Goal: Task Accomplishment & Management: Manage account settings

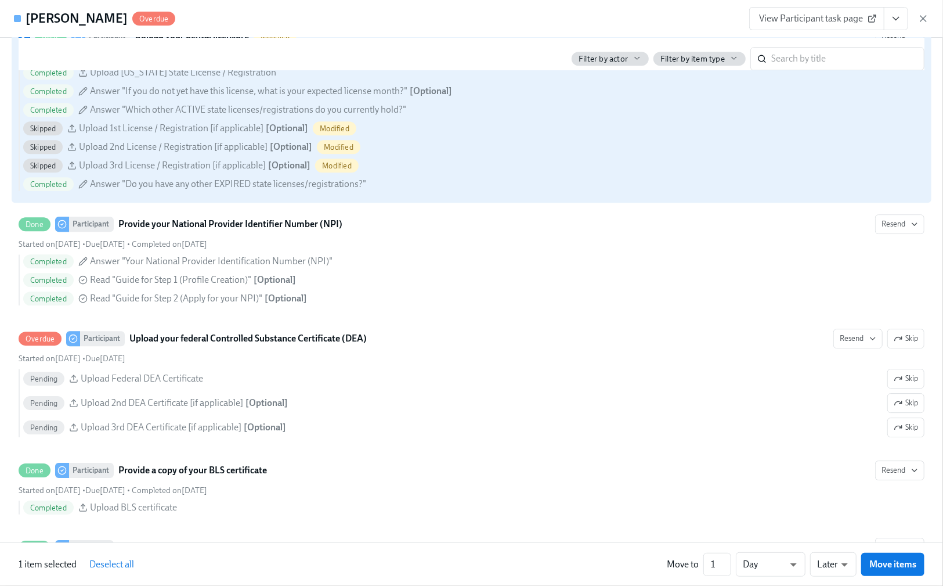
scroll to position [2167, 0]
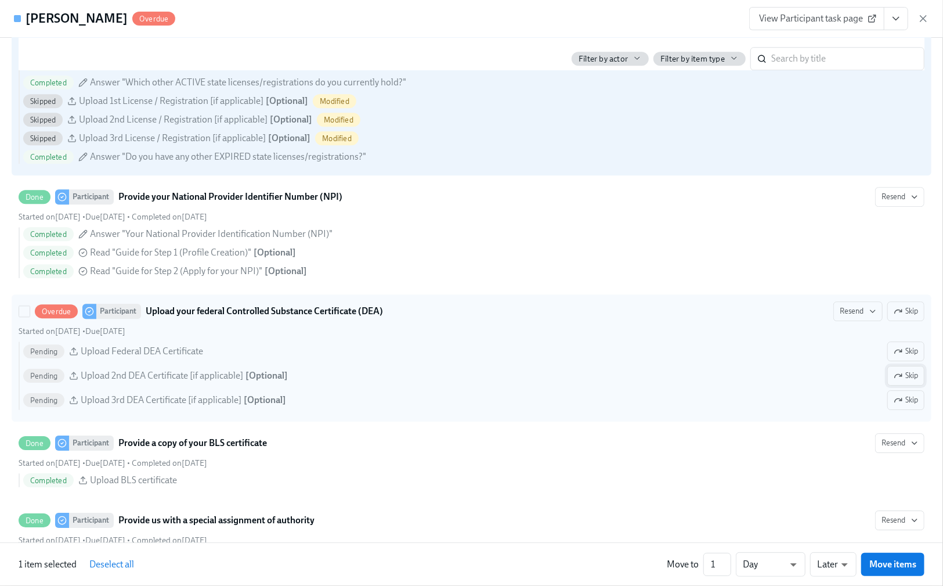
drag, startPoint x: 907, startPoint y: 427, endPoint x: 903, endPoint y: 406, distance: 21.2
click at [907, 410] on button "Skip" at bounding box center [906, 400] width 37 height 20
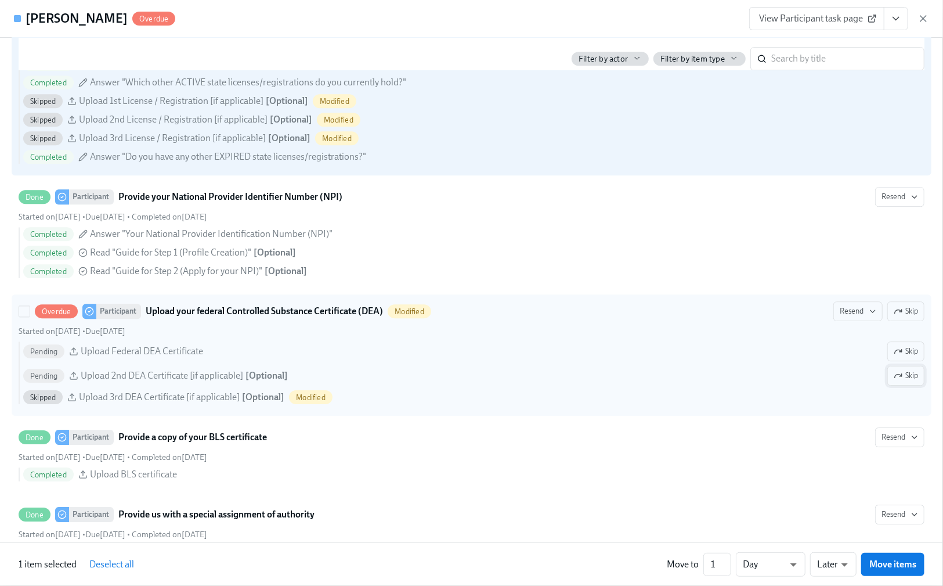
click at [900, 381] on span "Skip" at bounding box center [906, 376] width 24 height 12
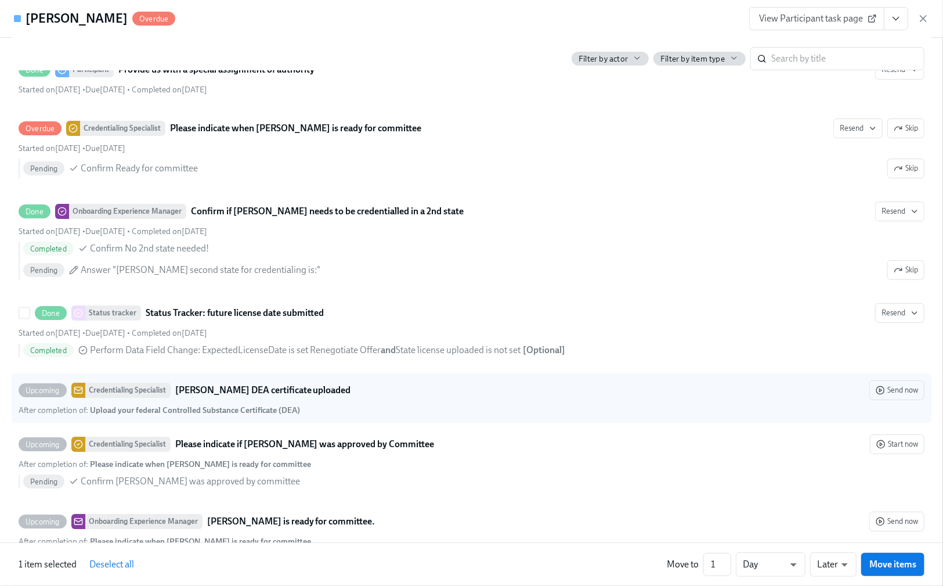
scroll to position [2631, 0]
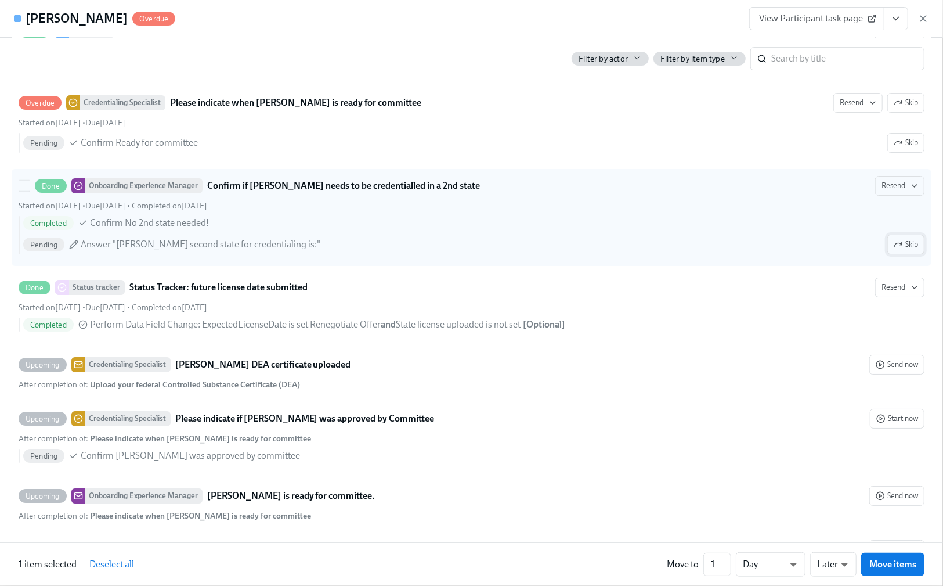
click at [894, 249] on icon "button" at bounding box center [898, 244] width 9 height 9
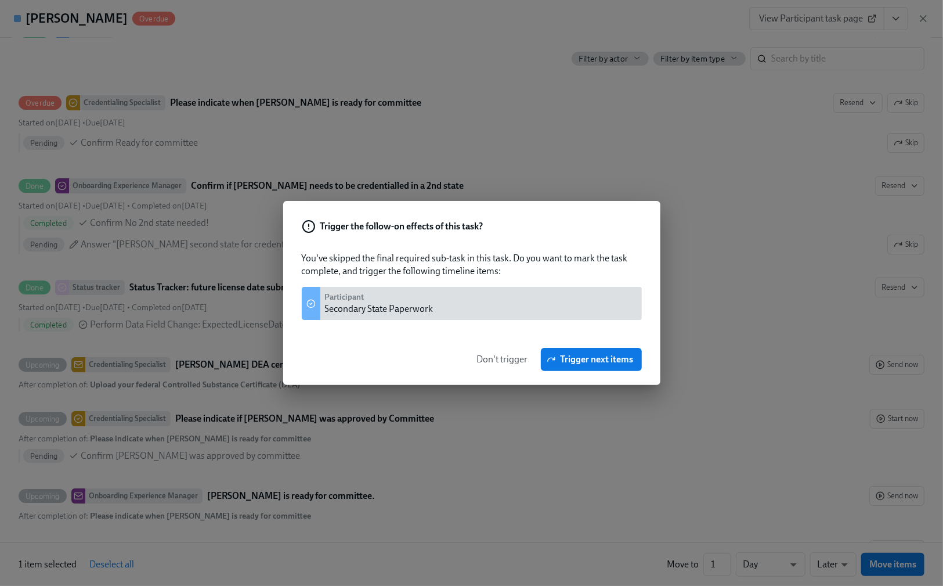
click at [481, 358] on span "Don't trigger" at bounding box center [502, 360] width 51 height 12
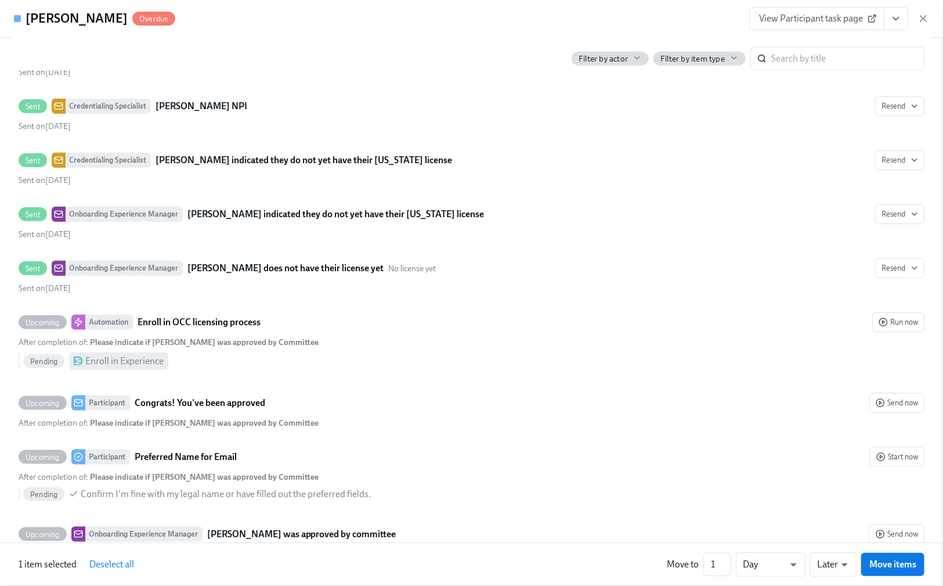
scroll to position [3579, 0]
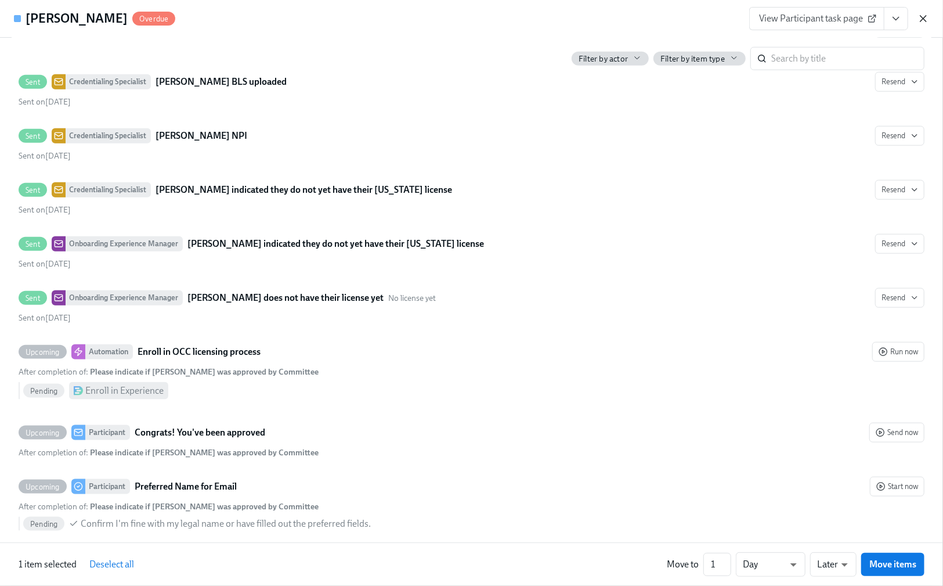
click at [925, 20] on icon "button" at bounding box center [924, 19] width 6 height 6
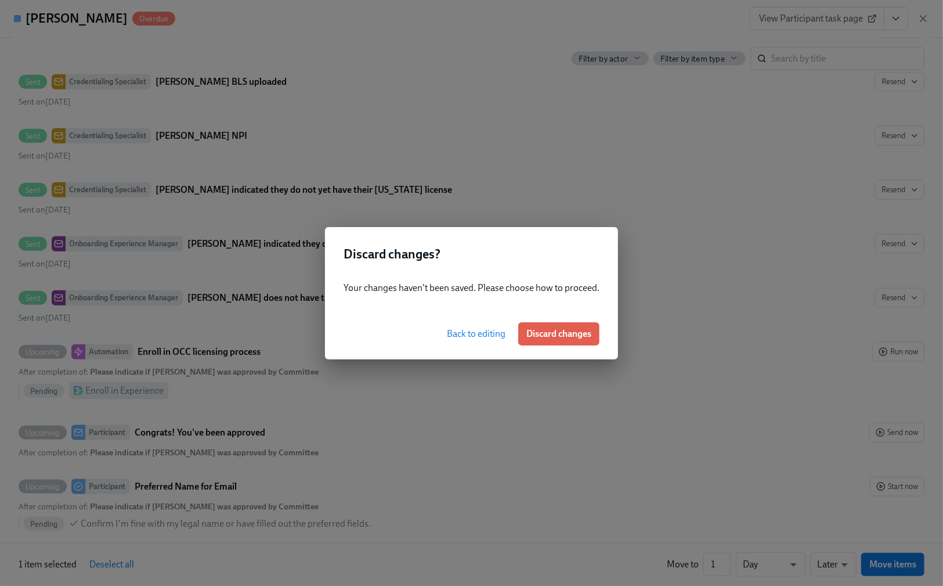
click at [462, 336] on span "Back to editing" at bounding box center [476, 334] width 59 height 12
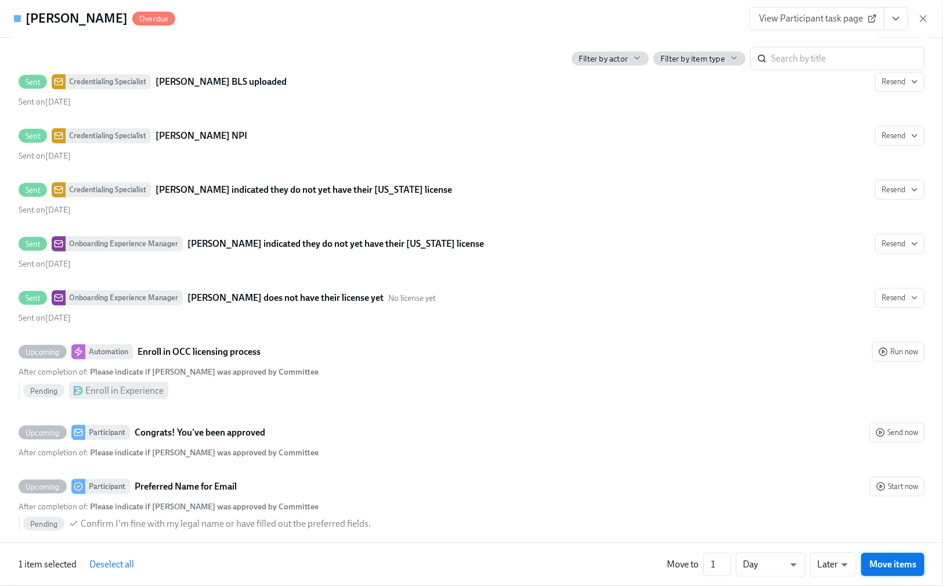
click at [873, 567] on span "Move items" at bounding box center [893, 564] width 47 height 12
click at [873, 567] on span "Save changes" at bounding box center [889, 565] width 53 height 12
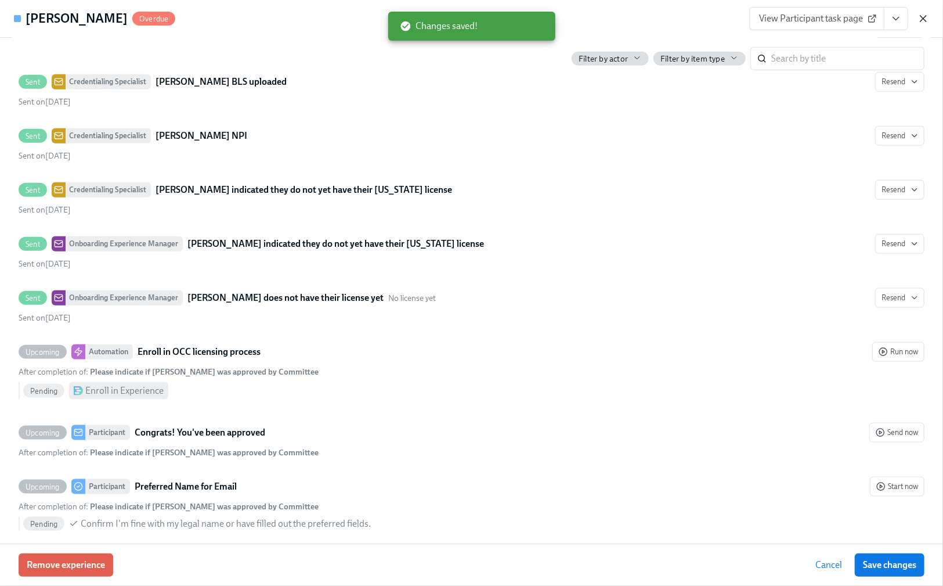
click at [920, 14] on icon "button" at bounding box center [924, 19] width 12 height 12
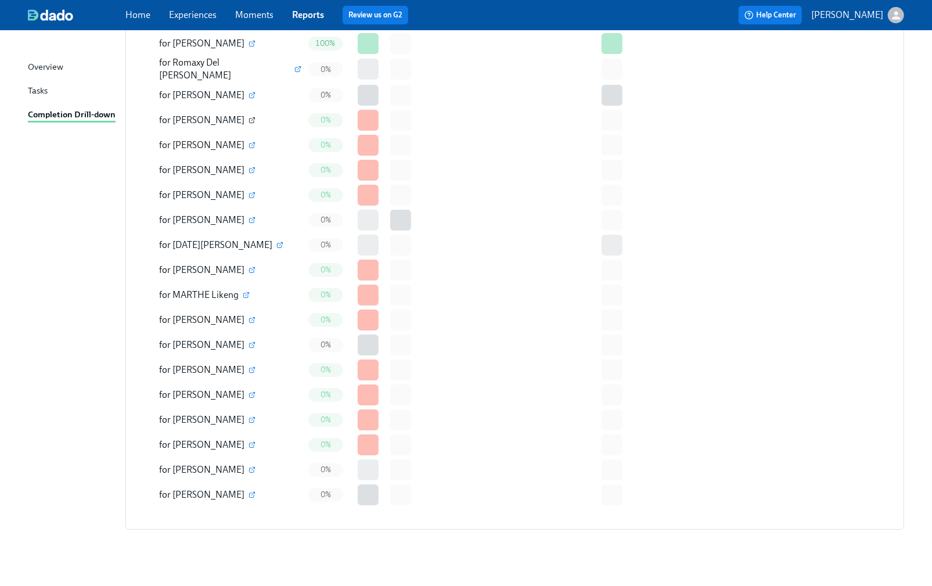
click at [248, 117] on icon "button" at bounding box center [251, 120] width 7 height 7
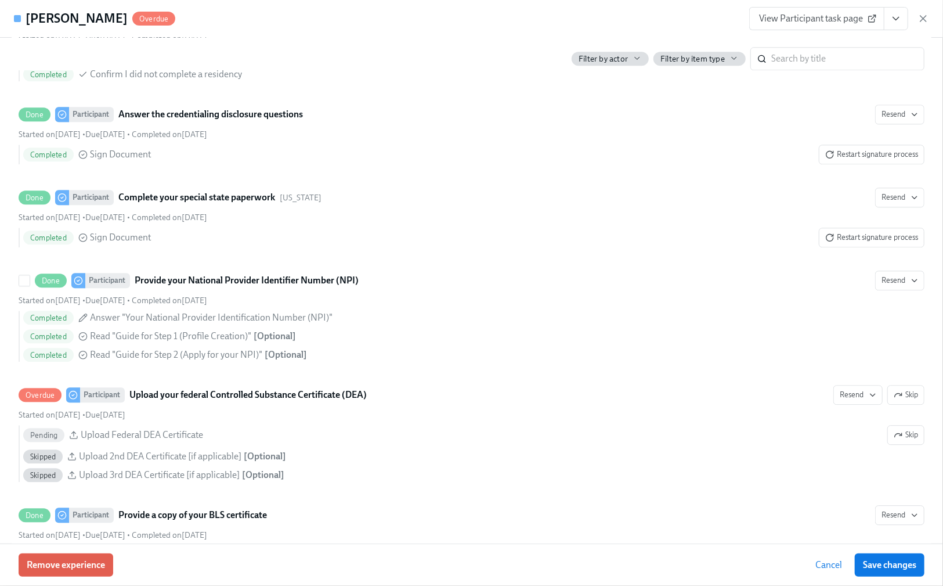
scroll to position [1935, 0]
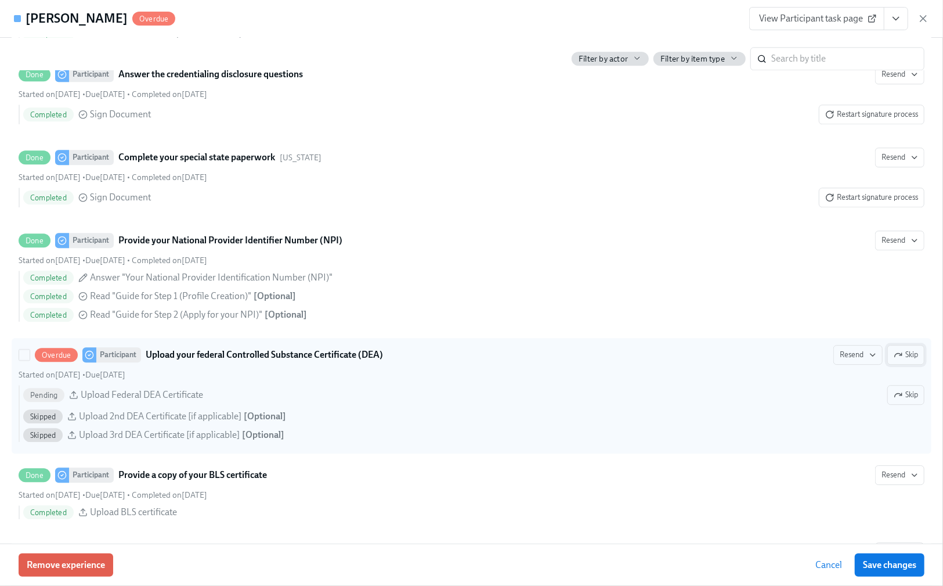
click at [902, 360] on span "Skip" at bounding box center [906, 355] width 24 height 12
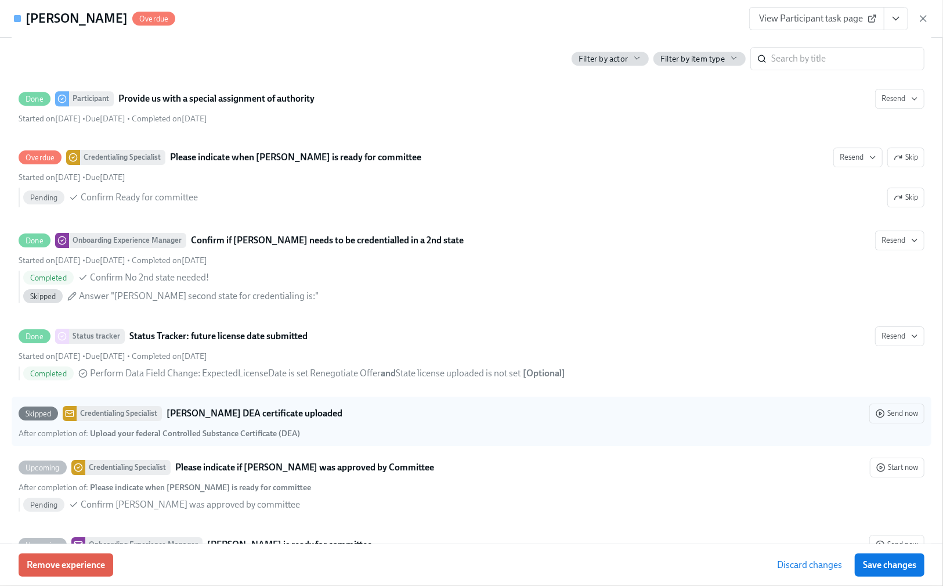
scroll to position [2322, 0]
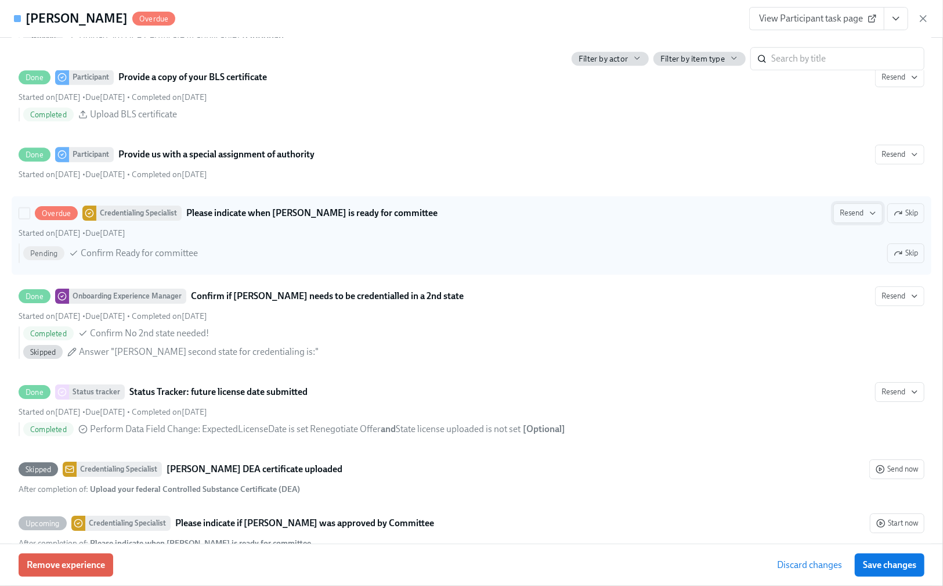
click at [868, 218] on icon "button" at bounding box center [872, 212] width 9 height 9
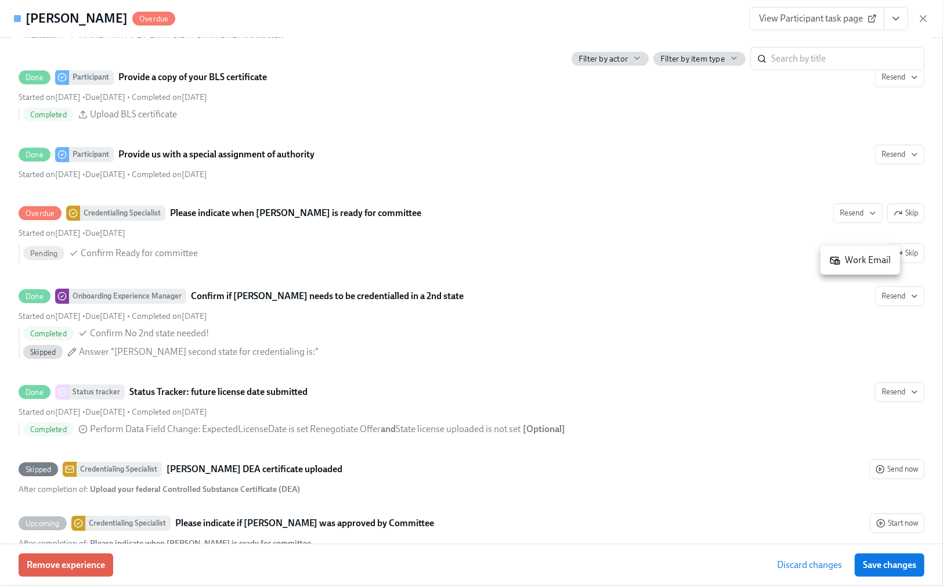
click at [895, 277] on div at bounding box center [471, 293] width 943 height 586
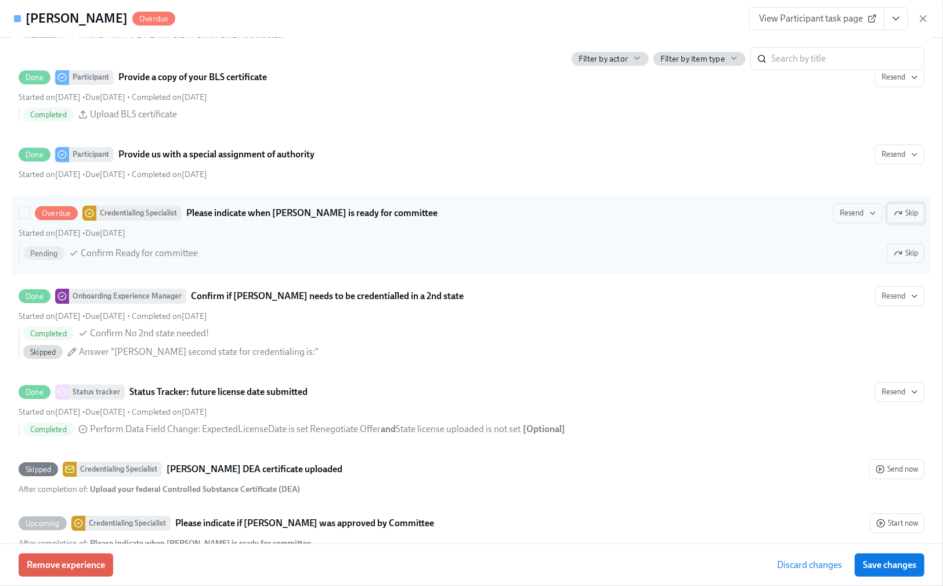
click at [899, 219] on span "Skip" at bounding box center [906, 213] width 24 height 12
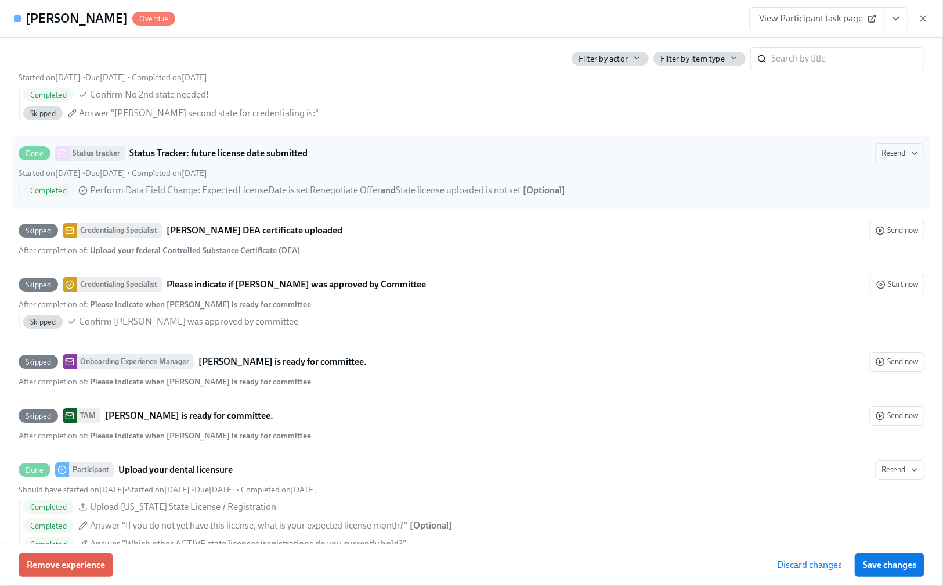
scroll to position [2631, 0]
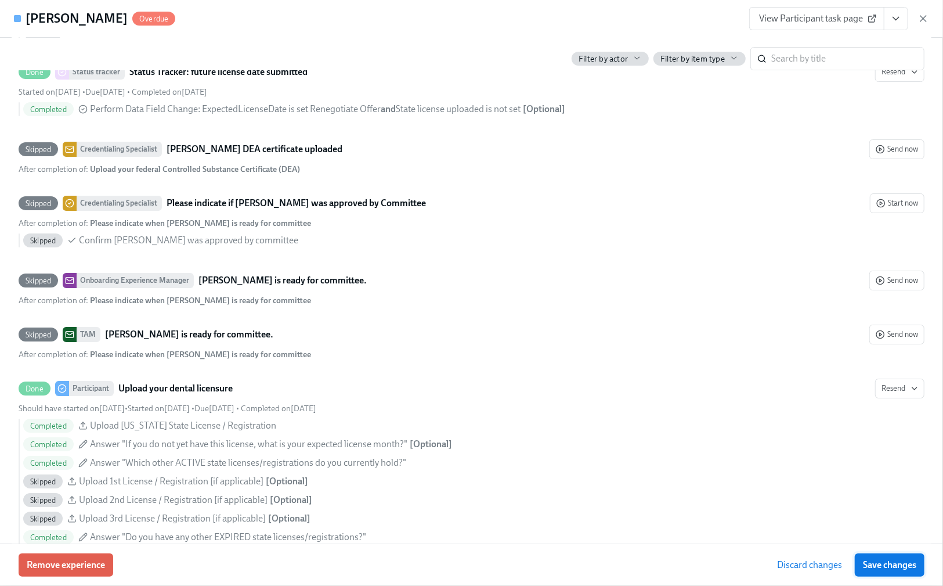
click at [880, 567] on span "Save changes" at bounding box center [889, 565] width 53 height 12
click at [925, 23] on icon "button" at bounding box center [924, 19] width 12 height 12
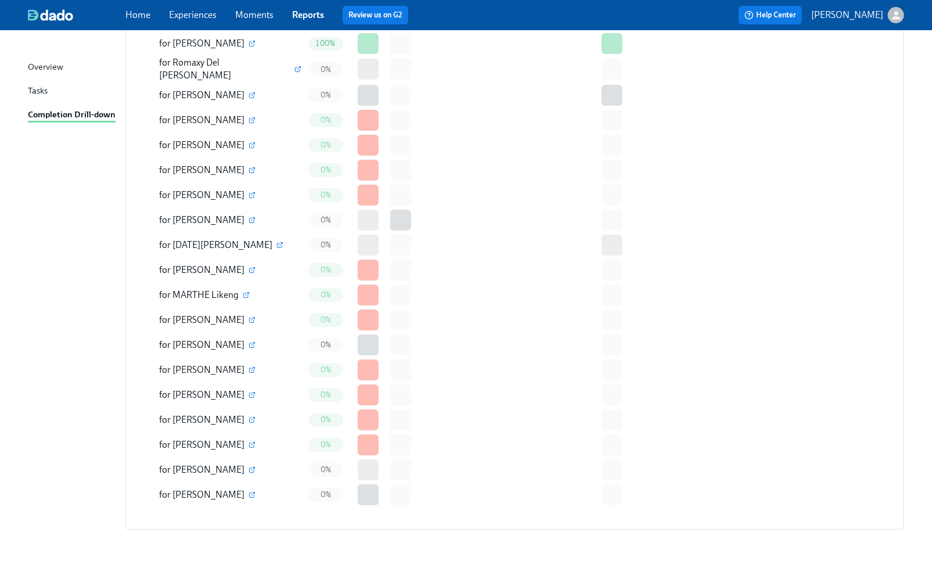
click at [195, 139] on span "[PERSON_NAME]" at bounding box center [208, 144] width 72 height 11
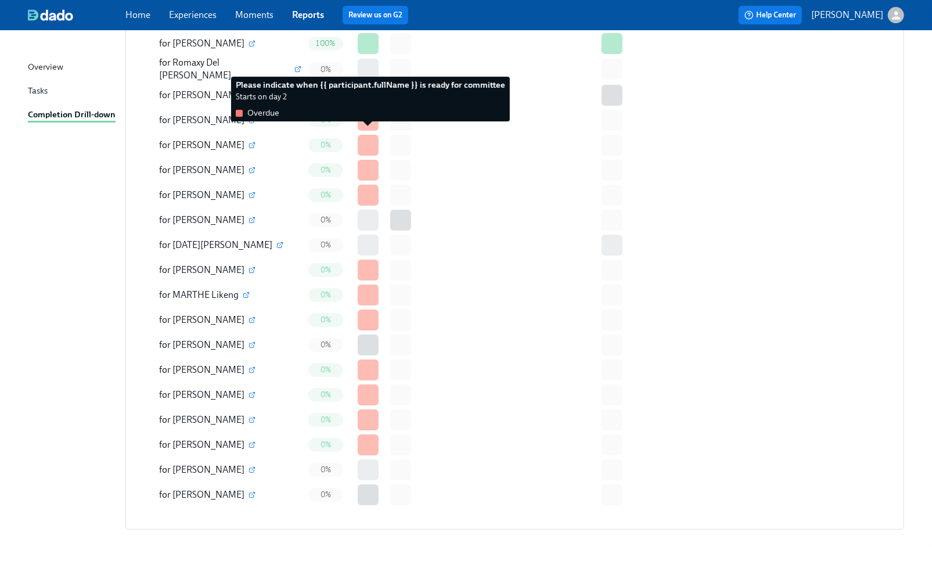
click at [370, 135] on div at bounding box center [368, 145] width 21 height 21
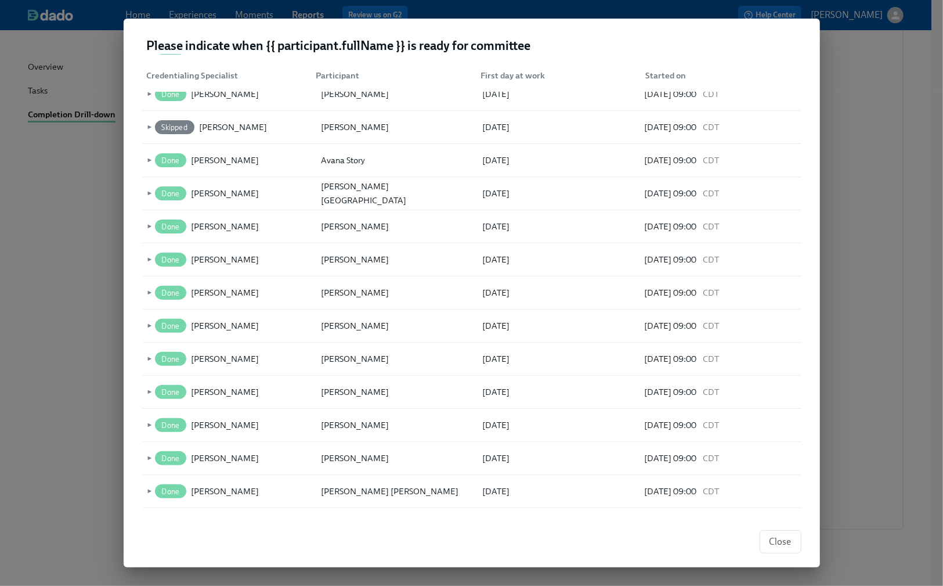
scroll to position [0, 0]
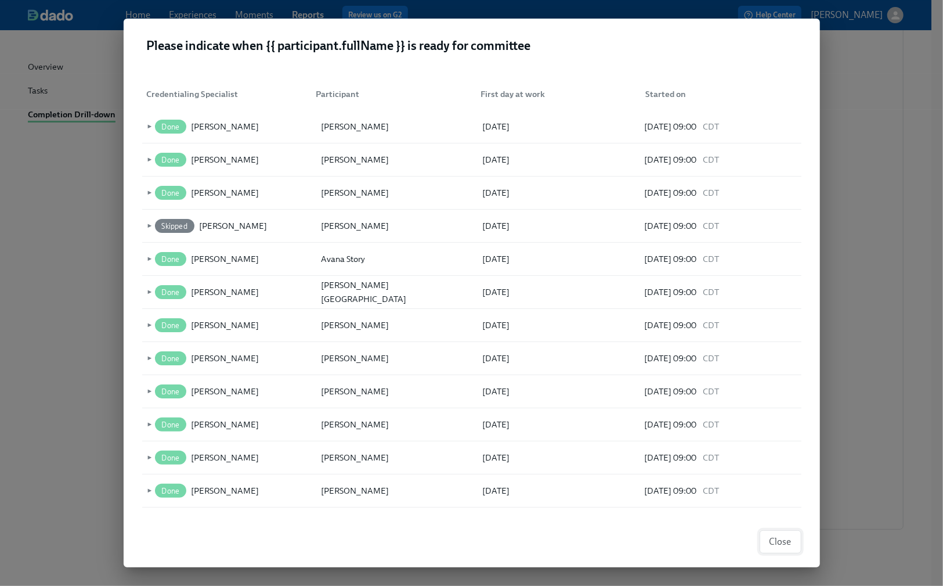
click at [785, 541] on span "Close" at bounding box center [781, 542] width 22 height 12
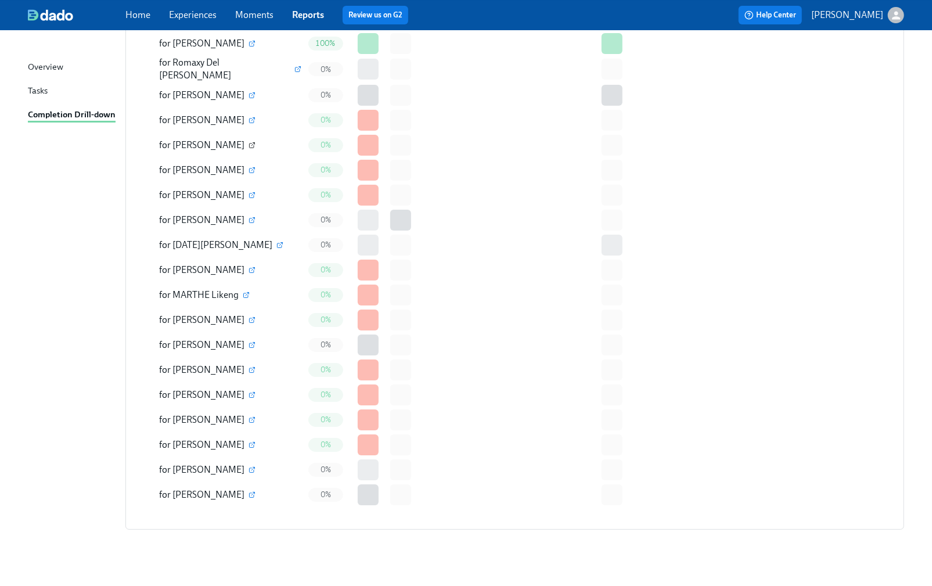
click at [248, 142] on icon "button" at bounding box center [251, 145] width 7 height 7
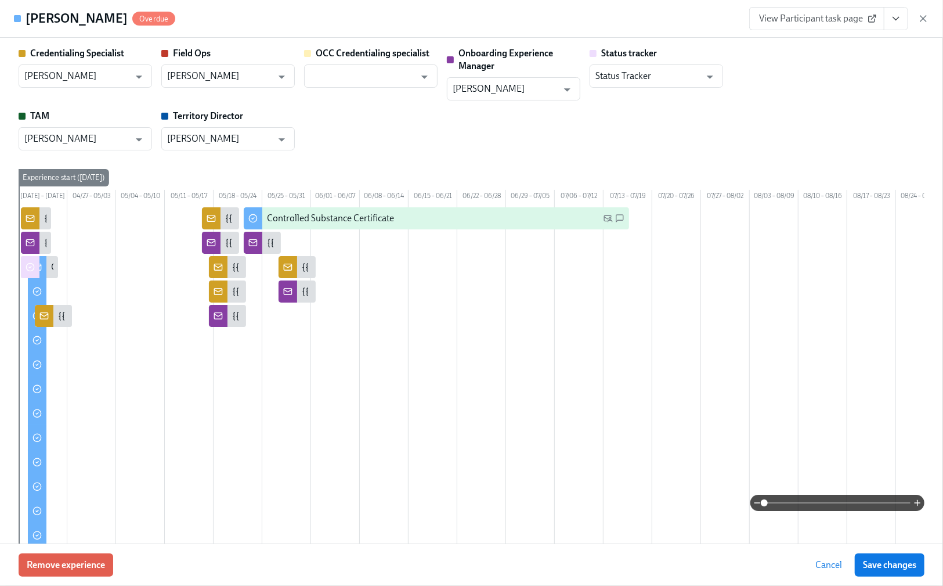
scroll to position [0, 178]
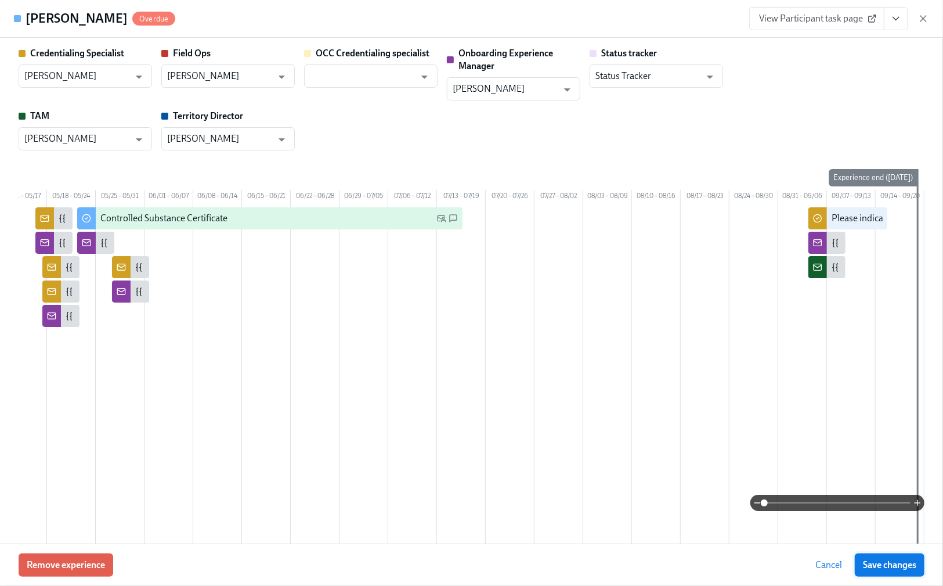
click at [895, 563] on span "Save changes" at bounding box center [889, 565] width 53 height 12
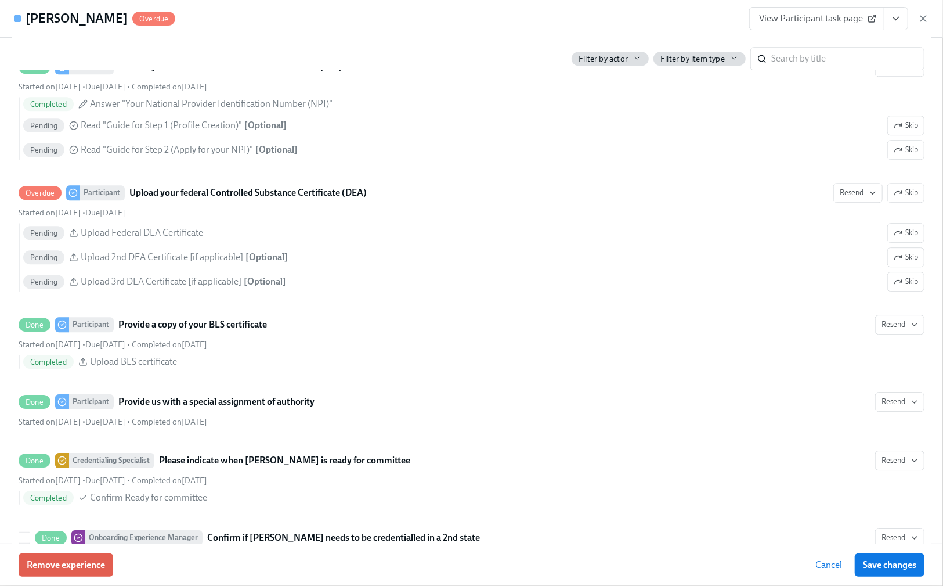
scroll to position [2167, 0]
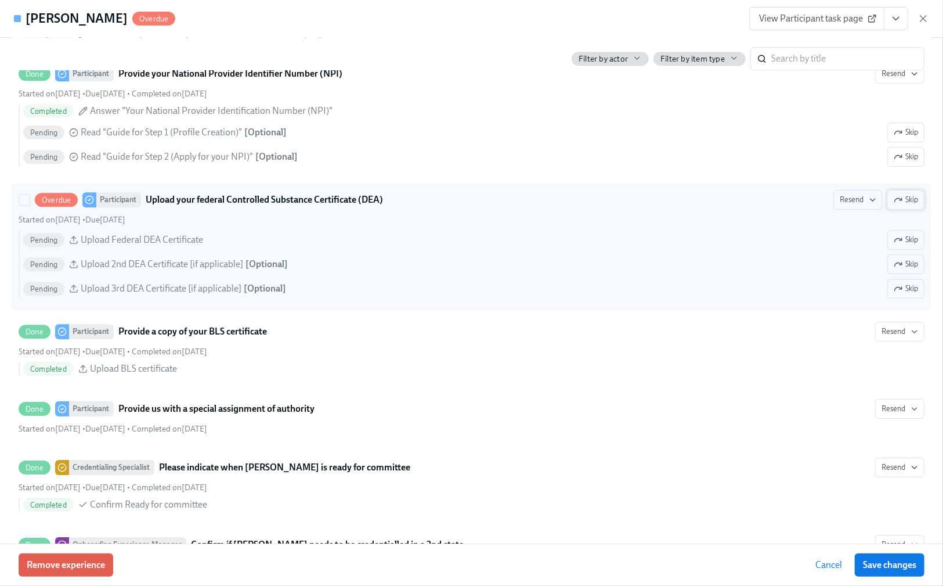
click at [894, 205] on span "Skip" at bounding box center [906, 200] width 24 height 12
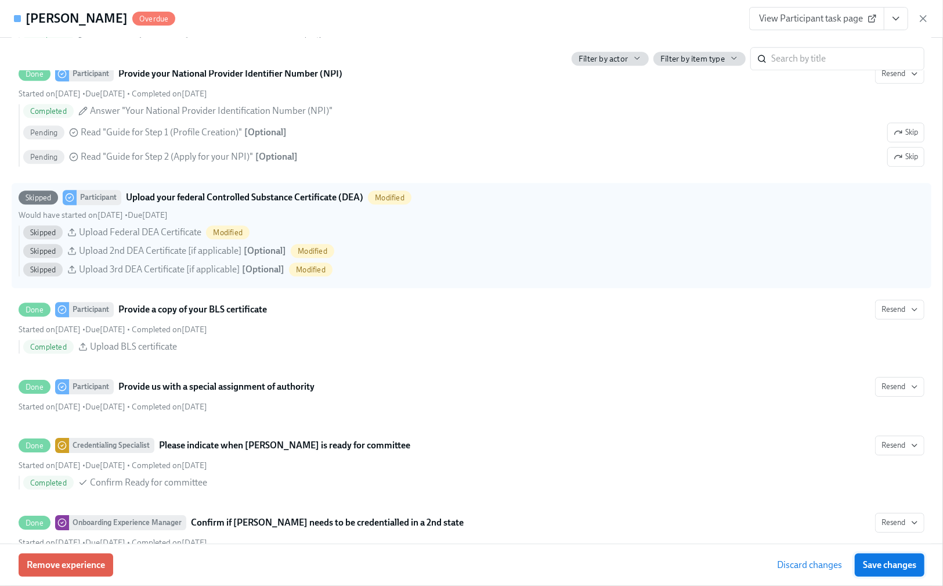
click at [885, 563] on span "Save changes" at bounding box center [889, 565] width 53 height 12
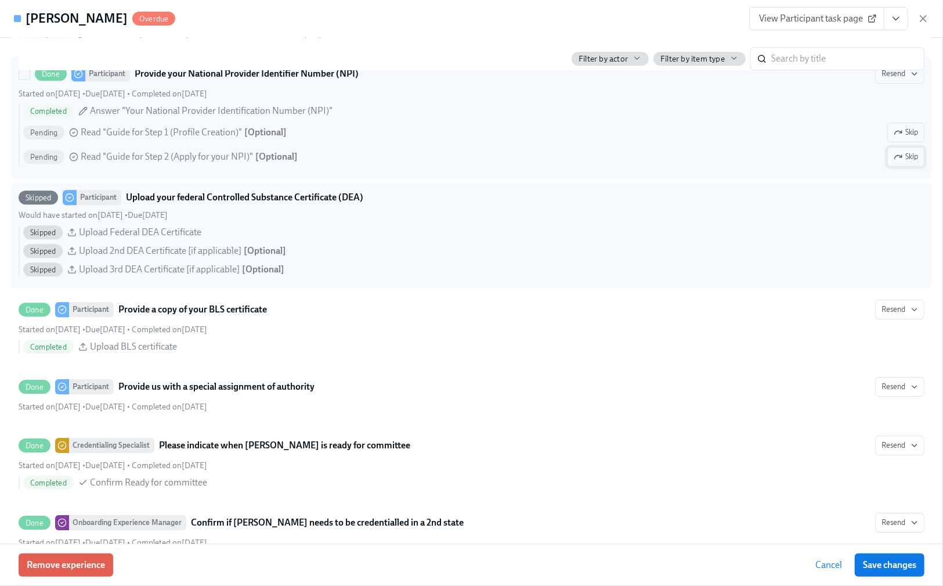
click at [894, 161] on icon "button" at bounding box center [898, 156] width 9 height 9
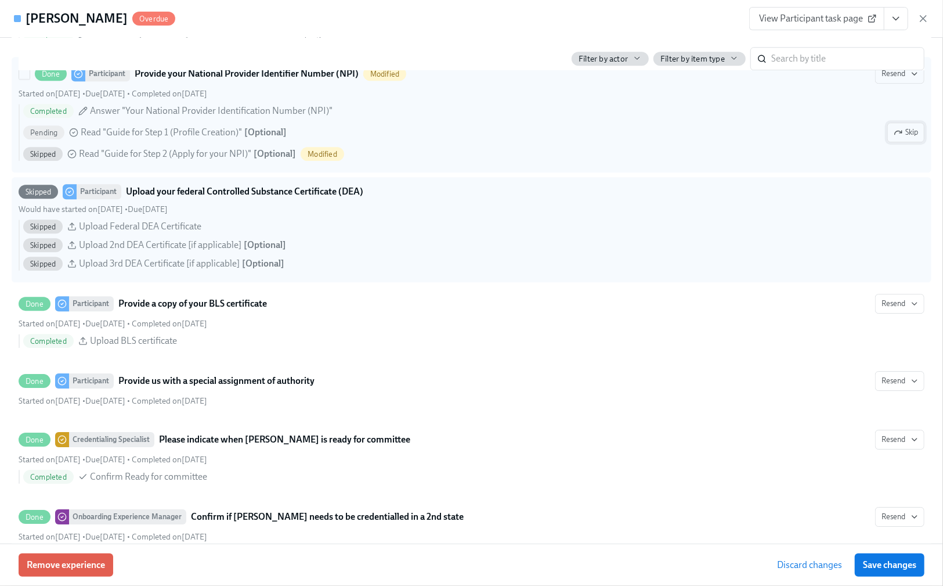
click at [894, 138] on span "Skip" at bounding box center [906, 133] width 24 height 12
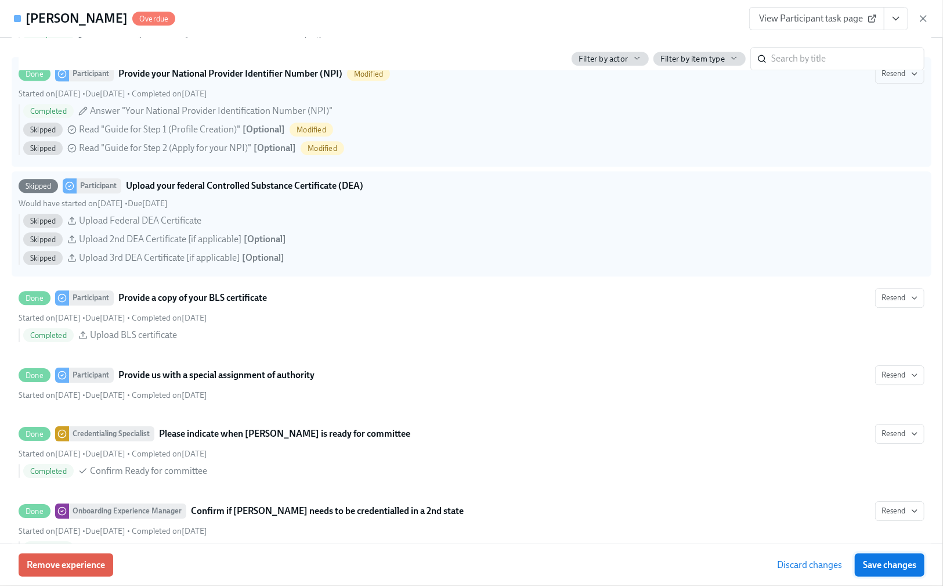
click at [899, 567] on span "Save changes" at bounding box center [889, 565] width 53 height 12
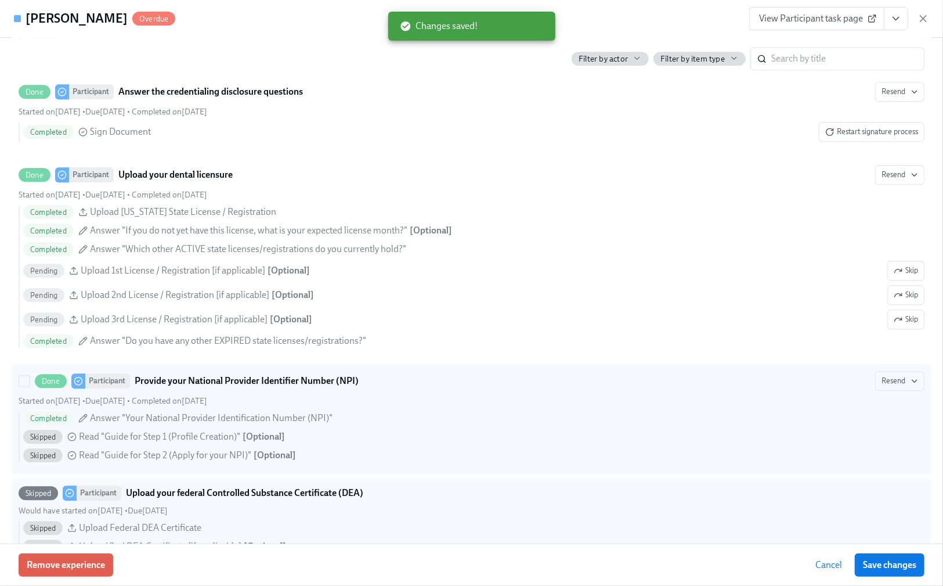
scroll to position [1858, 0]
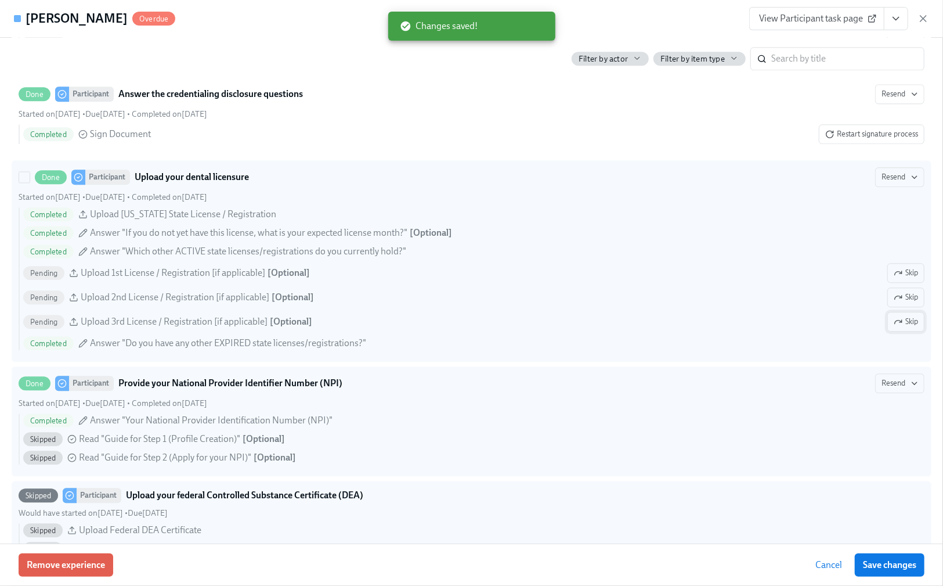
click at [894, 327] on span "Skip" at bounding box center [906, 322] width 24 height 12
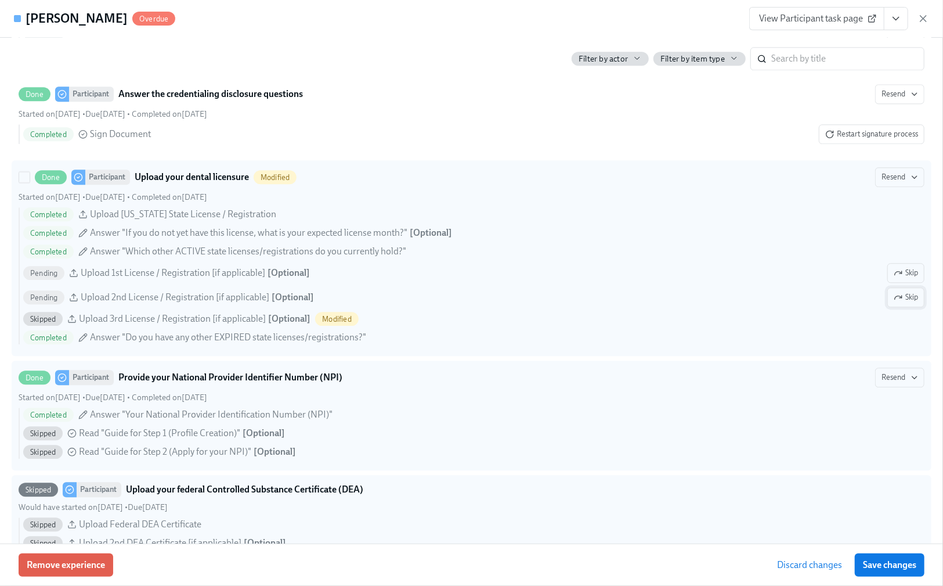
click at [894, 302] on icon "button" at bounding box center [898, 297] width 9 height 9
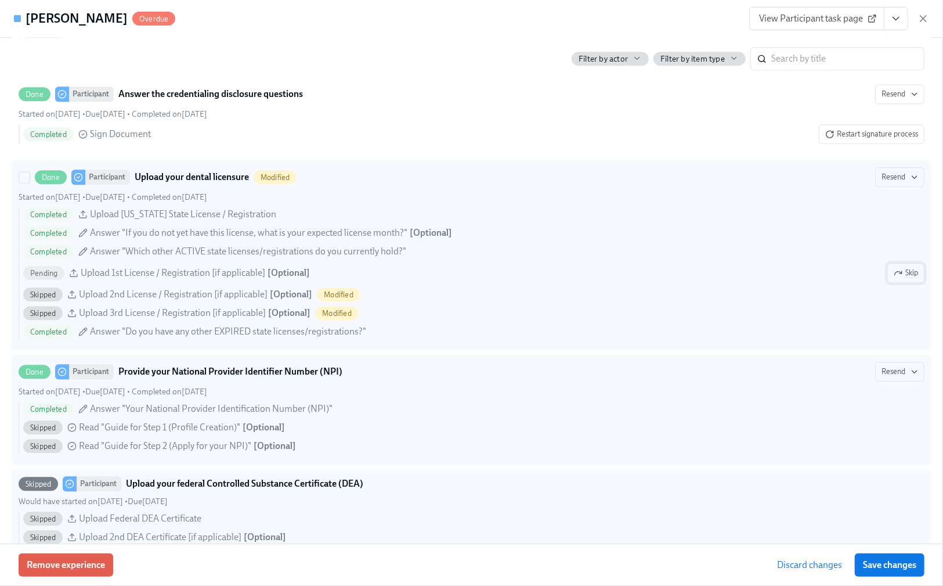
click at [897, 279] on span "Skip" at bounding box center [906, 273] width 24 height 12
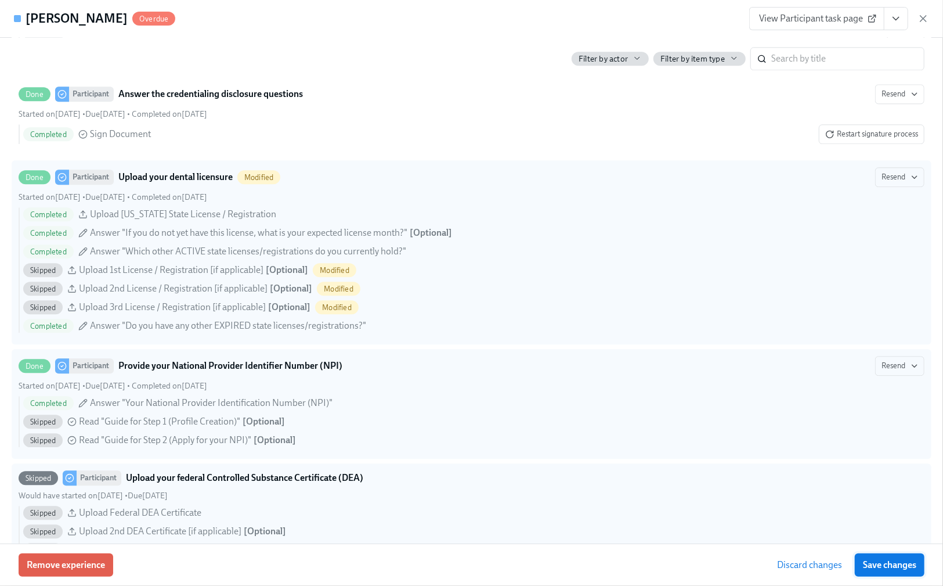
click at [893, 563] on span "Save changes" at bounding box center [889, 565] width 53 height 12
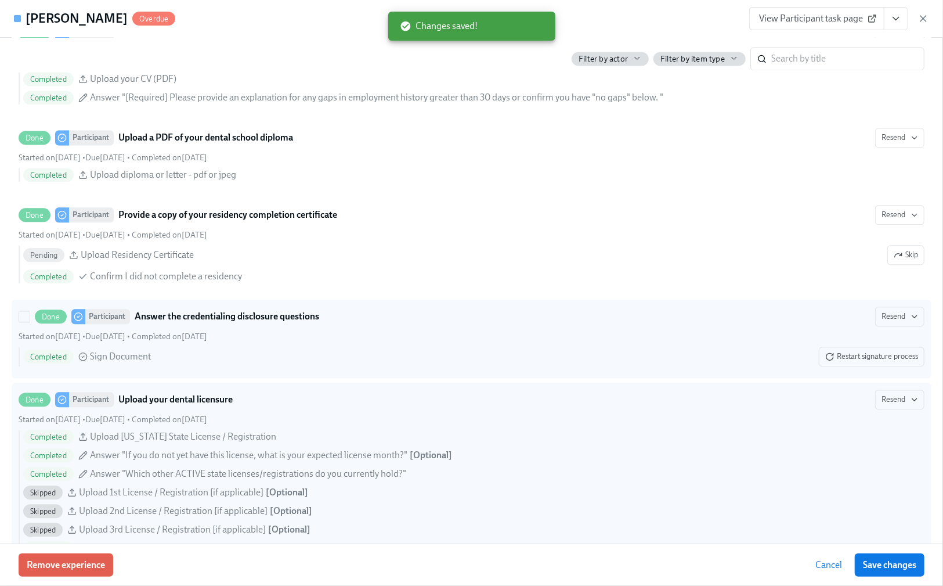
scroll to position [1625, 0]
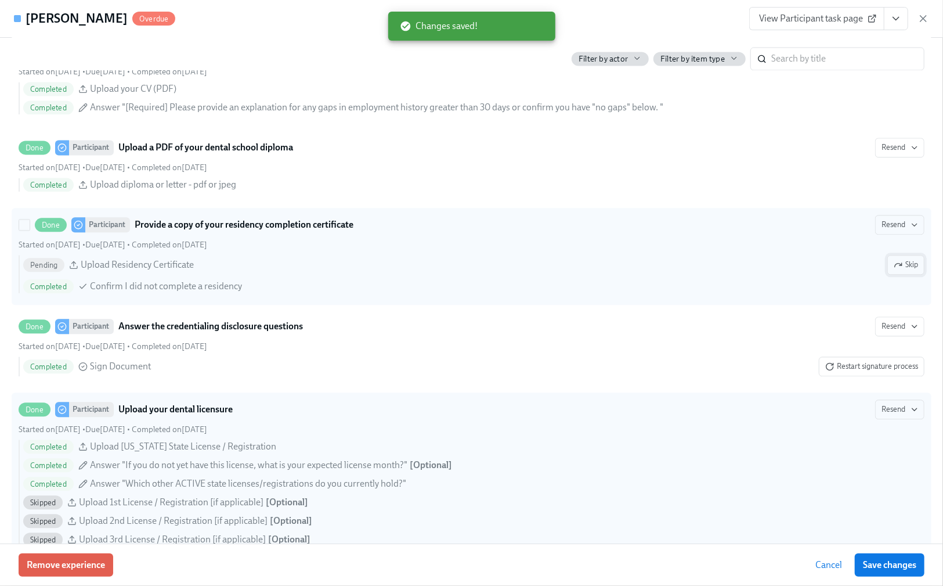
click at [902, 271] on span "Skip" at bounding box center [906, 265] width 24 height 12
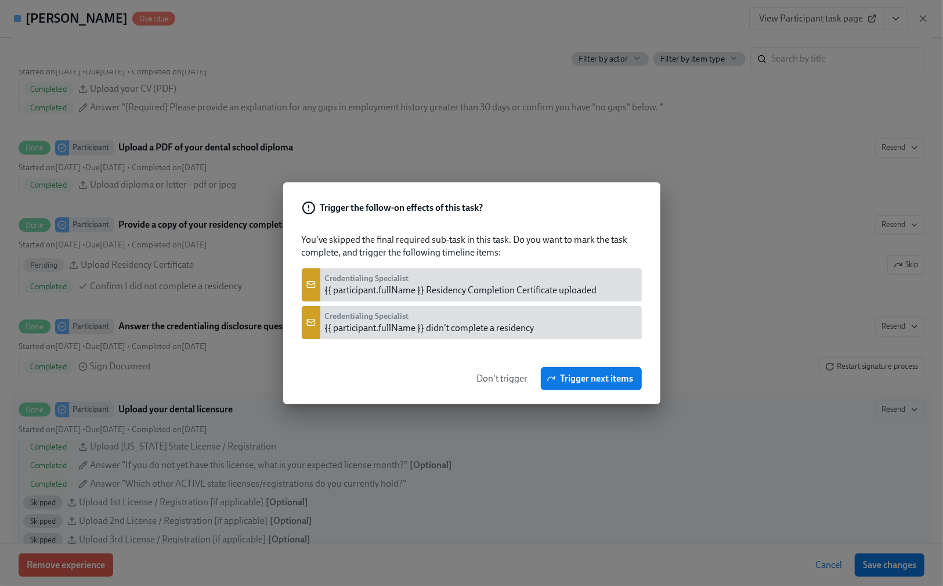
click at [497, 377] on span "Don't trigger" at bounding box center [502, 379] width 51 height 12
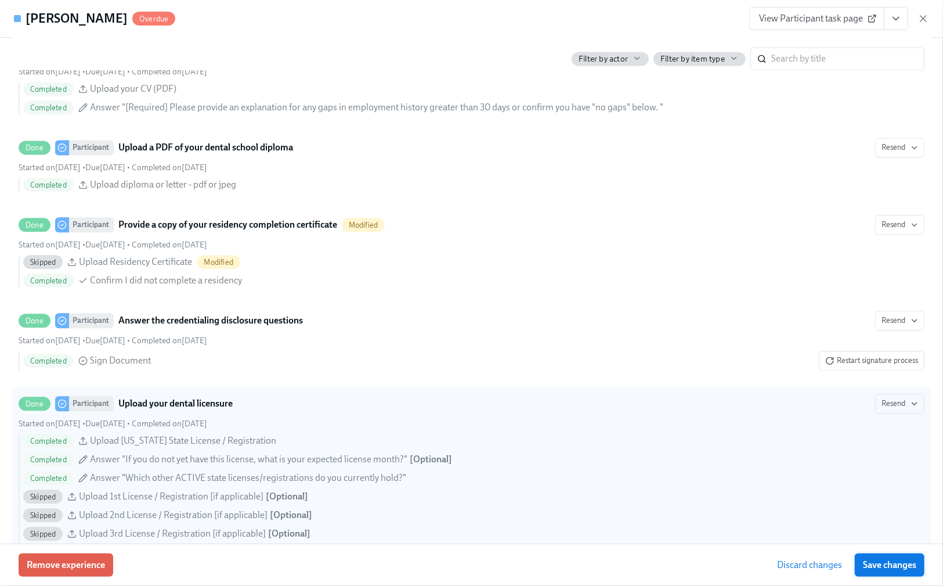
click at [874, 558] on button "Save changes" at bounding box center [890, 564] width 70 height 23
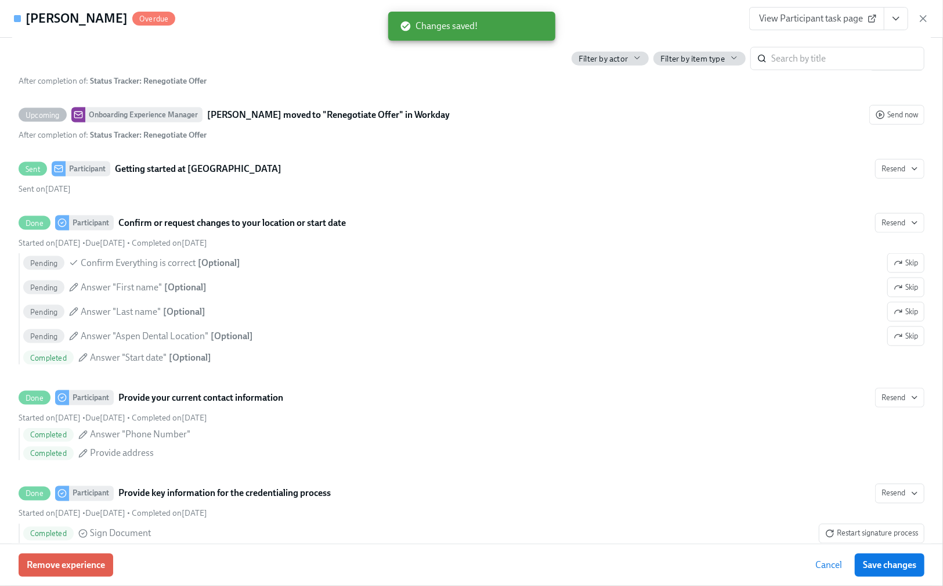
scroll to position [1006, 0]
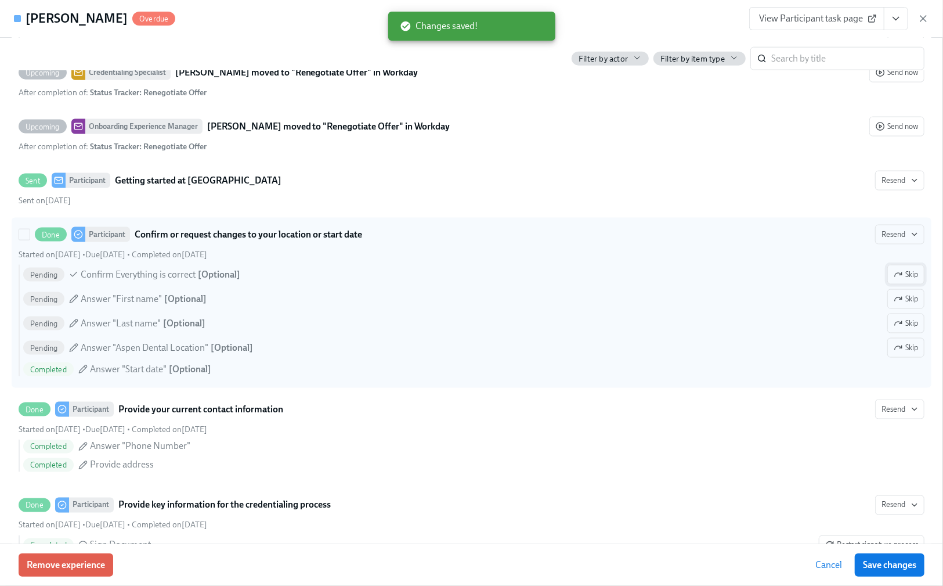
click at [895, 280] on span "Skip" at bounding box center [906, 275] width 24 height 12
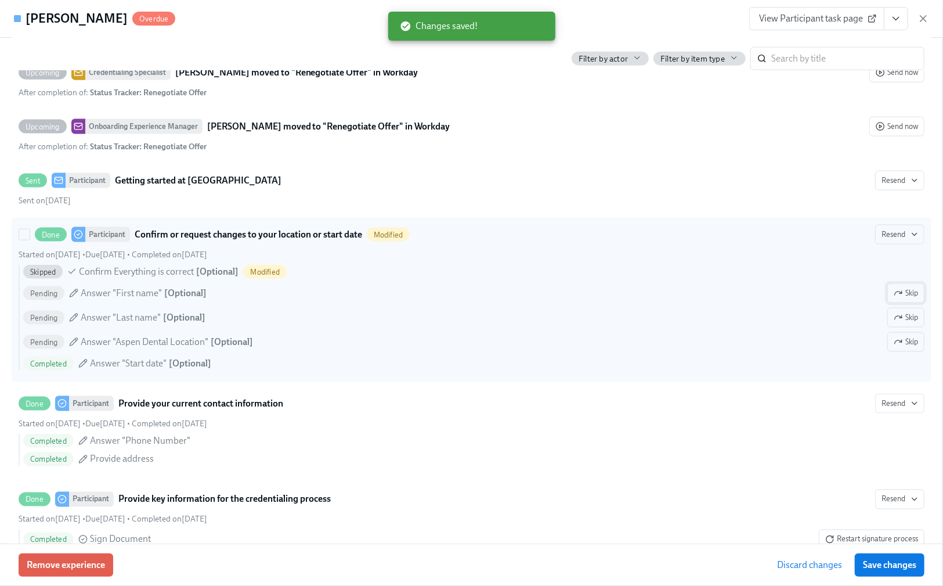
click at [894, 299] on span "Skip" at bounding box center [906, 293] width 24 height 12
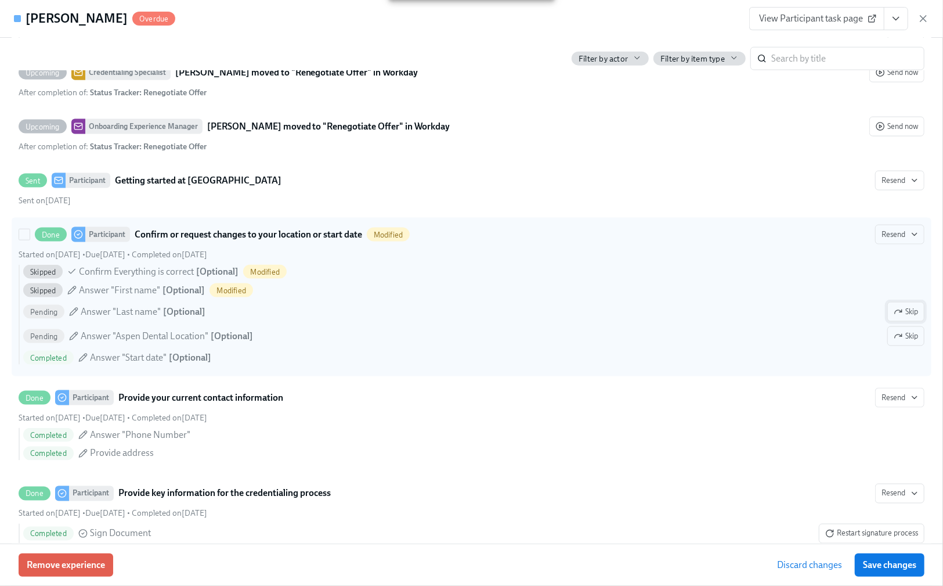
click at [894, 318] on span "Skip" at bounding box center [906, 312] width 24 height 12
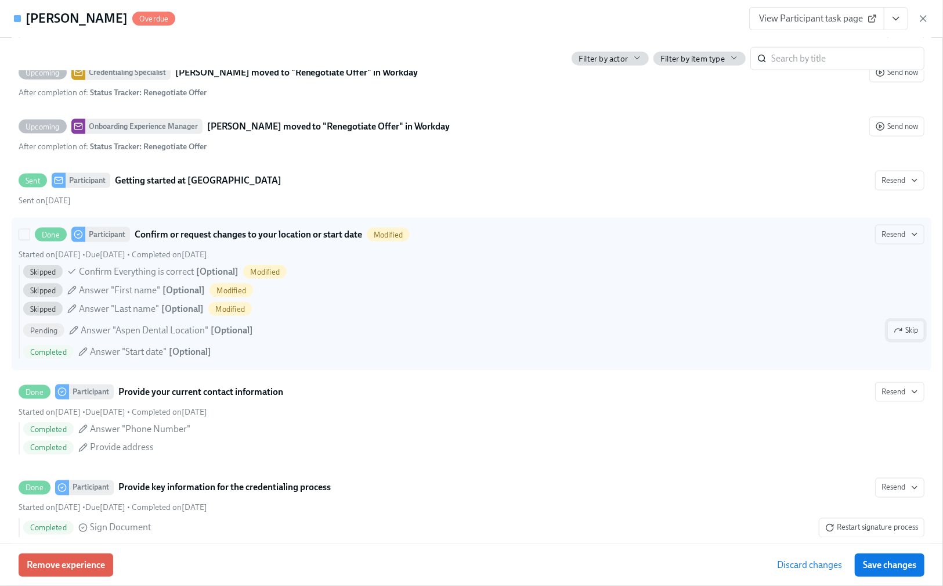
click at [894, 336] on span "Skip" at bounding box center [906, 331] width 24 height 12
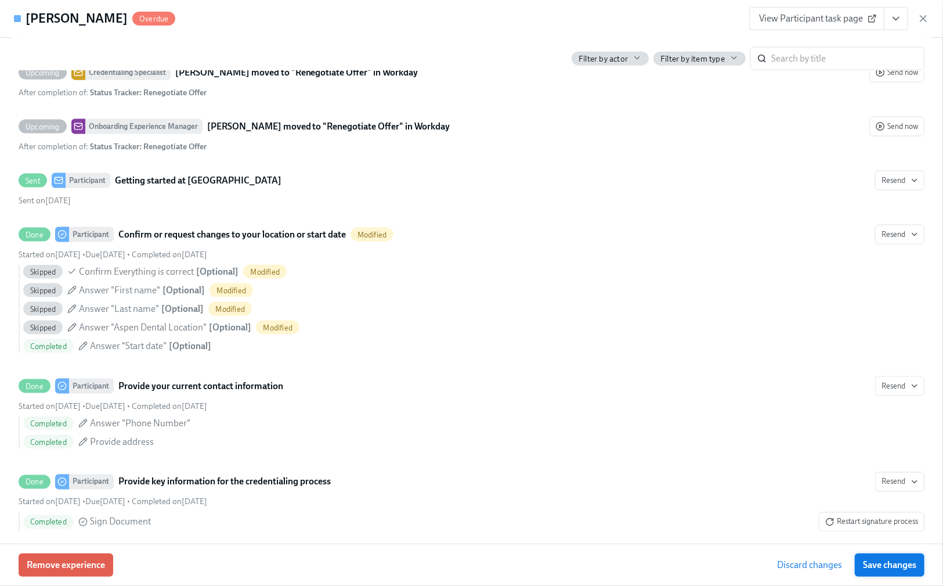
click at [888, 560] on span "Save changes" at bounding box center [889, 565] width 53 height 12
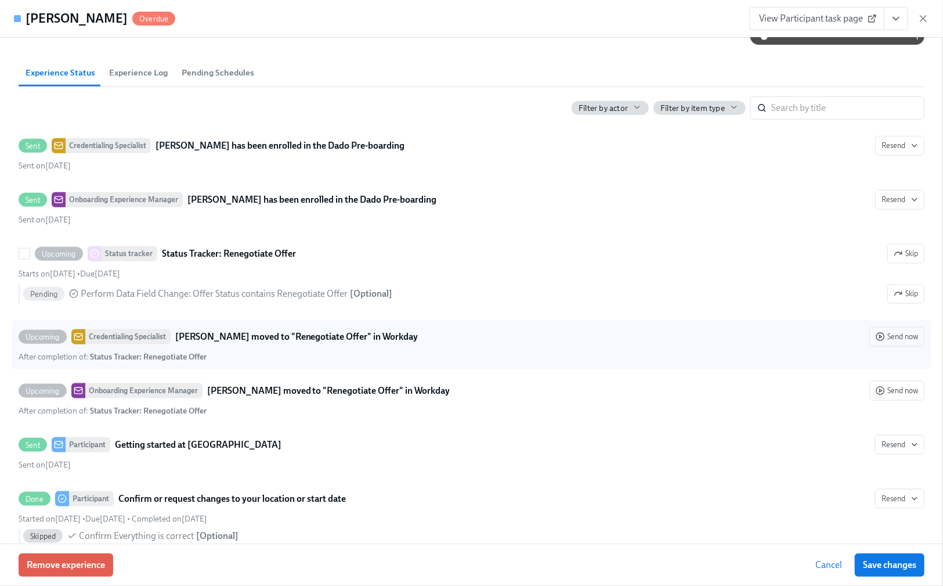
scroll to position [774, 0]
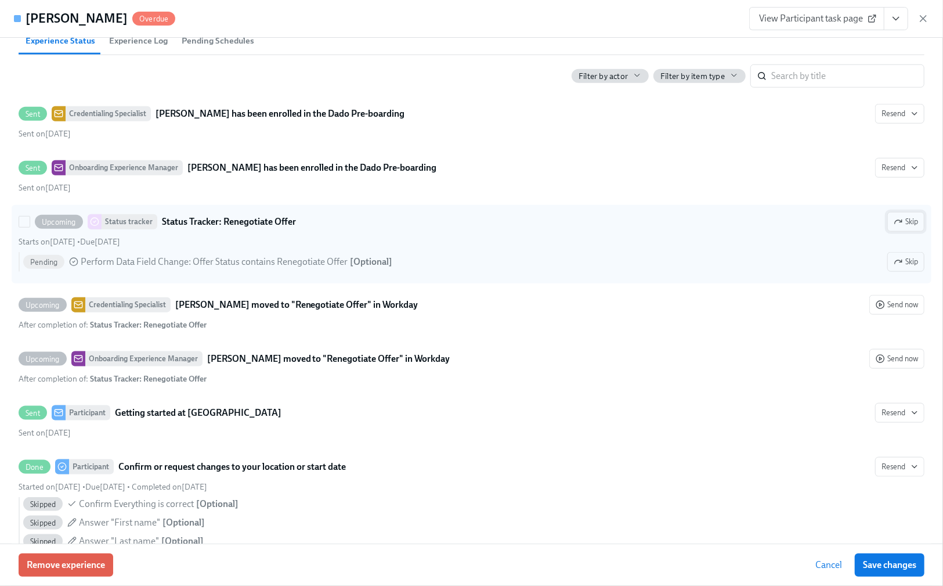
click at [910, 232] on button "Skip" at bounding box center [906, 222] width 37 height 20
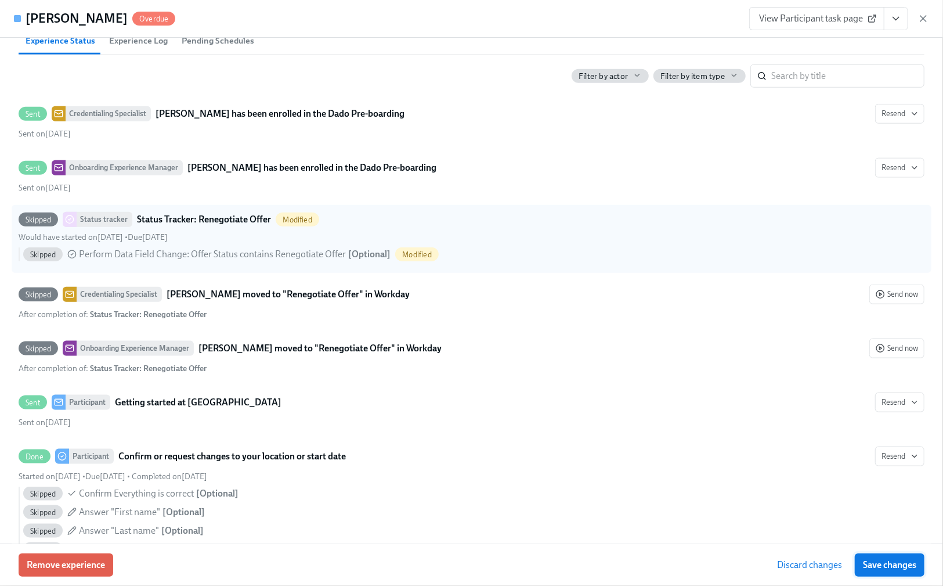
click at [886, 567] on span "Save changes" at bounding box center [889, 565] width 53 height 12
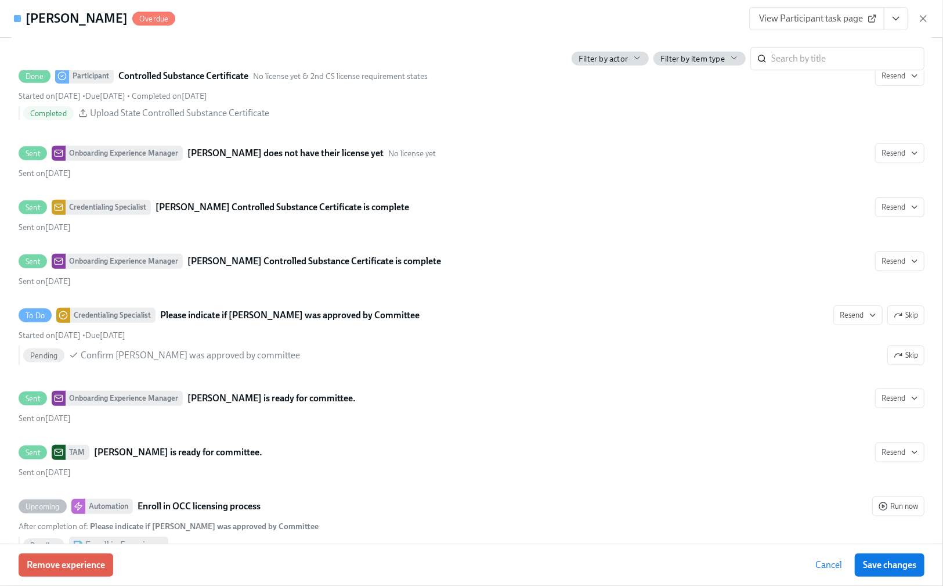
scroll to position [3328, 0]
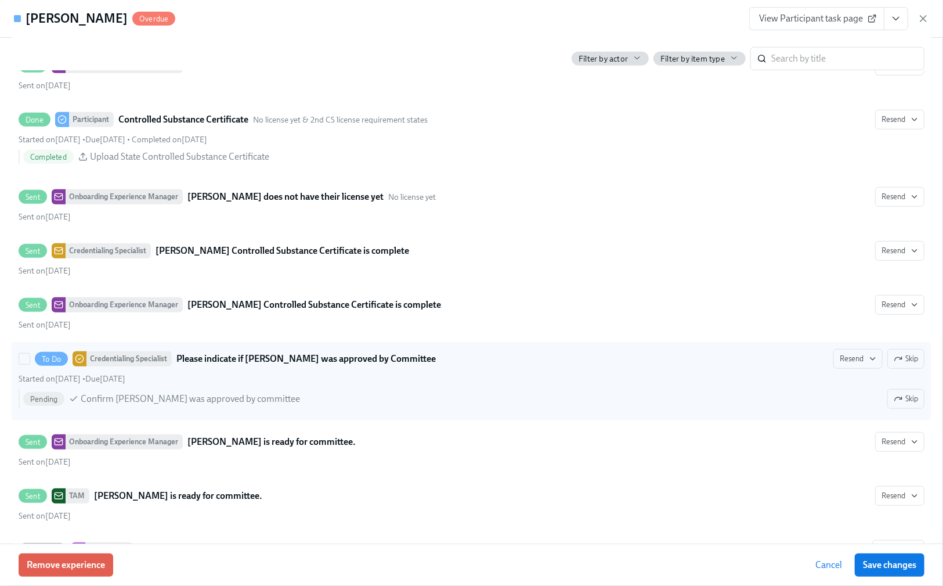
click at [215, 384] on div "Started on September 4th • Due September 16th" at bounding box center [472, 378] width 906 height 11
click at [30, 364] on input "To Do Credentialing Specialist Please indicate if Glen Haisley was approved by …" at bounding box center [24, 359] width 10 height 10
checkbox input "true"
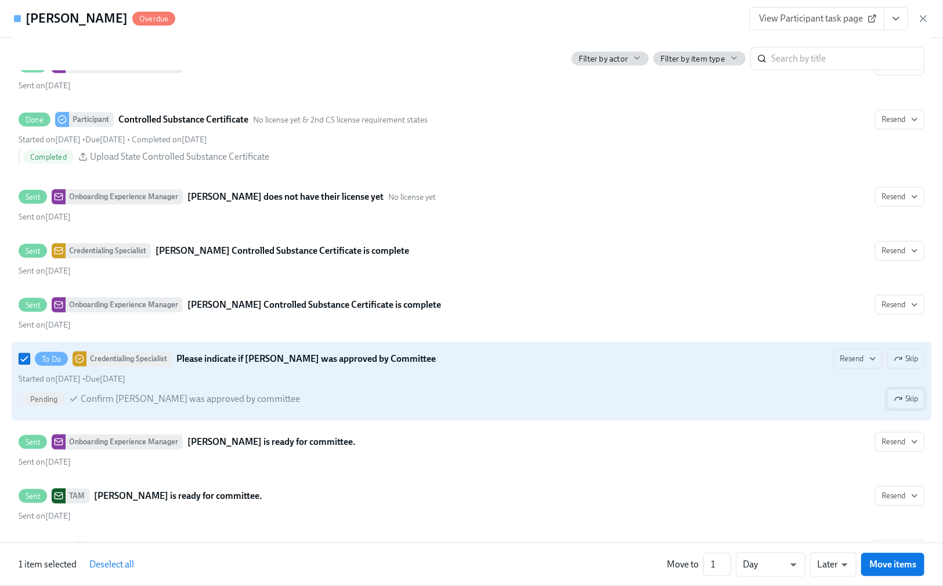
click at [895, 405] on span "Skip" at bounding box center [906, 399] width 24 height 12
click at [892, 405] on span "Unskip" at bounding box center [901, 399] width 33 height 12
click at [848, 365] on span "Resend" at bounding box center [858, 359] width 37 height 12
click at [853, 419] on div "Work Email" at bounding box center [860, 417] width 61 height 13
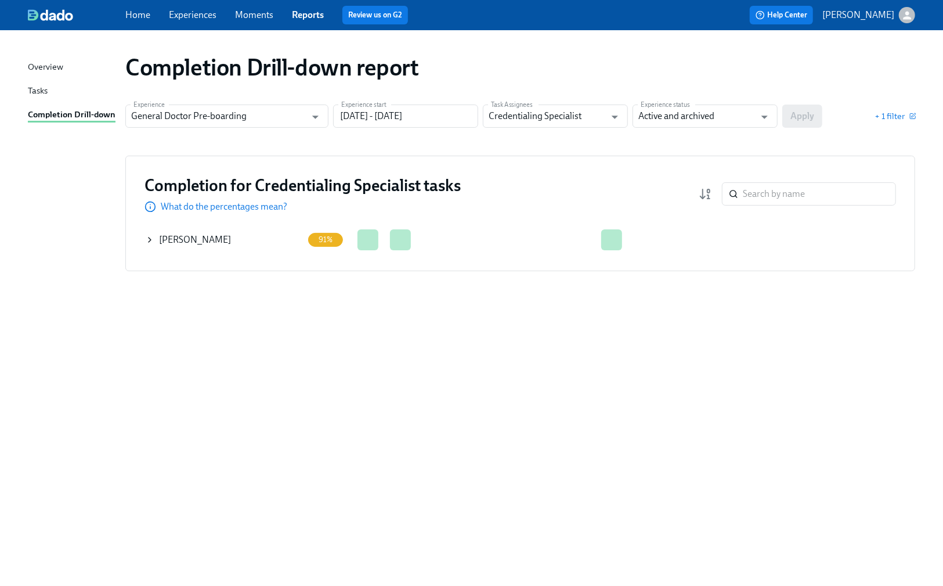
click at [150, 237] on icon at bounding box center [149, 239] width 9 height 9
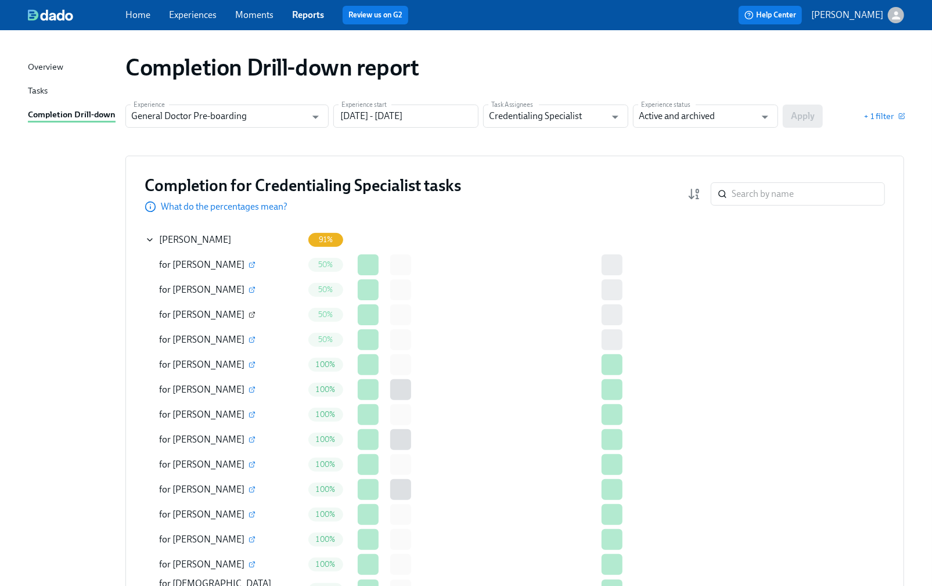
click at [248, 315] on icon "button" at bounding box center [251, 314] width 7 height 7
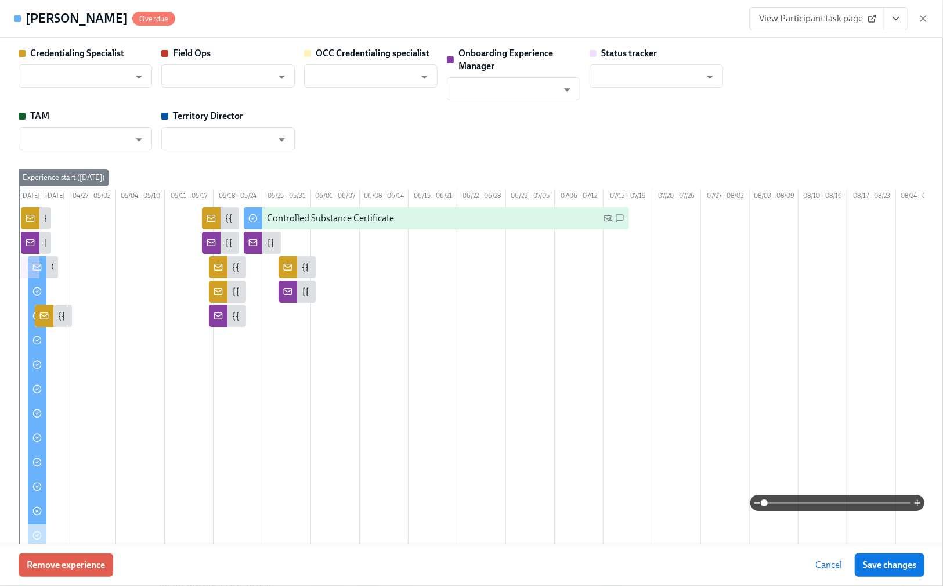
type input "[PERSON_NAME]"
type input "Status Tracker"
type input "[PERSON_NAME]"
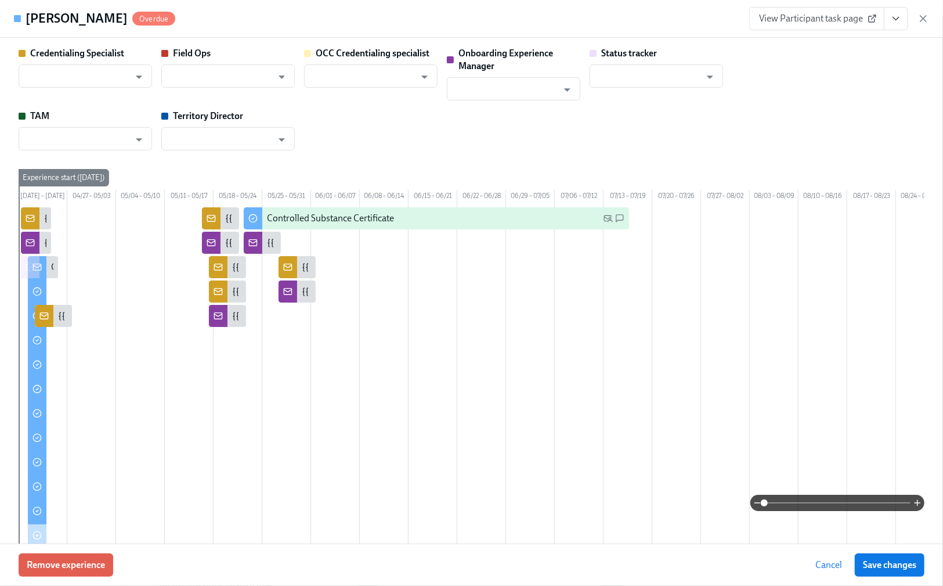
type input "[PERSON_NAME]"
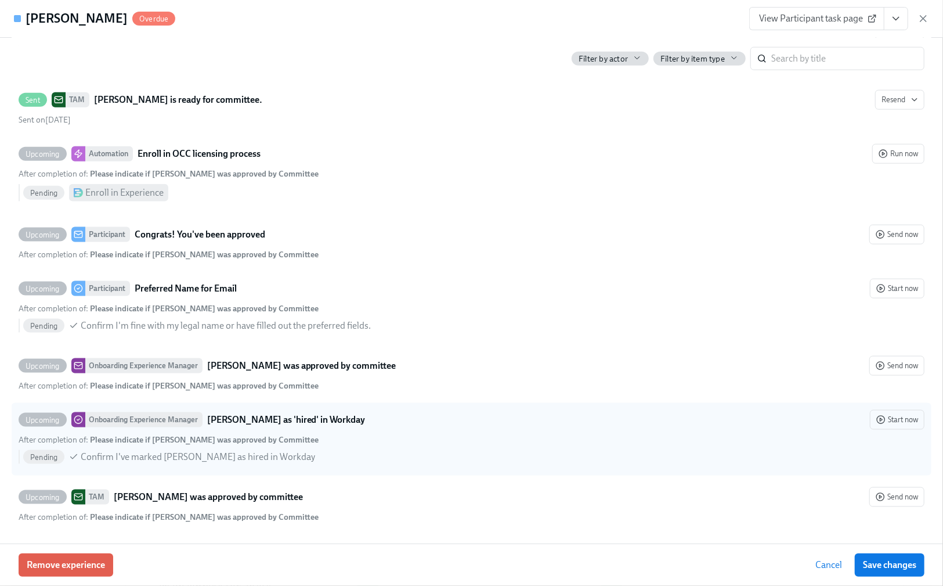
scroll to position [3452, 0]
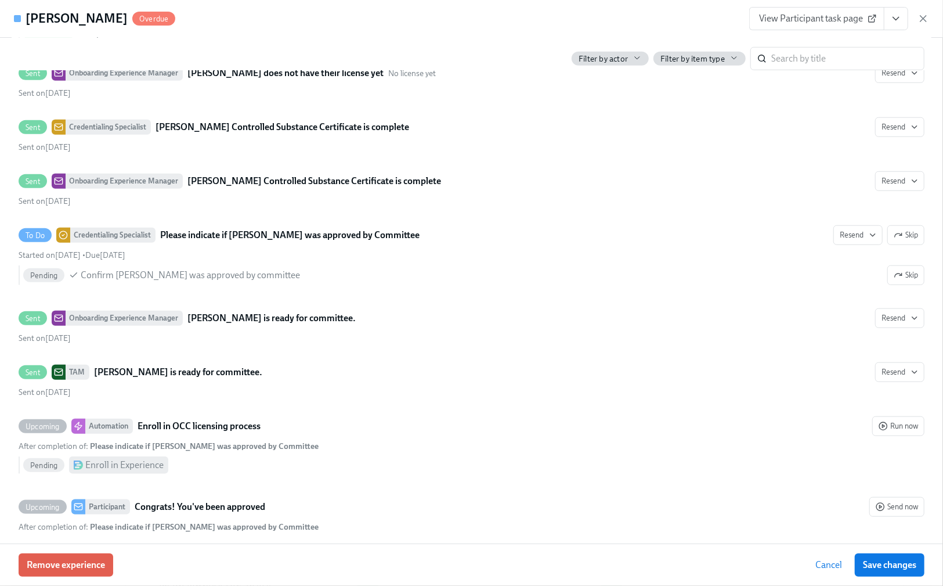
click at [884, 569] on span "Save changes" at bounding box center [889, 565] width 53 height 12
click at [874, 556] on button "Save changes" at bounding box center [890, 564] width 70 height 23
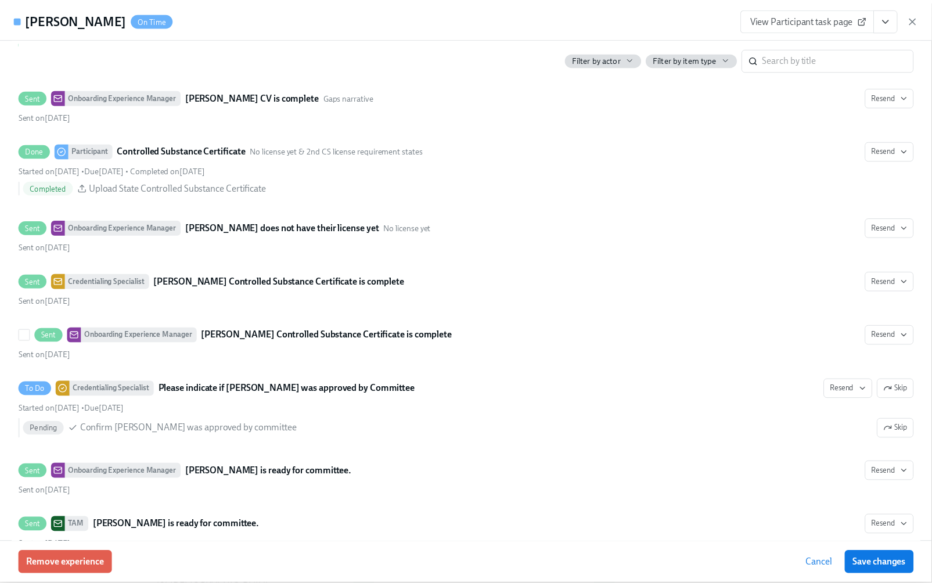
scroll to position [3529, 0]
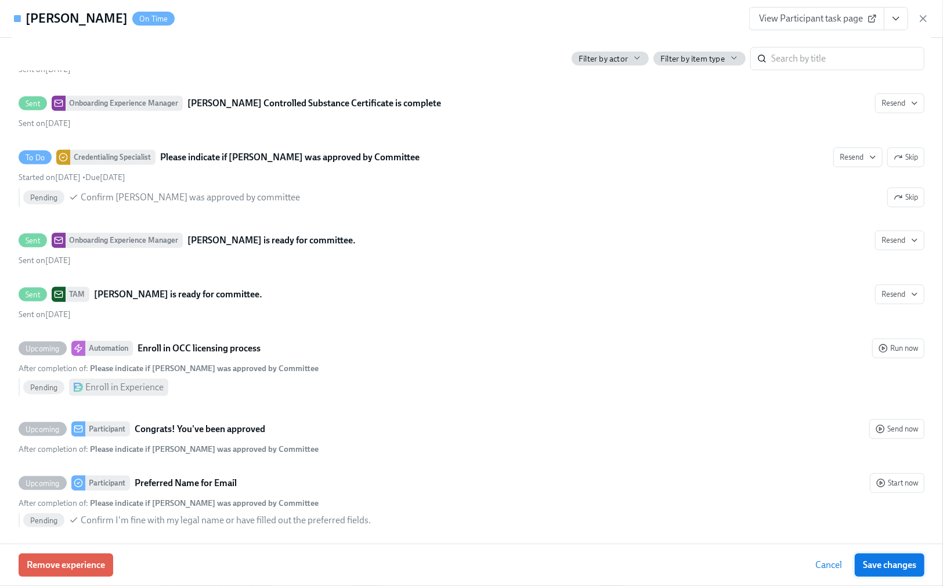
click at [878, 564] on span "Save changes" at bounding box center [889, 565] width 53 height 12
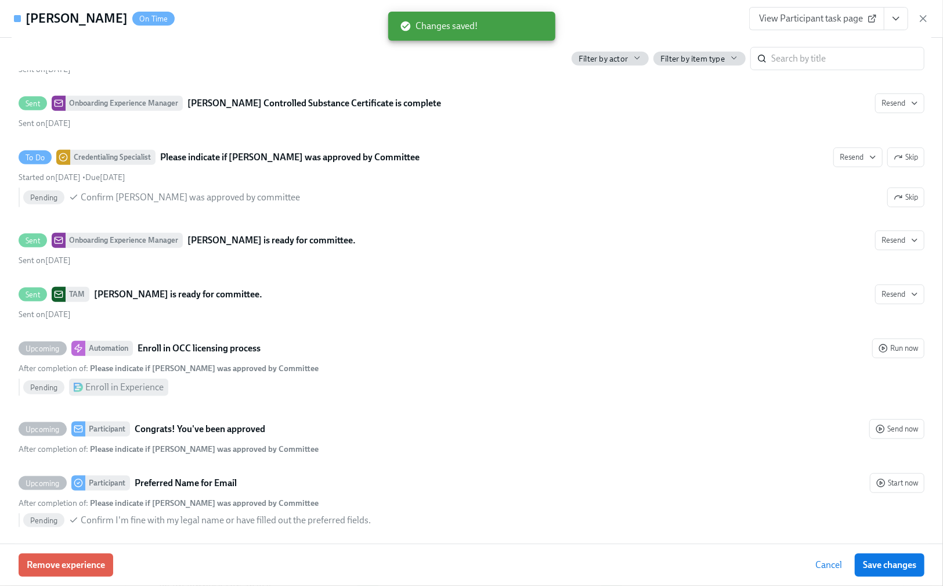
click at [163, 572] on div "Remove experience Cancel Save changes" at bounding box center [471, 564] width 943 height 42
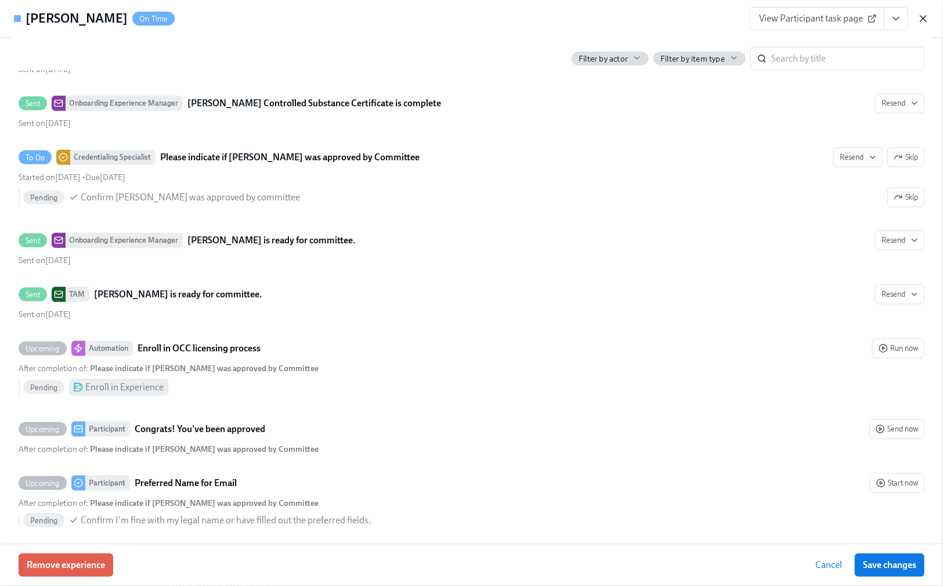
click at [922, 20] on icon "button" at bounding box center [924, 19] width 6 height 6
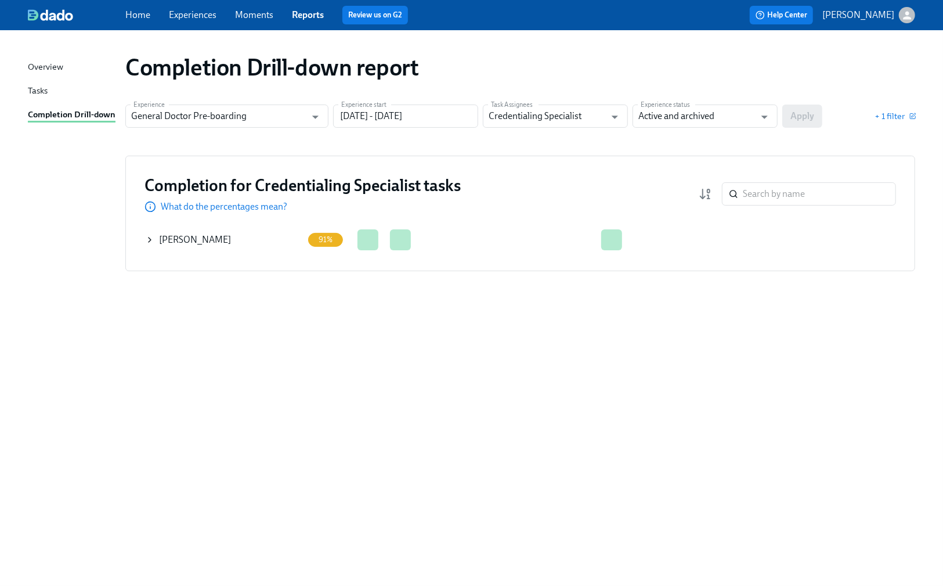
click at [152, 241] on icon at bounding box center [149, 239] width 9 height 9
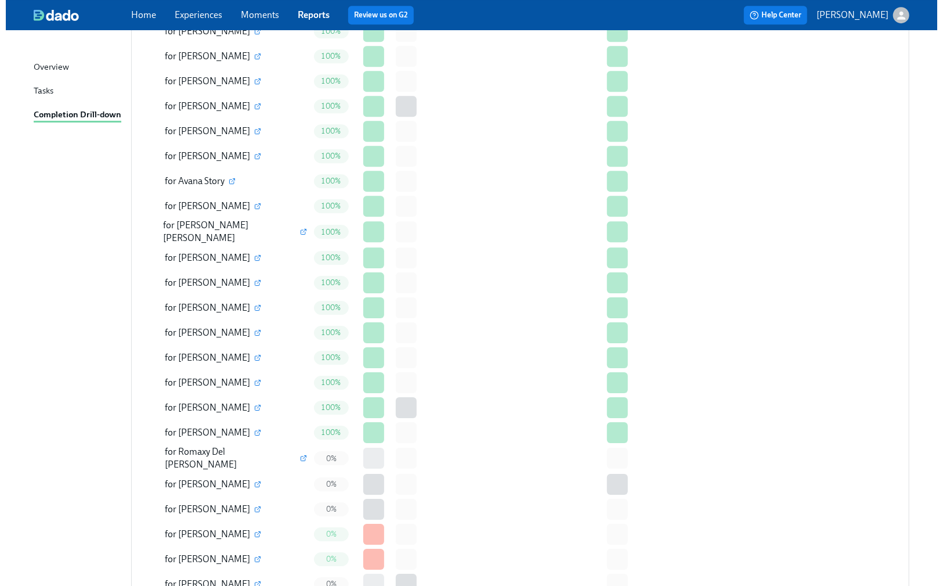
scroll to position [2399, 0]
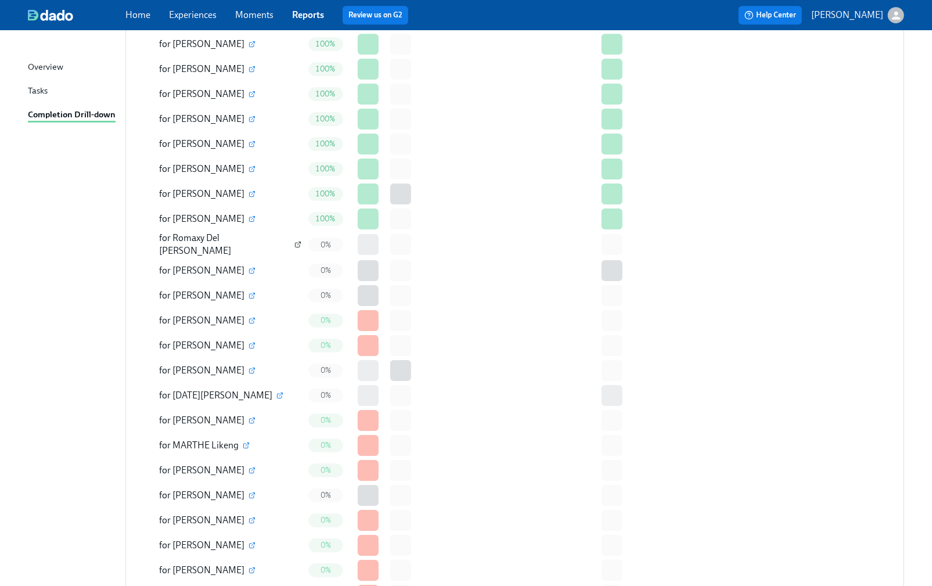
click at [295, 243] on icon "button" at bounding box center [297, 245] width 5 height 5
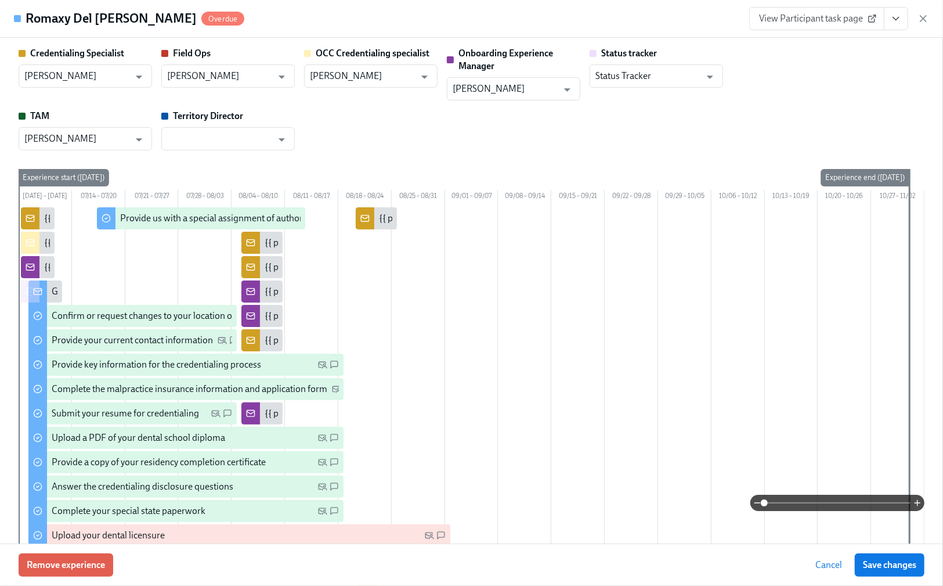
type input "[PERSON_NAME]"
type input "Status Tracker"
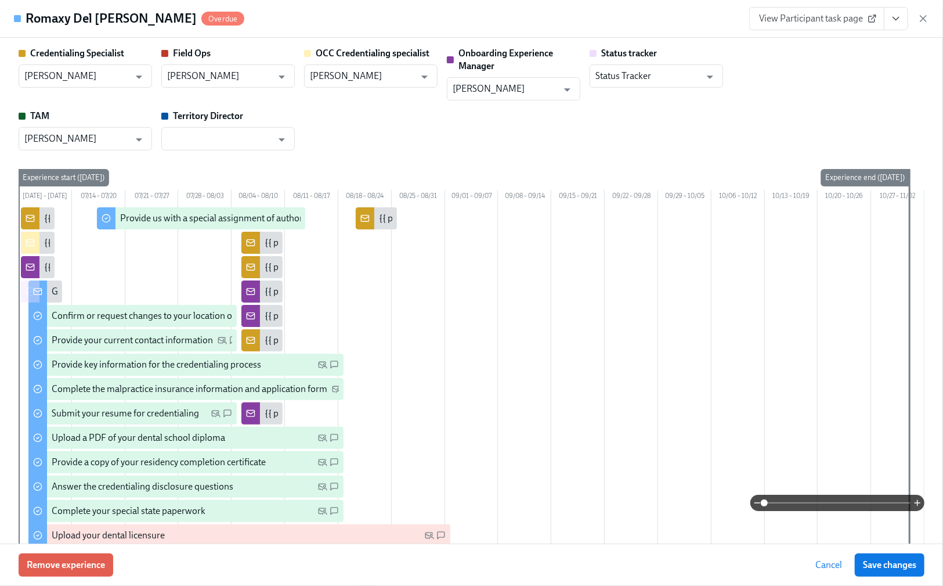
type input "[PERSON_NAME]"
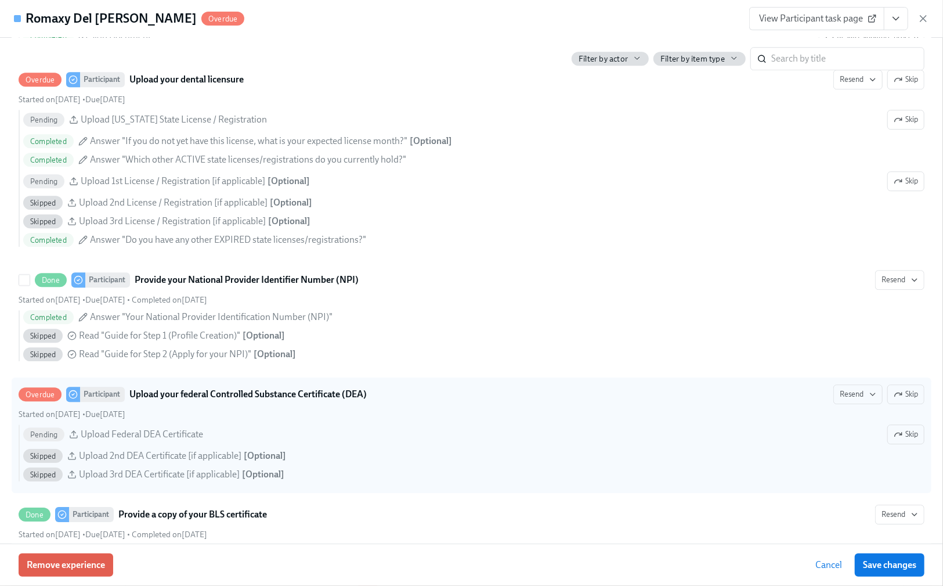
scroll to position [2167, 0]
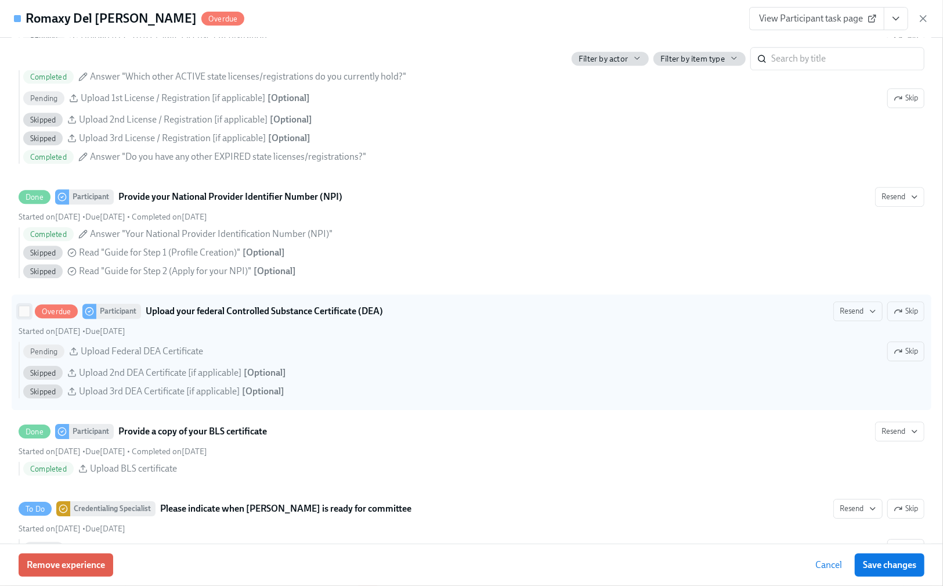
click at [24, 316] on input "Overdue Participant Upload your federal Controlled Substance Certificate (DEA) …" at bounding box center [24, 311] width 10 height 10
checkbox input "true"
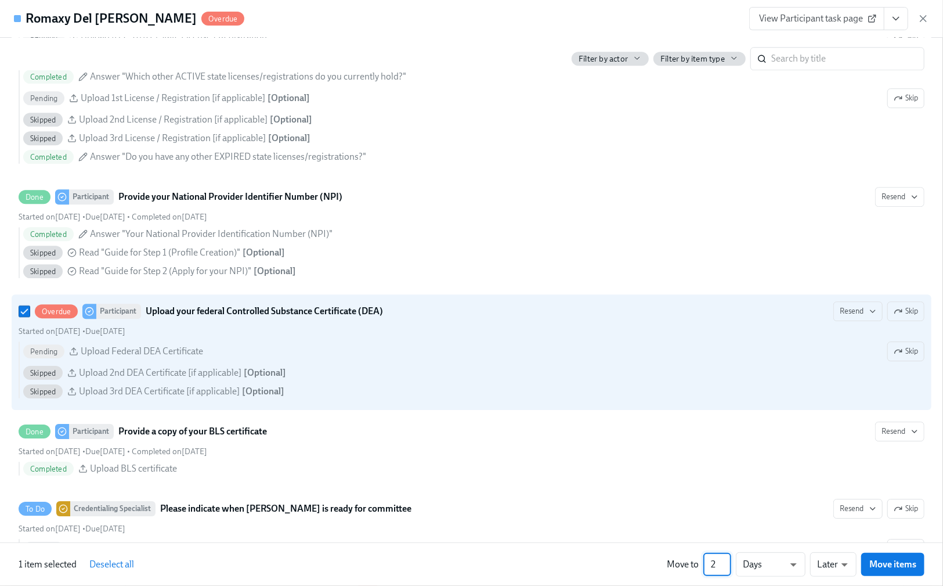
click at [727, 560] on input "2" at bounding box center [718, 564] width 28 height 23
type input "3"
click at [727, 560] on input "3" at bounding box center [718, 564] width 28 height 23
click at [789, 562] on li "Weeks" at bounding box center [771, 562] width 70 height 20
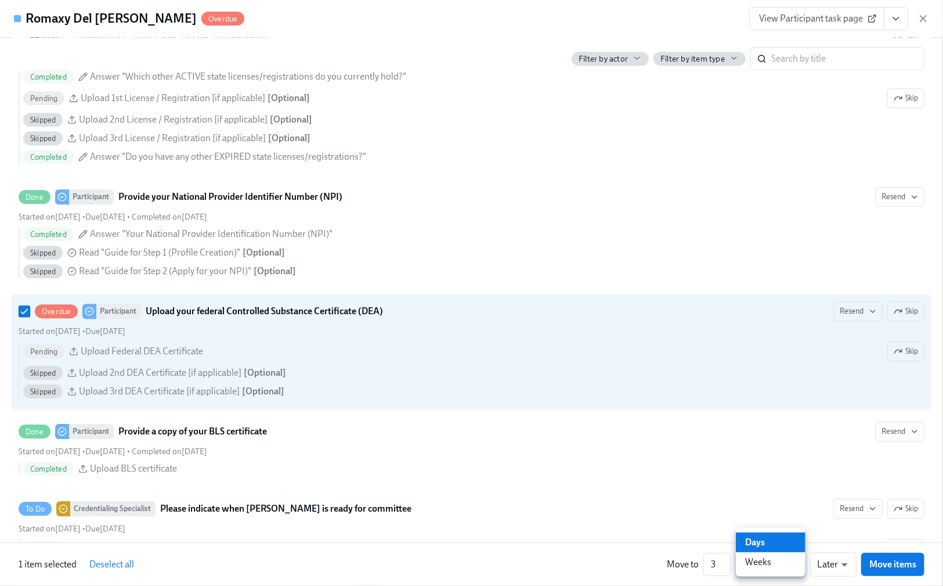
type input "w"
click at [884, 568] on span "Move items" at bounding box center [893, 564] width 47 height 12
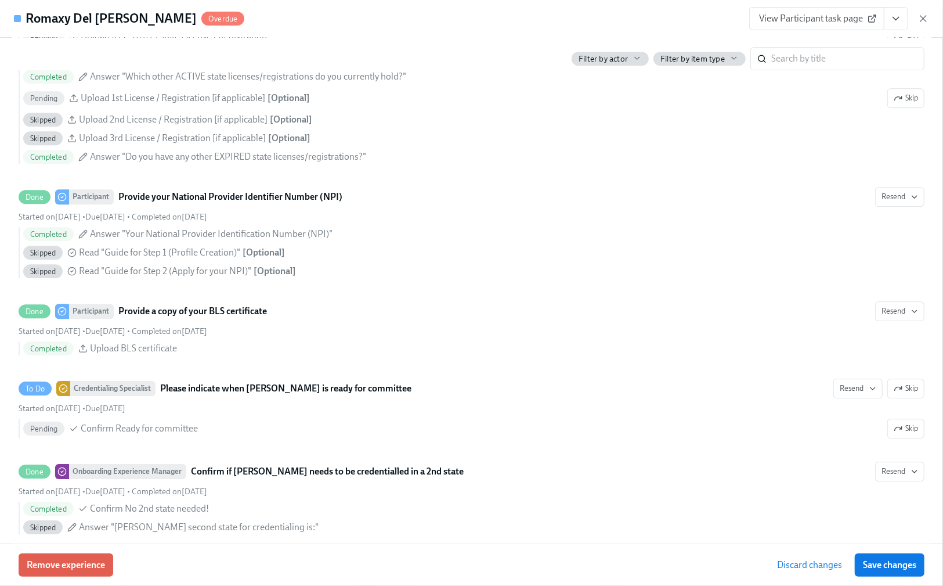
click at [884, 568] on span "Save changes" at bounding box center [889, 565] width 53 height 12
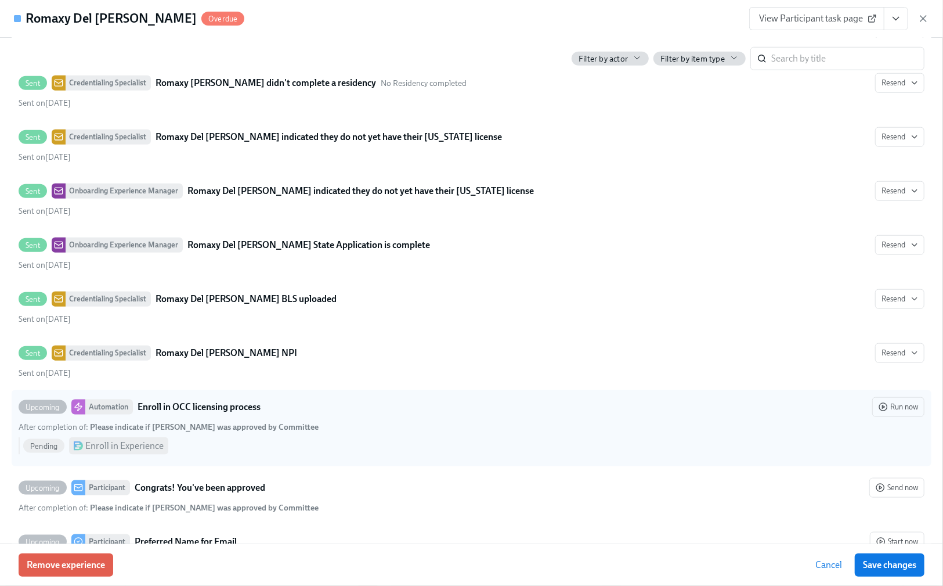
scroll to position [3849, 0]
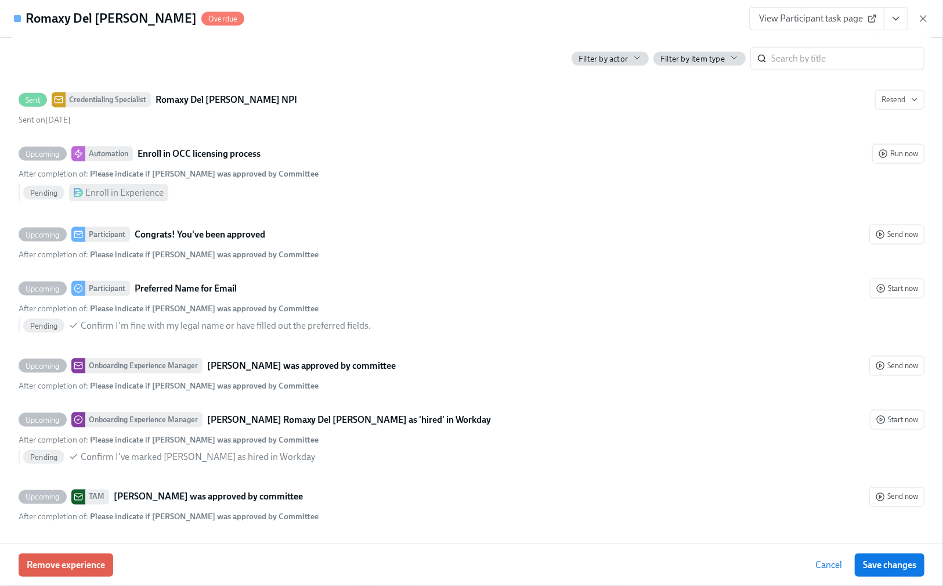
click at [924, 12] on div "View Participant task page" at bounding box center [839, 18] width 180 height 23
click at [923, 15] on icon "button" at bounding box center [924, 19] width 12 height 12
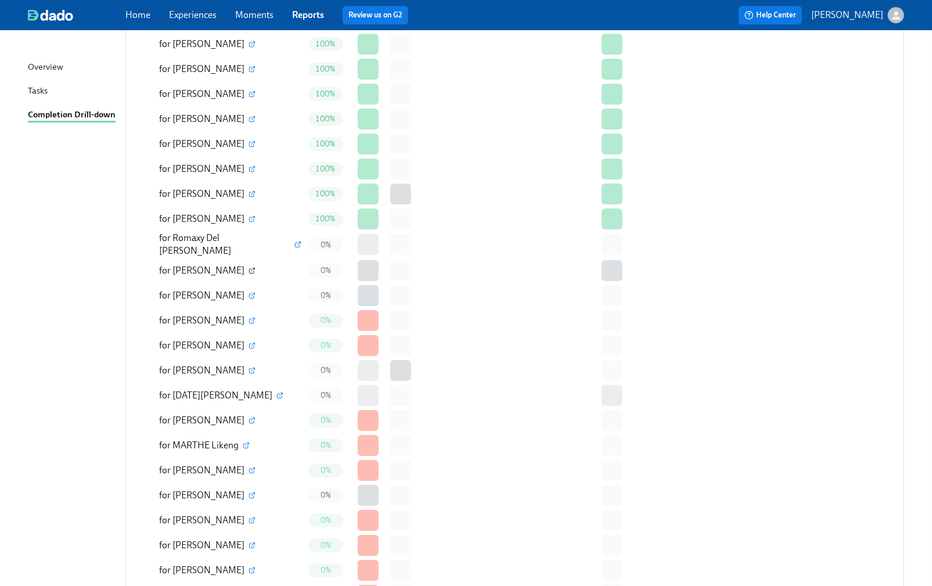
click at [250, 269] on icon "button" at bounding box center [252, 271] width 5 height 5
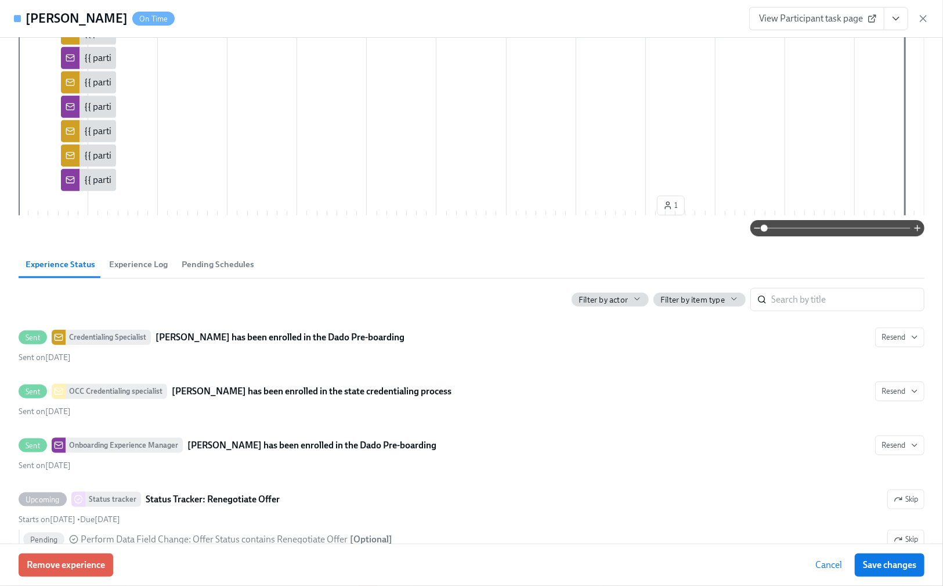
scroll to position [929, 0]
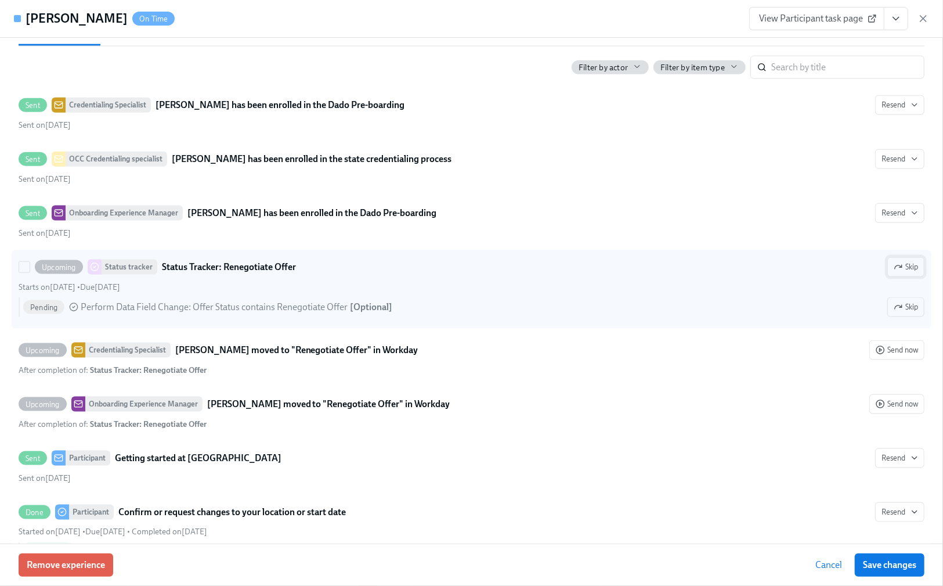
click at [901, 266] on span "Skip" at bounding box center [906, 267] width 24 height 12
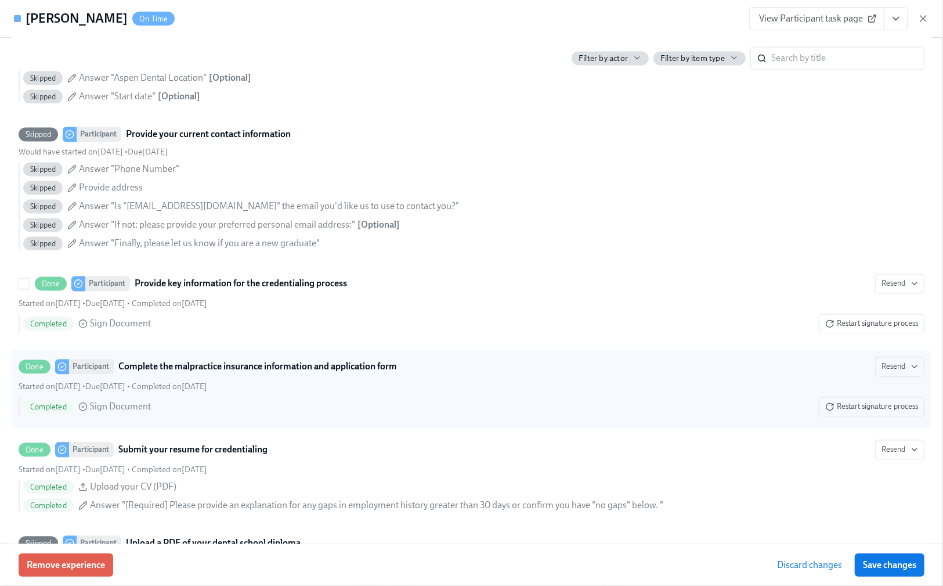
scroll to position [1470, 0]
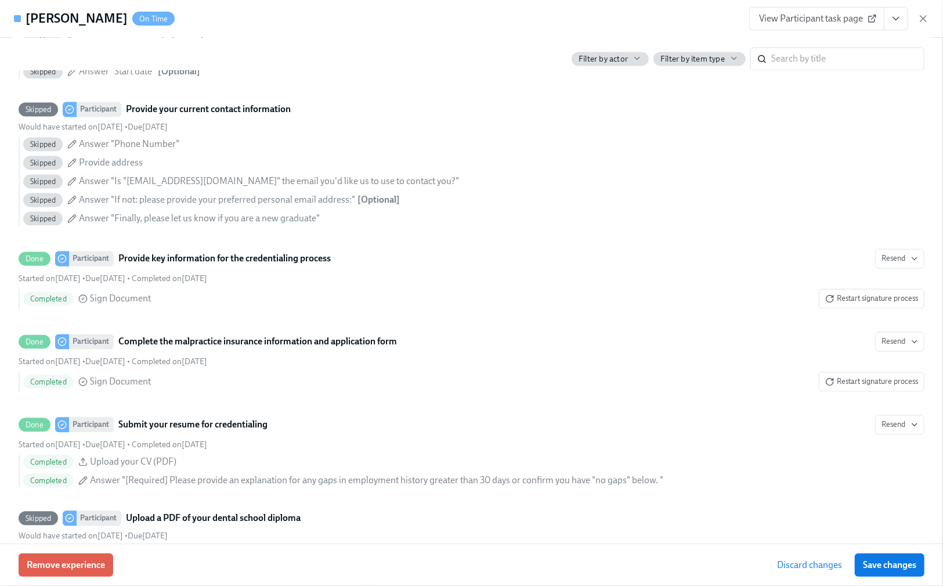
drag, startPoint x: 897, startPoint y: 564, endPoint x: 890, endPoint y: 558, distance: 9.1
click at [896, 565] on span "Save changes" at bounding box center [889, 565] width 53 height 12
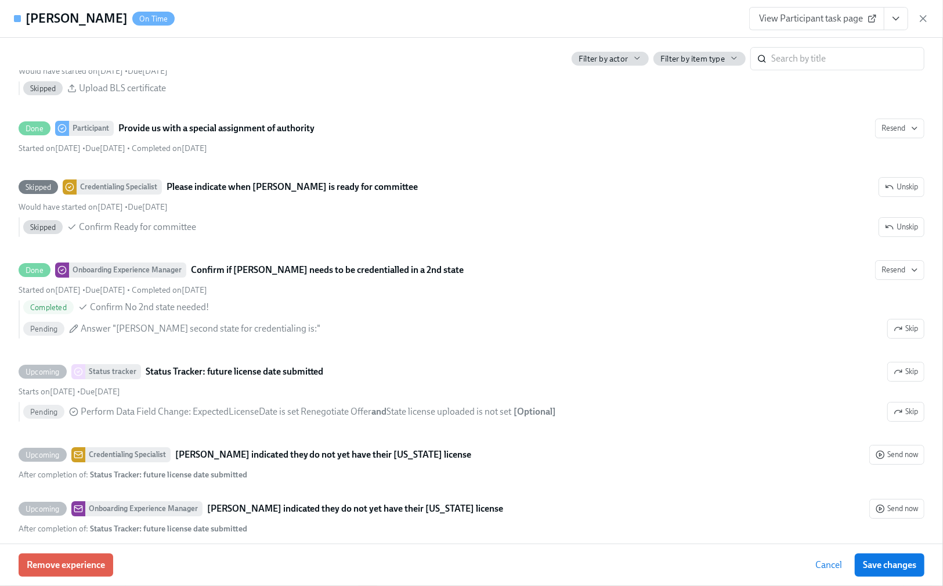
scroll to position [2554, 0]
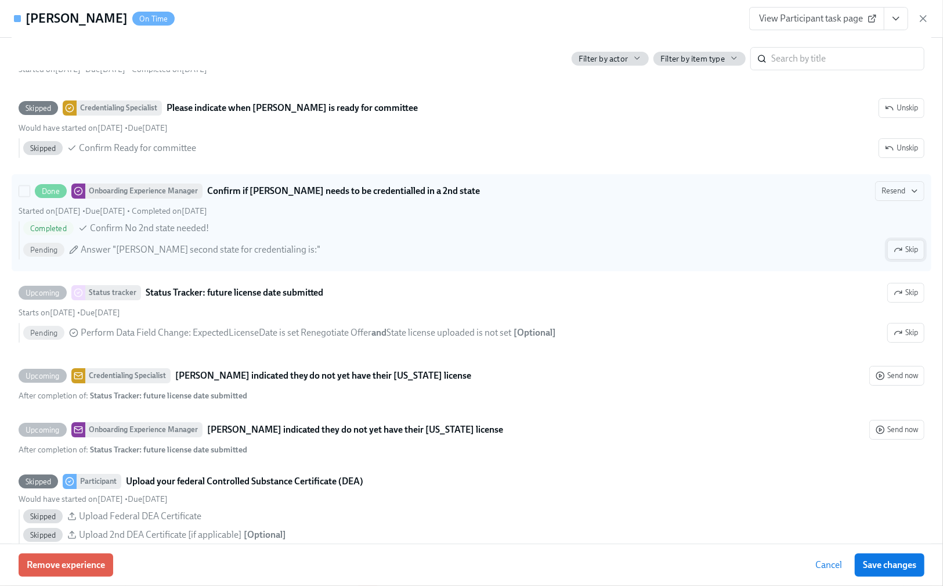
click at [894, 255] on span "Skip" at bounding box center [906, 250] width 24 height 12
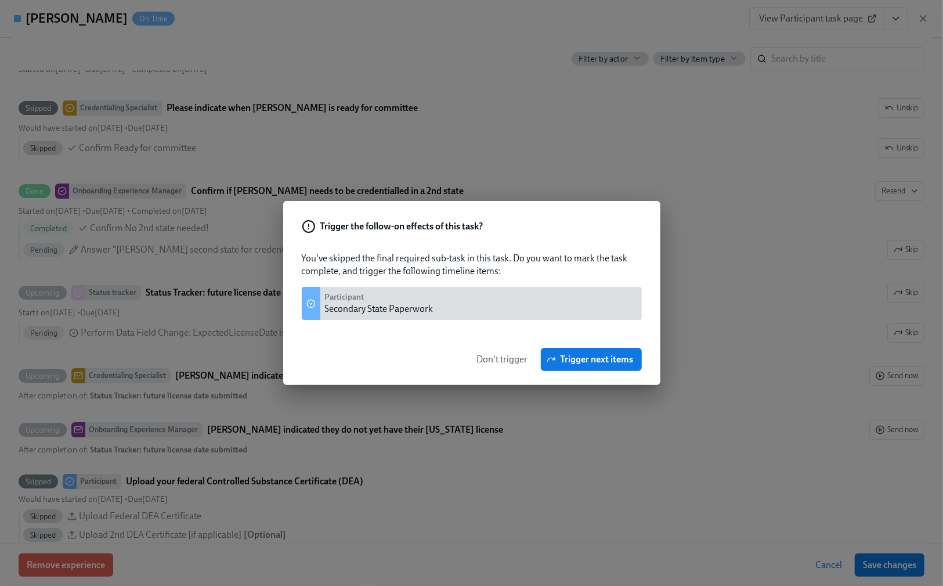
click at [483, 356] on span "Don't trigger" at bounding box center [502, 360] width 51 height 12
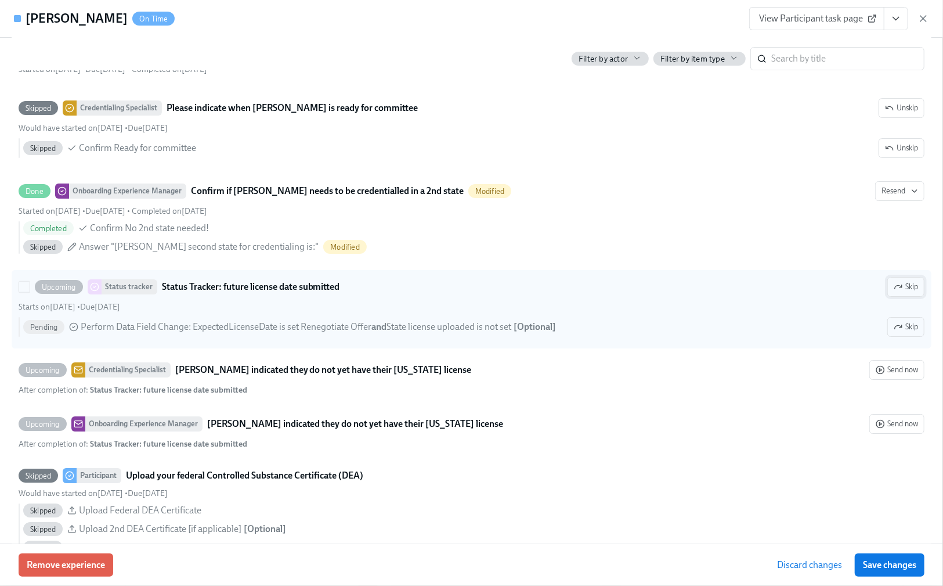
click at [888, 297] on button "Skip" at bounding box center [906, 287] width 37 height 20
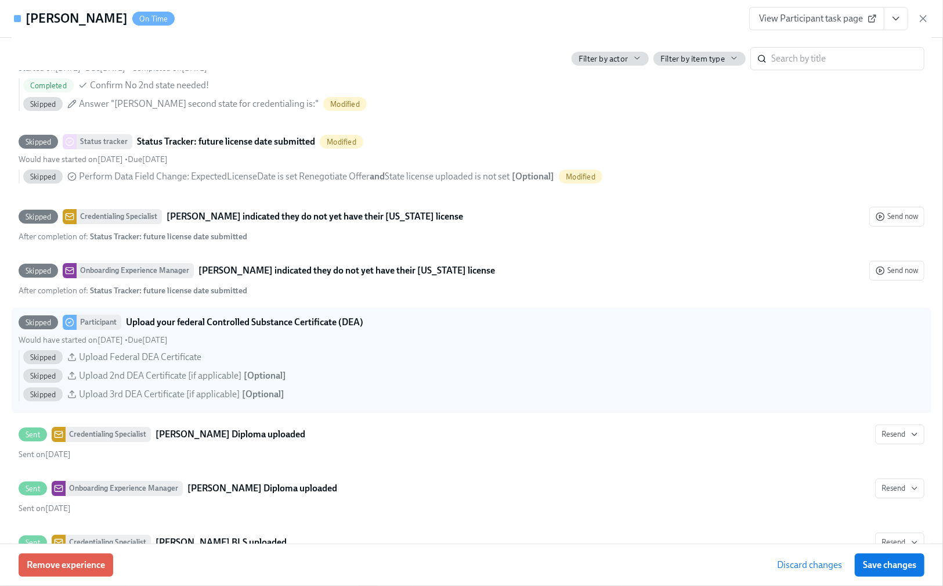
scroll to position [2864, 0]
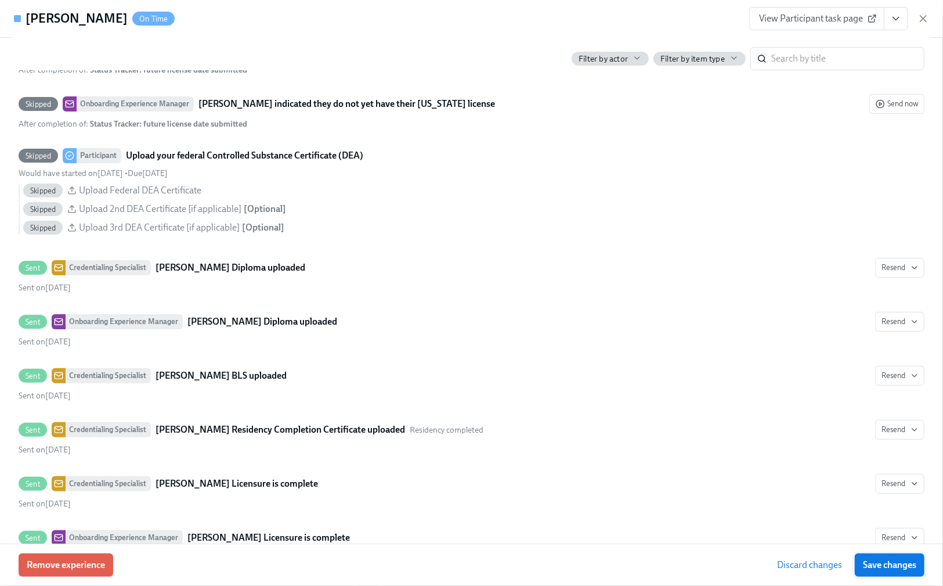
click at [897, 569] on span "Save changes" at bounding box center [889, 565] width 53 height 12
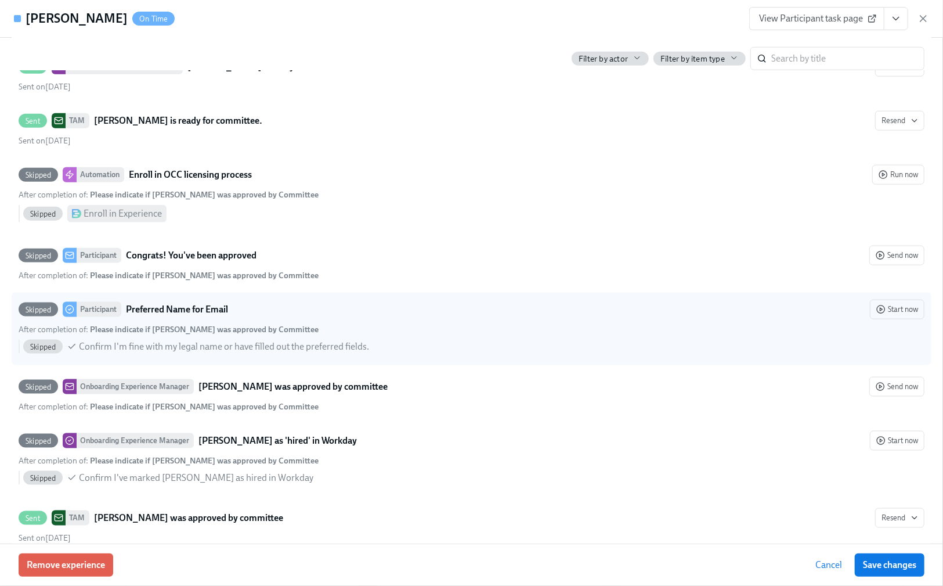
scroll to position [3713, 0]
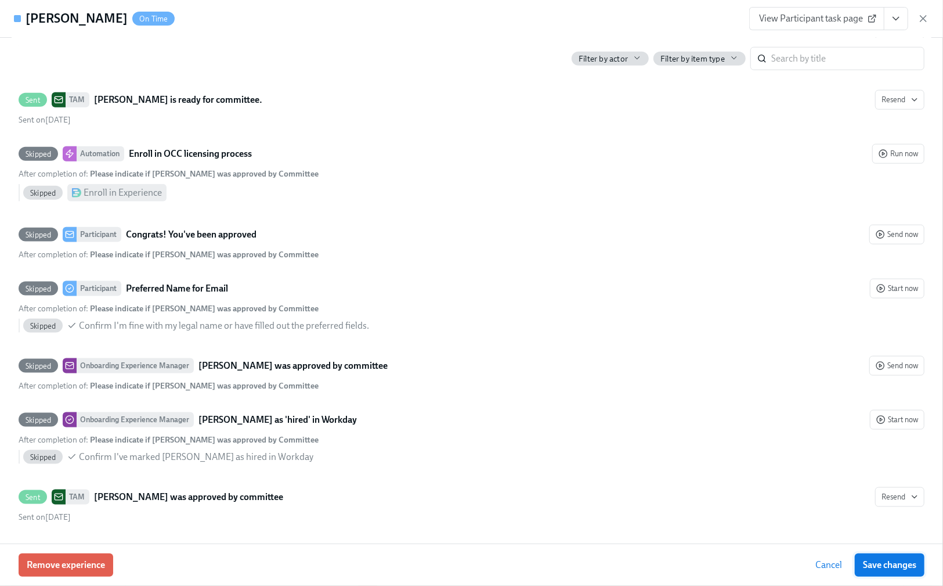
click at [886, 569] on span "Save changes" at bounding box center [889, 565] width 53 height 12
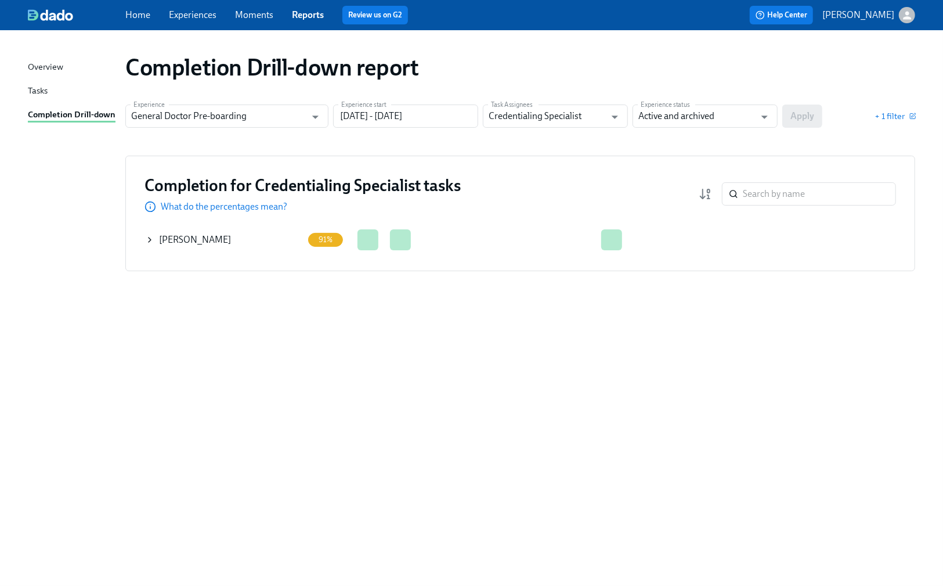
click at [153, 240] on icon at bounding box center [149, 239] width 9 height 9
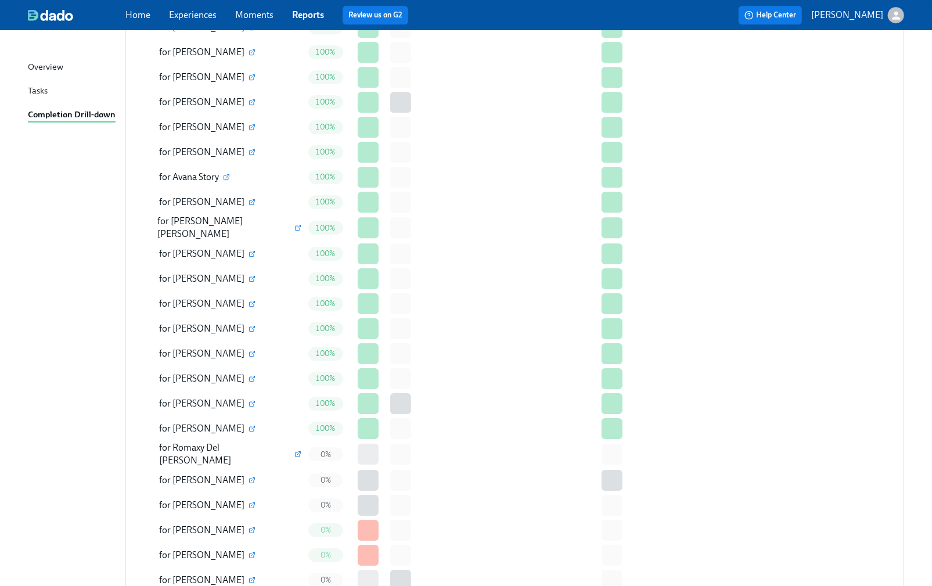
scroll to position [2244, 0]
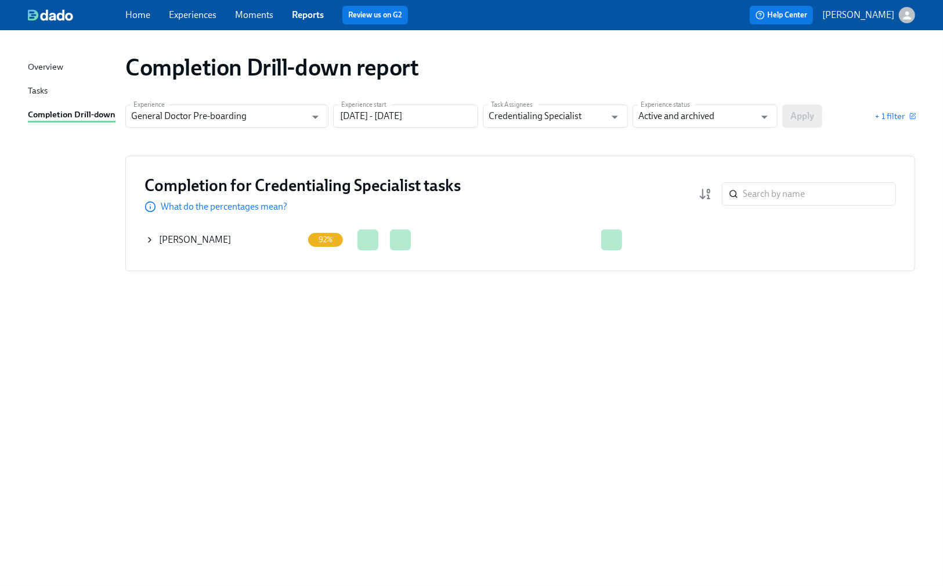
click at [152, 240] on icon at bounding box center [149, 239] width 9 height 9
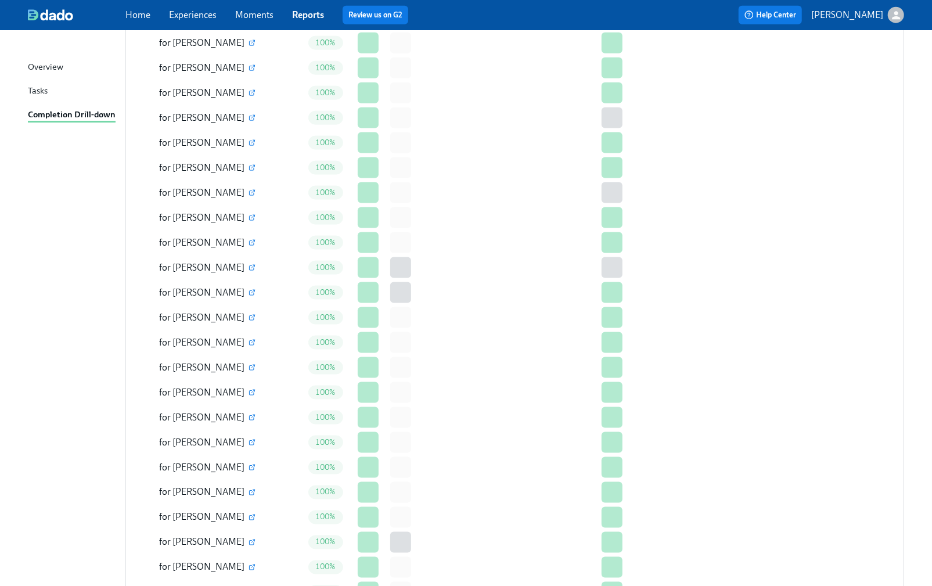
scroll to position [929, 0]
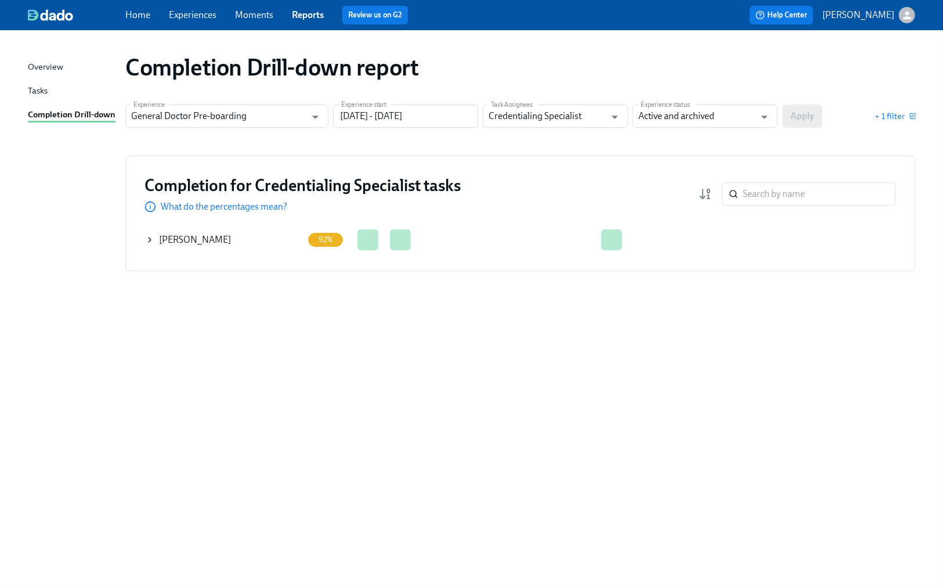
click at [146, 237] on icon at bounding box center [149, 239] width 9 height 9
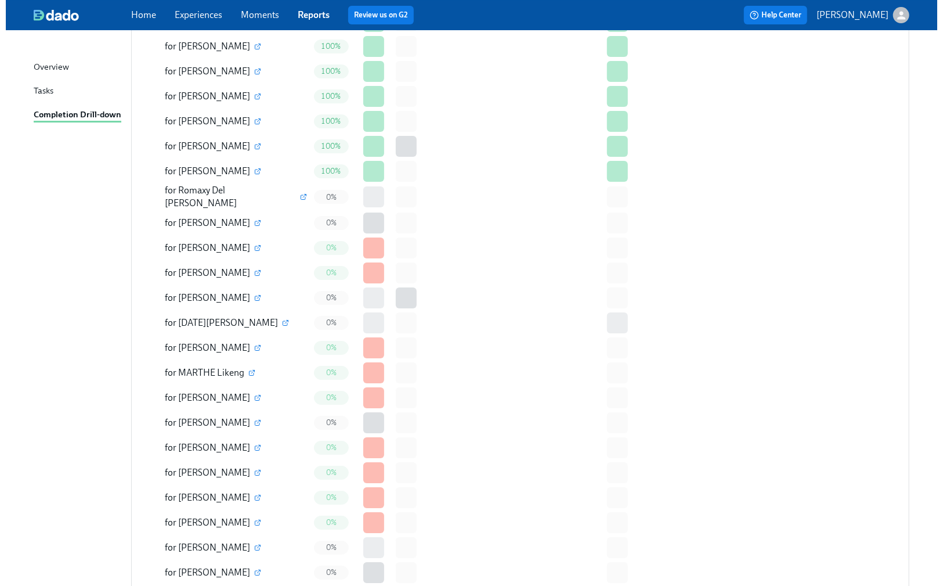
scroll to position [2476, 0]
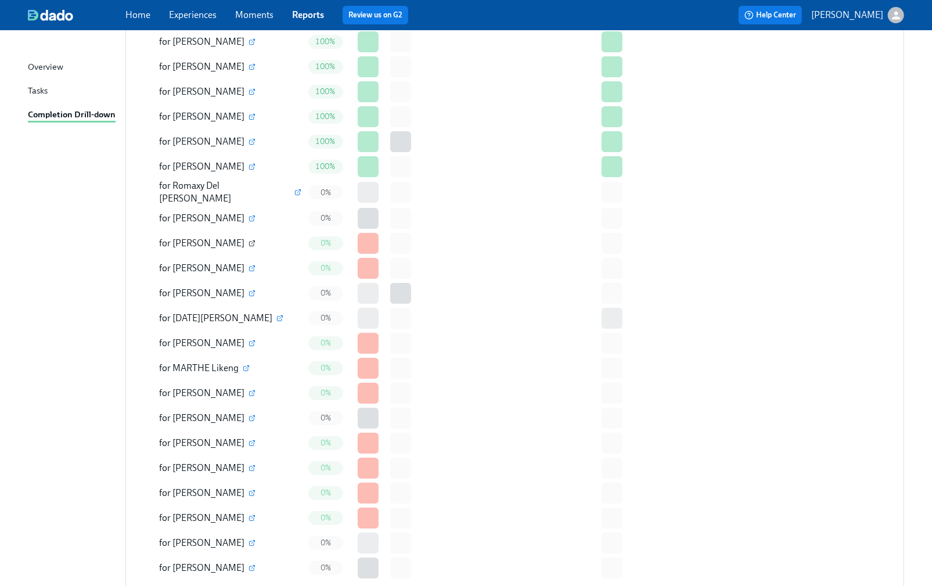
click at [255, 240] on icon "button" at bounding box center [251, 243] width 7 height 7
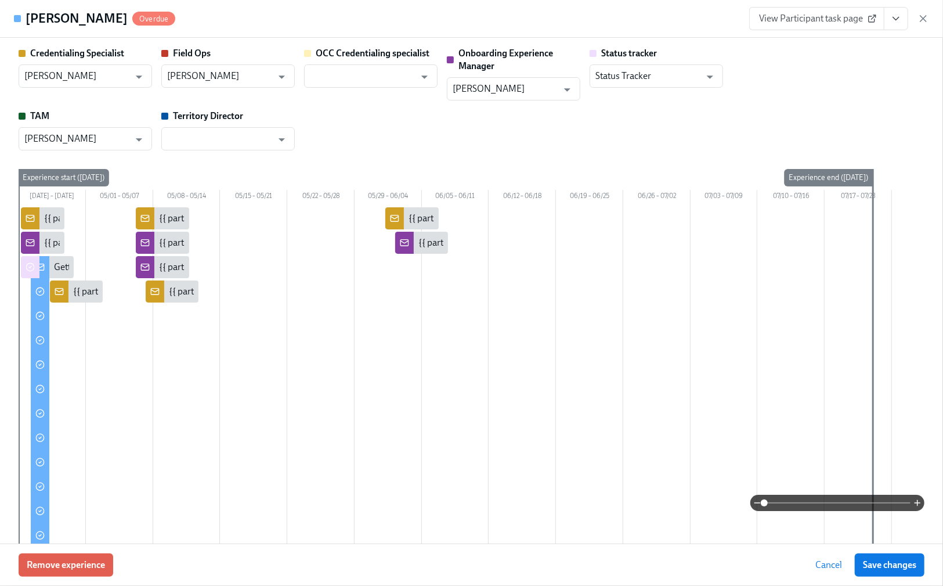
type input "[PERSON_NAME]"
type input "Status Tracker"
type input "[PERSON_NAME]"
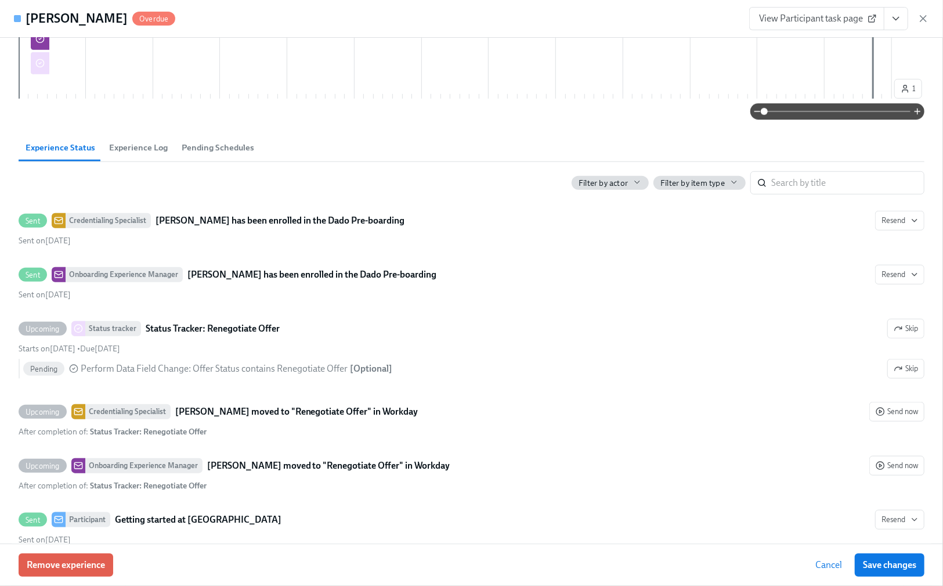
scroll to position [619, 0]
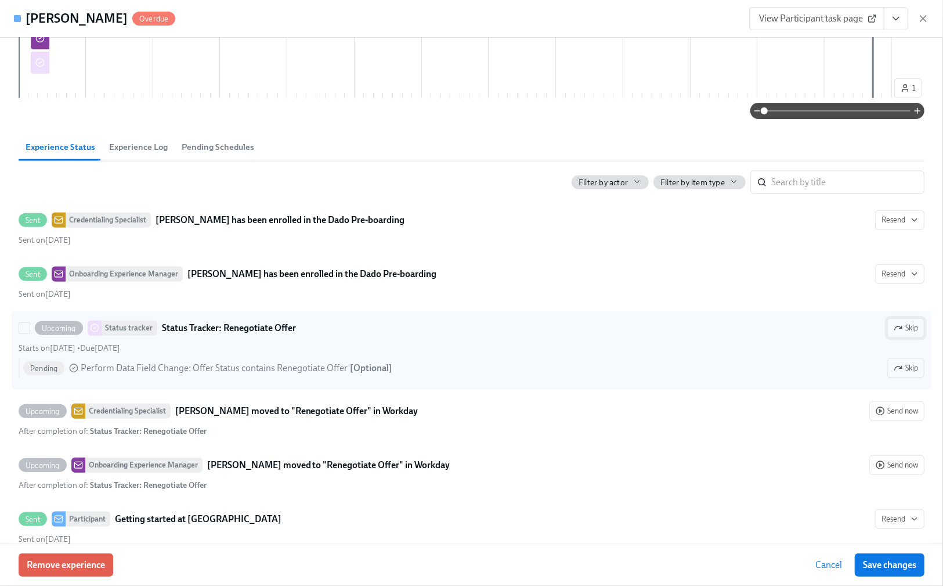
click at [900, 330] on span "Skip" at bounding box center [906, 328] width 24 height 12
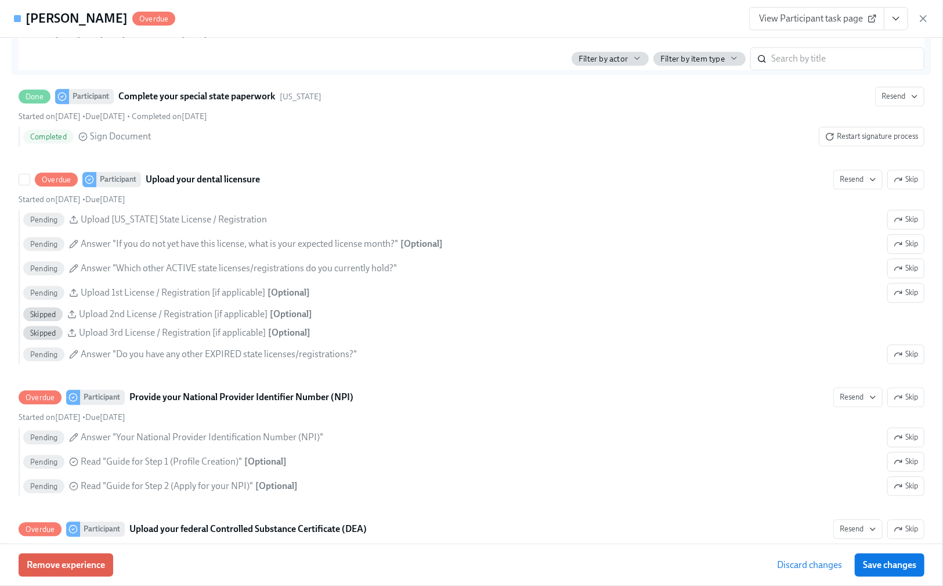
scroll to position [1858, 0]
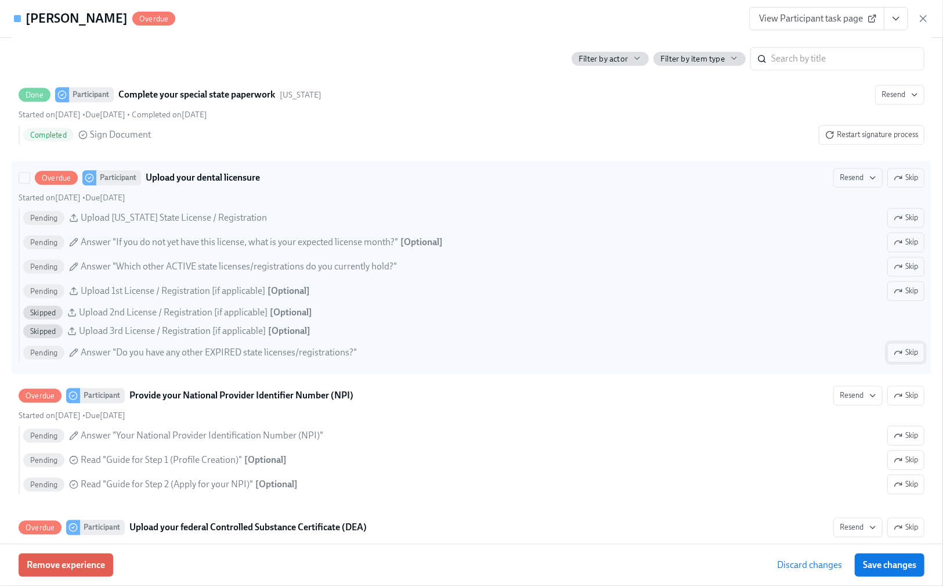
click at [906, 358] on span "Skip" at bounding box center [906, 353] width 24 height 12
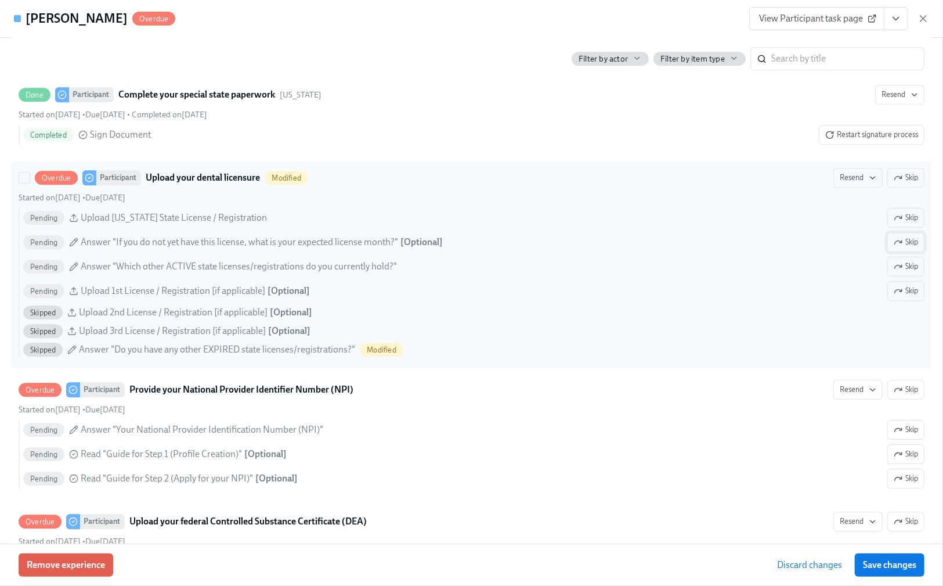
click at [895, 248] on span "Skip" at bounding box center [906, 242] width 24 height 12
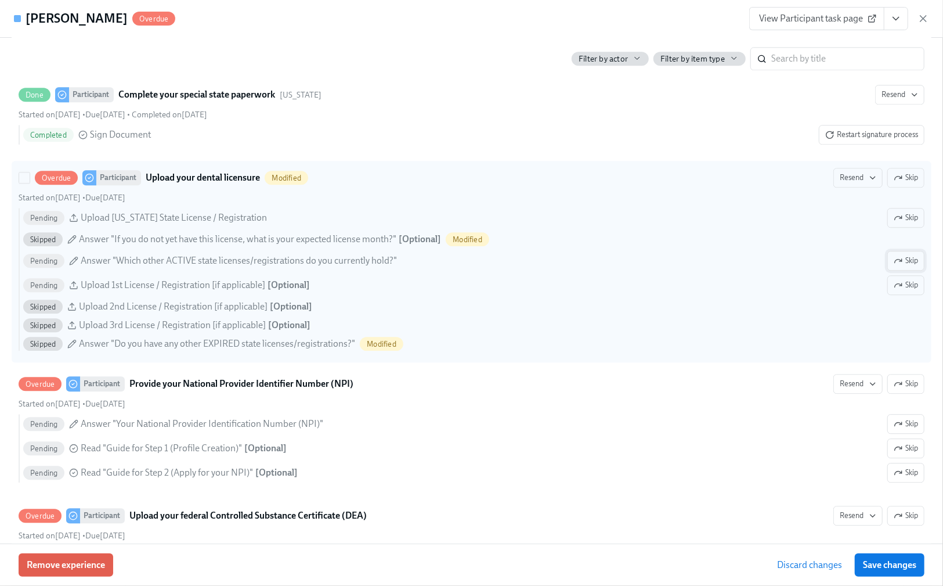
click at [896, 266] on span "Skip" at bounding box center [906, 261] width 24 height 12
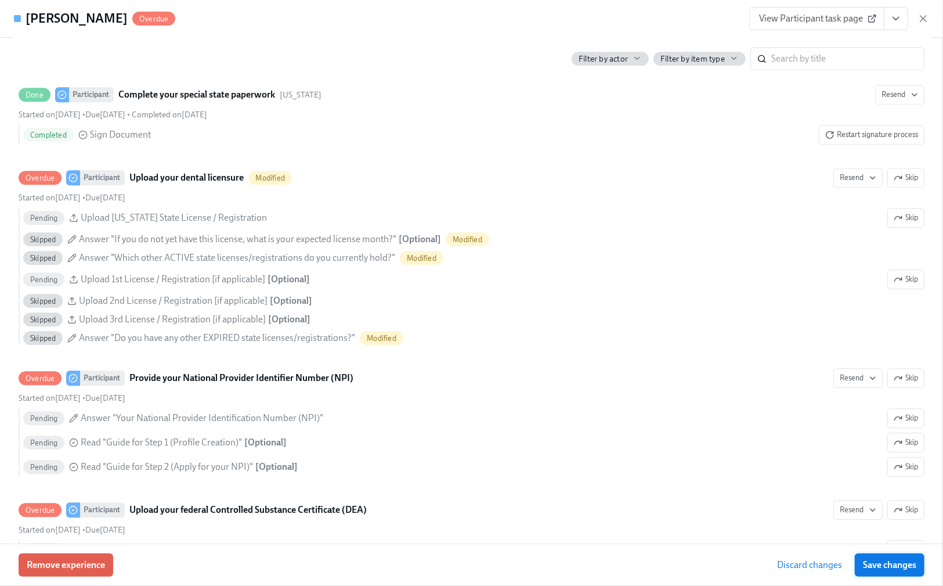
click at [885, 565] on span "Save changes" at bounding box center [889, 565] width 53 height 12
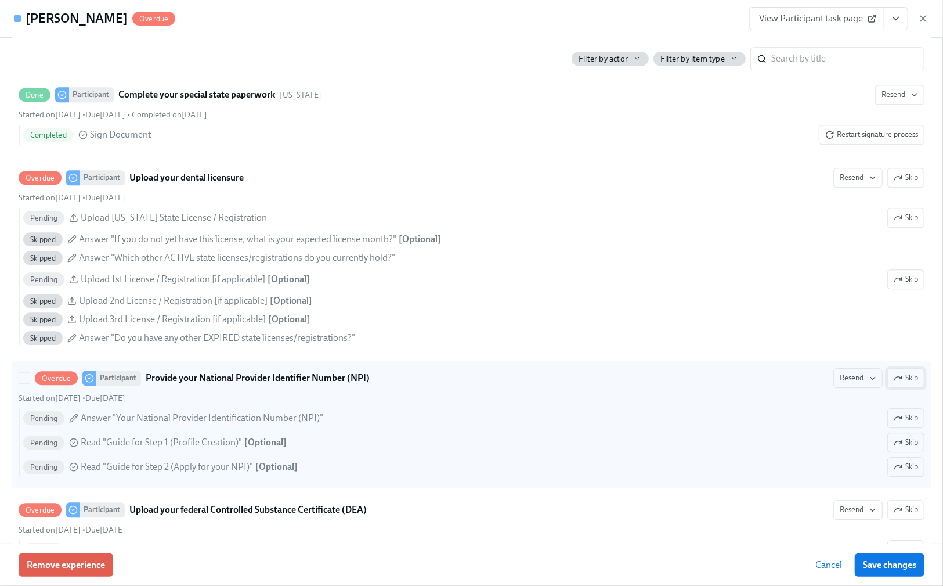
click at [895, 384] on span "Skip" at bounding box center [906, 378] width 24 height 12
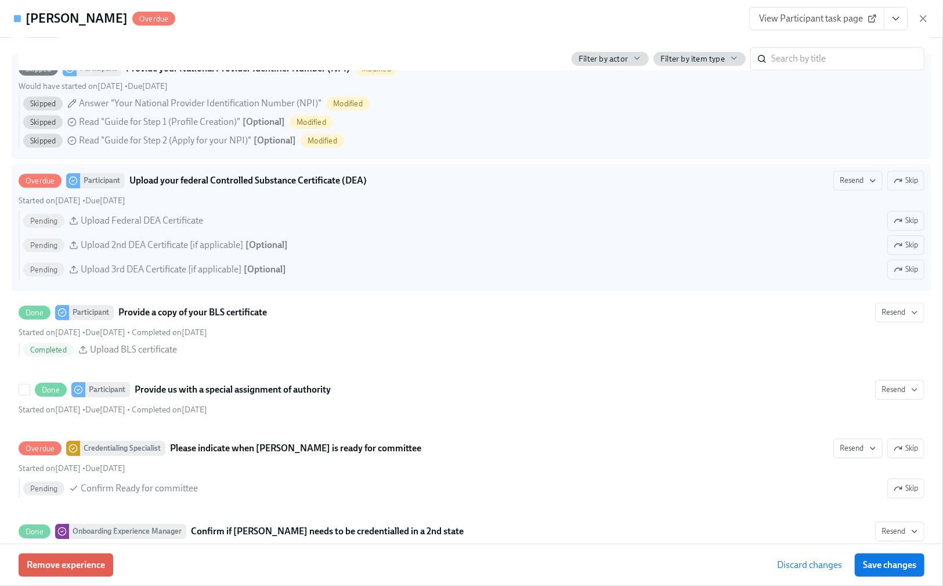
scroll to position [2167, 0]
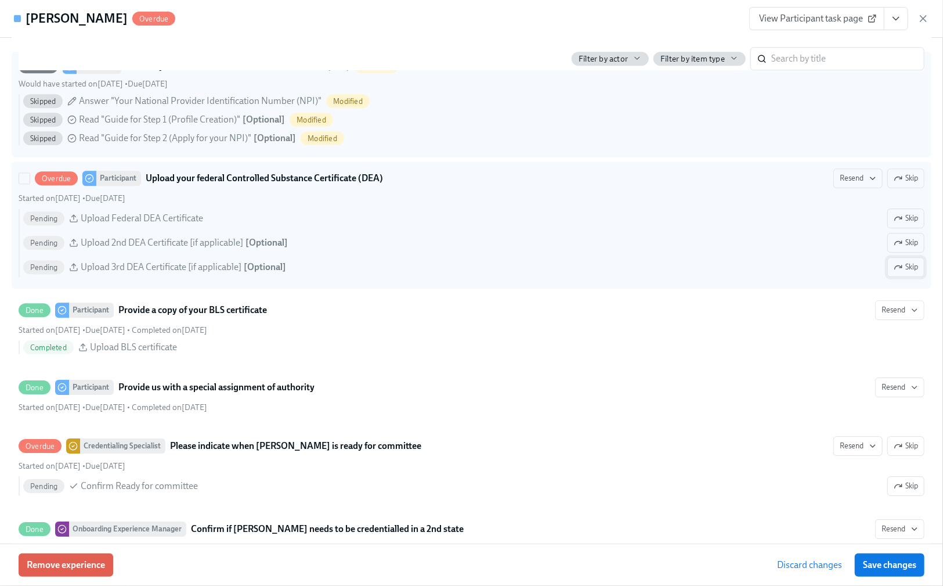
click at [895, 273] on span "Skip" at bounding box center [906, 267] width 24 height 12
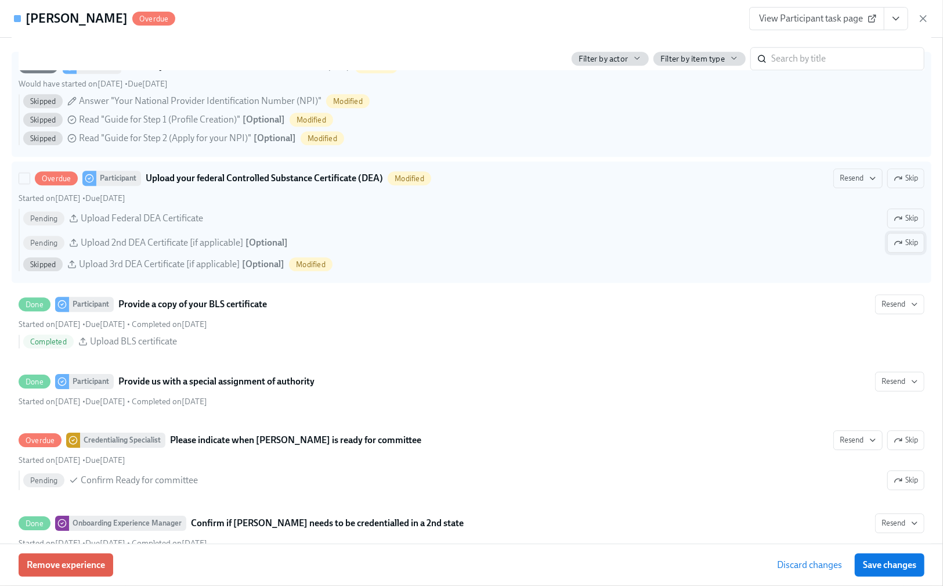
click at [897, 248] on span "Skip" at bounding box center [906, 243] width 24 height 12
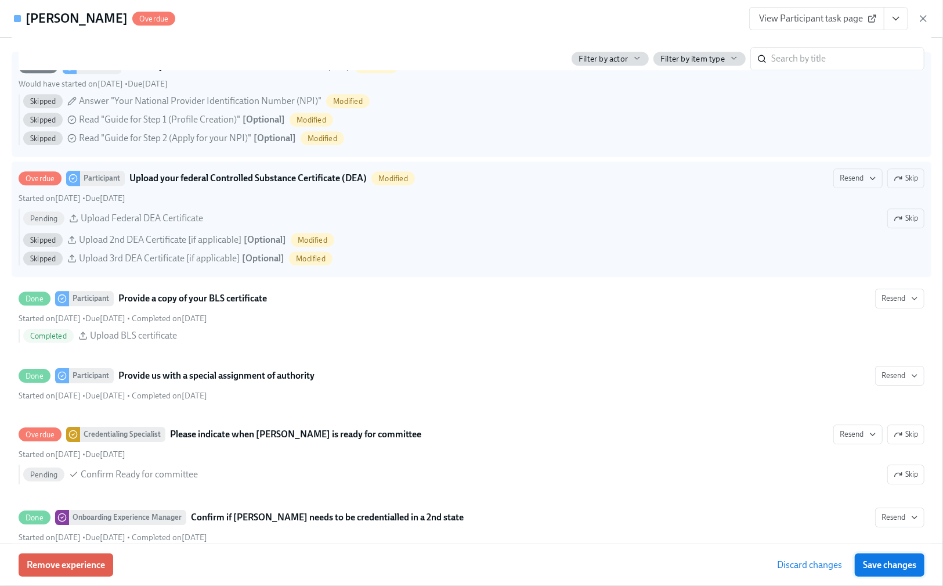
click at [881, 572] on button "Save changes" at bounding box center [890, 564] width 70 height 23
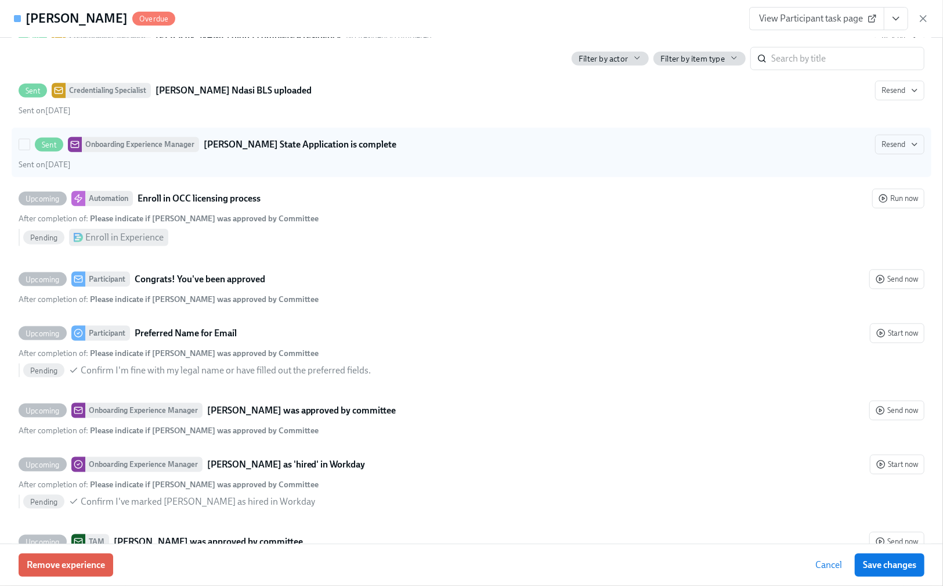
scroll to position [3726, 0]
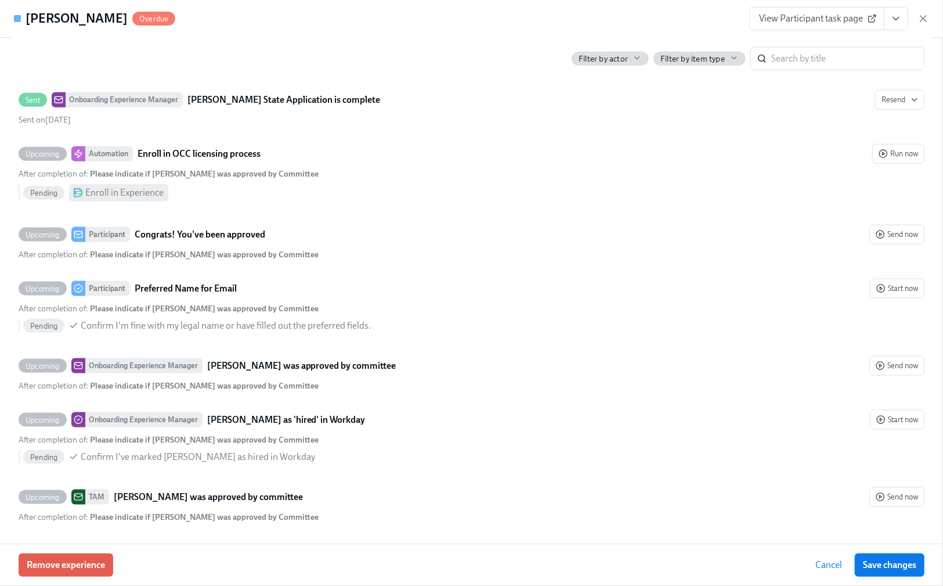
click at [888, 564] on span "Save changes" at bounding box center [889, 565] width 53 height 12
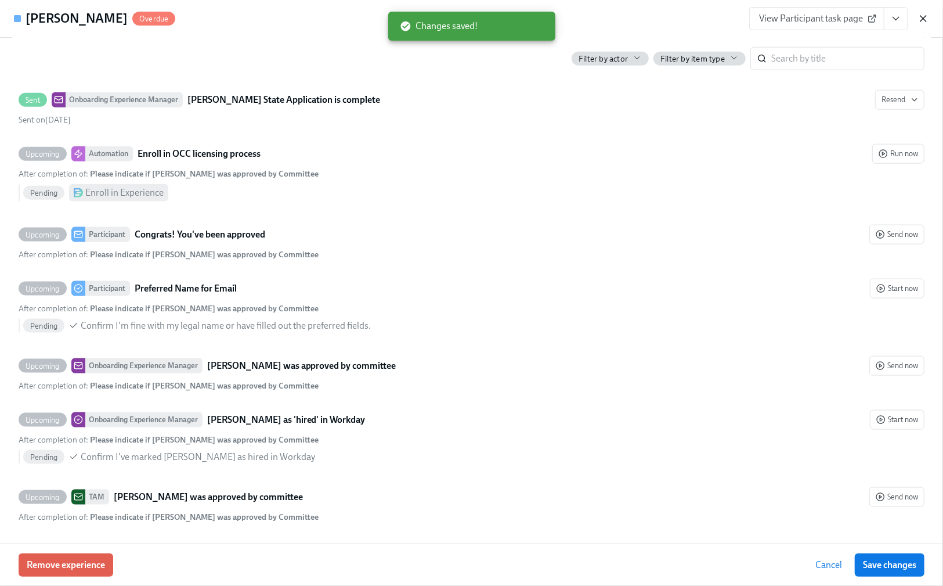
click at [923, 17] on icon "button" at bounding box center [924, 19] width 6 height 6
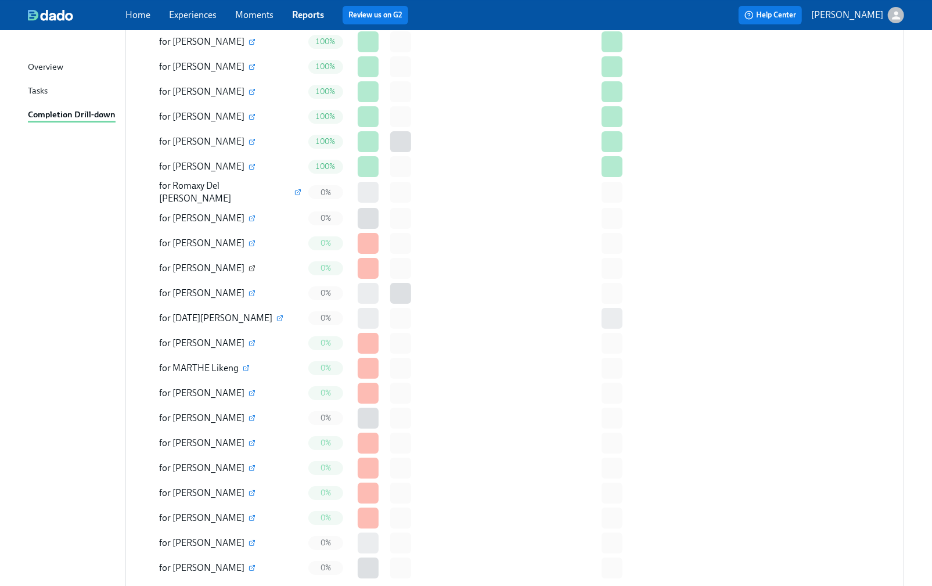
click at [248, 265] on icon "button" at bounding box center [251, 268] width 7 height 7
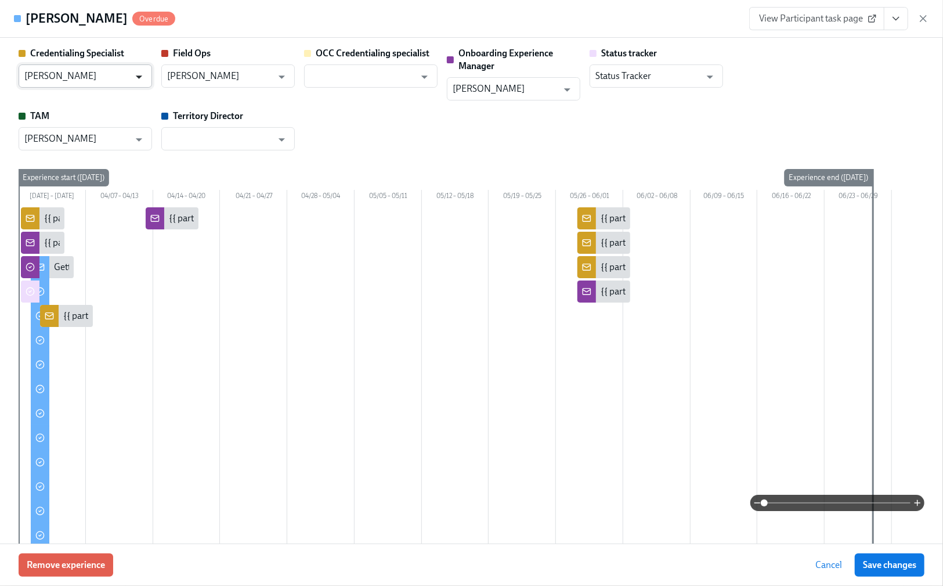
click at [138, 75] on icon "Open" at bounding box center [139, 77] width 16 height 16
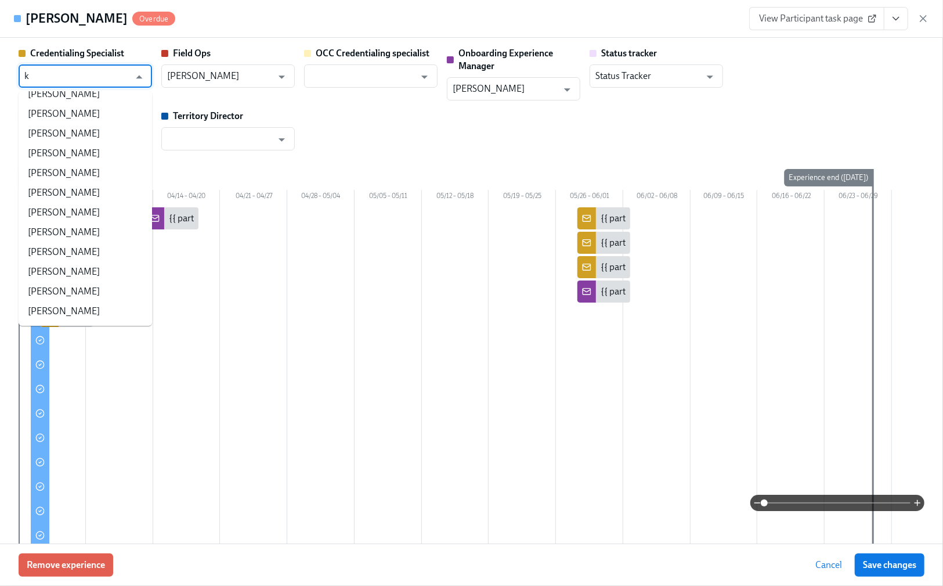
scroll to position [0, 0]
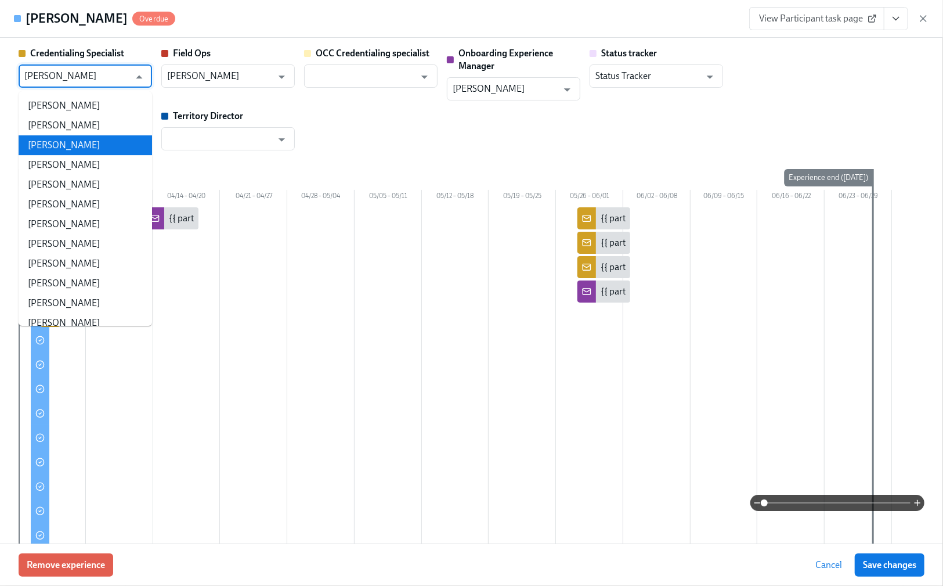
click at [34, 142] on li "Kyle McFarlan" at bounding box center [86, 145] width 134 height 20
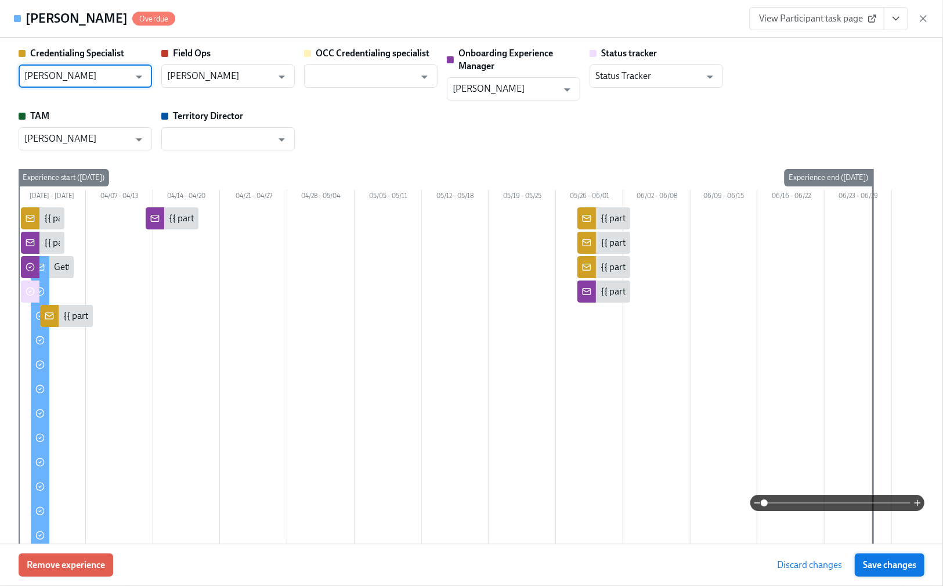
type input "Kyle McFarlan"
click at [885, 567] on span "Save changes" at bounding box center [889, 565] width 53 height 12
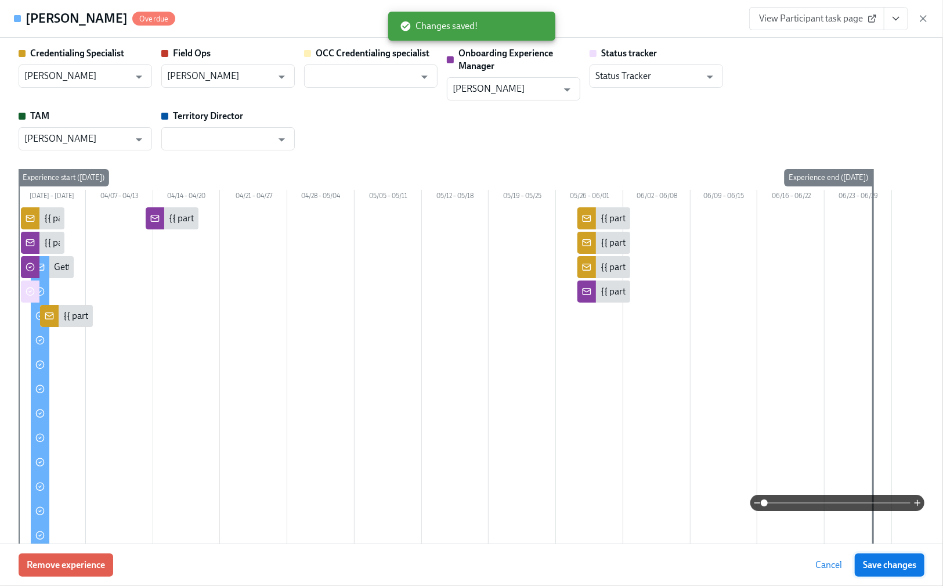
click at [885, 562] on span "Save changes" at bounding box center [889, 565] width 53 height 12
click at [926, 19] on icon "button" at bounding box center [924, 19] width 12 height 12
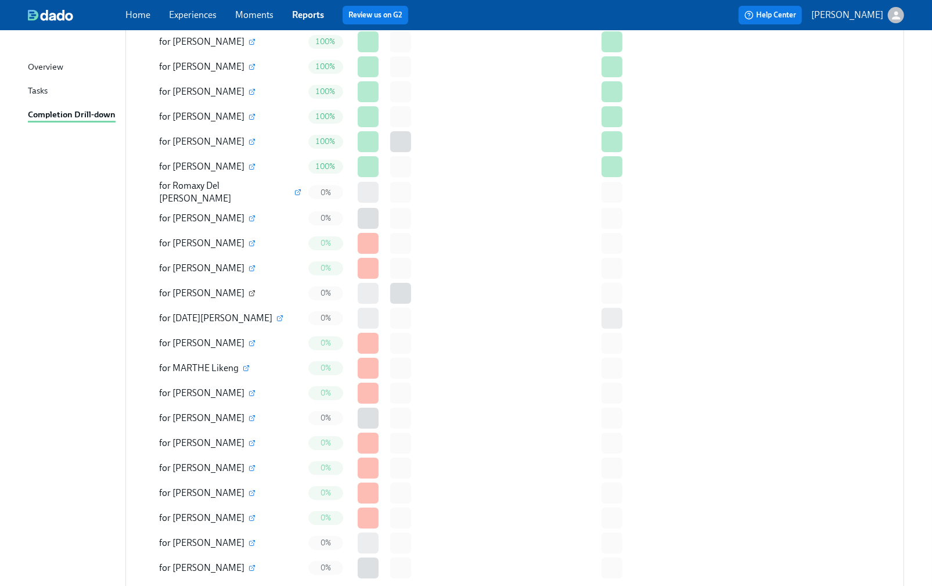
click at [248, 290] on icon "button" at bounding box center [251, 293] width 7 height 7
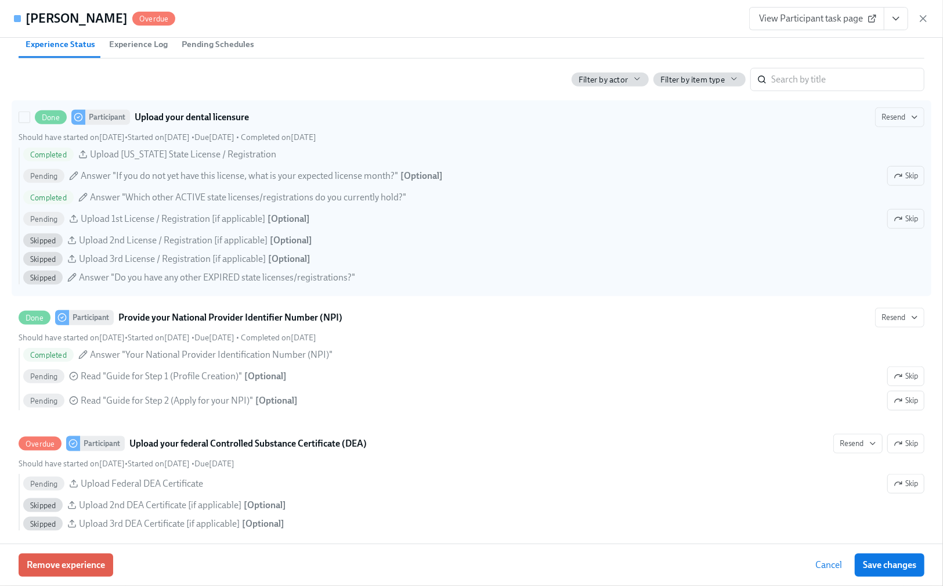
scroll to position [697, 0]
drag, startPoint x: 904, startPoint y: 235, endPoint x: 901, endPoint y: 205, distance: 30.4
click at [904, 225] on span "Skip" at bounding box center [906, 220] width 24 height 12
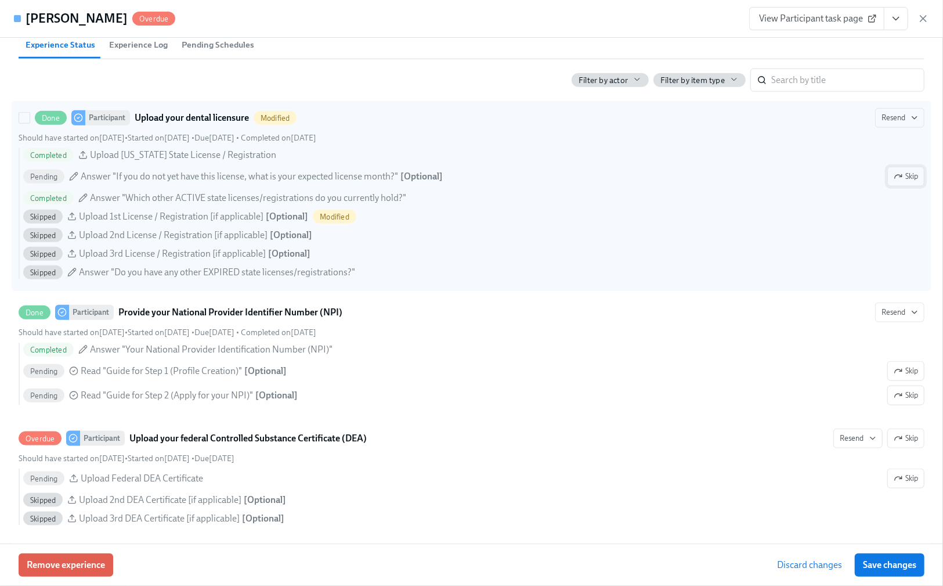
click at [894, 182] on span "Skip" at bounding box center [906, 177] width 24 height 12
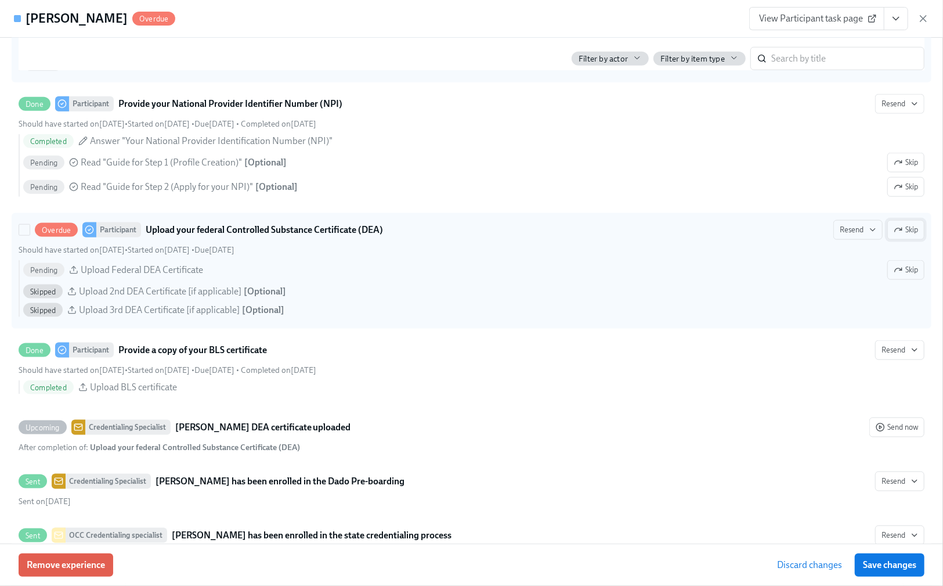
scroll to position [929, 0]
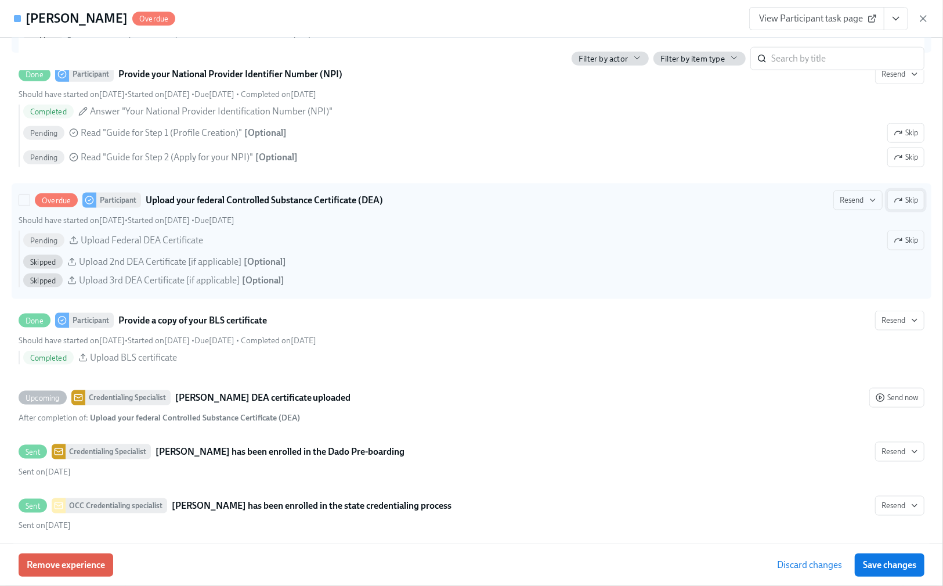
click at [904, 206] on span "Skip" at bounding box center [906, 200] width 24 height 12
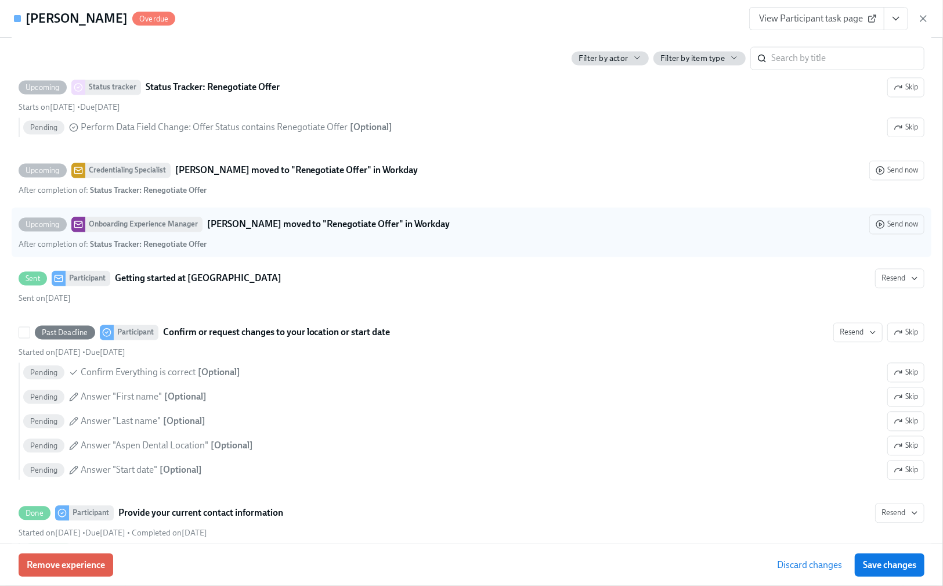
scroll to position [1470, 0]
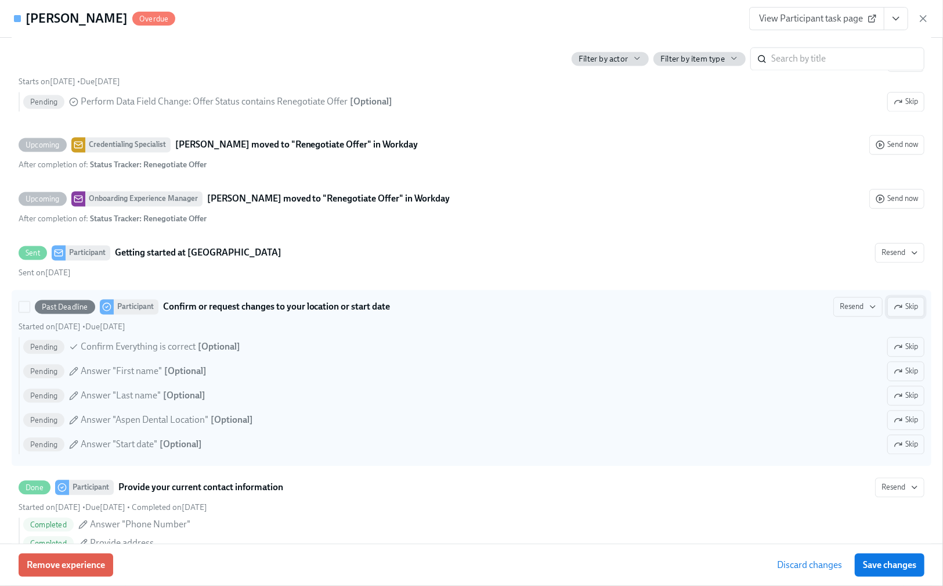
click at [899, 312] on span "Skip" at bounding box center [906, 307] width 24 height 12
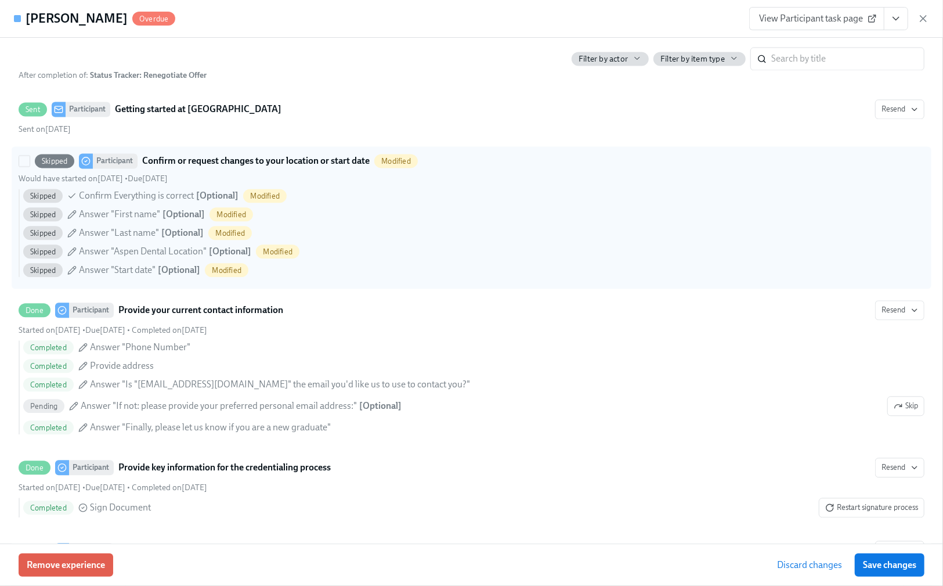
scroll to position [1780, 0]
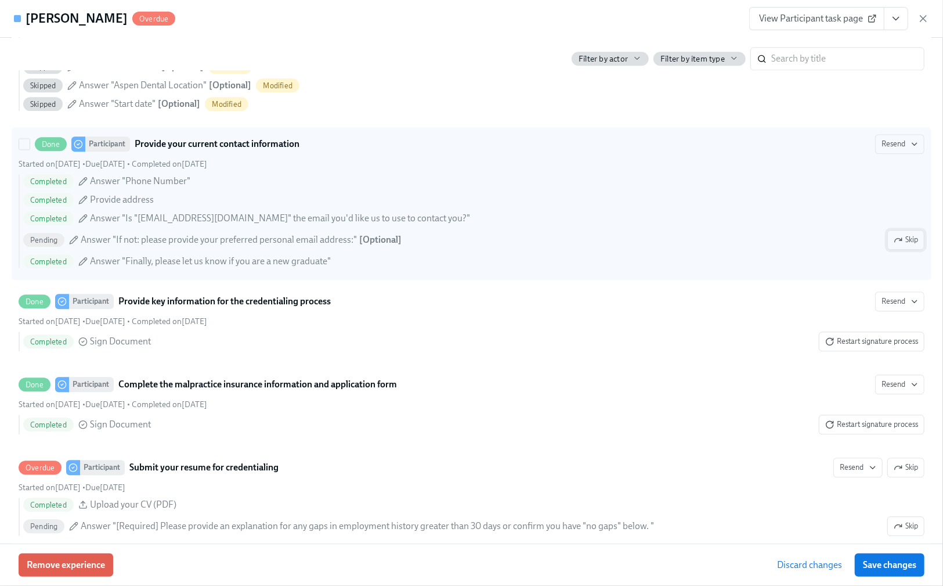
click at [894, 246] on span "Skip" at bounding box center [906, 240] width 24 height 12
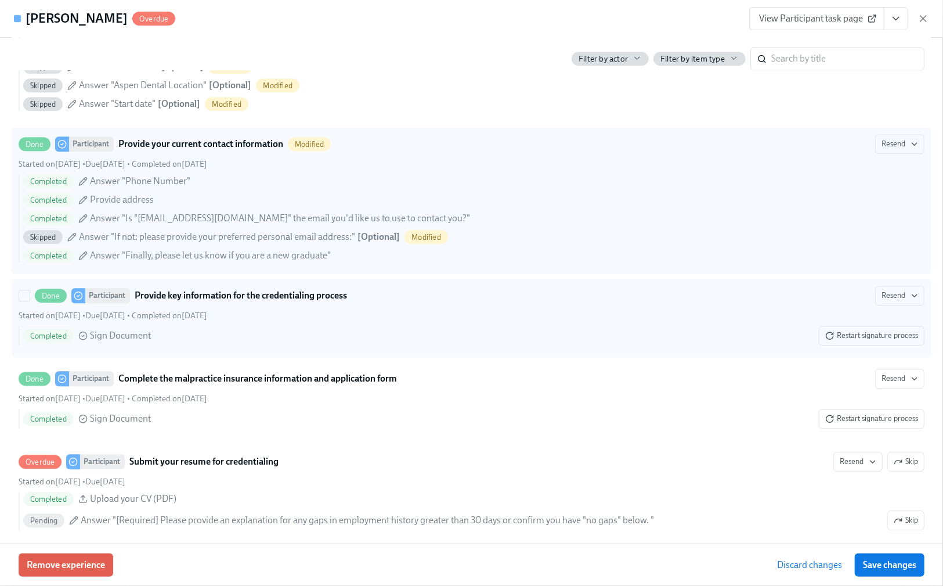
scroll to position [2012, 0]
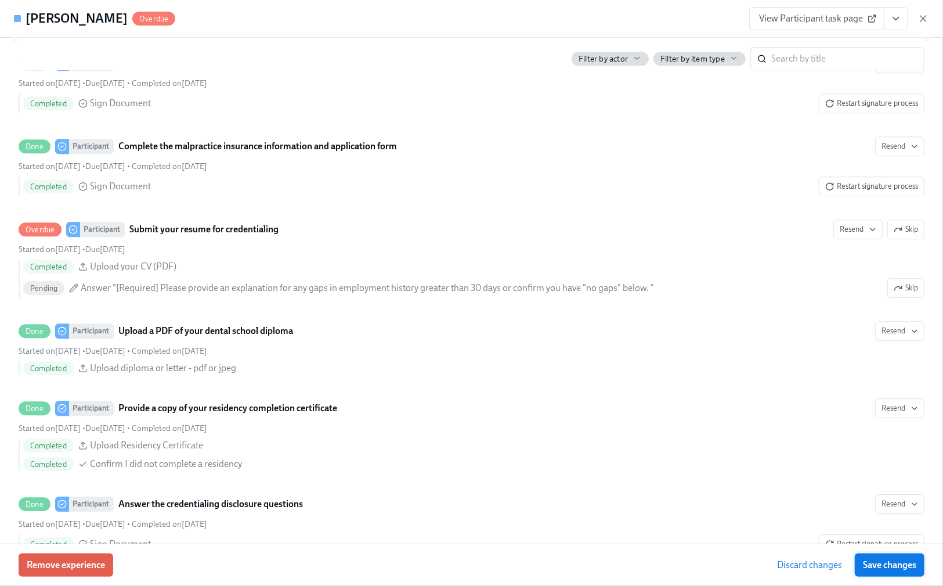
click at [880, 563] on span "Save changes" at bounding box center [889, 565] width 53 height 12
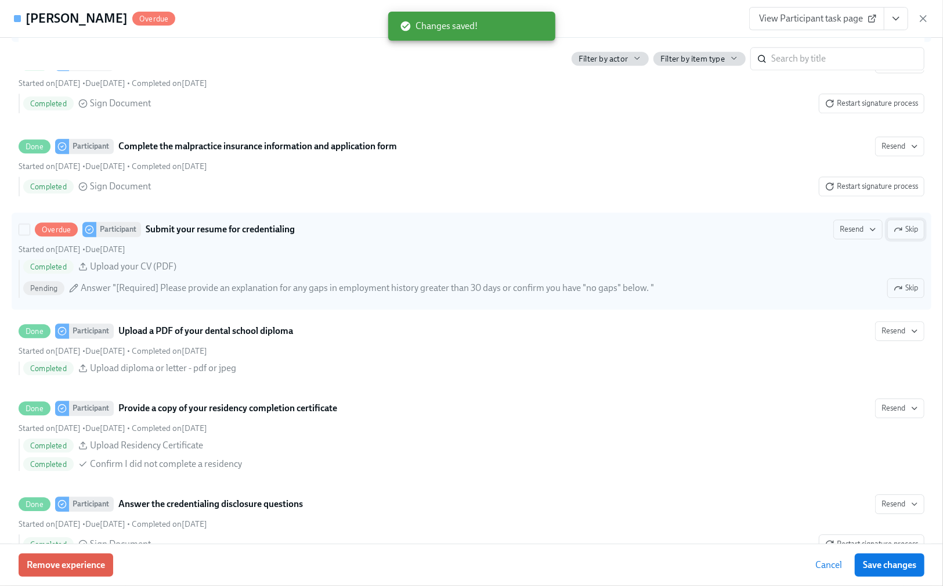
click at [897, 235] on span "Skip" at bounding box center [906, 229] width 24 height 12
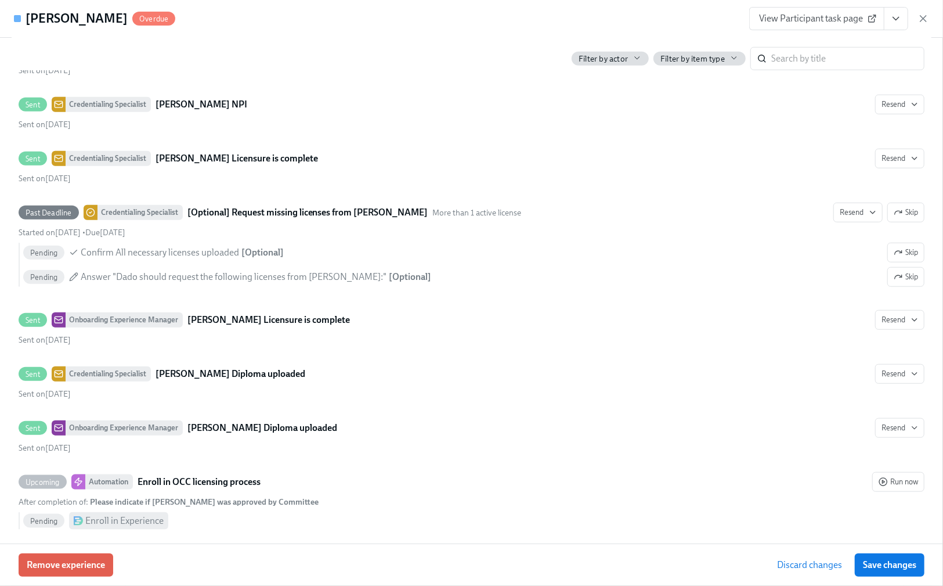
scroll to position [3483, 0]
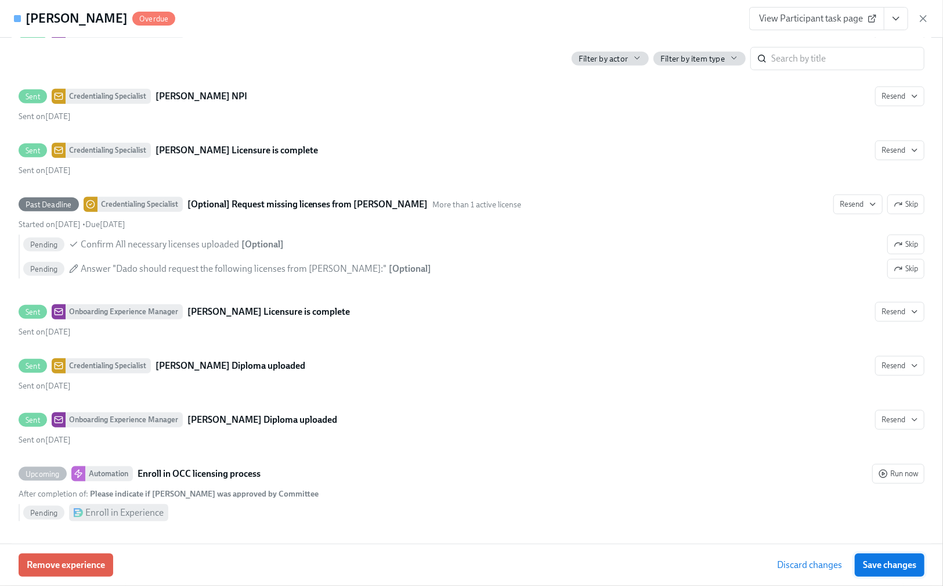
click at [889, 564] on span "Save changes" at bounding box center [889, 565] width 53 height 12
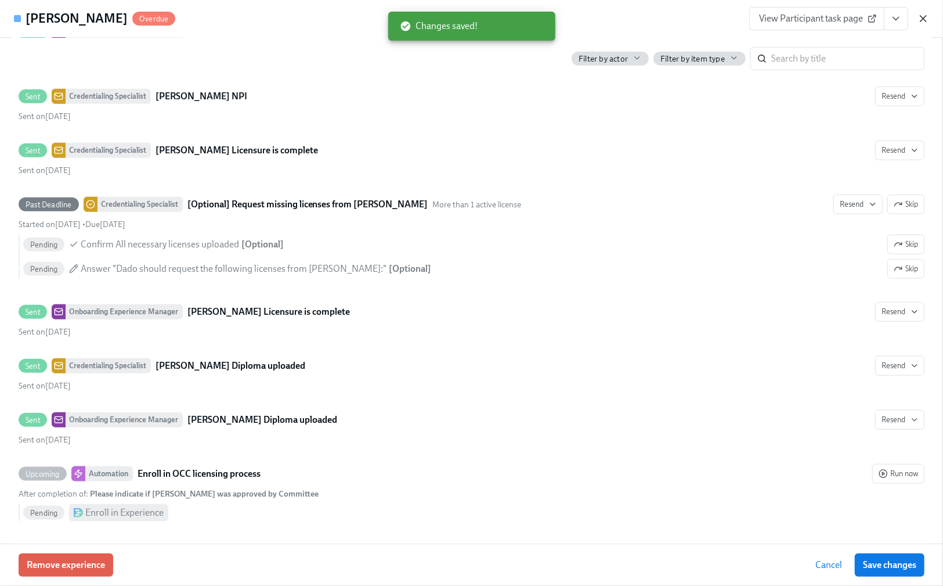
click at [922, 19] on icon "button" at bounding box center [924, 19] width 12 height 12
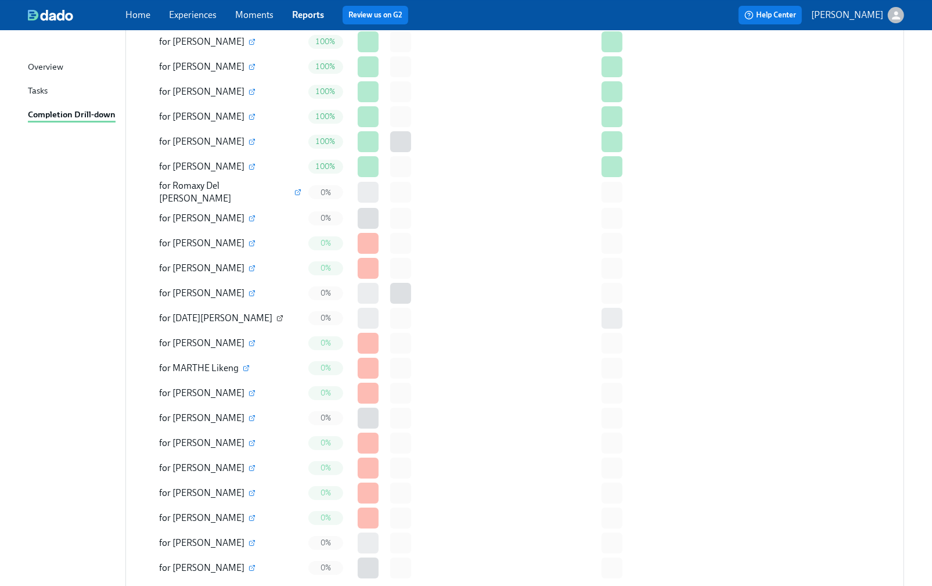
click at [277, 316] on icon "button" at bounding box center [279, 318] width 5 height 5
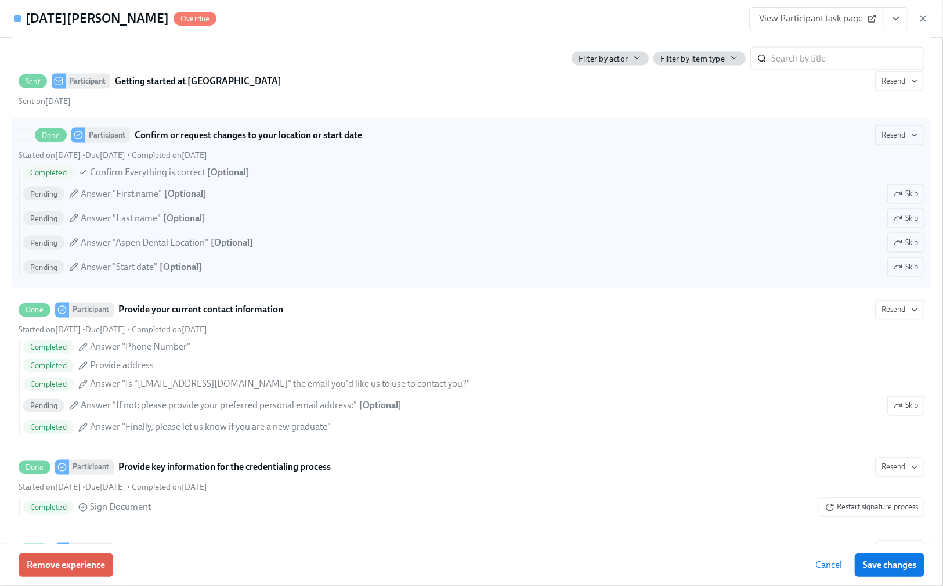
scroll to position [1161, 0]
drag, startPoint x: 897, startPoint y: 294, endPoint x: 899, endPoint y: 272, distance: 21.5
click at [897, 271] on span "Skip" at bounding box center [906, 265] width 24 height 12
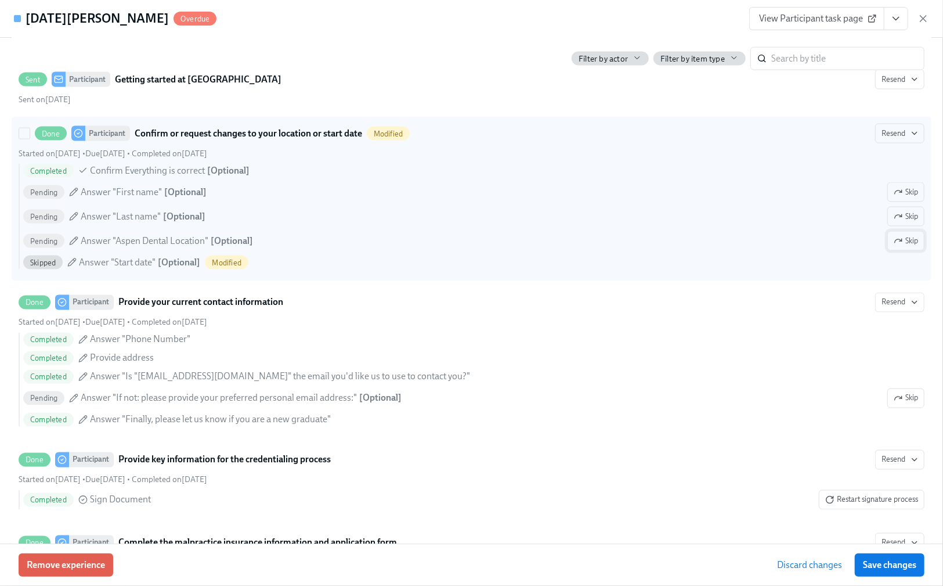
click at [897, 247] on span "Skip" at bounding box center [906, 241] width 24 height 12
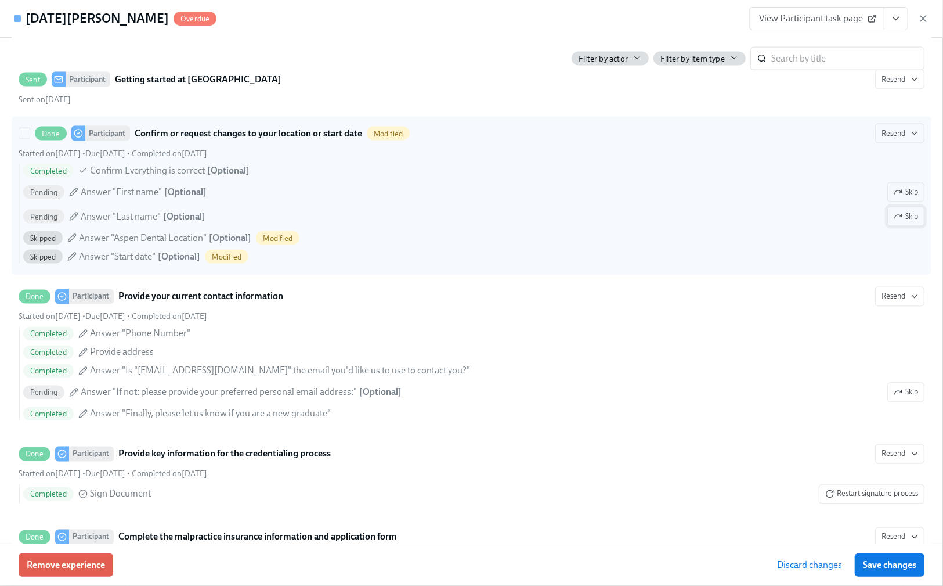
click at [895, 222] on span "Skip" at bounding box center [906, 217] width 24 height 12
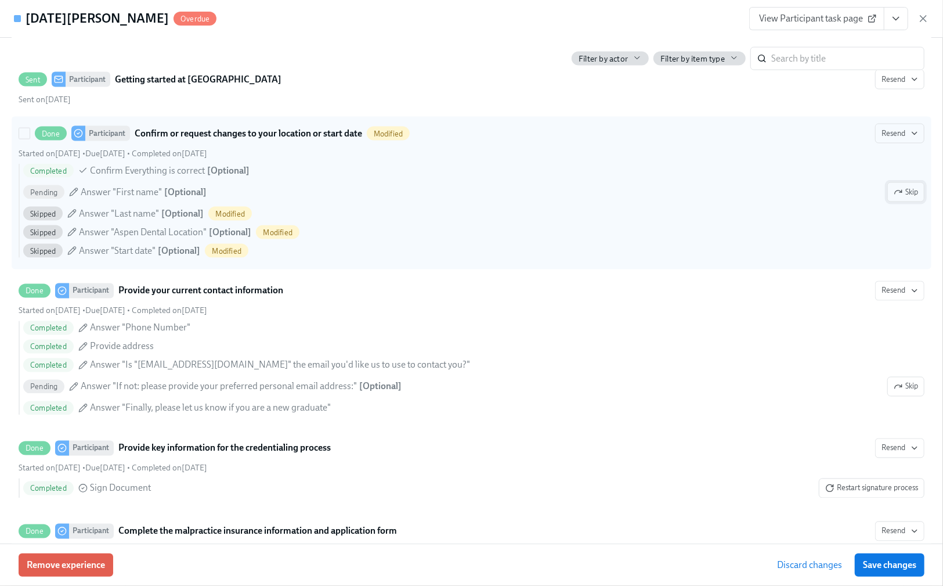
click at [894, 198] on span "Skip" at bounding box center [906, 192] width 24 height 12
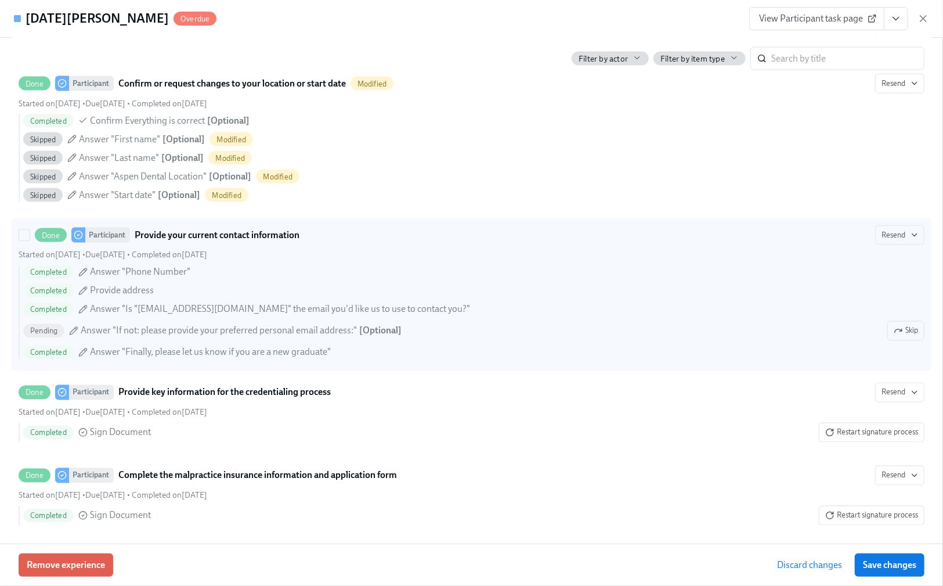
scroll to position [1238, 0]
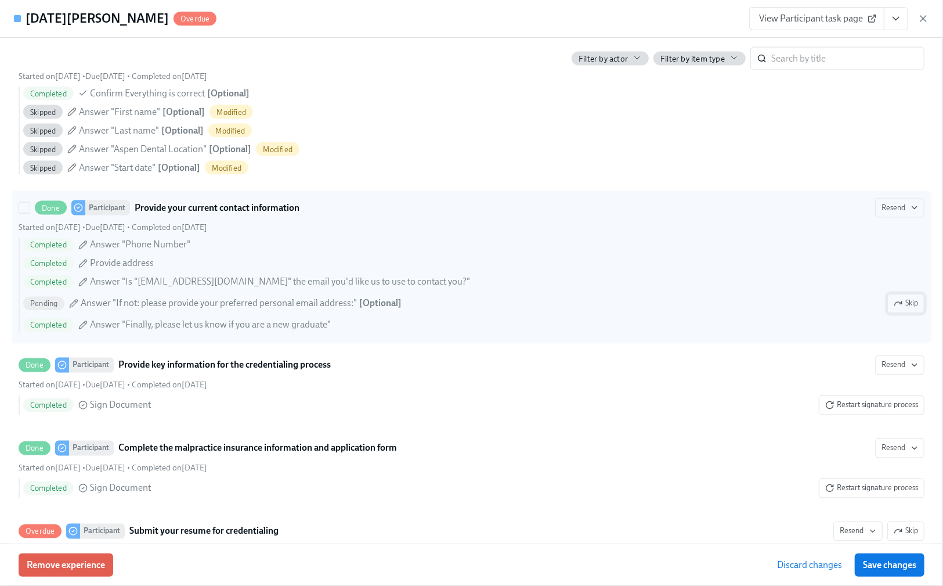
click at [897, 309] on span "Skip" at bounding box center [906, 304] width 24 height 12
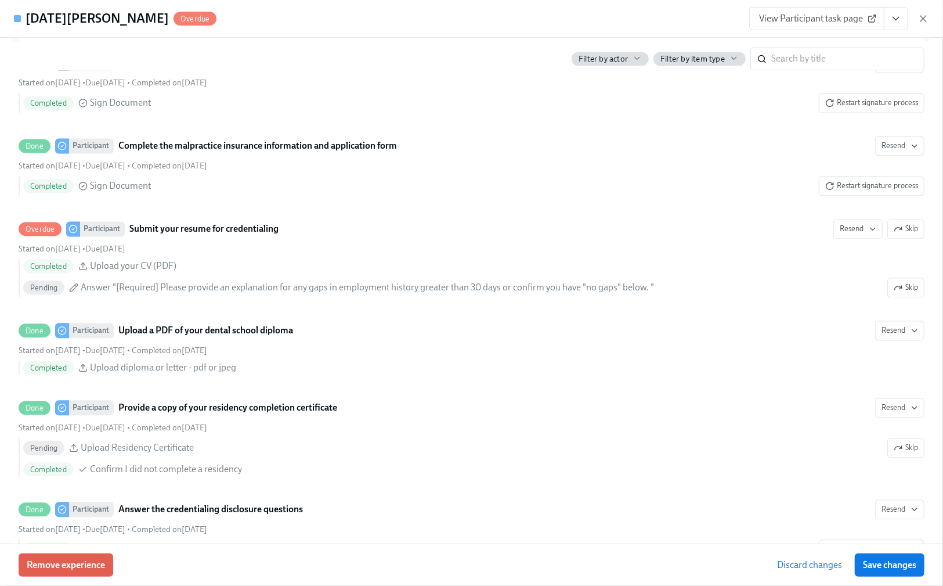
scroll to position [1548, 0]
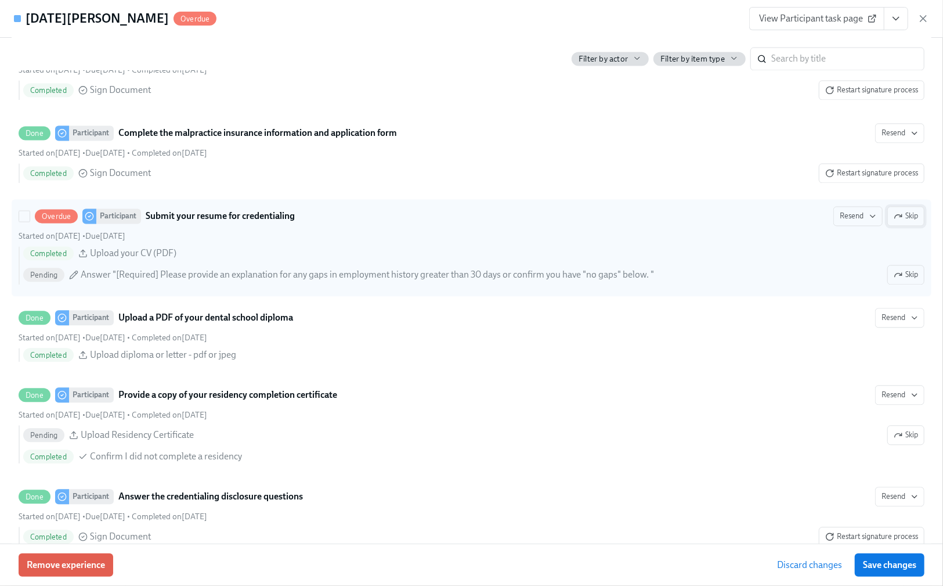
click at [897, 222] on span "Skip" at bounding box center [906, 216] width 24 height 12
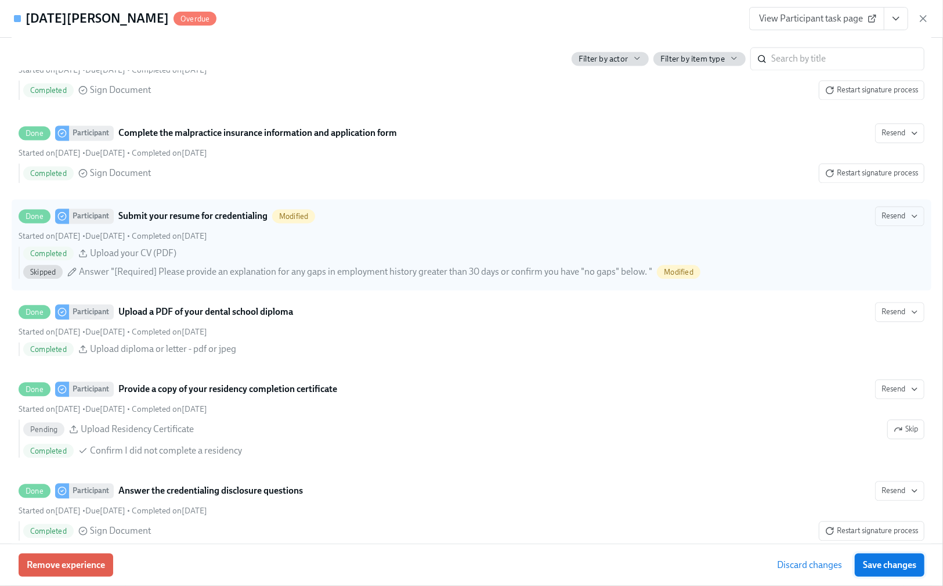
click at [890, 562] on span "Save changes" at bounding box center [889, 565] width 53 height 12
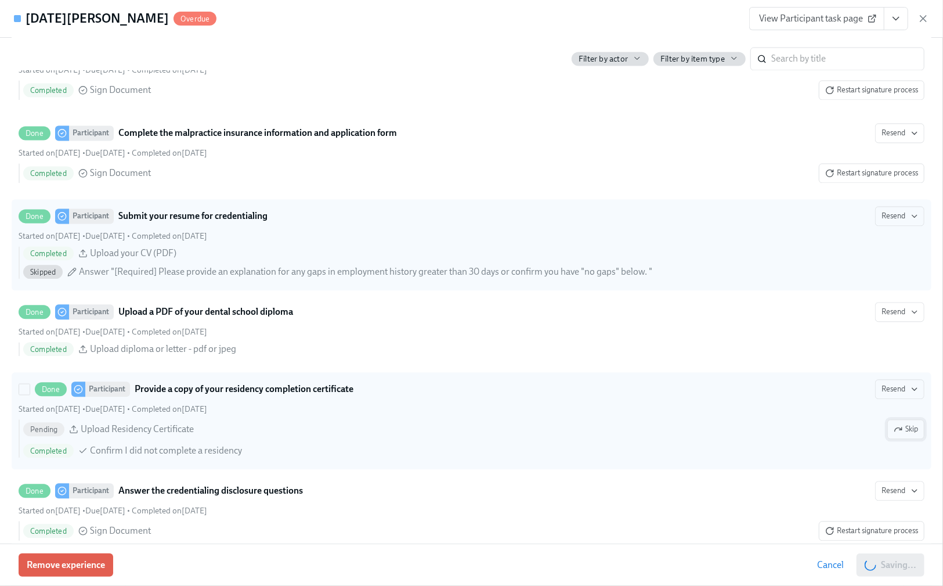
click at [895, 435] on span "Skip" at bounding box center [906, 429] width 24 height 12
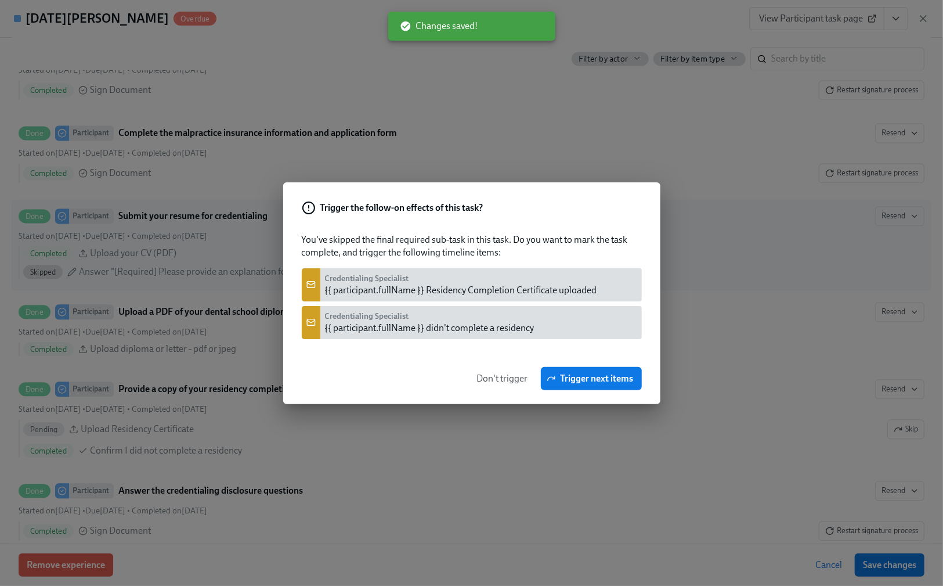
click at [488, 373] on span "Don't trigger" at bounding box center [502, 379] width 51 height 12
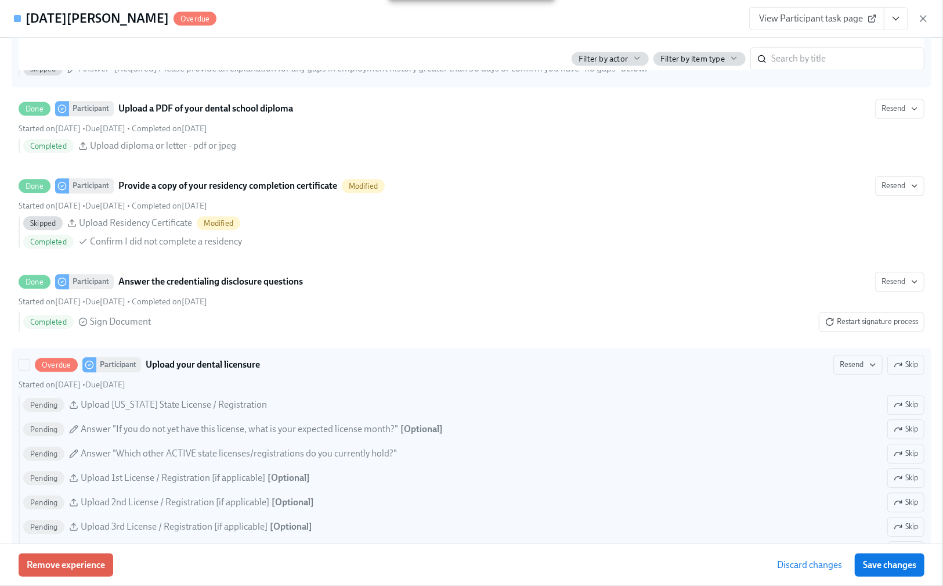
scroll to position [1858, 0]
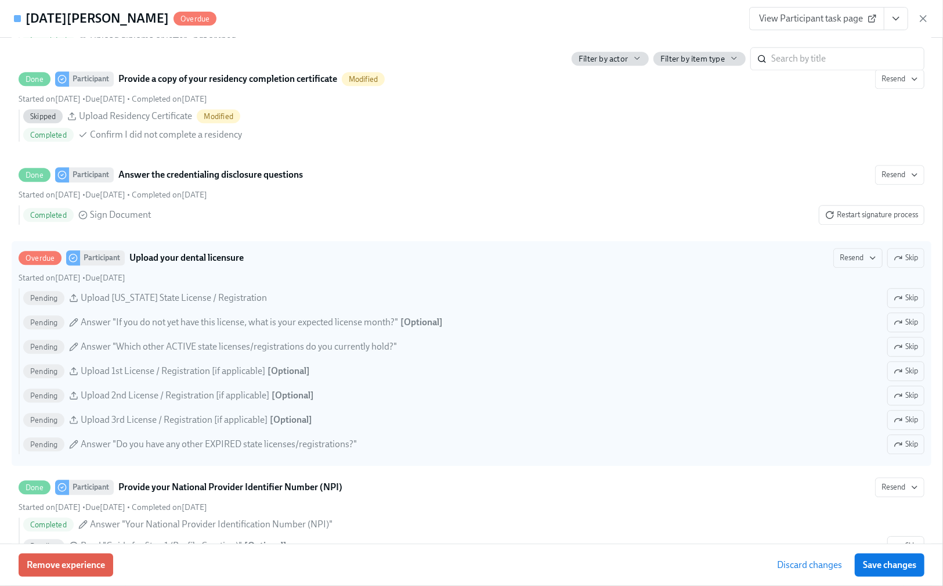
drag, startPoint x: 887, startPoint y: 558, endPoint x: 913, endPoint y: 409, distance: 152.0
click at [887, 556] on button "Save changes" at bounding box center [890, 564] width 70 height 23
click at [894, 450] on span "Skip" at bounding box center [906, 444] width 24 height 12
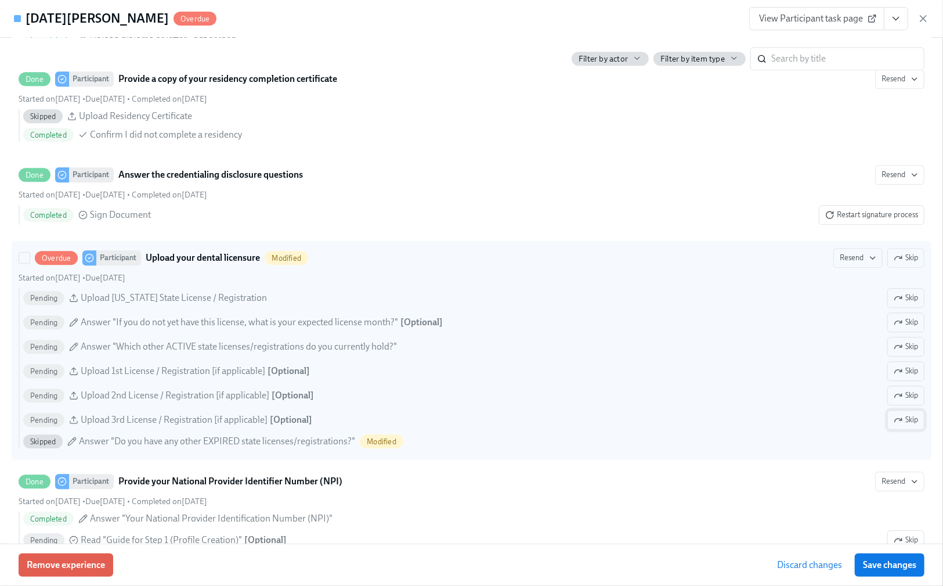
click at [904, 426] on span "Skip" at bounding box center [906, 420] width 24 height 12
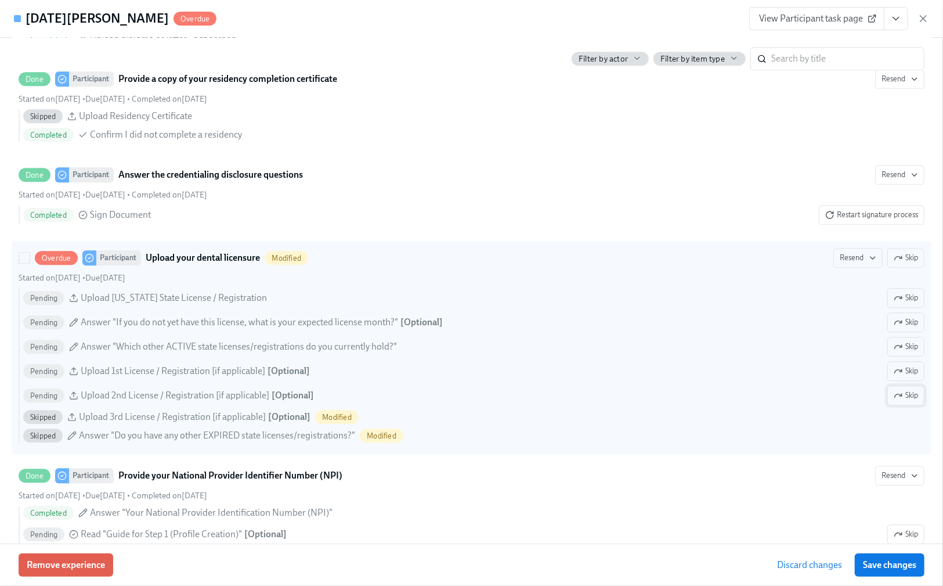
click at [896, 401] on span "Skip" at bounding box center [906, 396] width 24 height 12
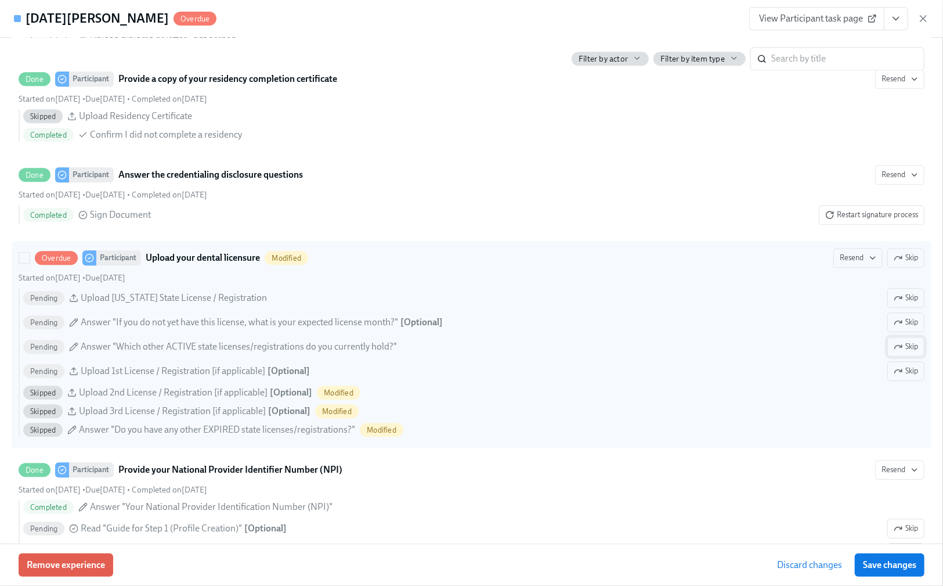
click at [897, 352] on span "Skip" at bounding box center [906, 347] width 24 height 12
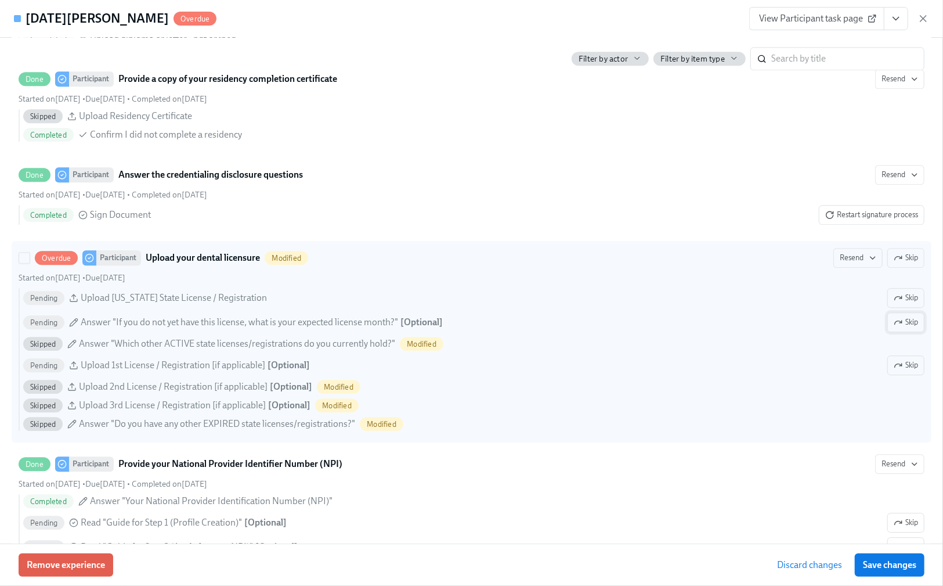
click at [900, 323] on icon "button" at bounding box center [901, 321] width 2 height 2
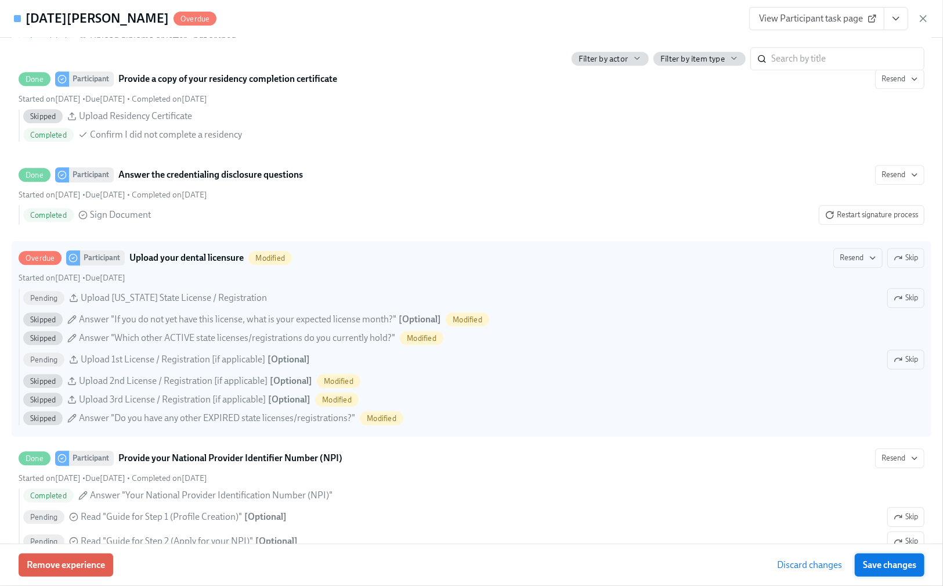
click at [897, 560] on span "Save changes" at bounding box center [889, 565] width 53 height 12
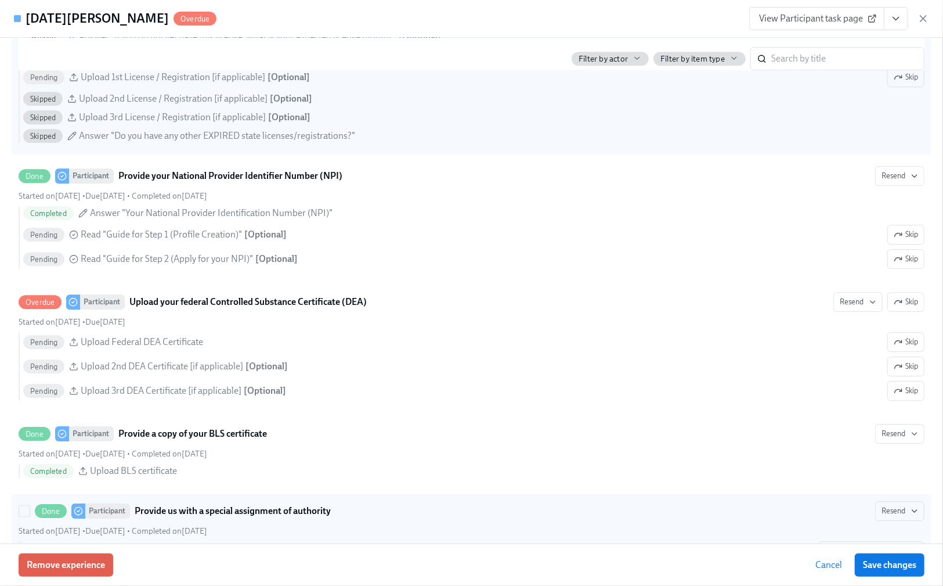
scroll to position [2322, 0]
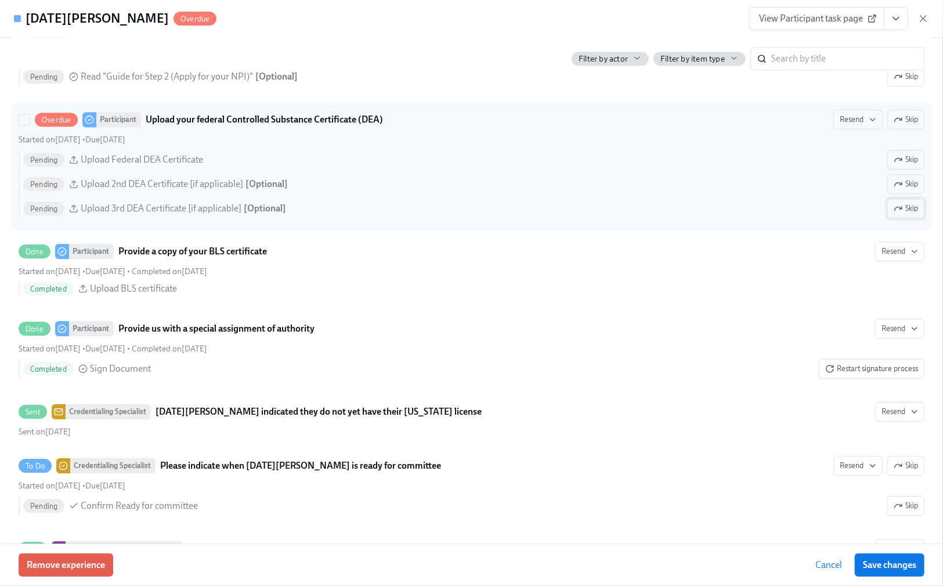
click at [900, 214] on span "Skip" at bounding box center [906, 209] width 24 height 12
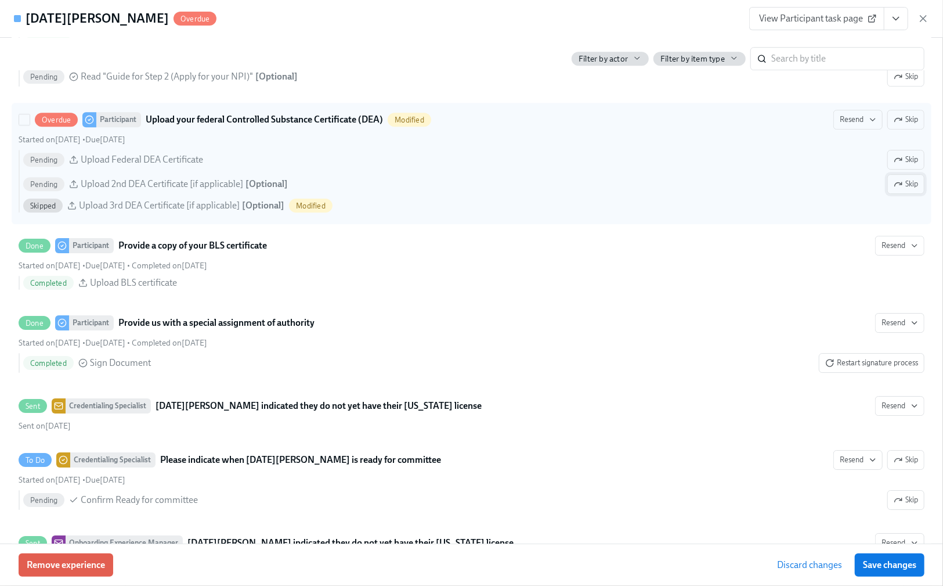
click at [894, 190] on span "Skip" at bounding box center [906, 184] width 24 height 12
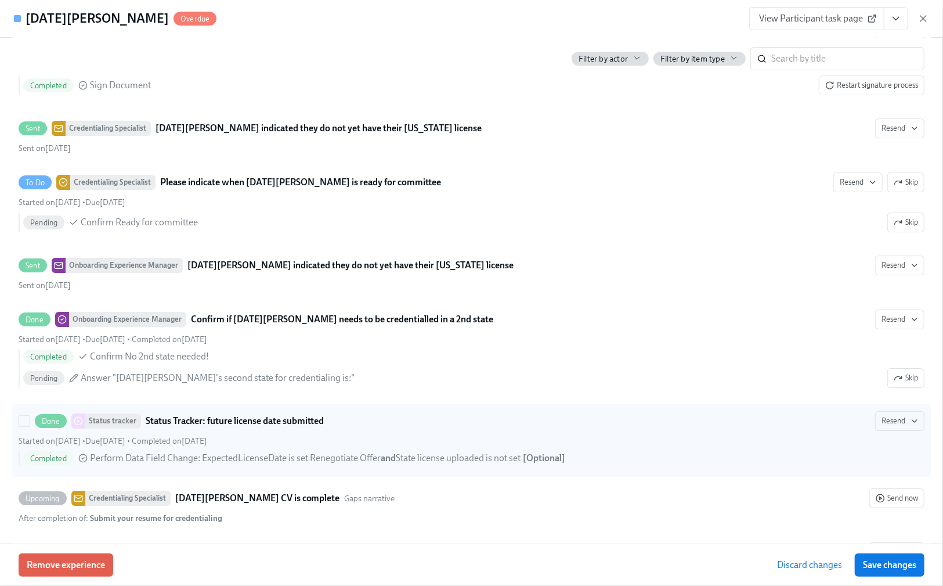
scroll to position [2631, 0]
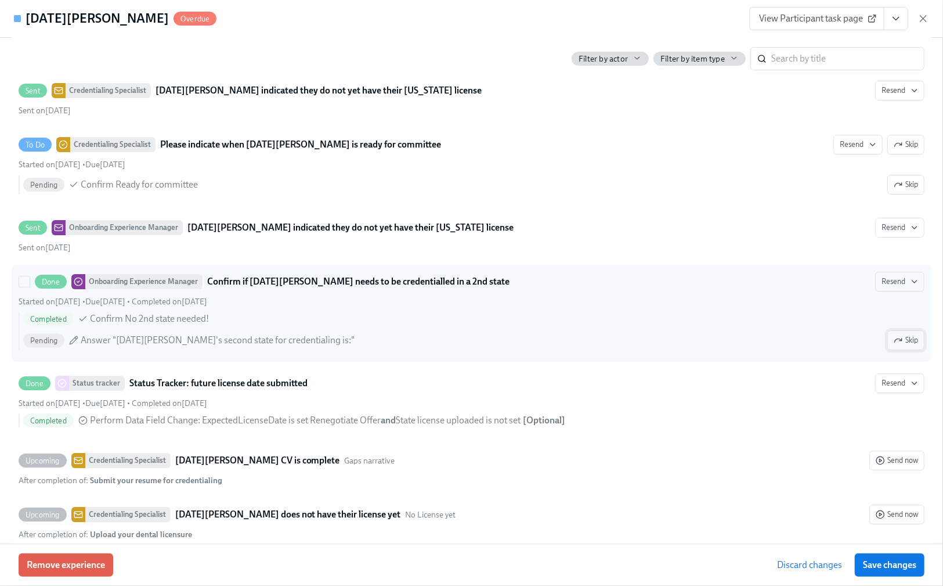
click at [899, 346] on span "Skip" at bounding box center [906, 340] width 24 height 12
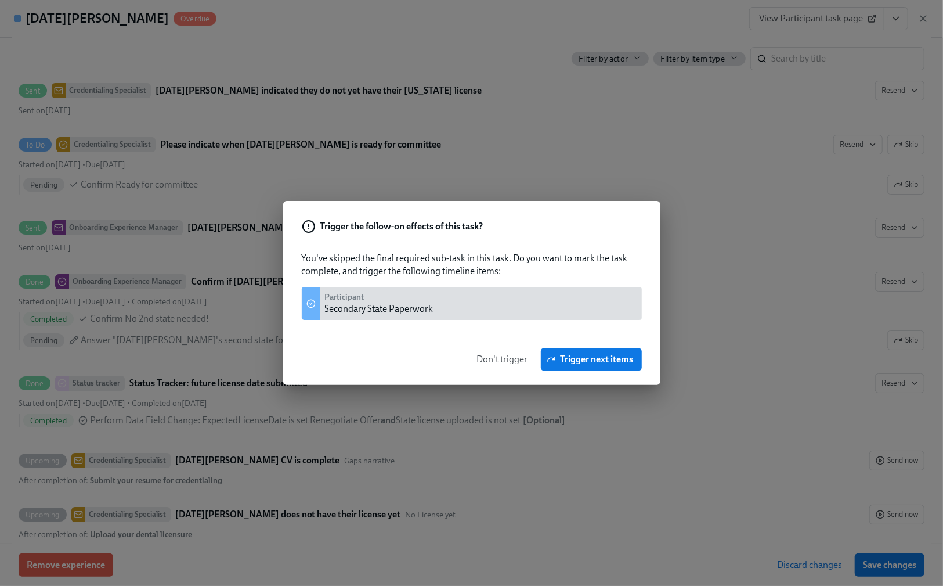
click at [500, 354] on span "Don't trigger" at bounding box center [502, 360] width 51 height 12
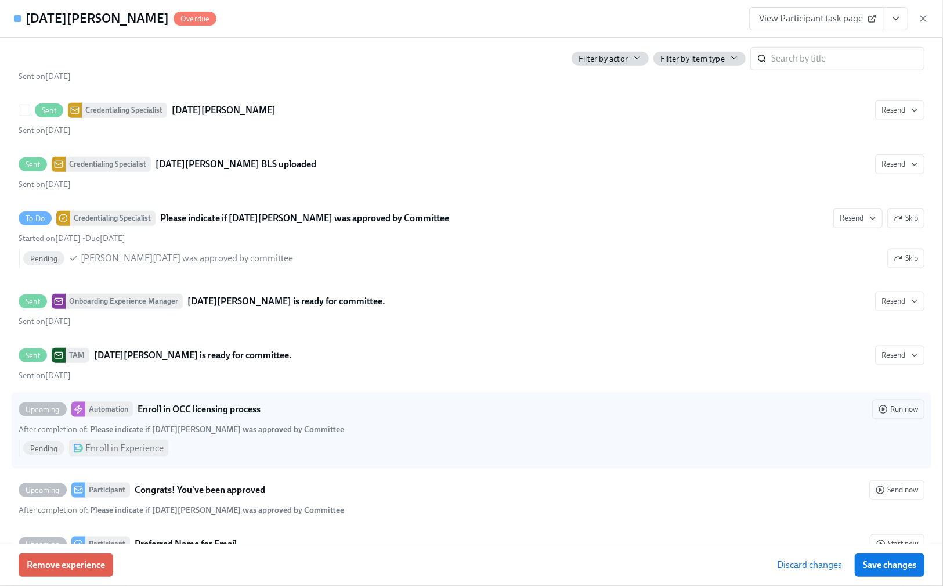
scroll to position [3560, 0]
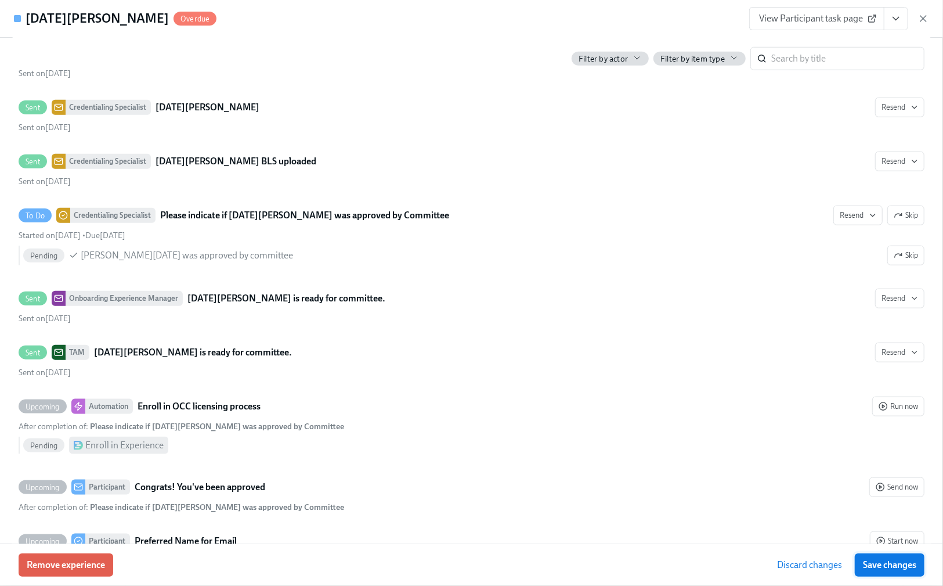
click at [895, 556] on button "Save changes" at bounding box center [890, 564] width 70 height 23
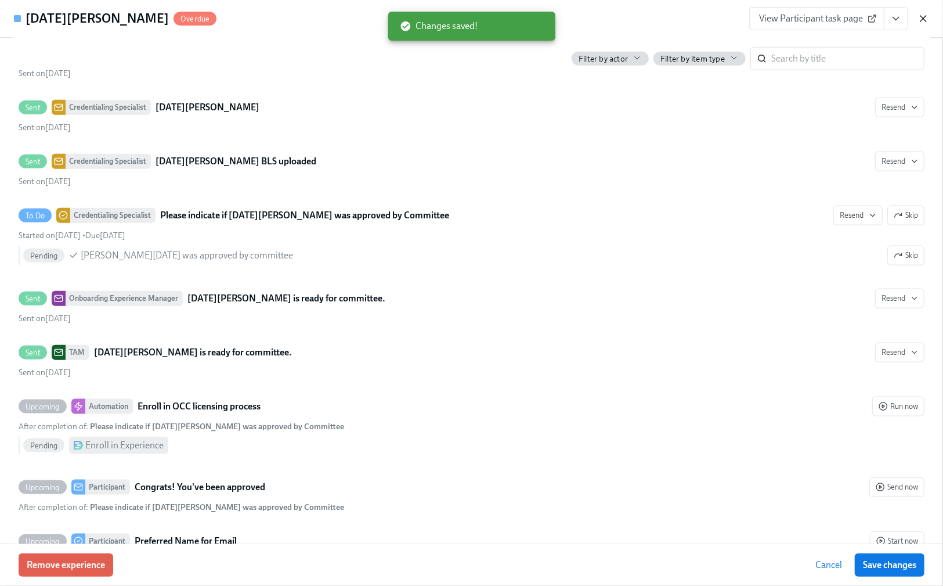
click at [920, 17] on icon "button" at bounding box center [924, 19] width 12 height 12
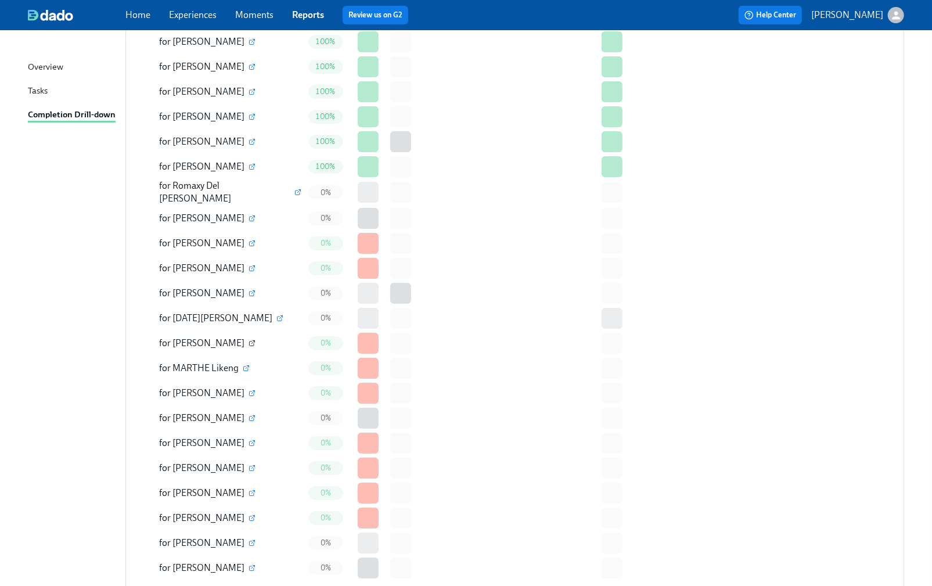
click at [251, 340] on icon "button" at bounding box center [252, 341] width 3 height 3
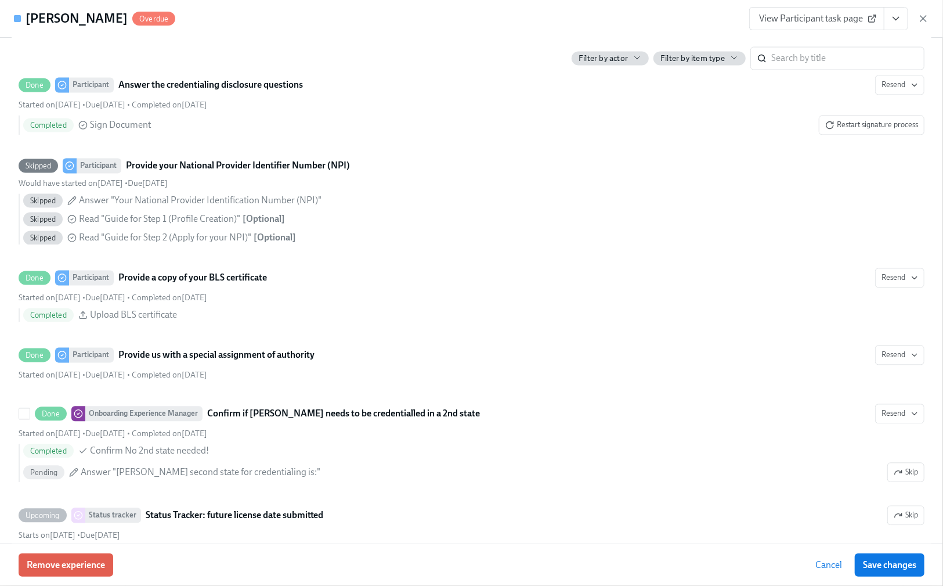
scroll to position [1548, 0]
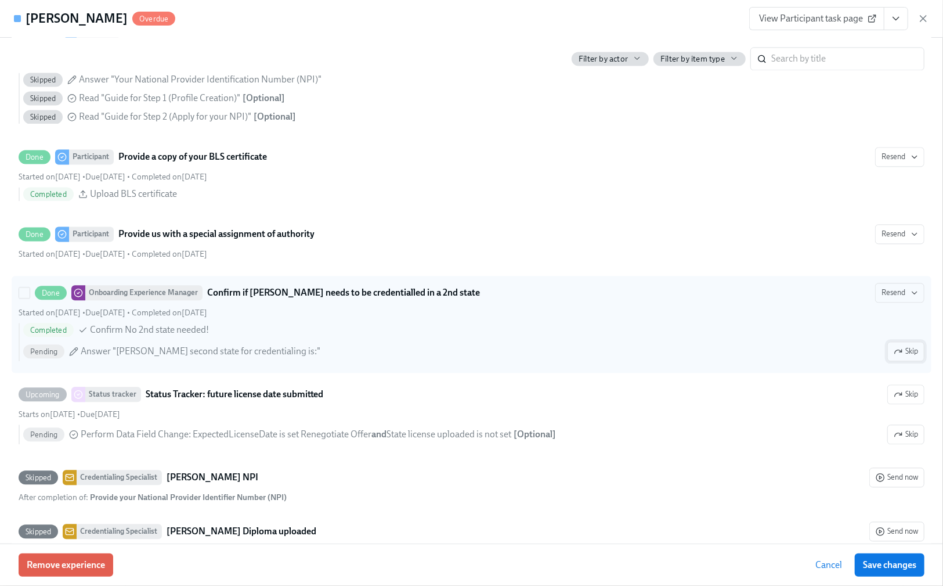
click at [897, 361] on button "Skip" at bounding box center [906, 351] width 37 height 20
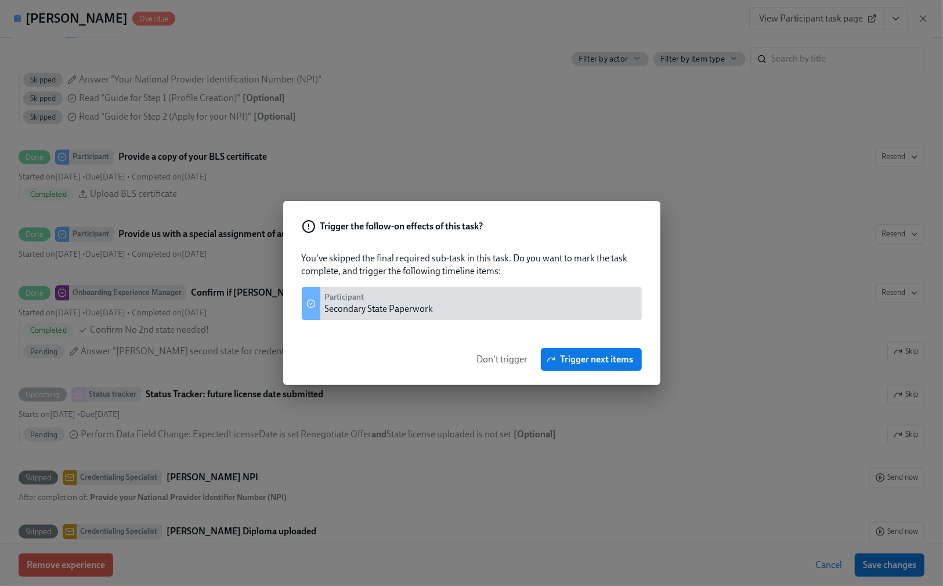
click at [500, 356] on span "Don't trigger" at bounding box center [502, 360] width 51 height 12
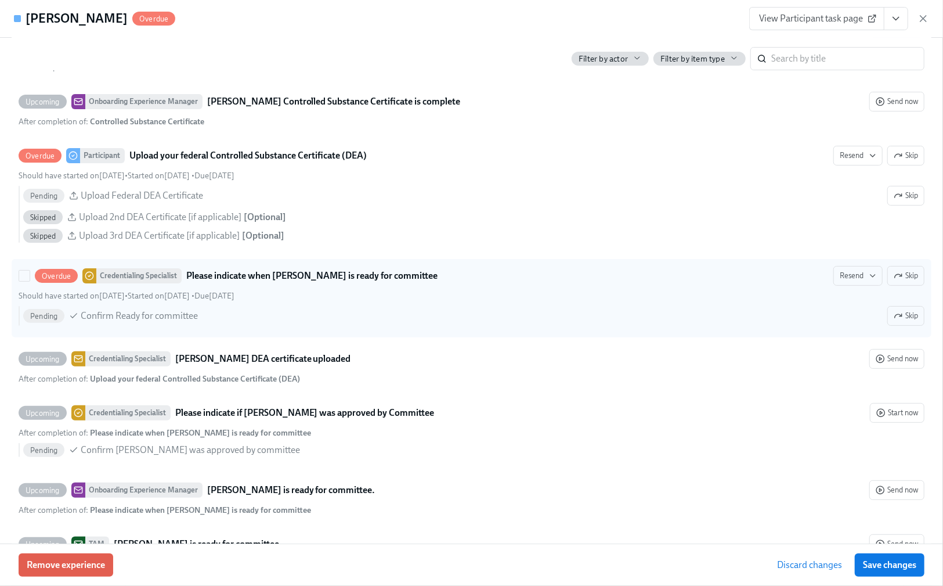
scroll to position [2864, 0]
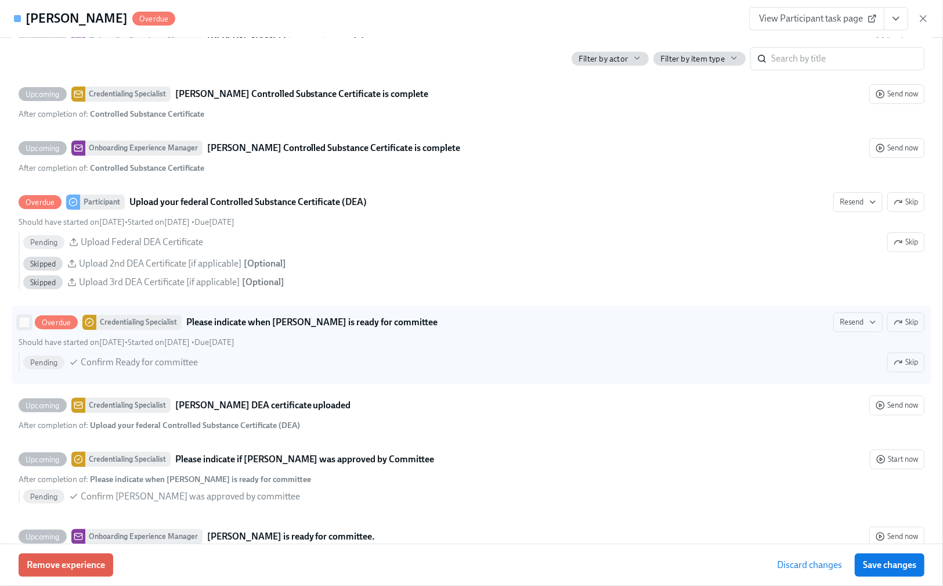
click at [21, 327] on input "Overdue Credentialing Specialist Please indicate when Amandeep Kullar is ready …" at bounding box center [24, 322] width 10 height 10
checkbox input "true"
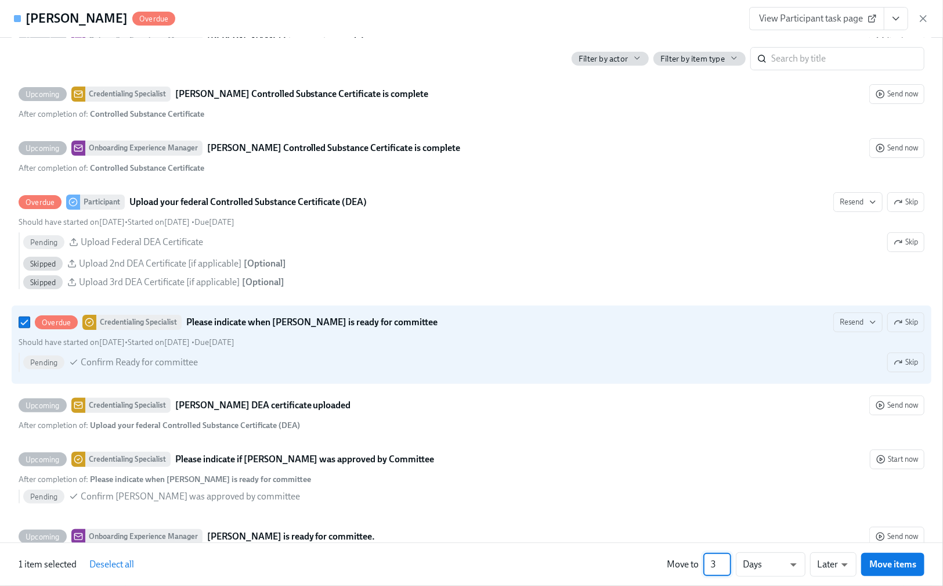
type input "3"
click at [723, 562] on input "3" at bounding box center [718, 564] width 28 height 23
click at [760, 563] on li "Weeks" at bounding box center [771, 562] width 70 height 20
type input "w"
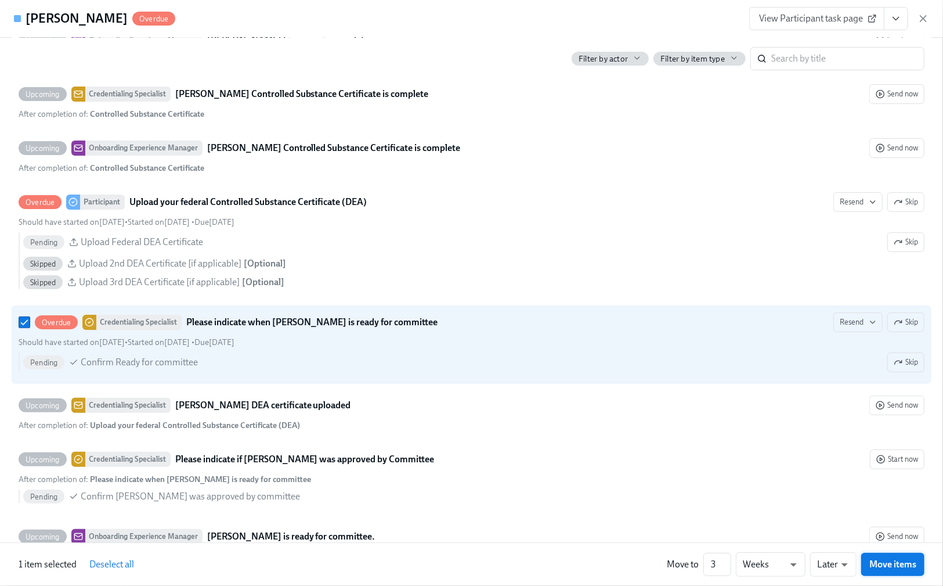
click at [899, 563] on span "Move items" at bounding box center [893, 564] width 47 height 12
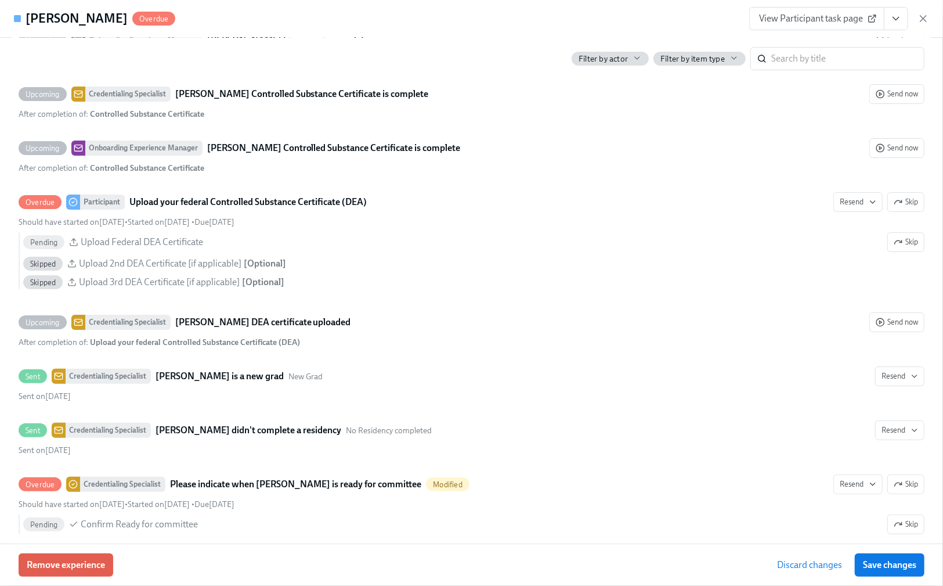
scroll to position [2868, 0]
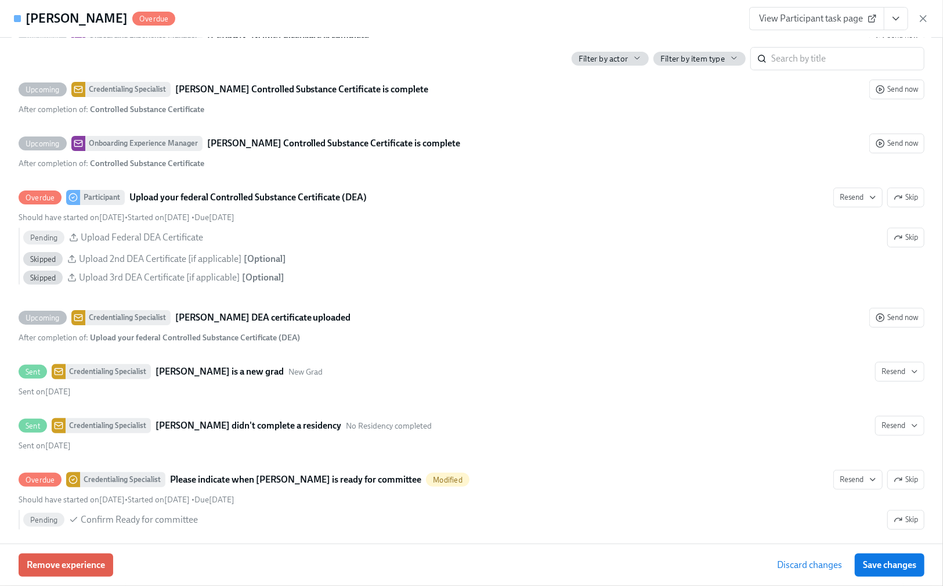
click at [899, 563] on span "Save changes" at bounding box center [889, 565] width 53 height 12
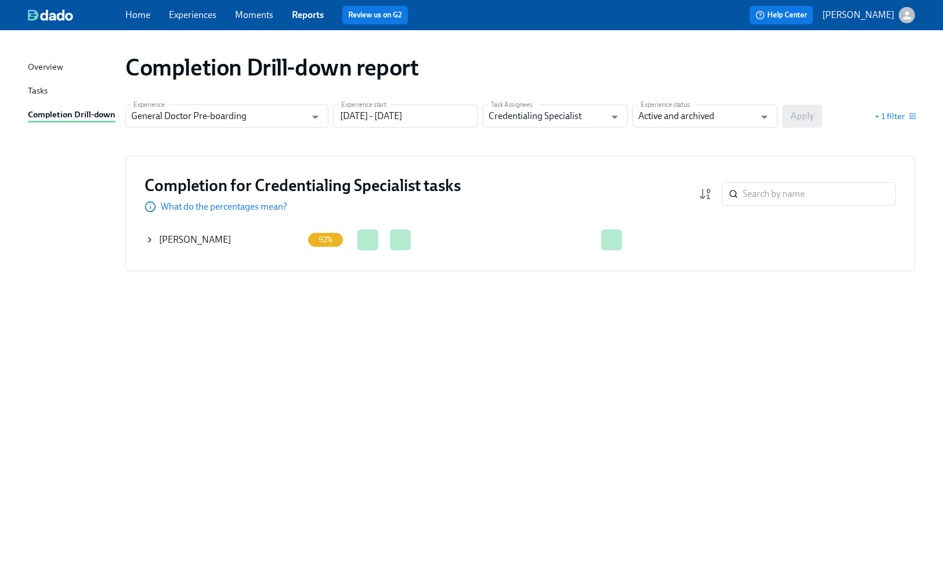
click at [150, 240] on icon at bounding box center [149, 239] width 9 height 9
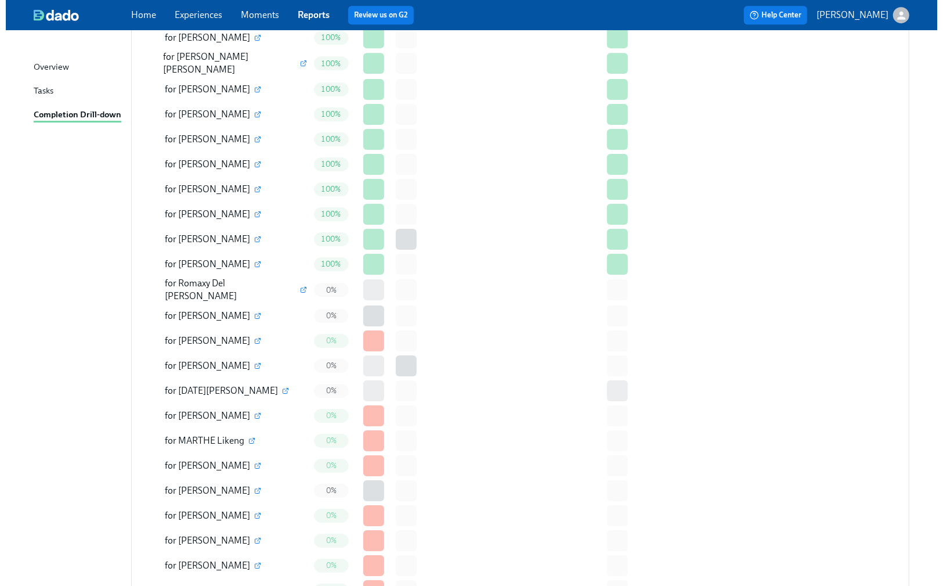
scroll to position [2525, 0]
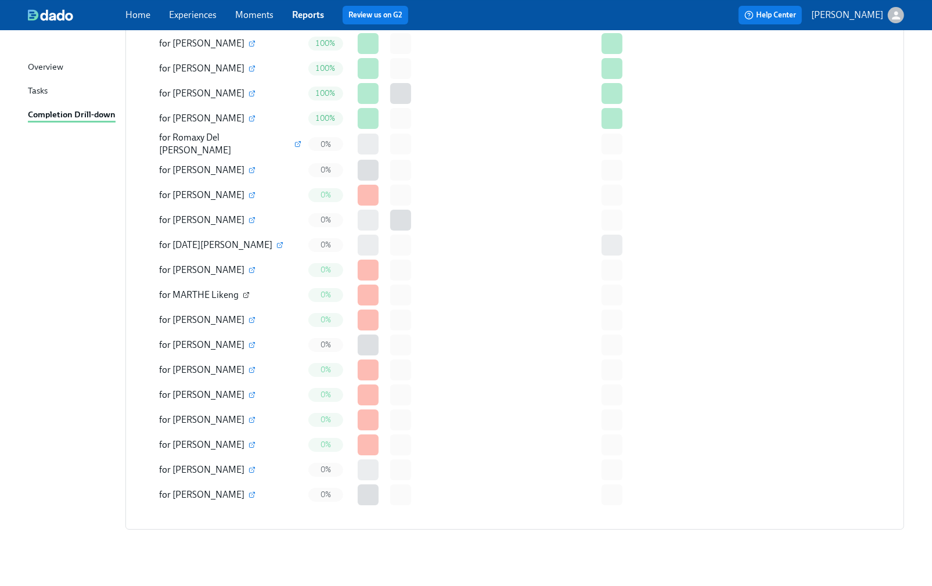
click at [244, 293] on icon "button" at bounding box center [246, 295] width 5 height 5
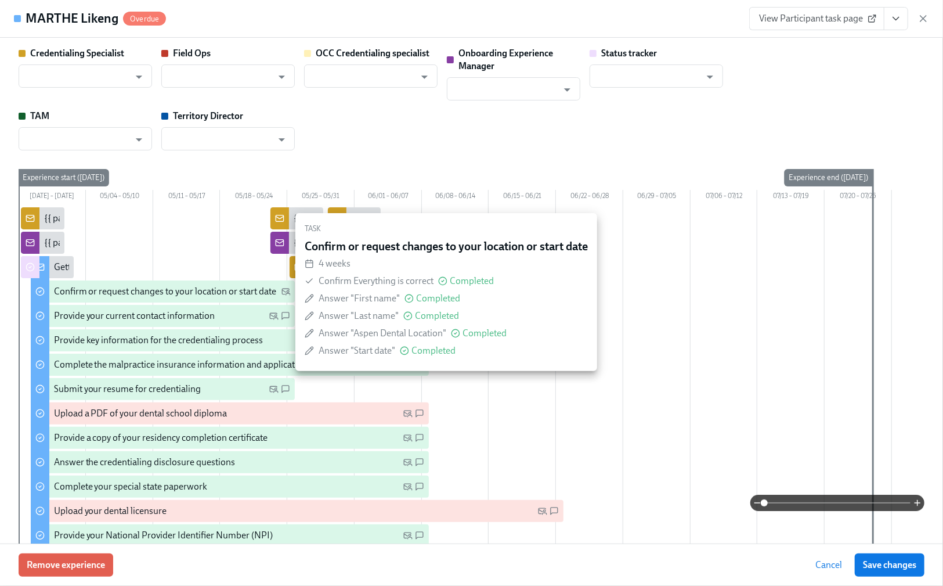
type input "[PERSON_NAME]"
type input "Status Tracker"
type input "[PERSON_NAME]"
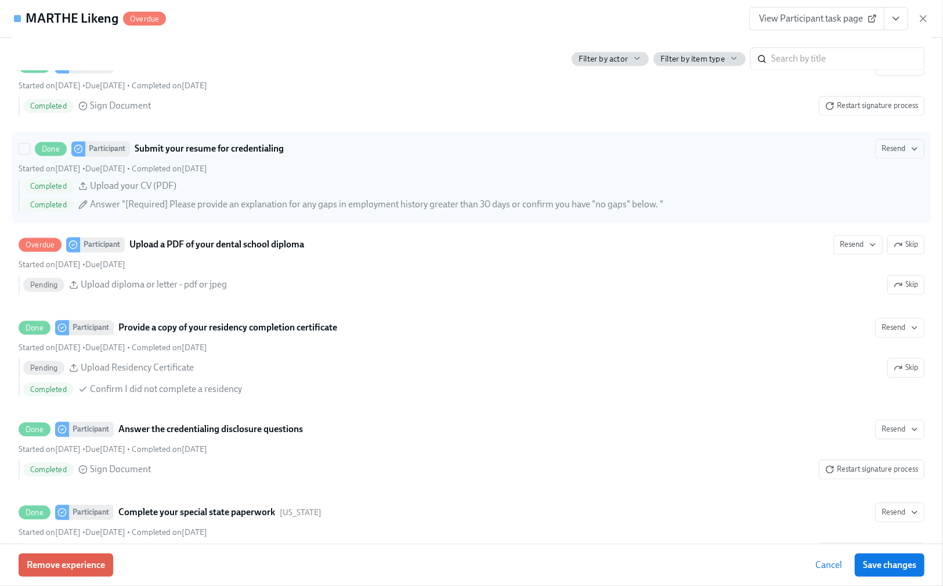
scroll to position [1548, 0]
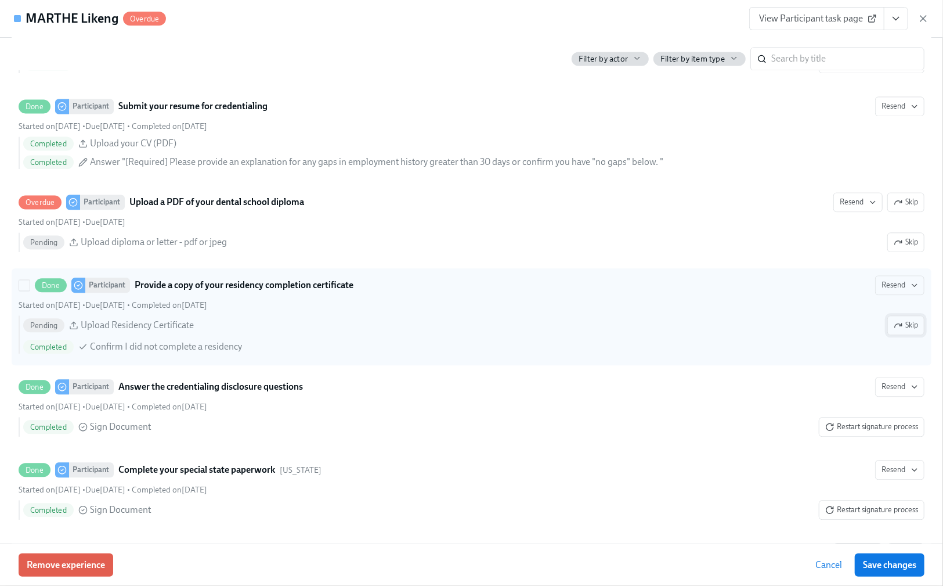
click at [896, 331] on span "Skip" at bounding box center [906, 325] width 24 height 12
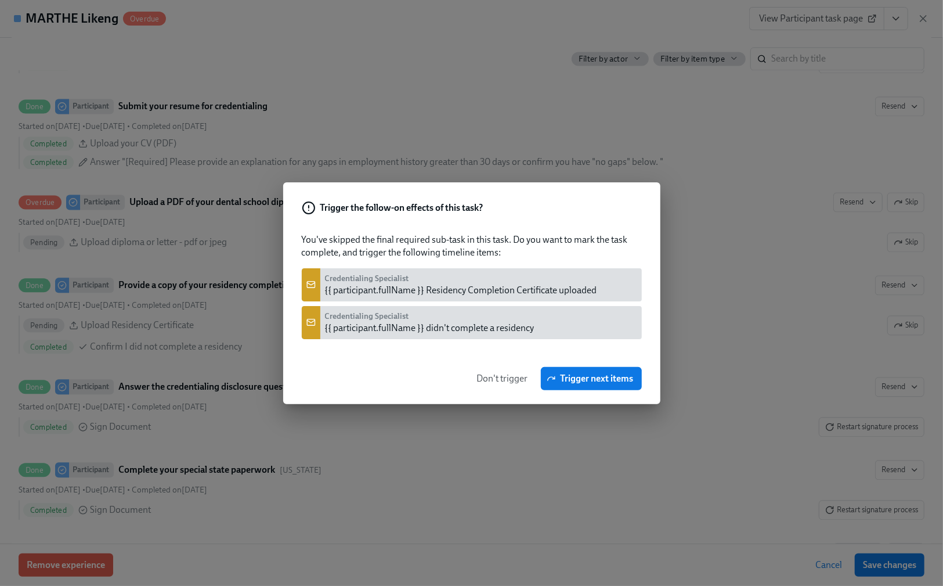
click at [504, 373] on span "Don't trigger" at bounding box center [502, 379] width 51 height 12
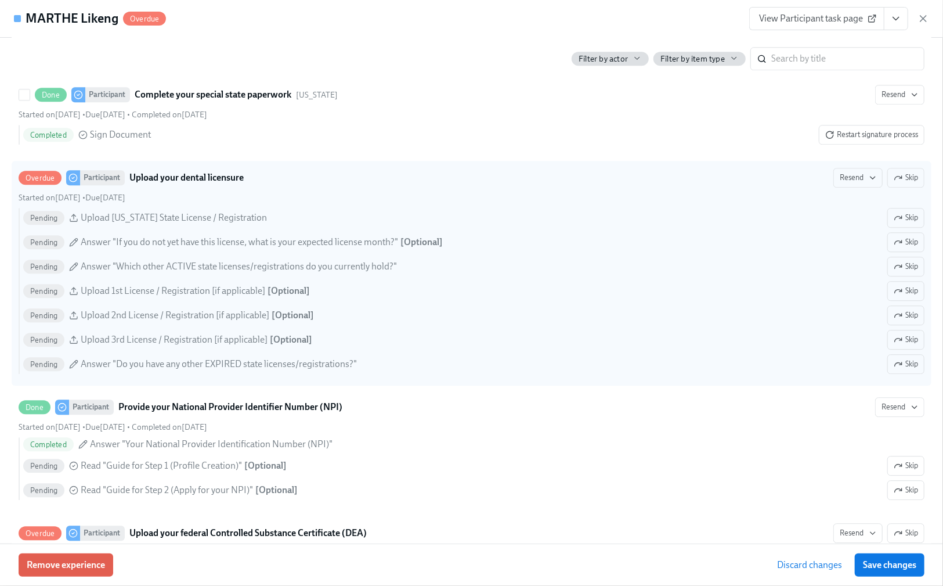
scroll to position [1935, 0]
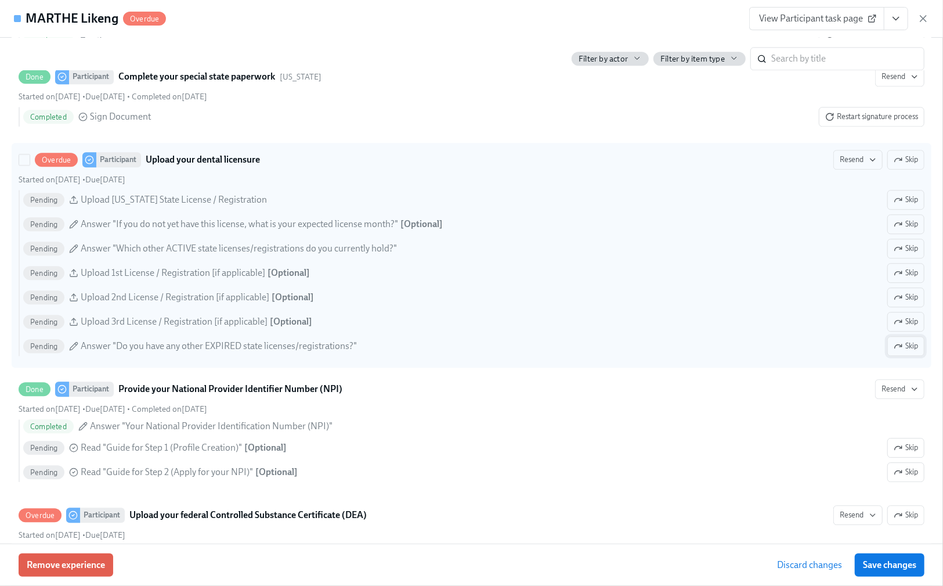
drag, startPoint x: 903, startPoint y: 359, endPoint x: 897, endPoint y: 337, distance: 22.8
click at [903, 352] on span "Skip" at bounding box center [906, 346] width 24 height 12
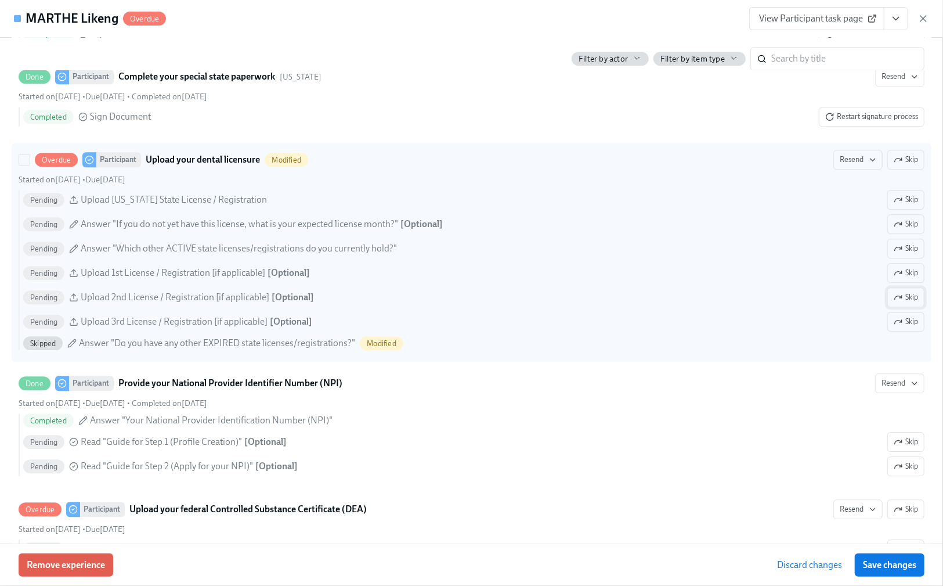
drag, startPoint x: 897, startPoint y: 335, endPoint x: 895, endPoint y: 313, distance: 21.6
click at [897, 327] on span "Skip" at bounding box center [906, 322] width 24 height 12
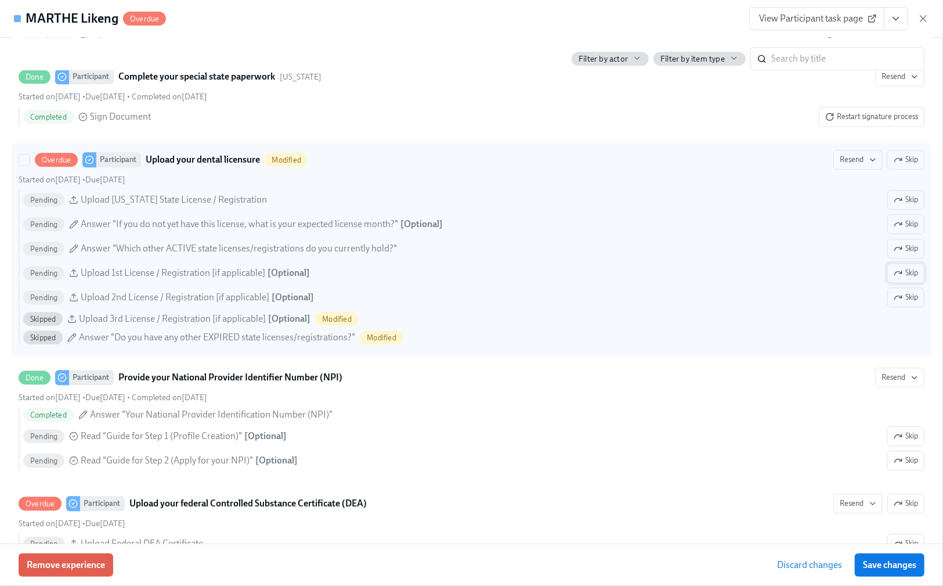
drag, startPoint x: 894, startPoint y: 310, endPoint x: 894, endPoint y: 289, distance: 20.9
click at [894, 303] on span "Skip" at bounding box center [906, 297] width 24 height 12
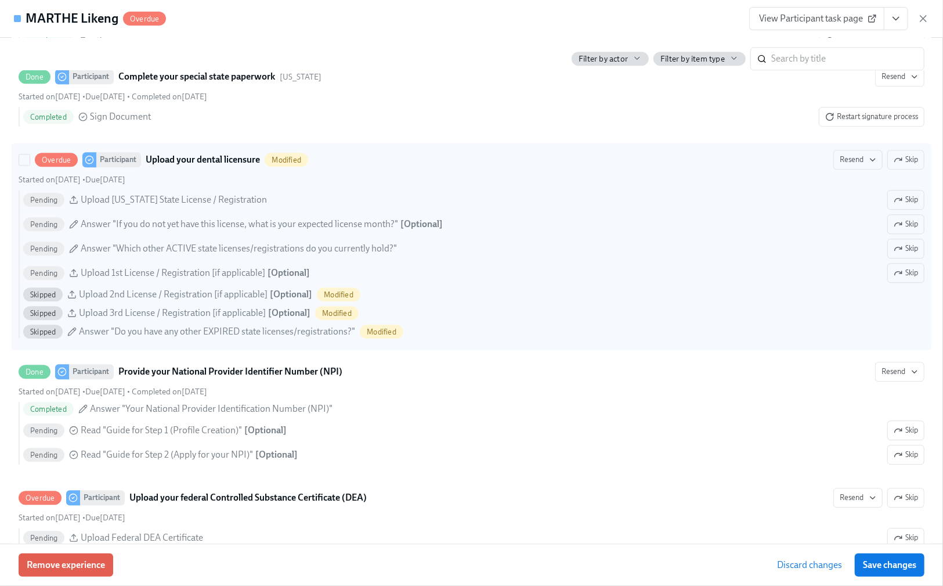
drag, startPoint x: 893, startPoint y: 289, endPoint x: 892, endPoint y: 272, distance: 16.8
click at [893, 283] on button "Skip" at bounding box center [906, 273] width 37 height 20
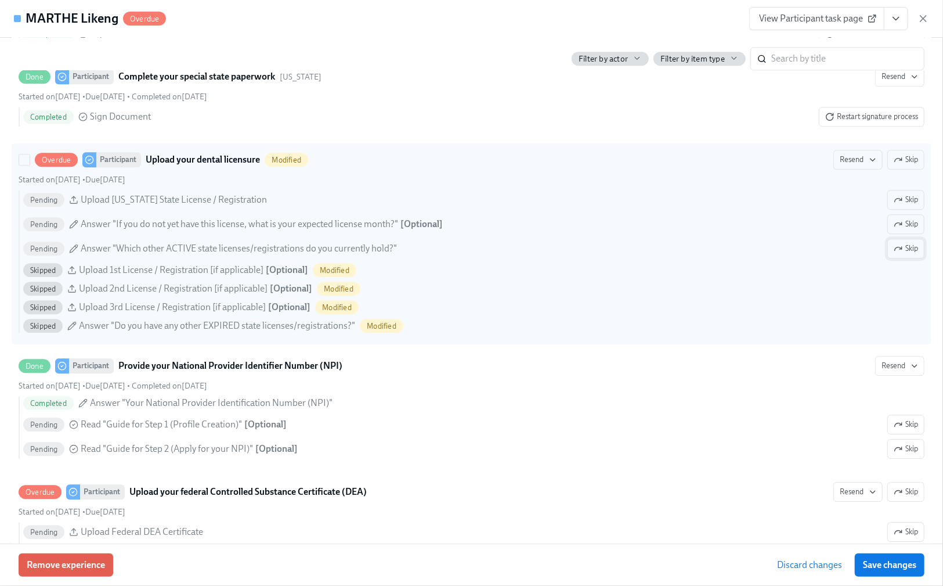
click at [900, 249] on icon "button" at bounding box center [901, 248] width 2 height 2
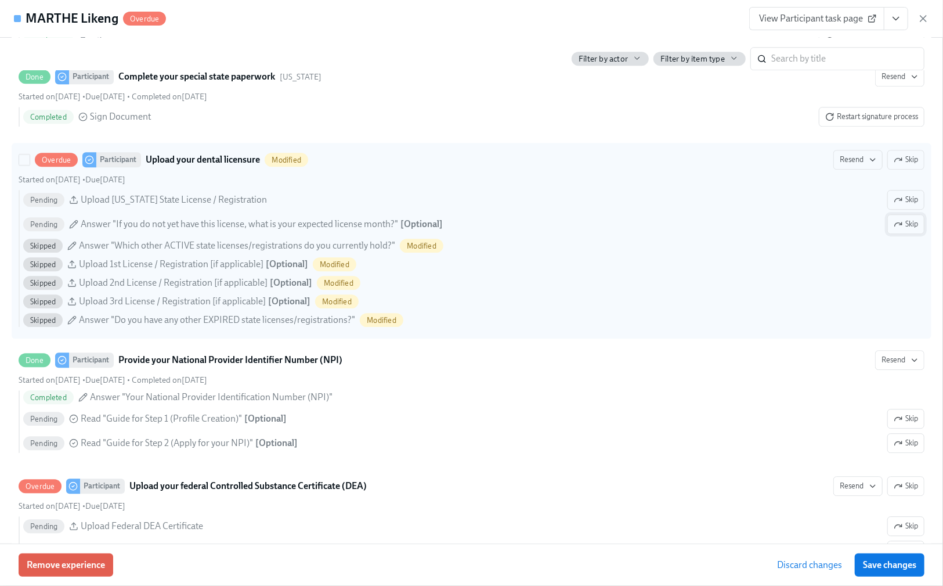
click at [895, 230] on span "Skip" at bounding box center [906, 224] width 24 height 12
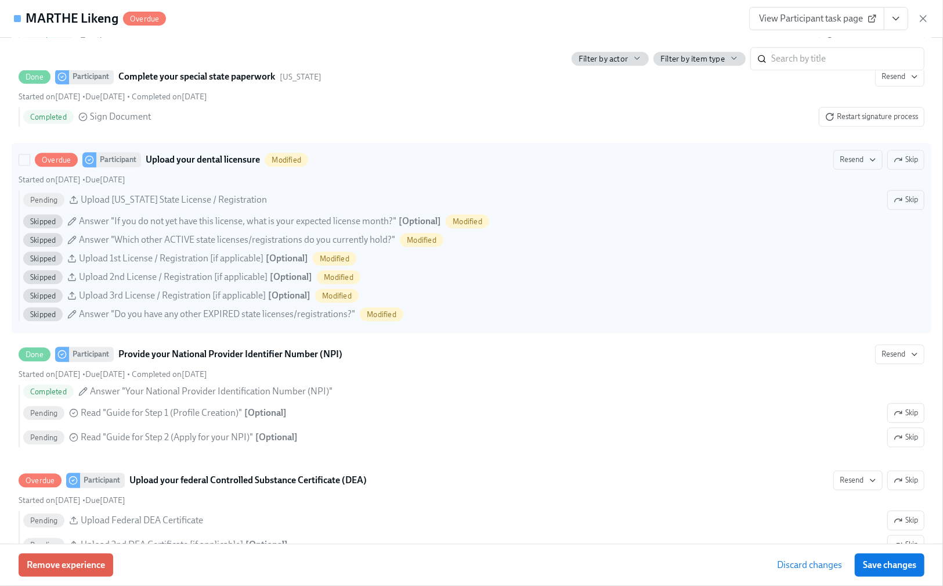
drag, startPoint x: 901, startPoint y: 210, endPoint x: 904, endPoint y: 184, distance: 25.7
click at [901, 205] on span "Skip" at bounding box center [906, 200] width 24 height 12
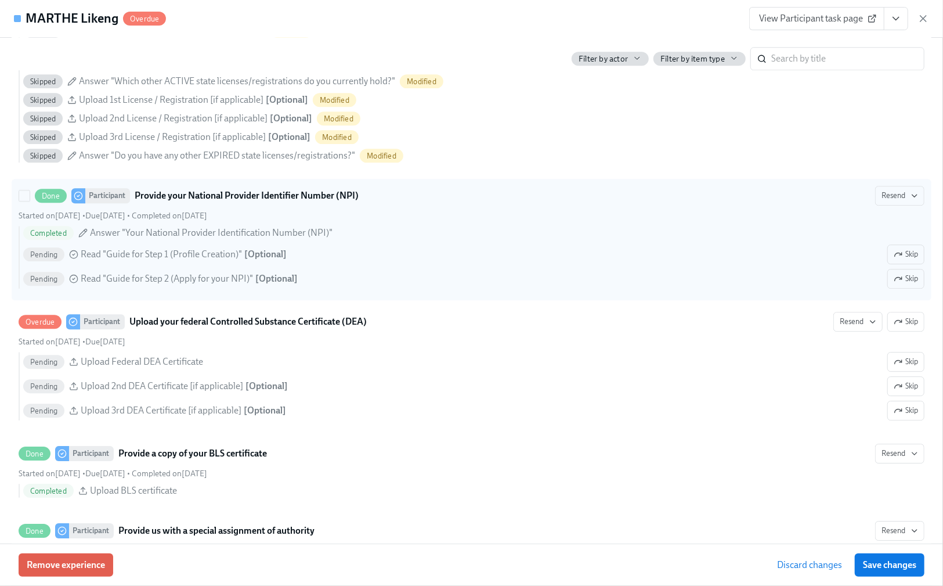
scroll to position [2090, 0]
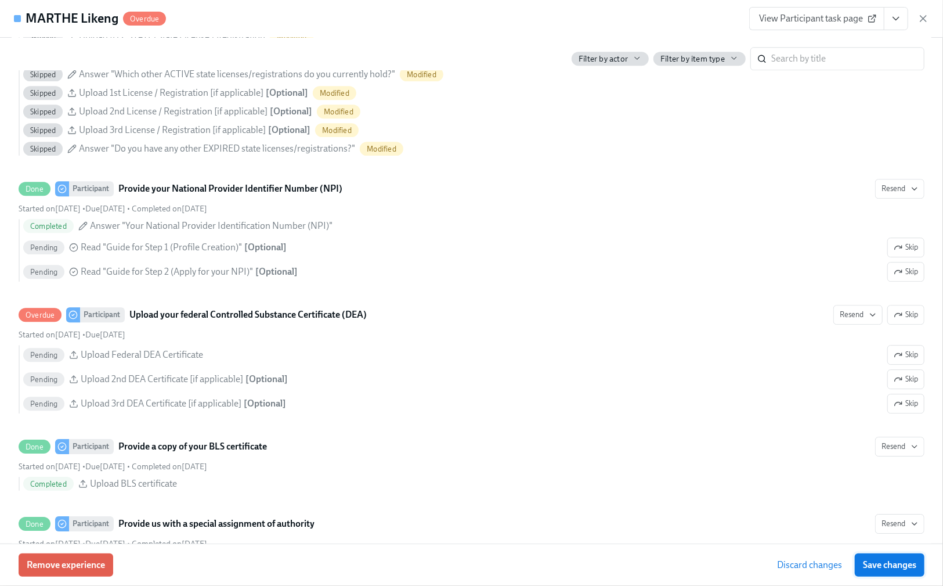
click at [899, 557] on button "Save changes" at bounding box center [890, 564] width 70 height 23
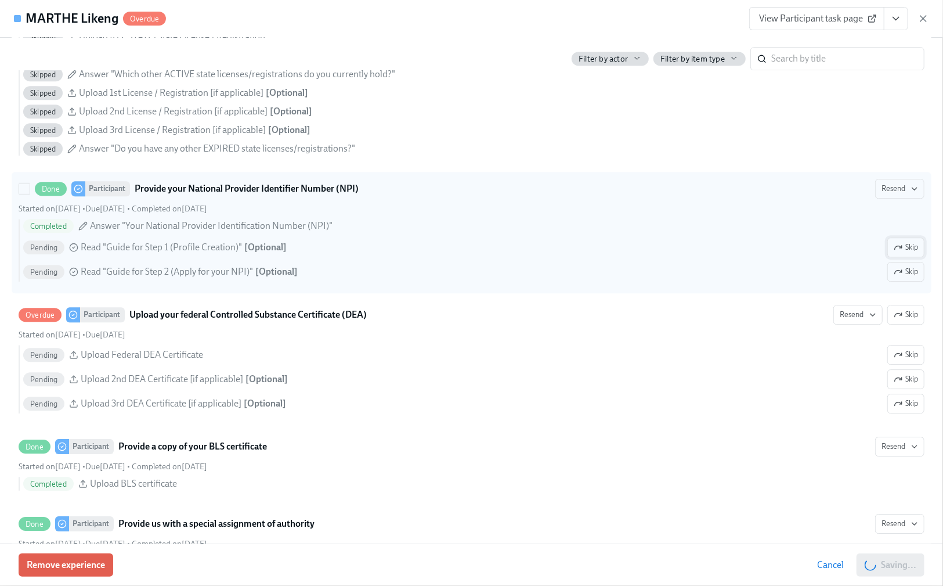
drag, startPoint x: 897, startPoint y: 277, endPoint x: 899, endPoint y: 264, distance: 14.0
click at [897, 277] on span "Skip" at bounding box center [906, 272] width 24 height 12
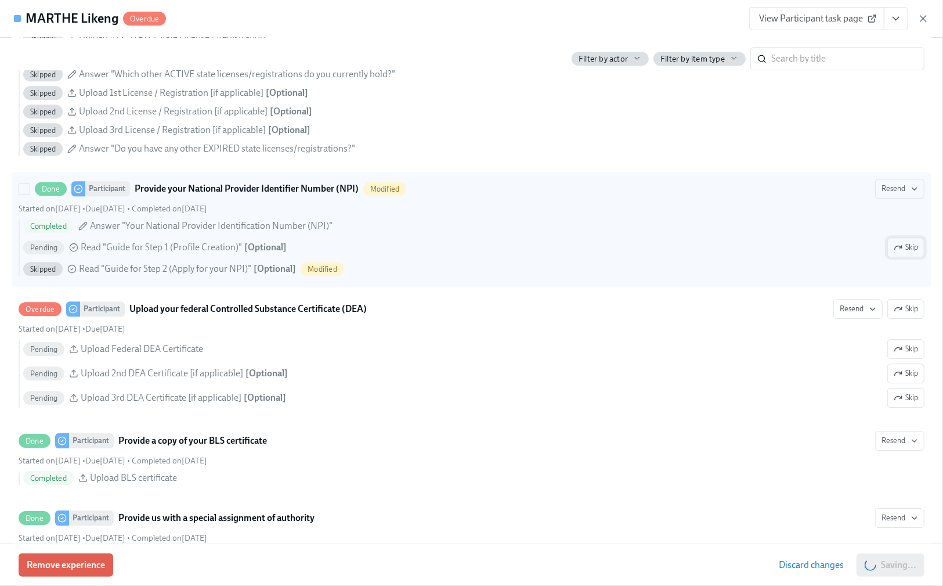
click at [899, 253] on span "Skip" at bounding box center [906, 247] width 24 height 12
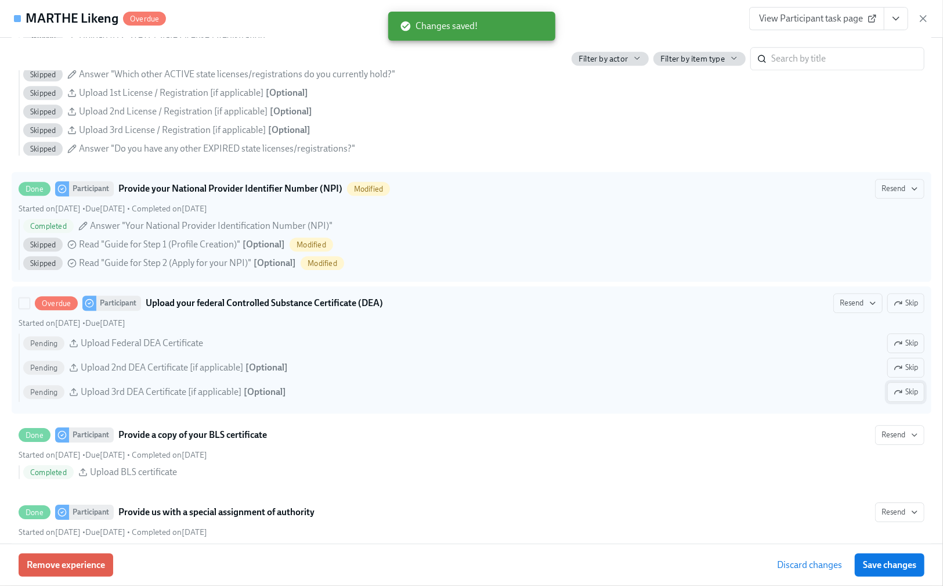
click at [894, 396] on icon "button" at bounding box center [898, 391] width 9 height 9
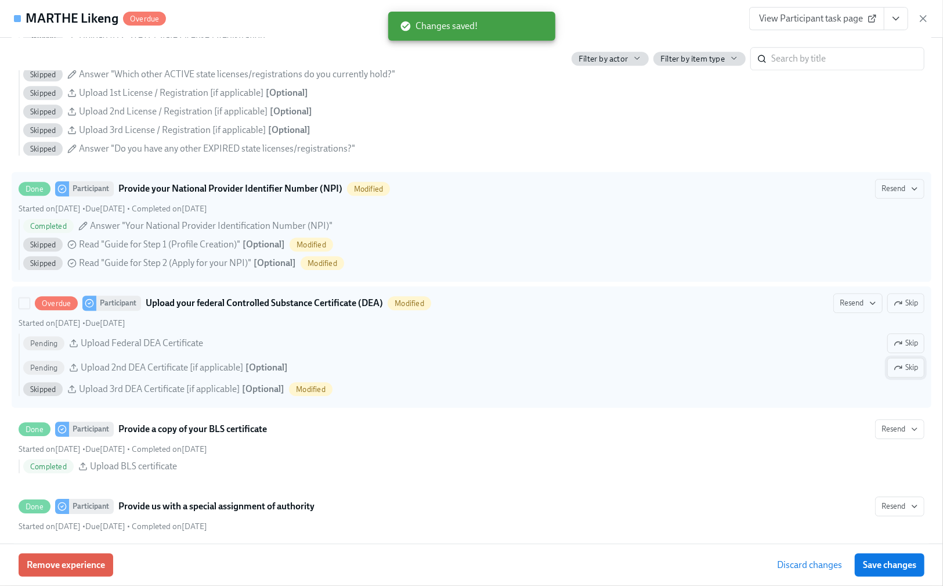
click at [899, 372] on button "Skip" at bounding box center [906, 368] width 37 height 20
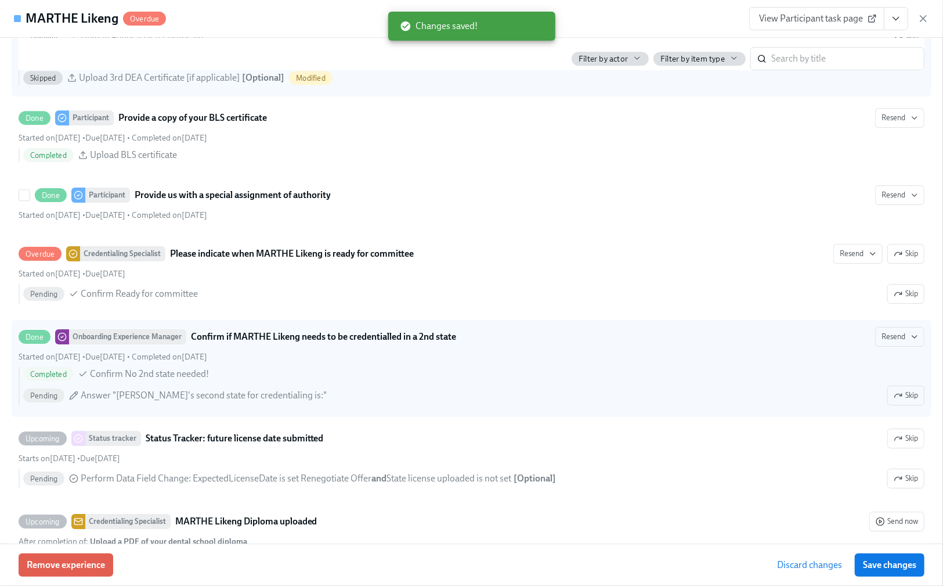
scroll to position [2399, 0]
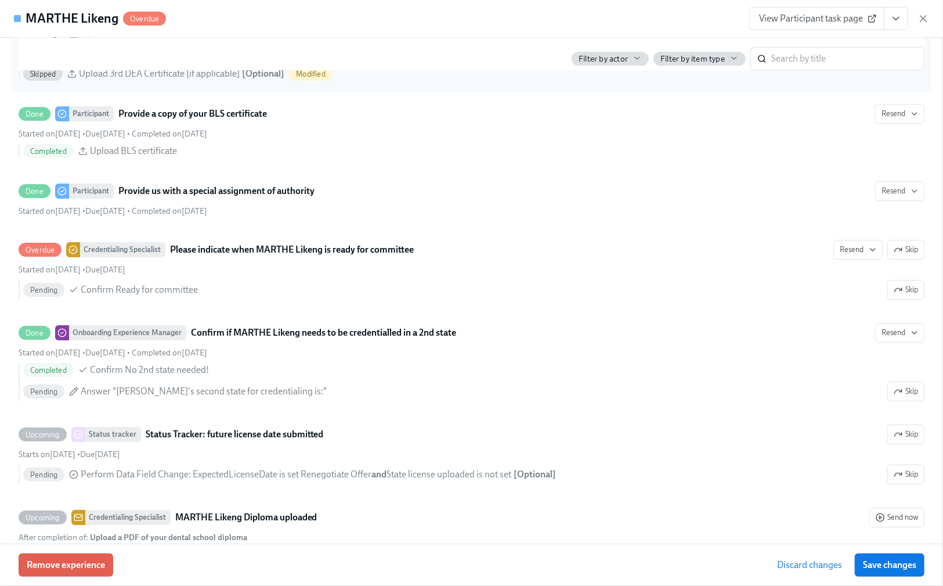
click at [904, 569] on span "Save changes" at bounding box center [889, 565] width 53 height 12
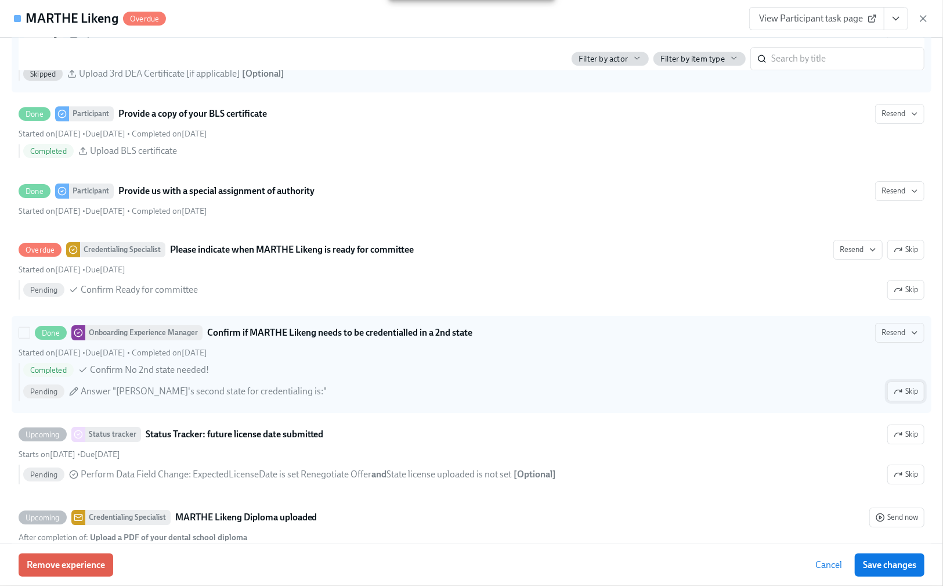
click at [894, 396] on icon "button" at bounding box center [898, 391] width 9 height 9
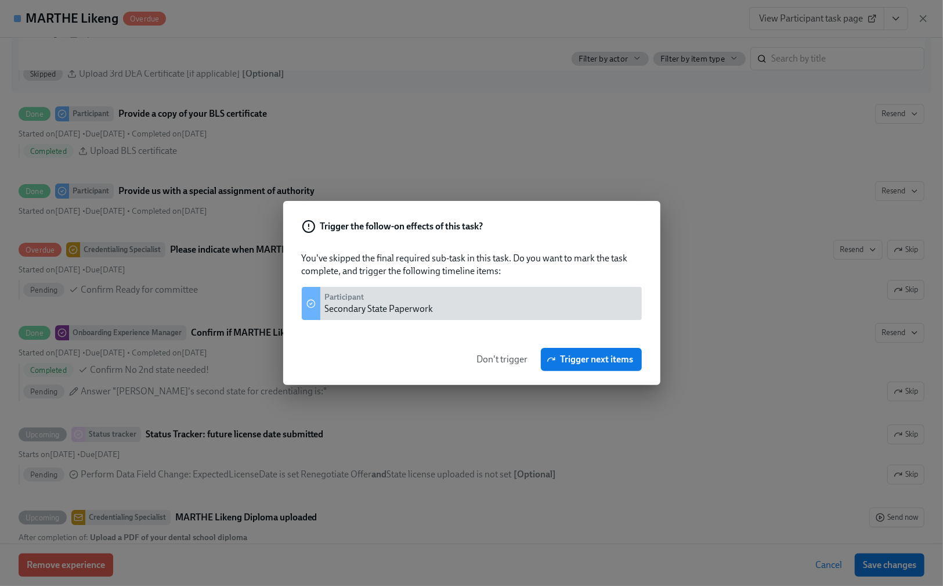
click at [523, 355] on span "Don't trigger" at bounding box center [502, 360] width 51 height 12
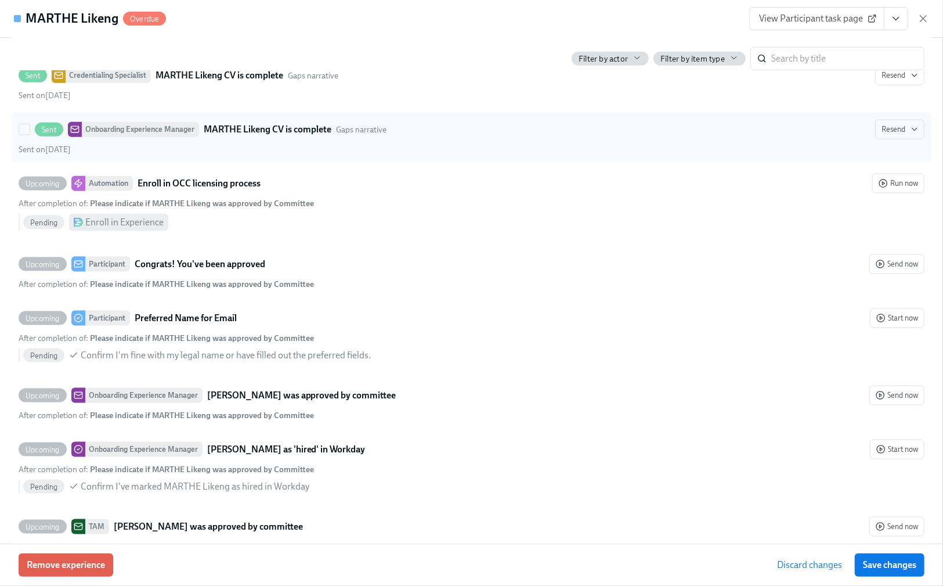
scroll to position [3774, 0]
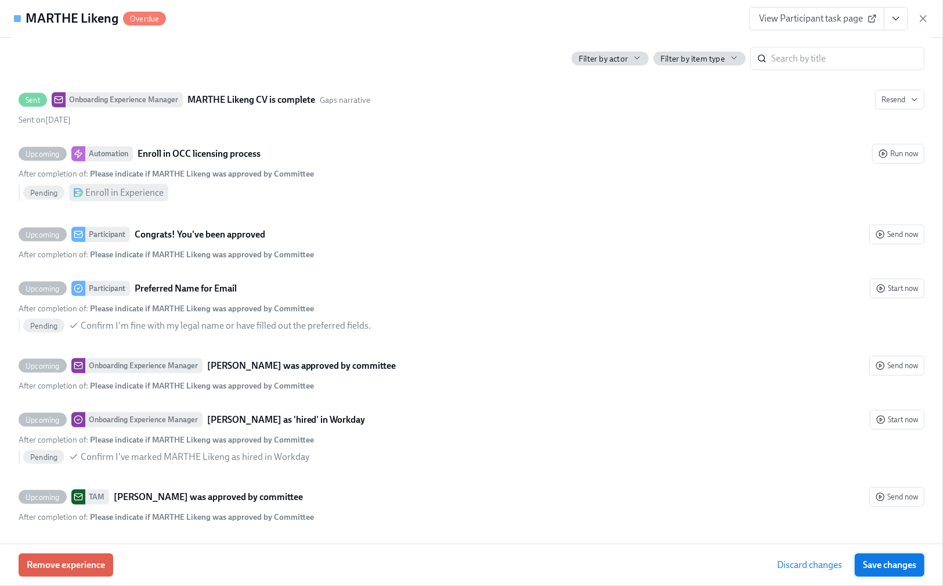
click at [883, 564] on span "Save changes" at bounding box center [889, 565] width 53 height 12
click at [922, 17] on icon "button" at bounding box center [924, 19] width 6 height 6
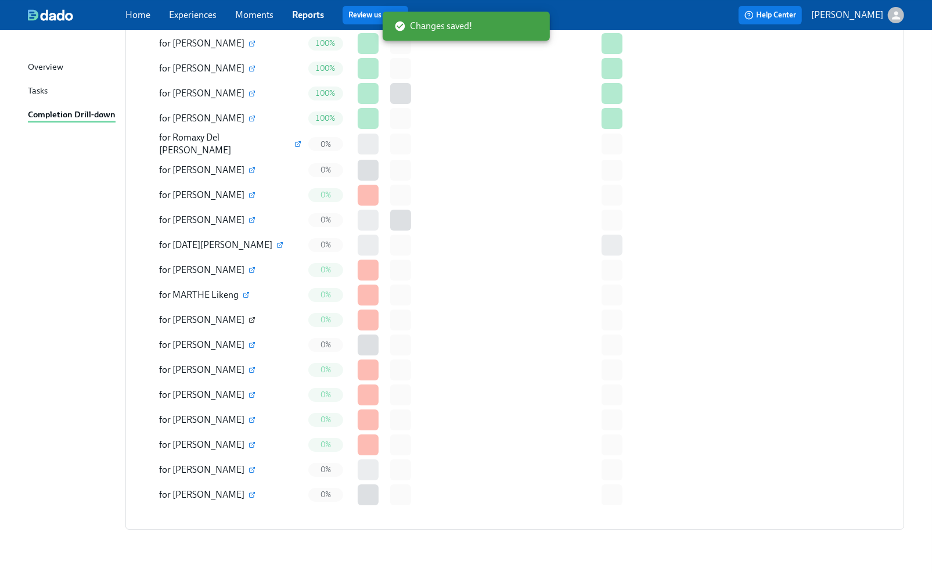
click at [248, 316] on icon "button" at bounding box center [251, 319] width 7 height 7
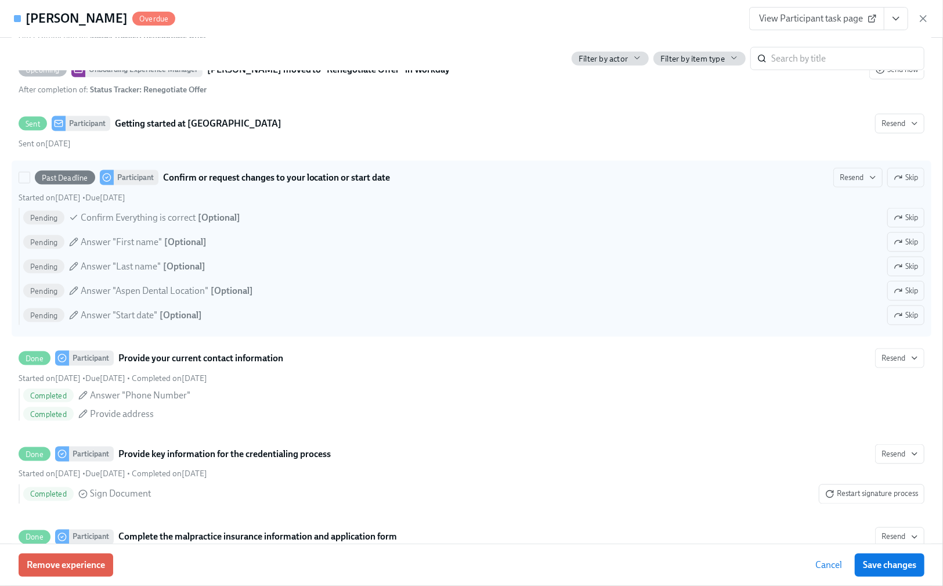
scroll to position [1006, 0]
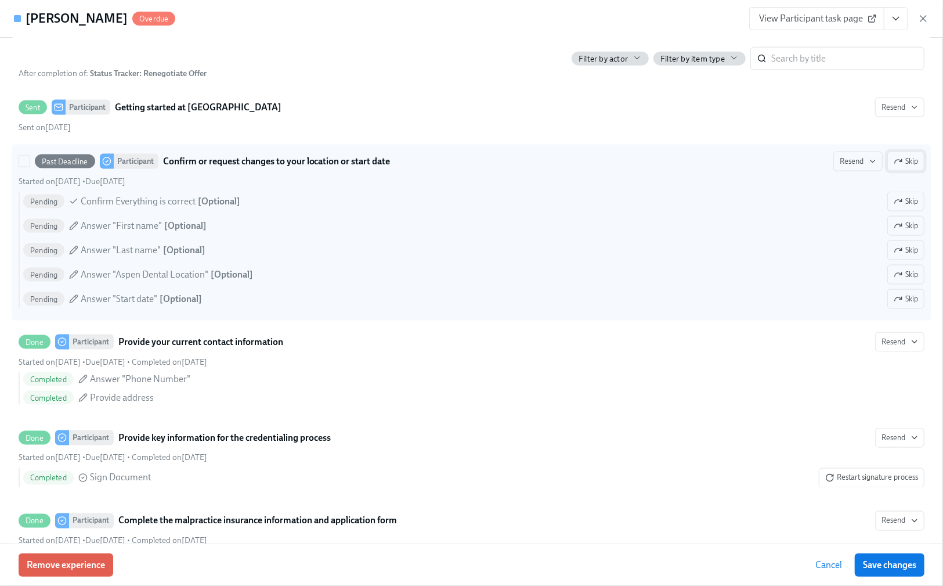
click at [904, 167] on span "Skip" at bounding box center [906, 162] width 24 height 12
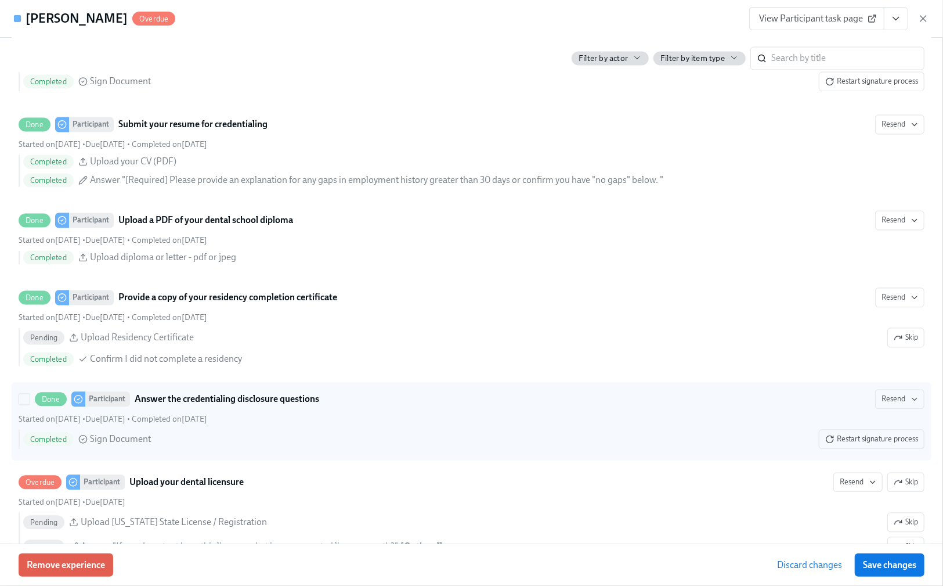
scroll to position [1470, 0]
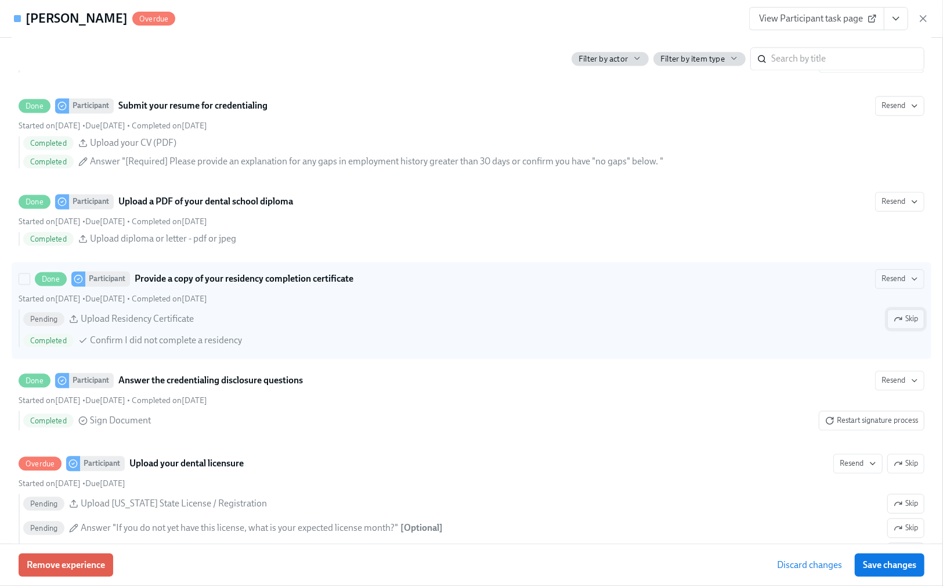
click at [894, 325] on span "Skip" at bounding box center [906, 319] width 24 height 12
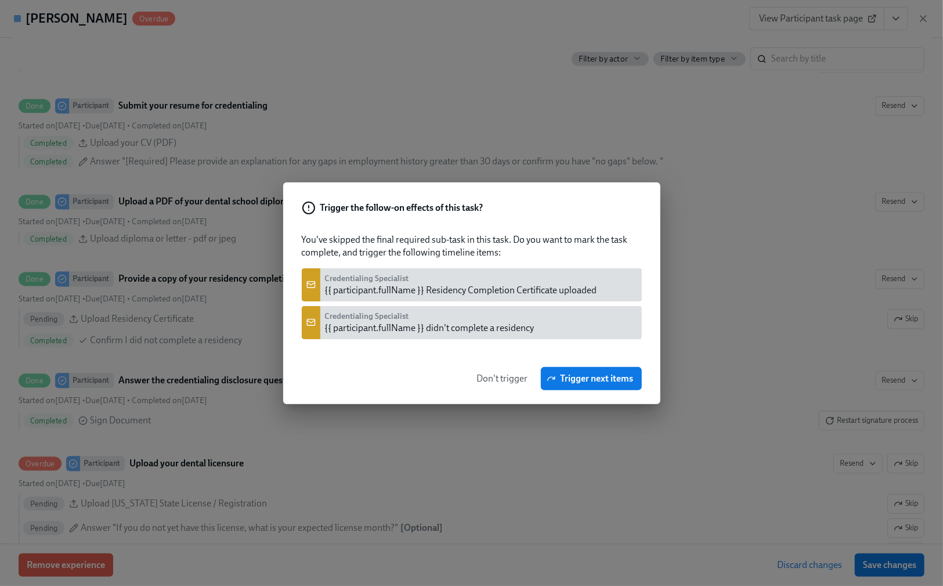
click at [481, 377] on span "Don't trigger" at bounding box center [502, 379] width 51 height 12
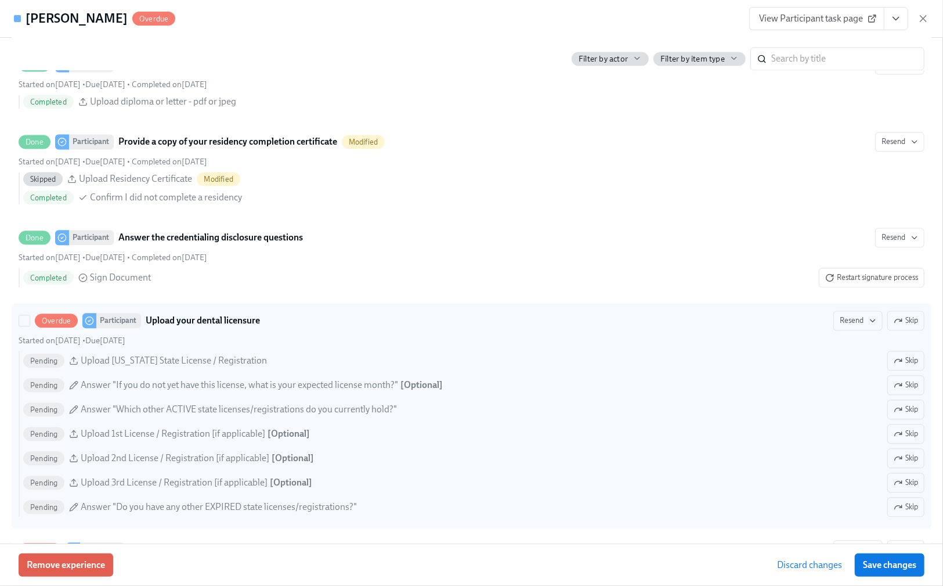
scroll to position [1703, 0]
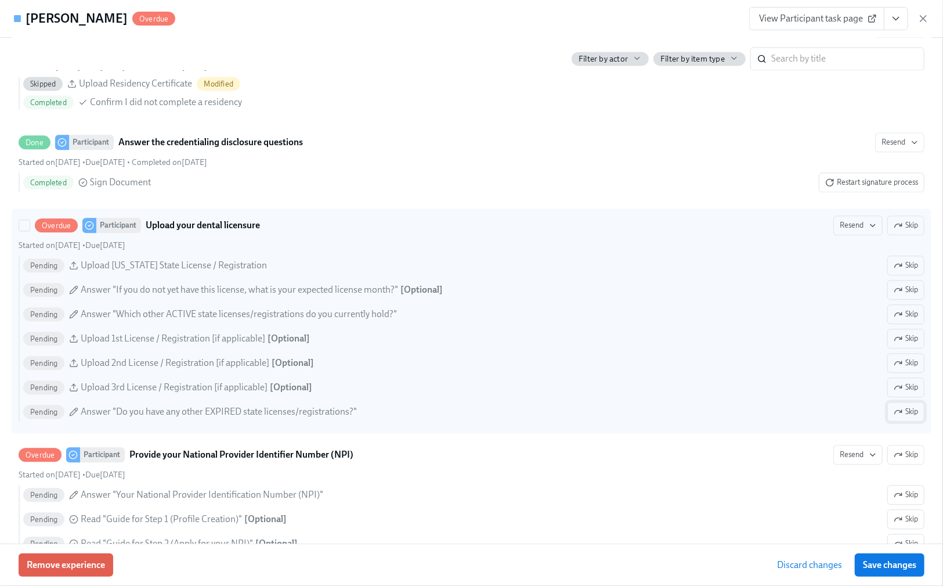
click at [896, 417] on span "Skip" at bounding box center [906, 412] width 24 height 12
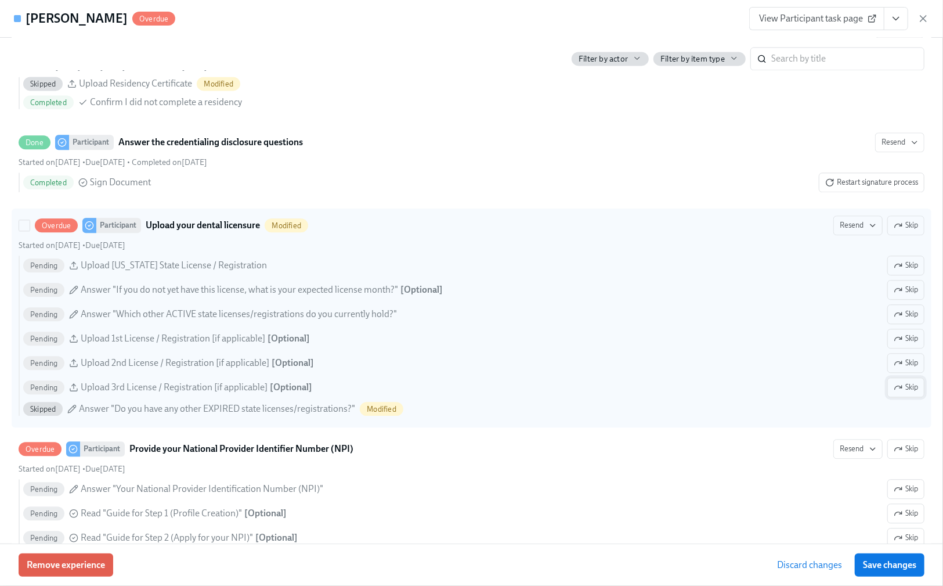
click at [897, 393] on span "Skip" at bounding box center [906, 387] width 24 height 12
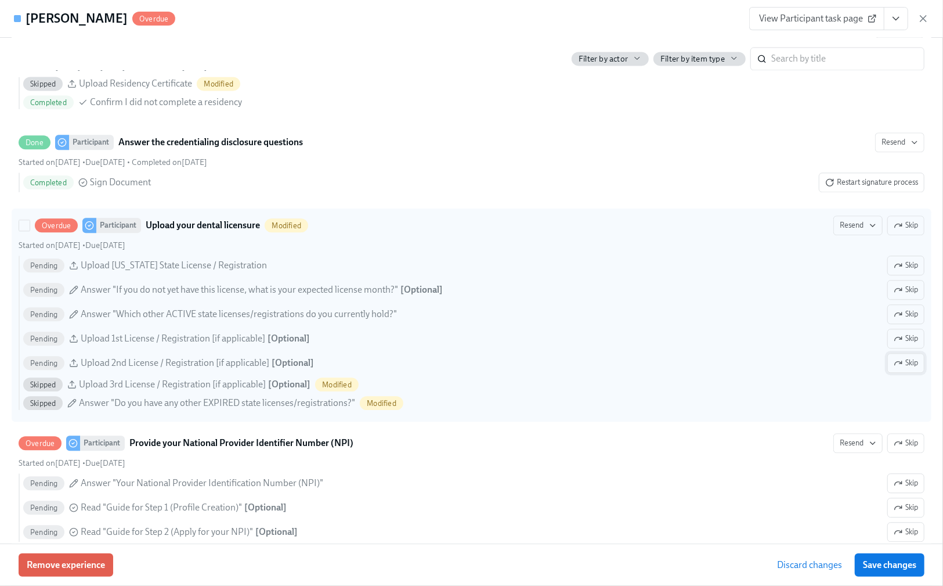
click at [895, 369] on span "Skip" at bounding box center [906, 363] width 24 height 12
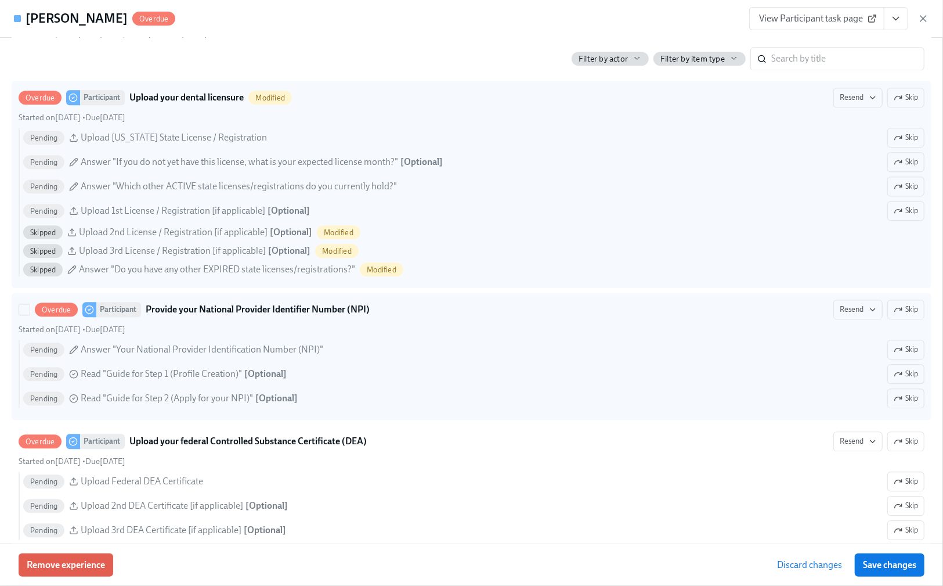
scroll to position [1858, 0]
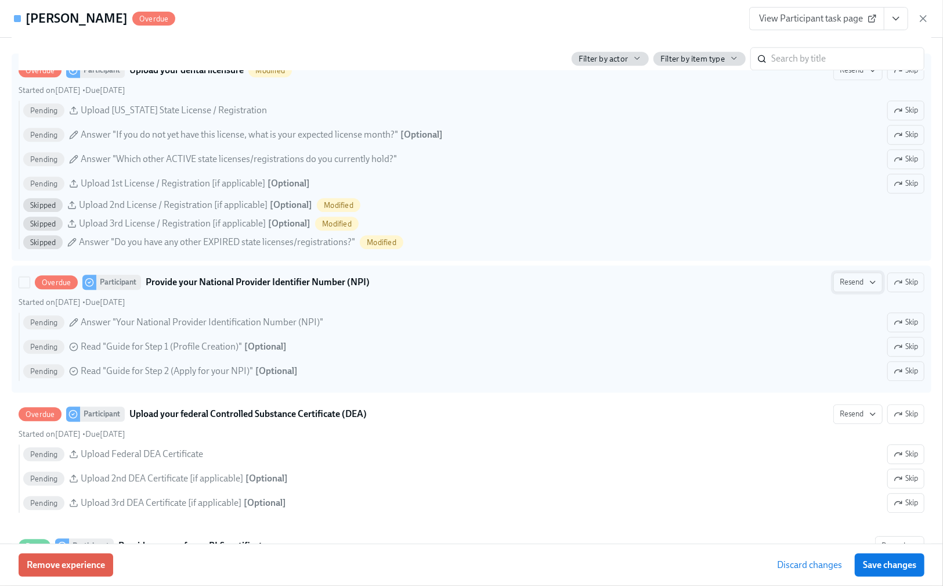
click at [840, 288] on span "Resend" at bounding box center [858, 282] width 37 height 12
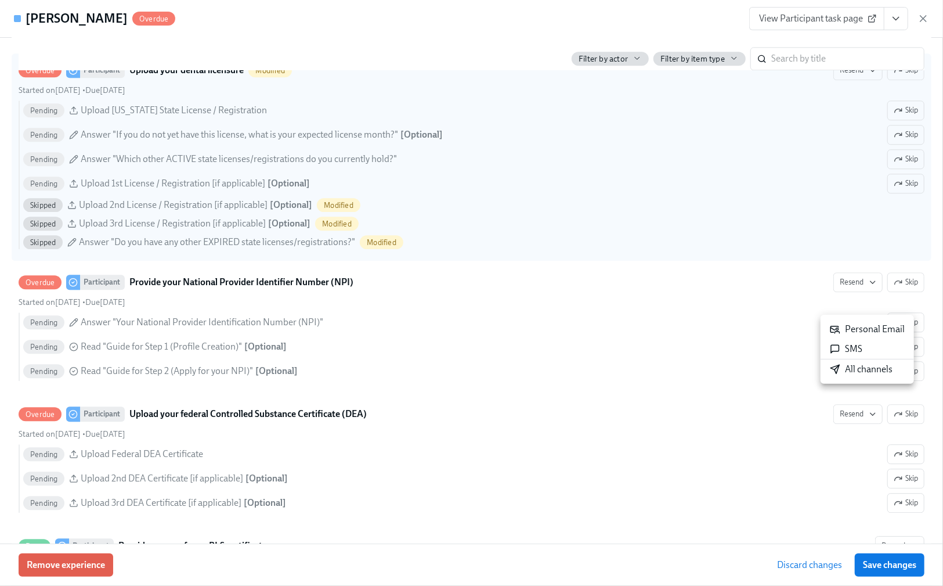
click at [876, 327] on div "Personal Email" at bounding box center [867, 329] width 75 height 13
click at [903, 528] on div at bounding box center [471, 293] width 943 height 586
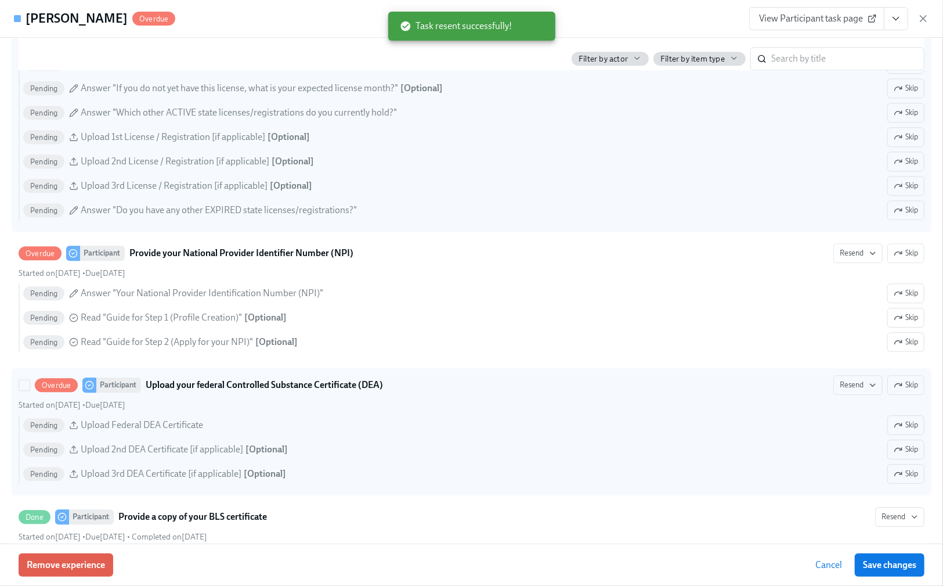
scroll to position [1977, 0]
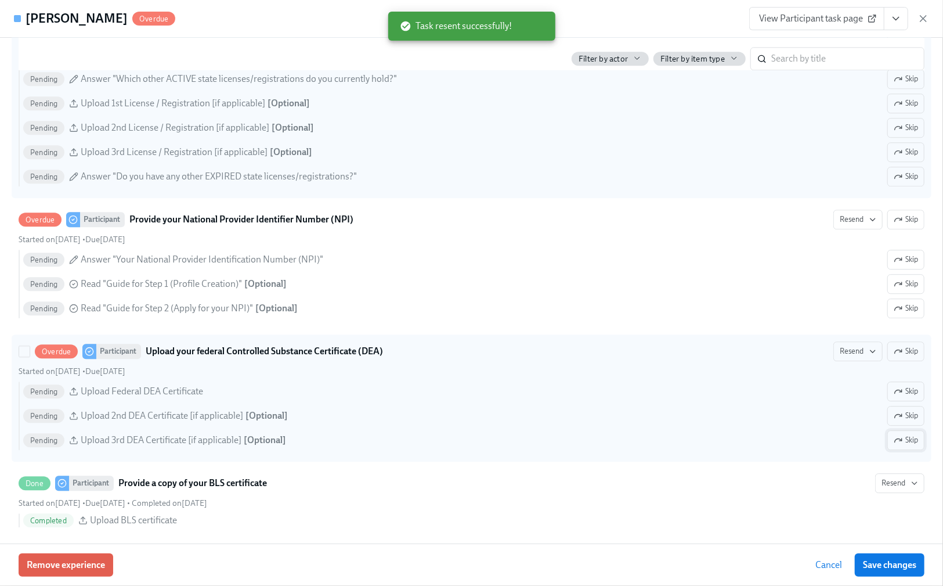
click at [896, 446] on span "Skip" at bounding box center [906, 440] width 24 height 12
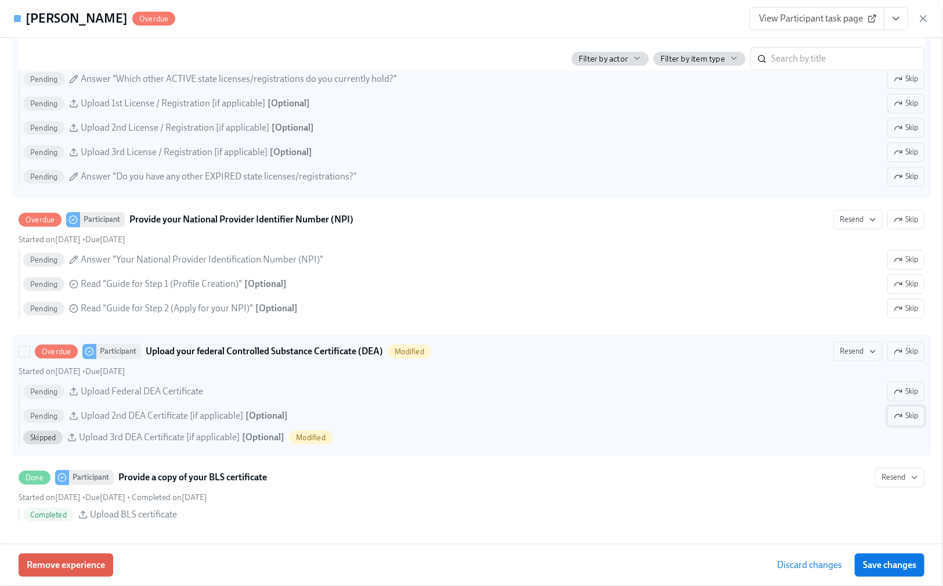
click at [896, 421] on span "Skip" at bounding box center [906, 416] width 24 height 12
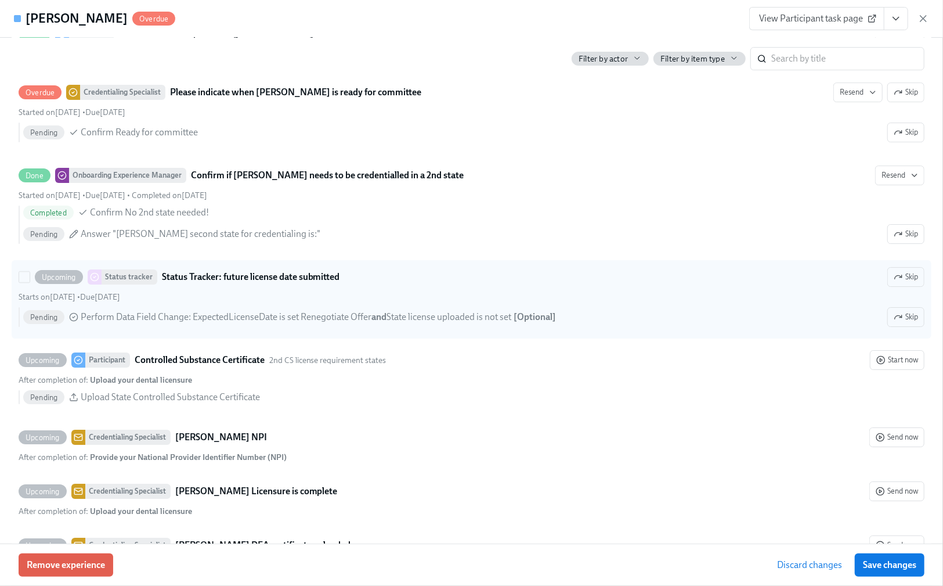
scroll to position [2597, 0]
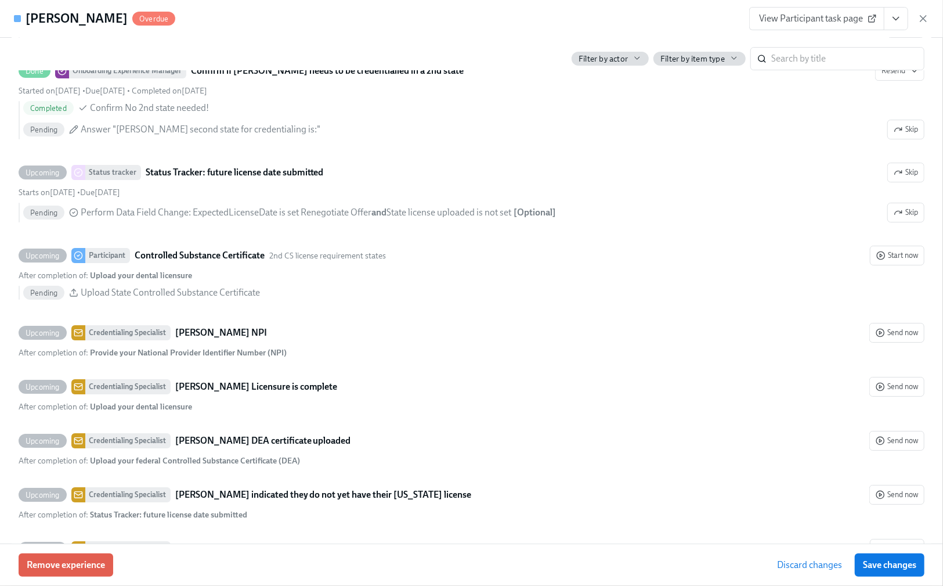
click at [897, 565] on span "Save changes" at bounding box center [889, 565] width 53 height 12
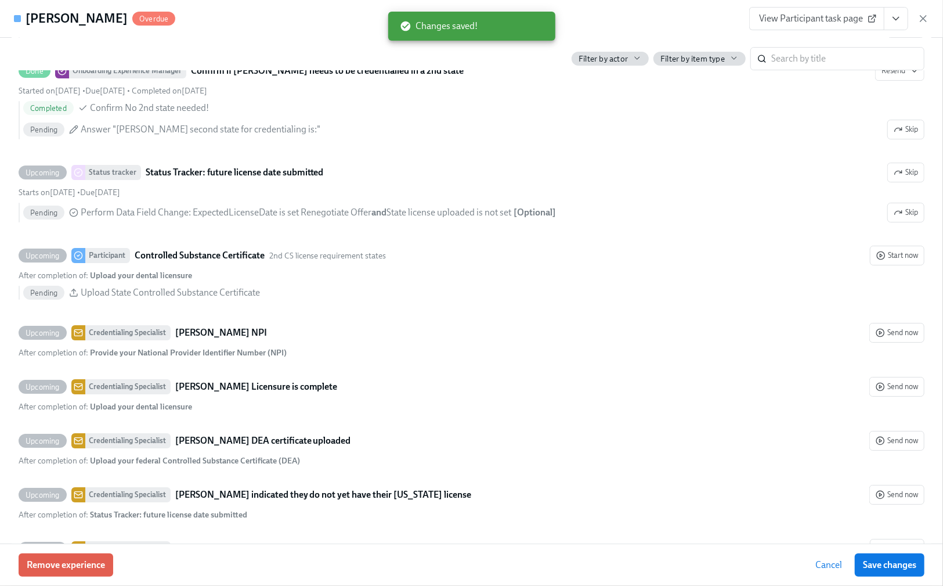
click at [922, 12] on div "View Participant task page" at bounding box center [839, 18] width 180 height 23
click at [921, 21] on icon "button" at bounding box center [924, 19] width 6 height 6
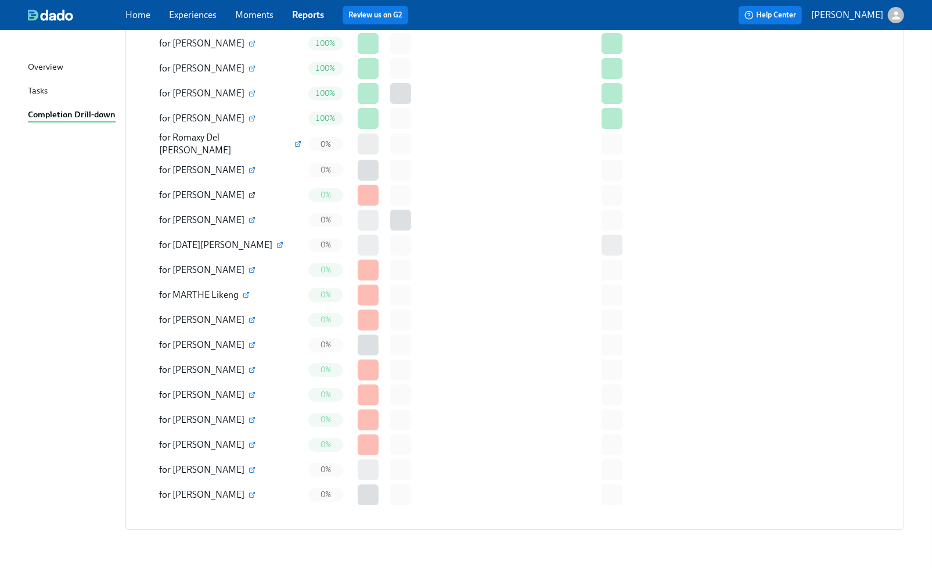
click at [255, 192] on icon "button" at bounding box center [251, 195] width 7 height 7
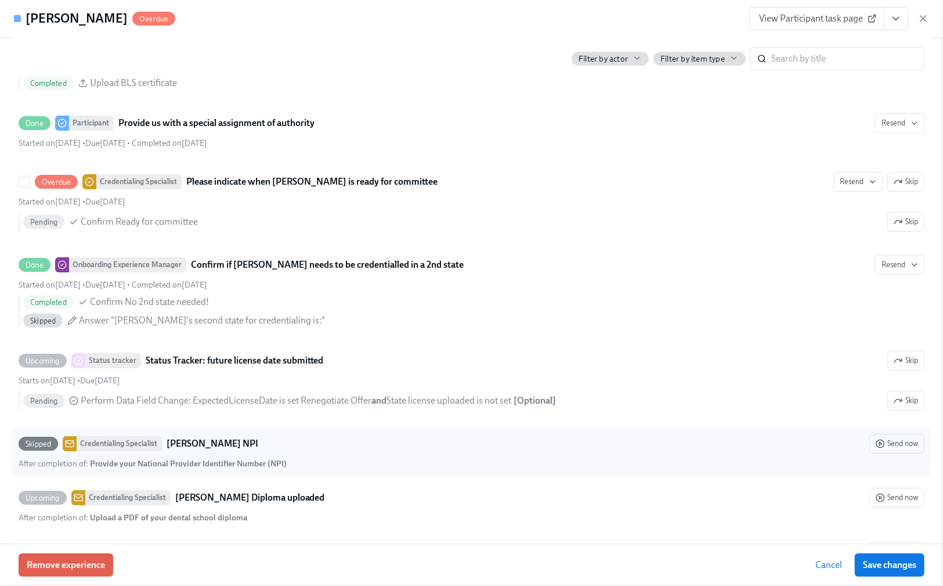
scroll to position [2476, 0]
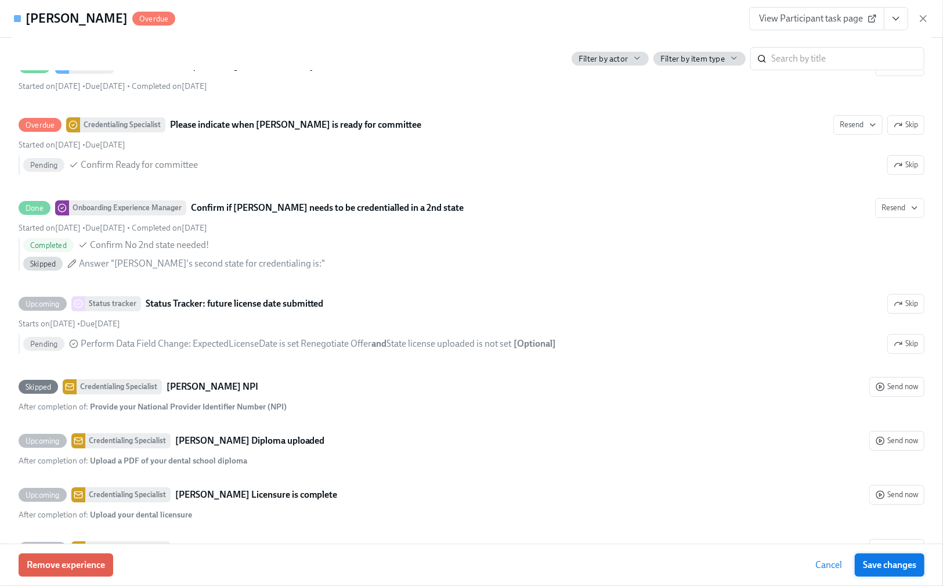
click at [871, 560] on span "Save changes" at bounding box center [889, 565] width 53 height 12
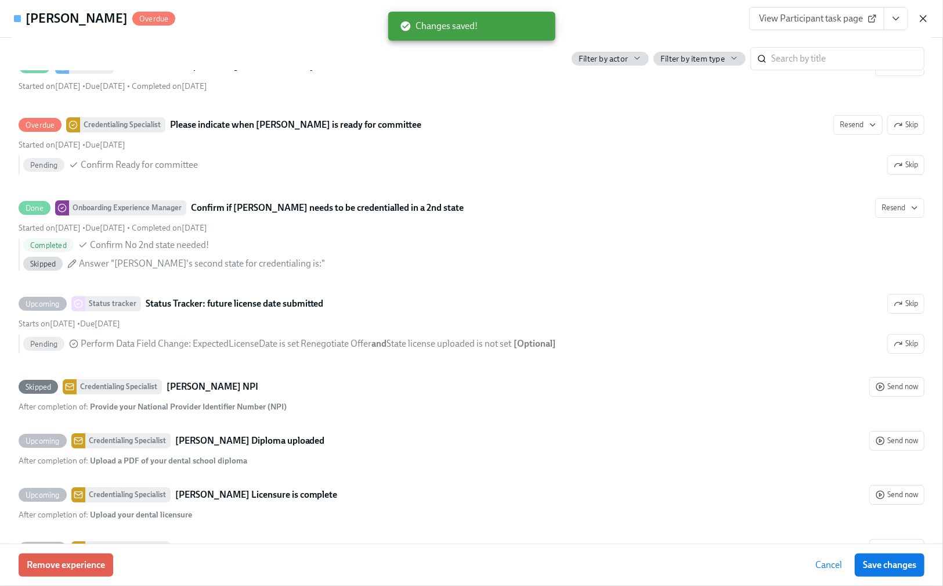
click at [922, 19] on icon "button" at bounding box center [924, 19] width 6 height 6
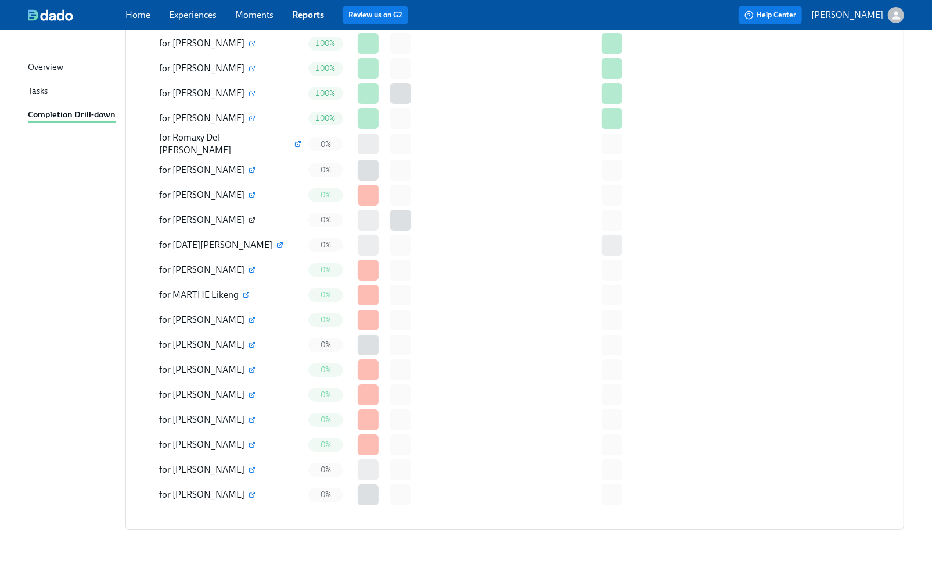
click at [248, 217] on icon "button" at bounding box center [251, 220] width 7 height 7
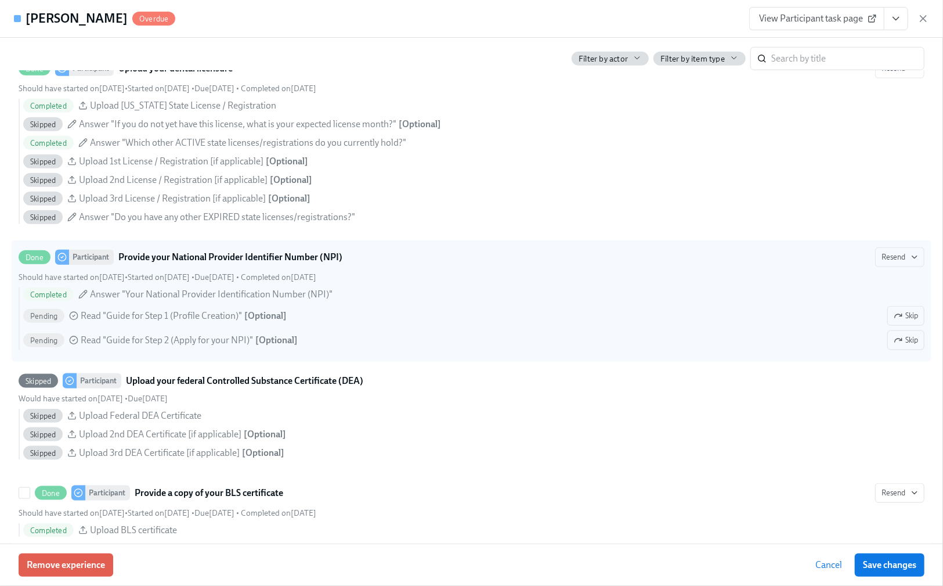
scroll to position [851, 0]
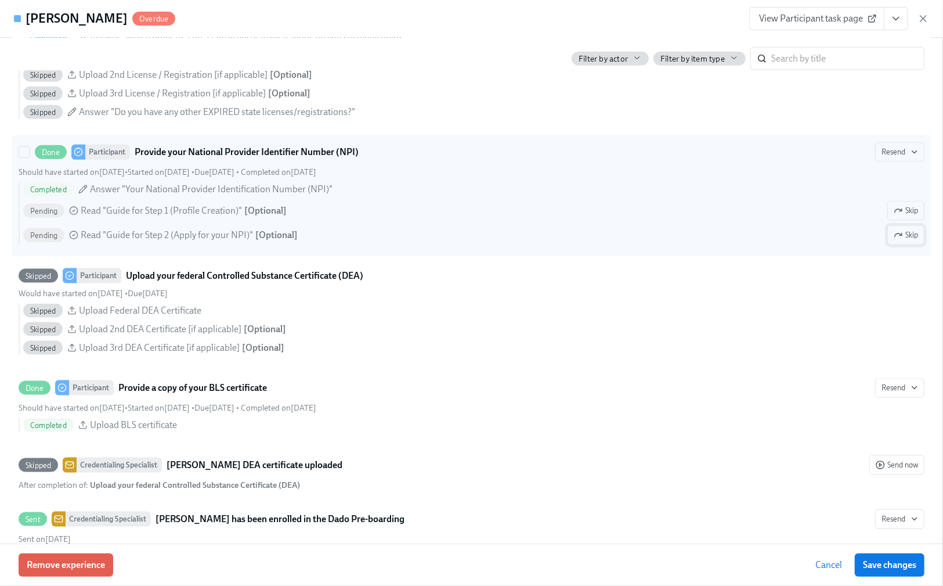
click at [895, 241] on span "Skip" at bounding box center [906, 235] width 24 height 12
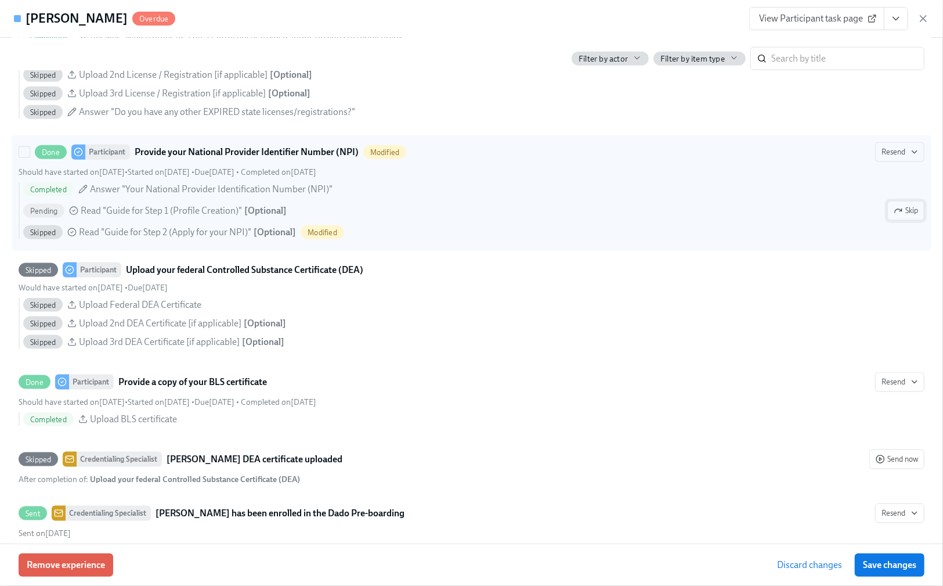
click at [899, 217] on span "Skip" at bounding box center [906, 211] width 24 height 12
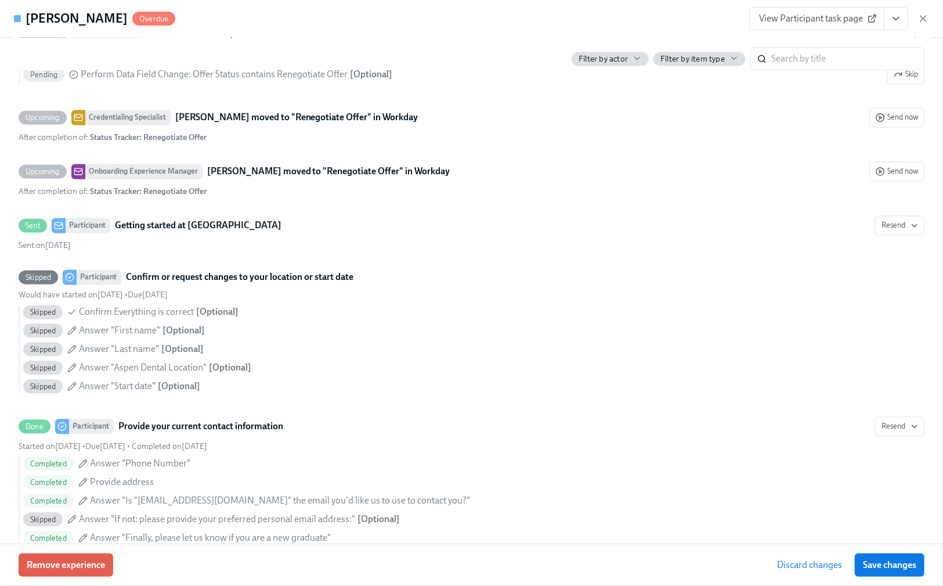
scroll to position [1238, 0]
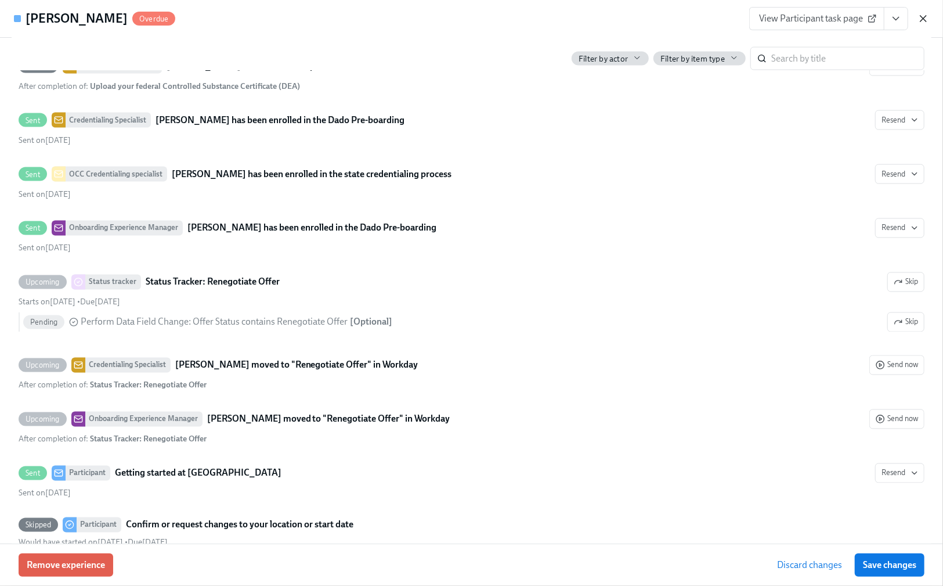
click at [924, 15] on icon "button" at bounding box center [924, 19] width 12 height 12
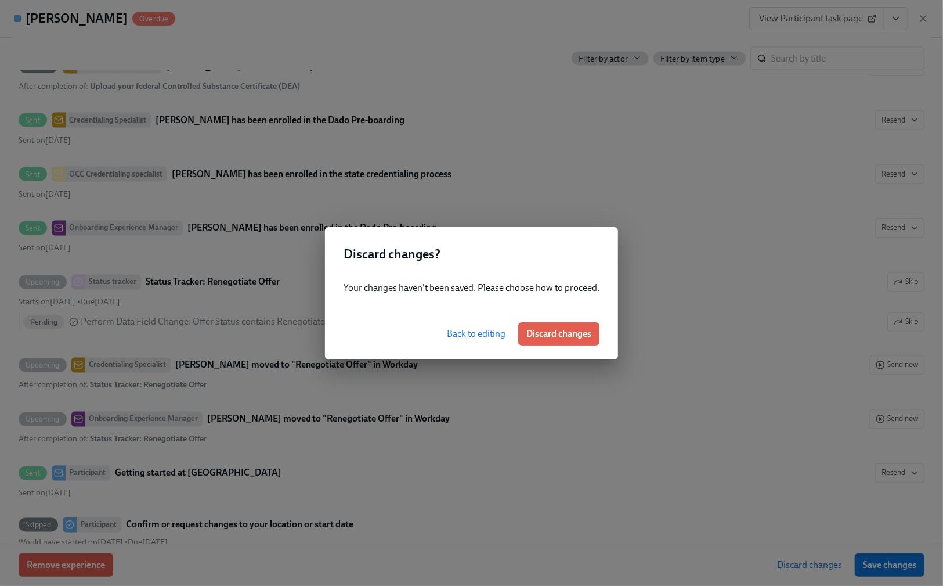
click at [449, 331] on span "Back to editing" at bounding box center [476, 334] width 59 height 12
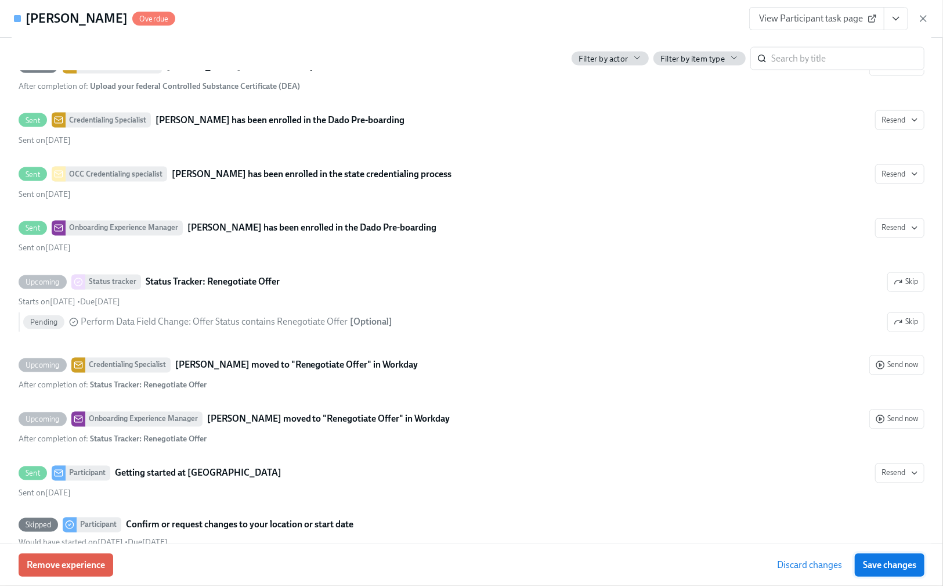
click at [877, 569] on span "Save changes" at bounding box center [889, 565] width 53 height 12
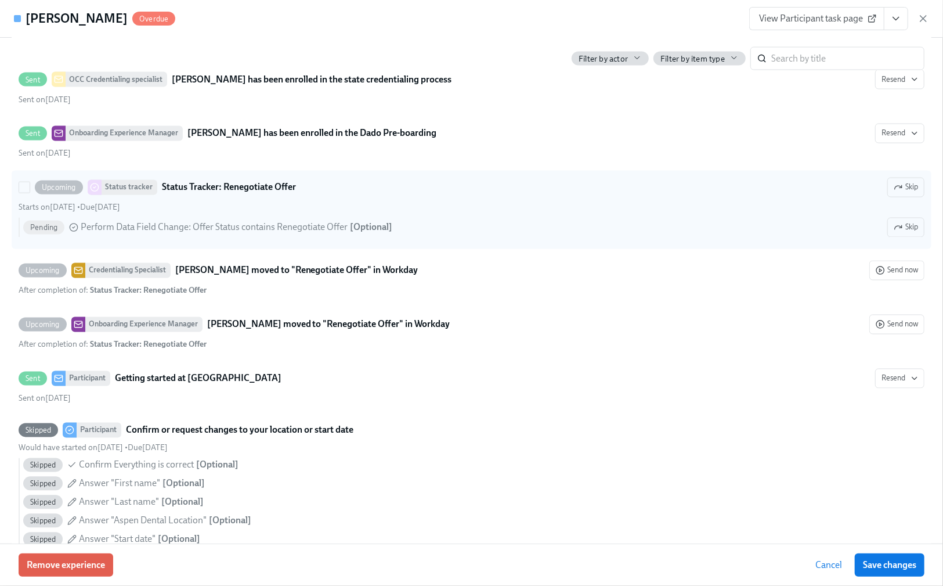
scroll to position [1470, 0]
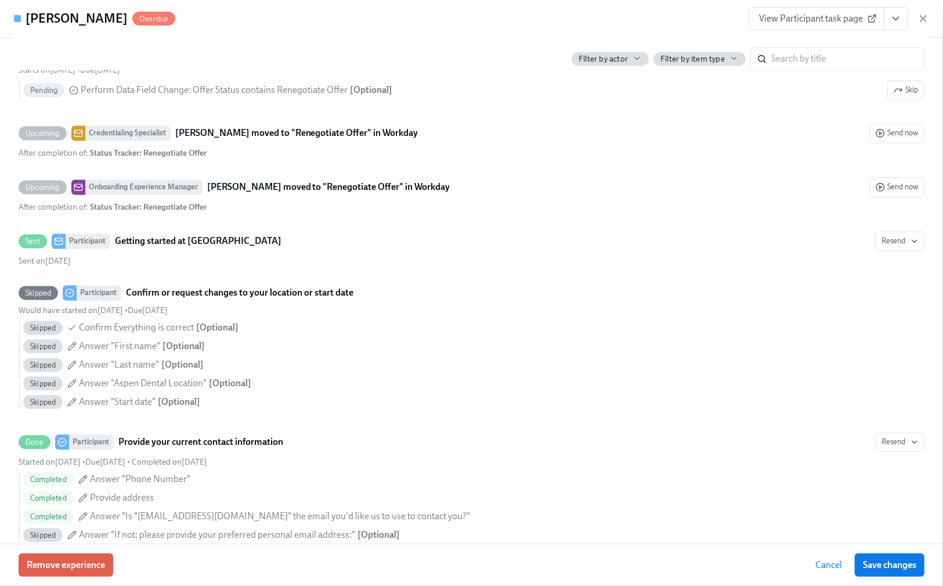
click at [884, 563] on span "Save changes" at bounding box center [889, 565] width 53 height 12
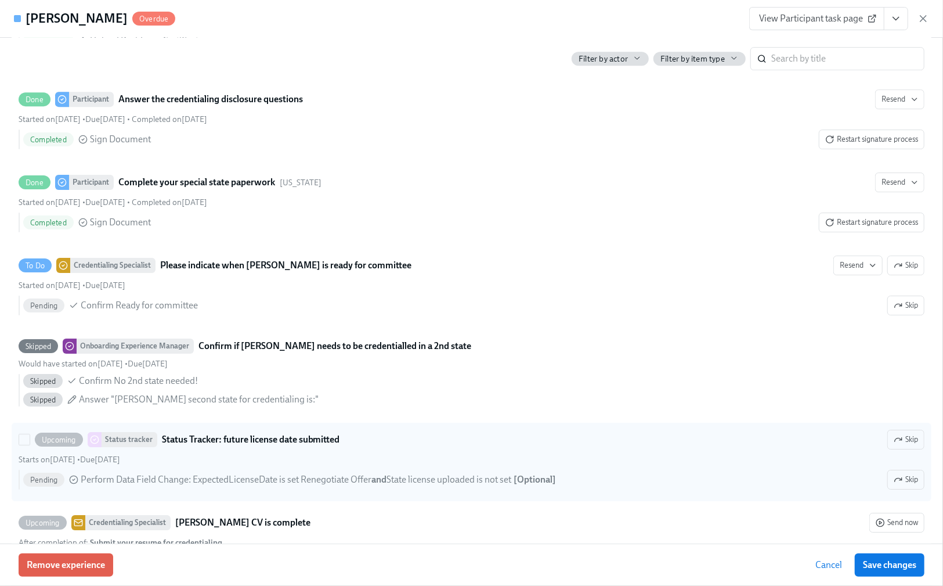
scroll to position [2554, 0]
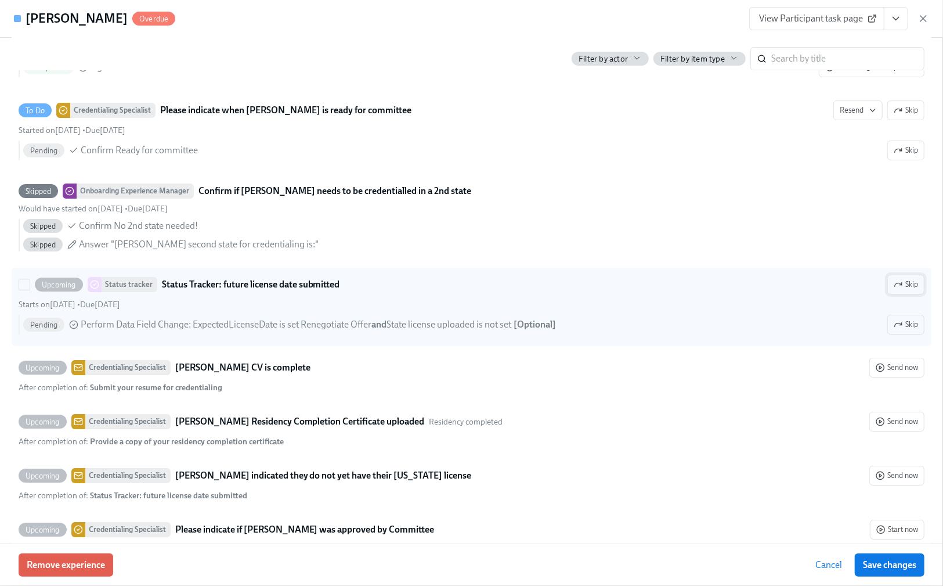
click at [900, 285] on icon "button" at bounding box center [901, 284] width 2 height 2
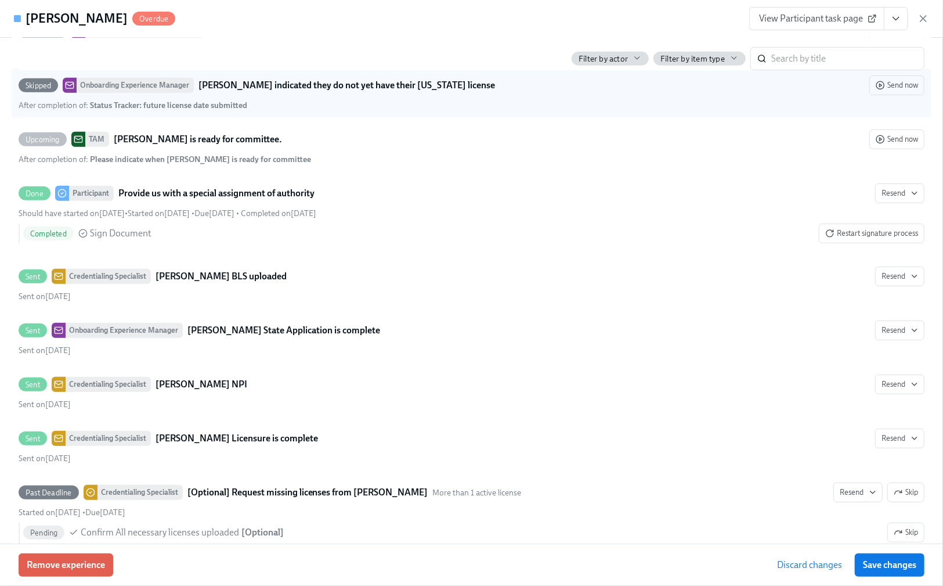
scroll to position [3405, 0]
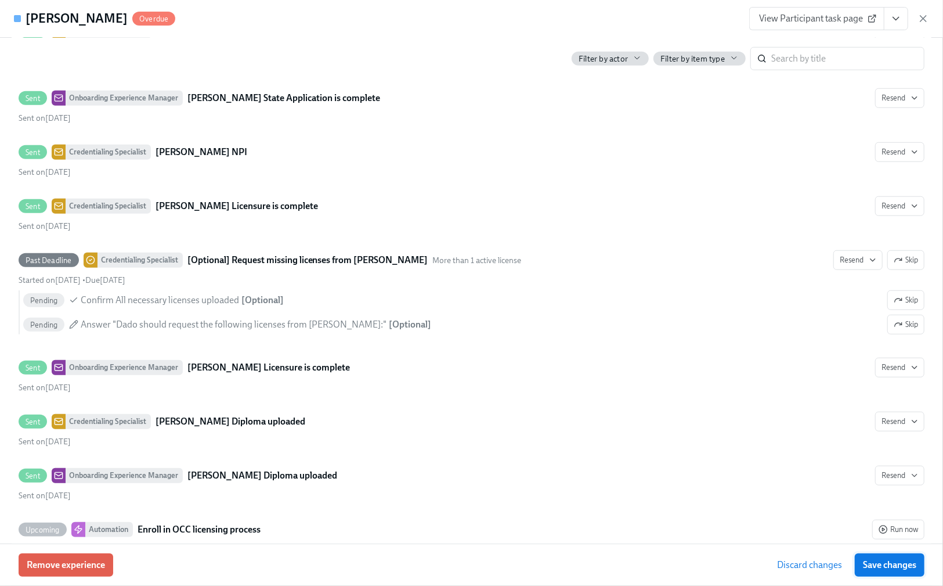
click at [879, 565] on span "Save changes" at bounding box center [889, 565] width 53 height 12
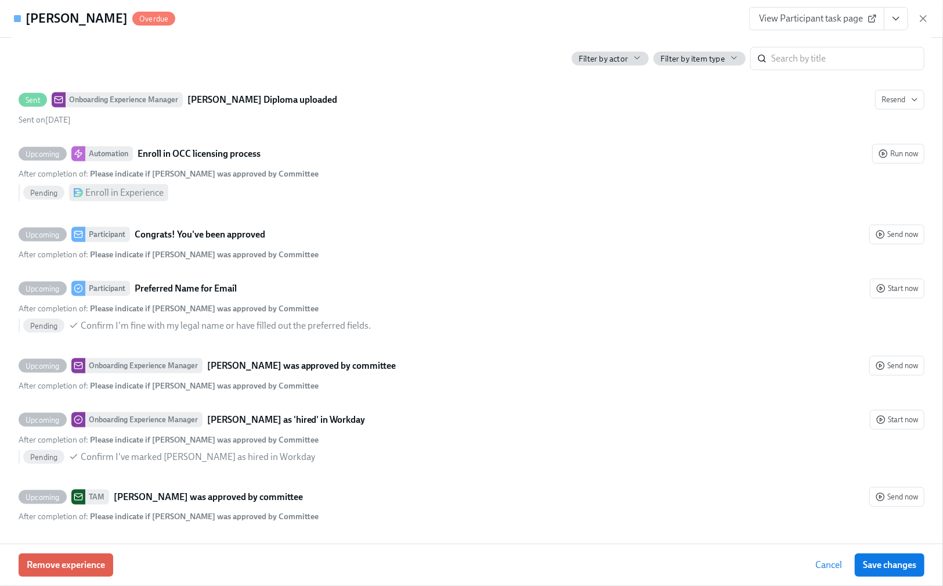
scroll to position [3814, 0]
click at [928, 19] on icon "button" at bounding box center [924, 19] width 12 height 12
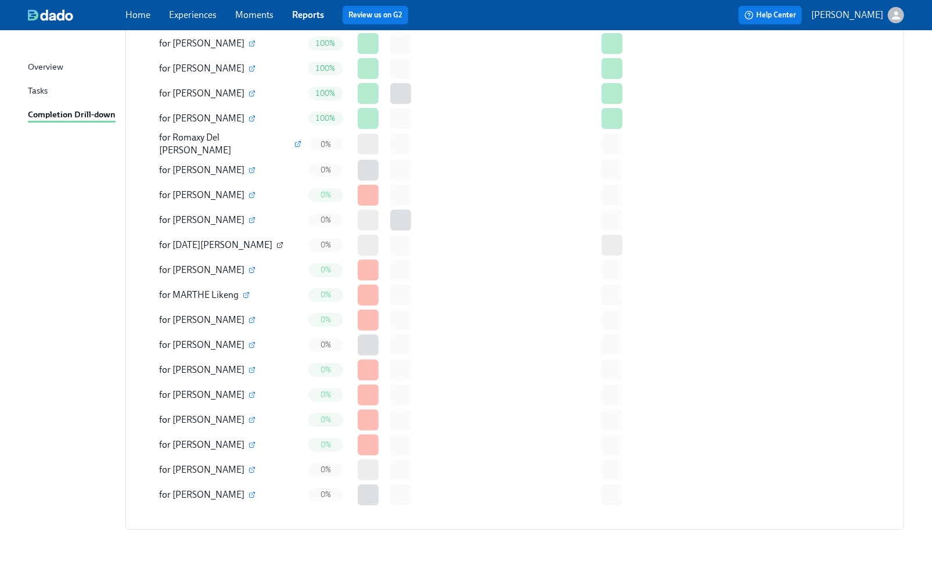
click at [276, 241] on icon "button" at bounding box center [279, 244] width 7 height 7
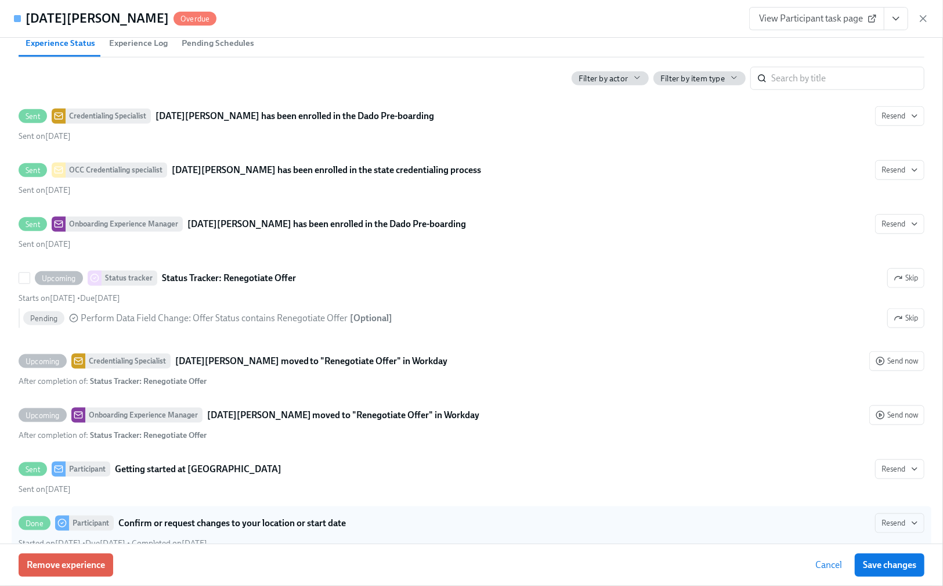
scroll to position [929, 0]
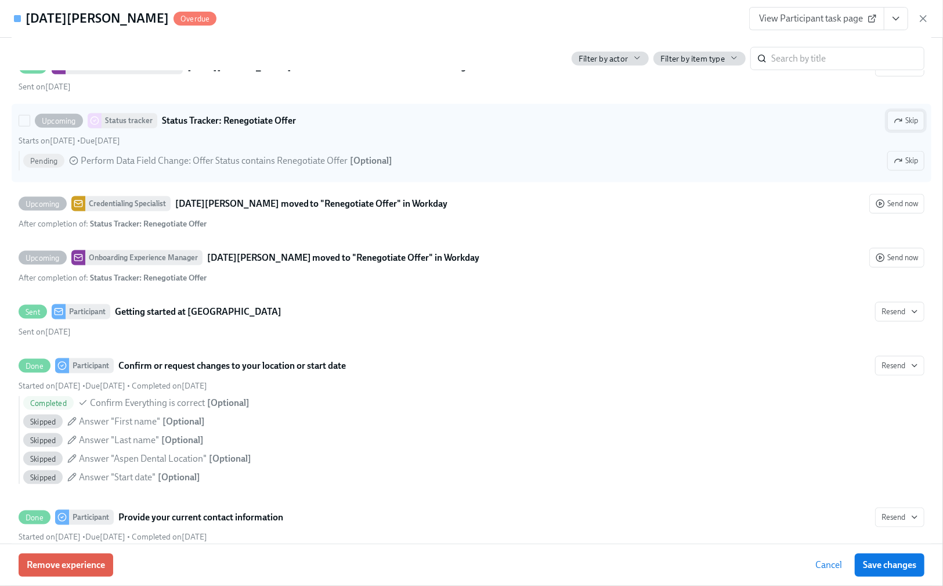
click at [902, 127] on span "Skip" at bounding box center [906, 121] width 24 height 12
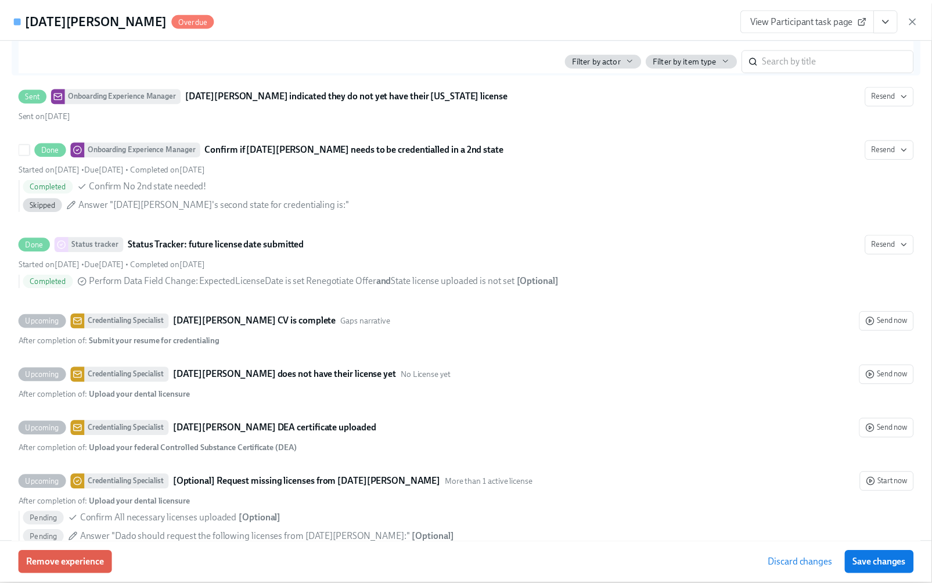
scroll to position [2864, 0]
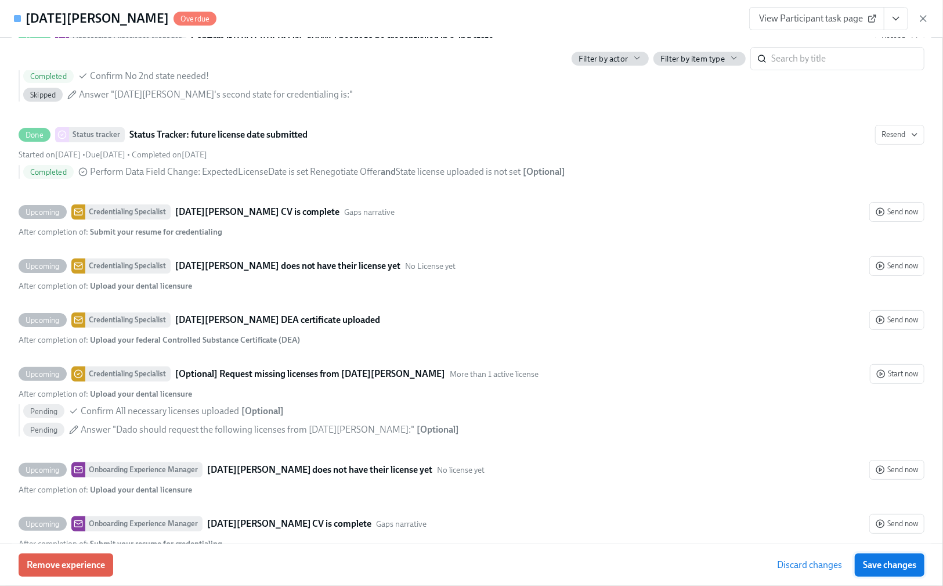
click at [903, 571] on button "Save changes" at bounding box center [890, 564] width 70 height 23
click at [922, 16] on icon "button" at bounding box center [924, 19] width 12 height 12
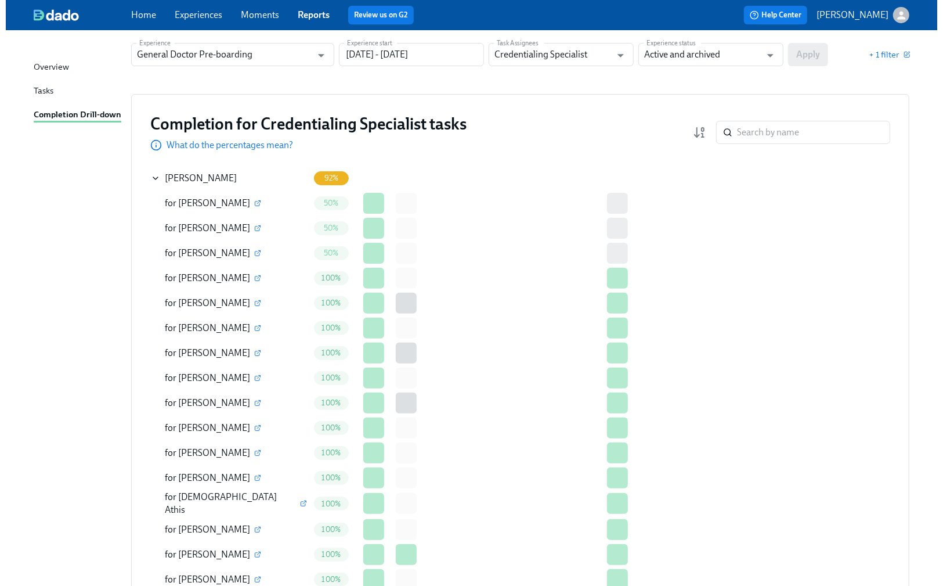
scroll to position [0, 0]
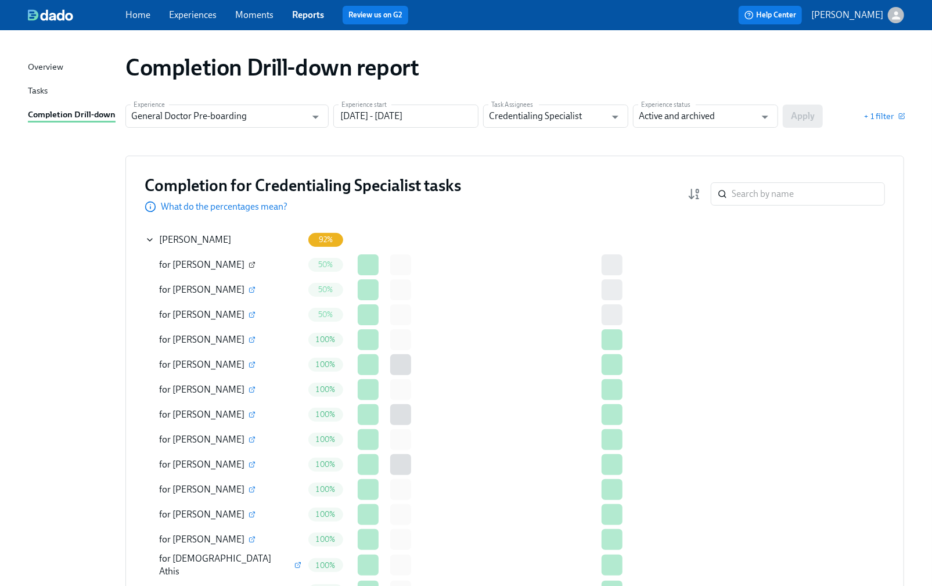
click at [250, 261] on icon "button" at bounding box center [251, 264] width 7 height 7
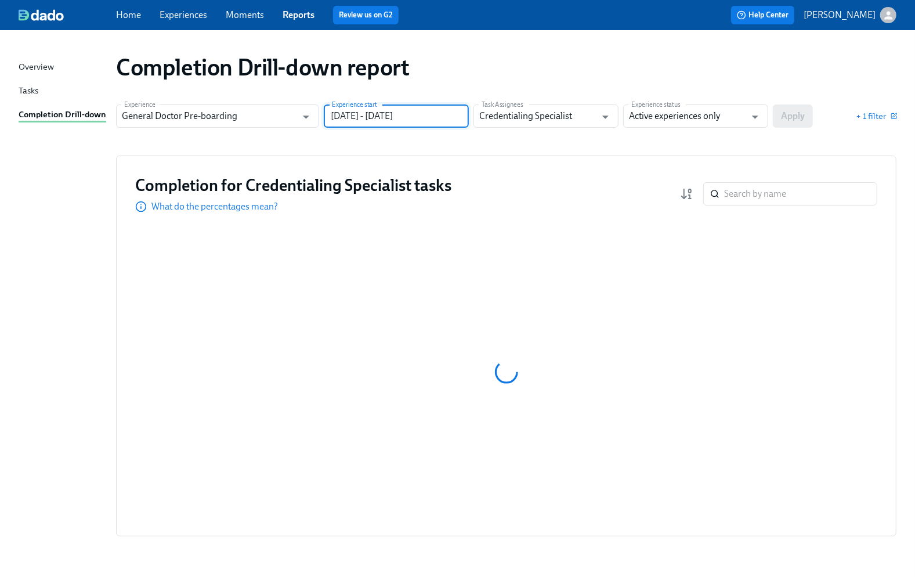
drag, startPoint x: 442, startPoint y: 114, endPoint x: 388, endPoint y: 117, distance: 54.1
click at [388, 117] on input "[DATE] - [DATE]" at bounding box center [396, 115] width 145 height 23
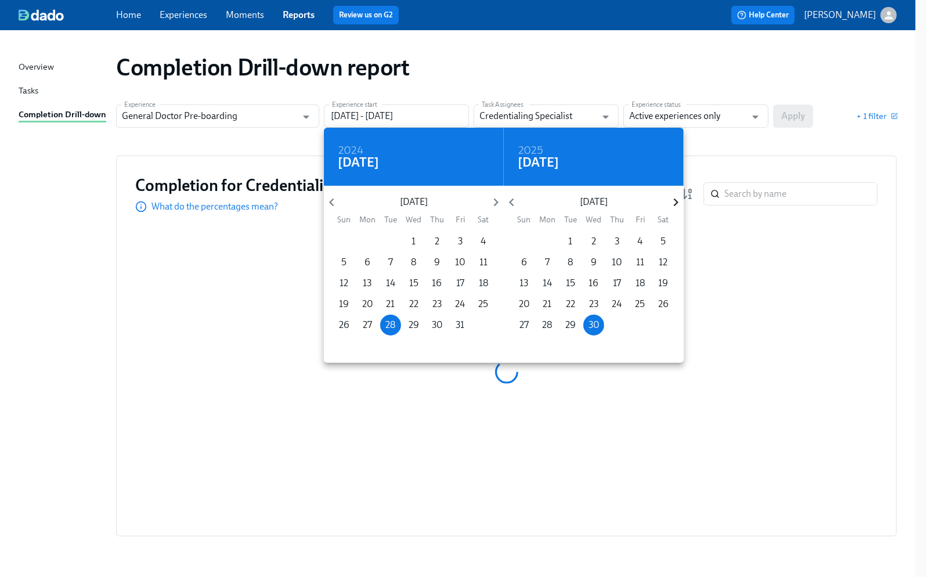
click at [683, 203] on icon "button" at bounding box center [676, 202] width 16 height 16
click at [682, 203] on icon "button" at bounding box center [676, 202] width 16 height 16
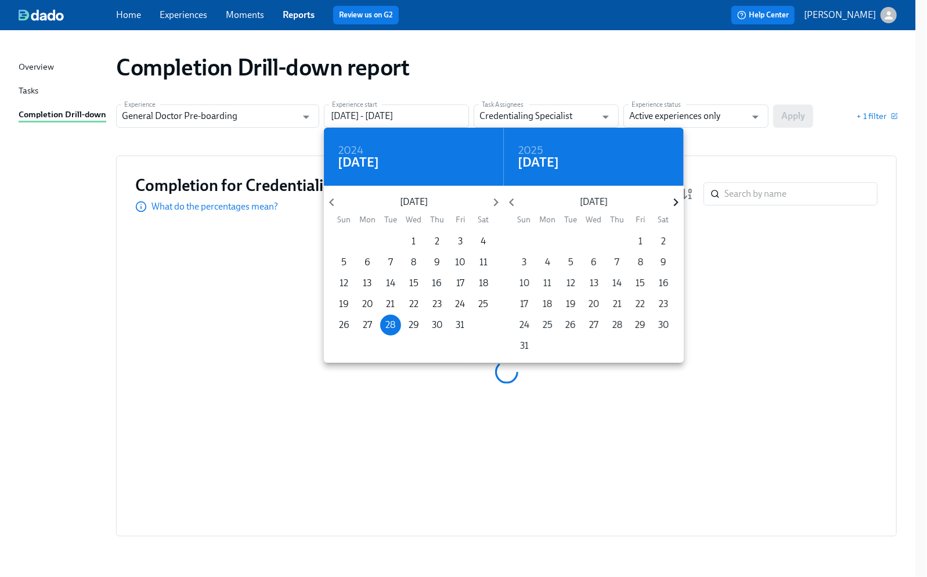
click at [682, 203] on icon "button" at bounding box center [676, 202] width 16 height 16
click at [666, 322] on p "29" at bounding box center [663, 325] width 10 height 13
type input "[DATE] - [DATE]"
click at [704, 117] on div at bounding box center [463, 288] width 927 height 577
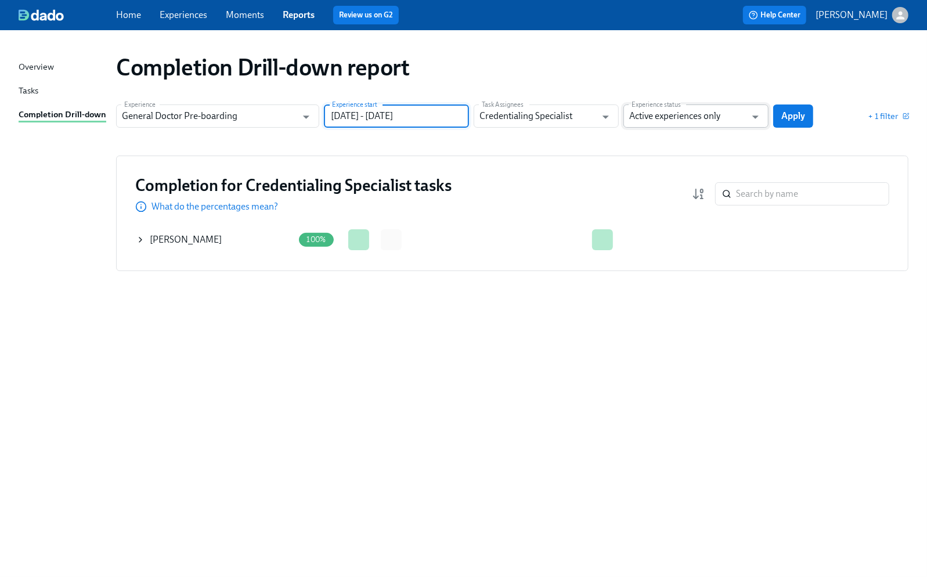
click at [695, 118] on input "Active experiences only" at bounding box center [687, 115] width 117 height 23
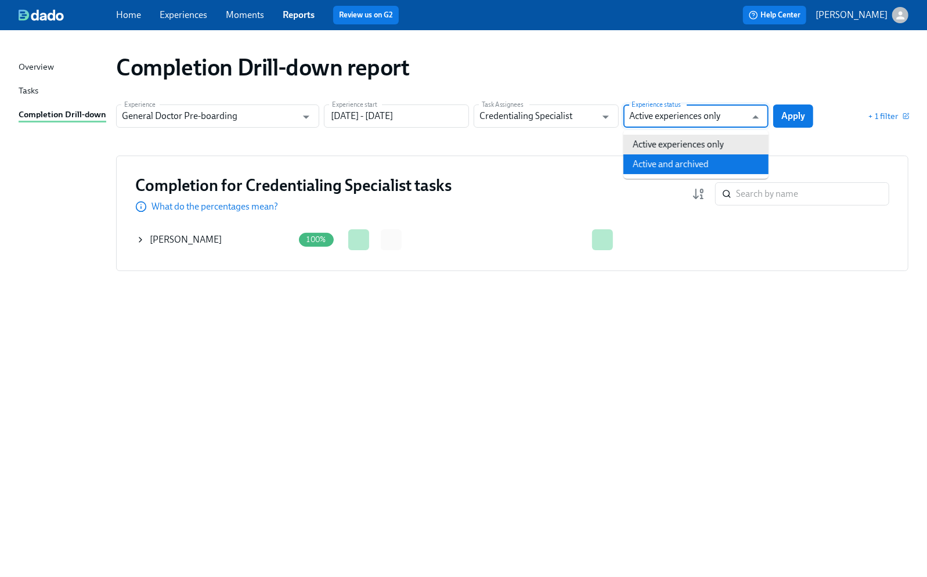
click at [672, 159] on li "Active and archived" at bounding box center [695, 164] width 145 height 20
type input "Active and archived"
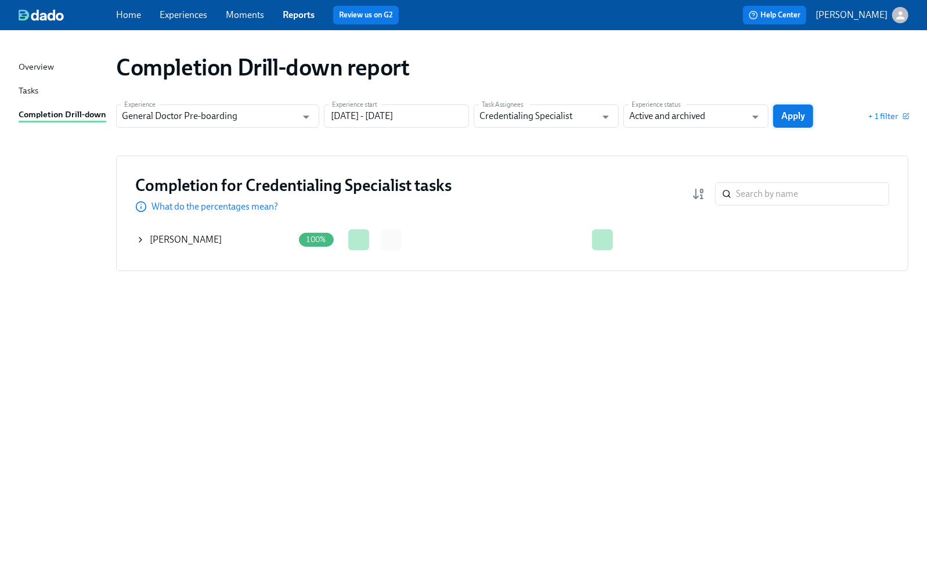
click at [752, 117] on button "Apply" at bounding box center [793, 115] width 40 height 23
click at [139, 239] on icon at bounding box center [140, 239] width 9 height 9
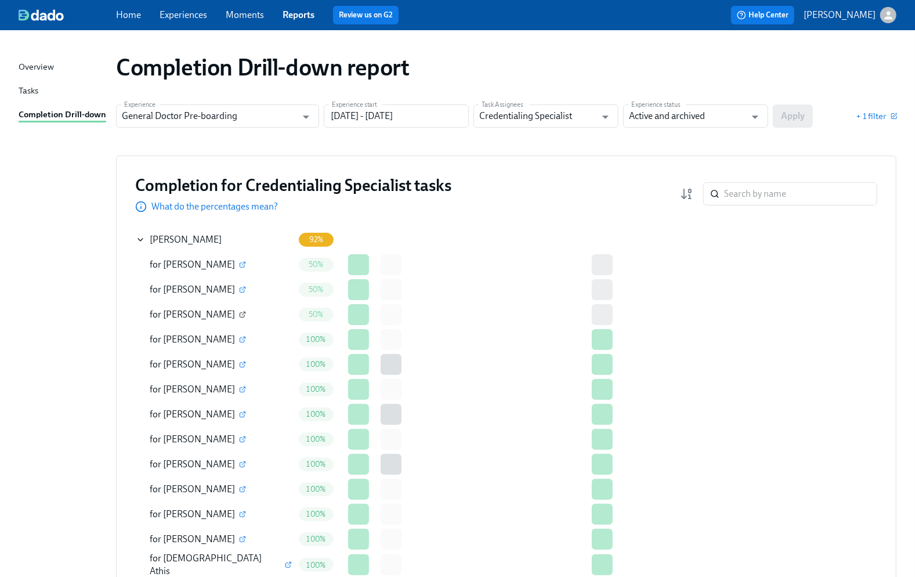
click at [242, 314] on icon "button" at bounding box center [243, 313] width 3 height 3
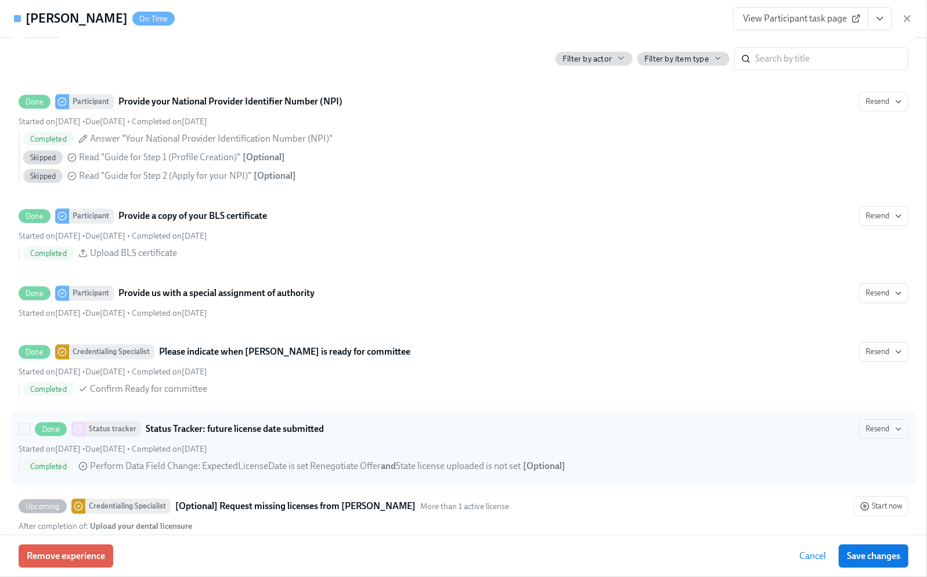
scroll to position [2090, 0]
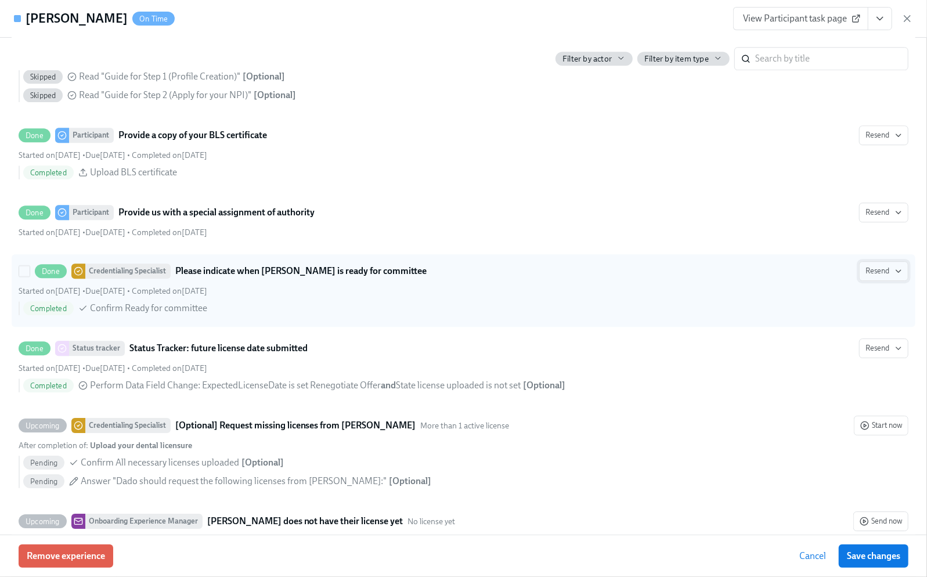
click at [752, 281] on button "Resend" at bounding box center [883, 271] width 49 height 20
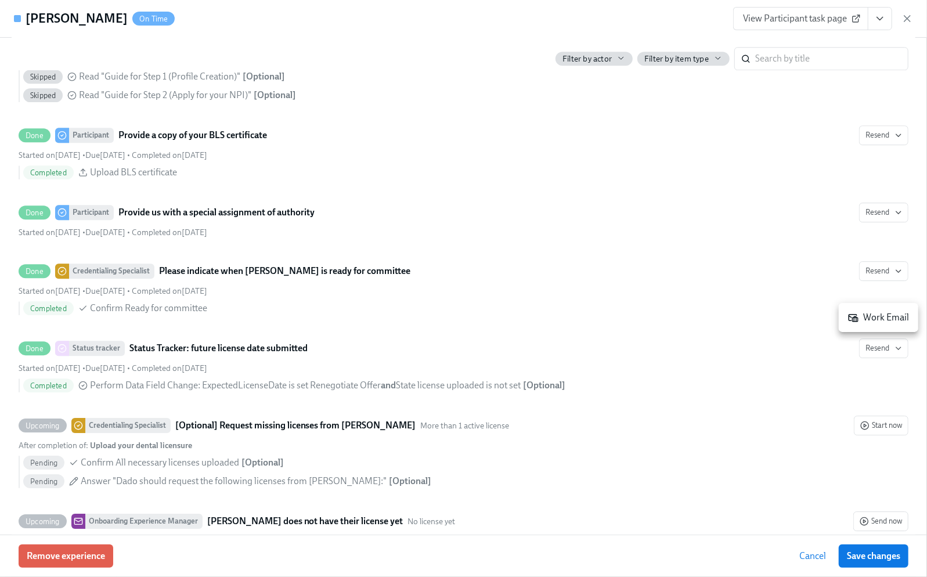
click at [568, 310] on div at bounding box center [463, 288] width 927 height 577
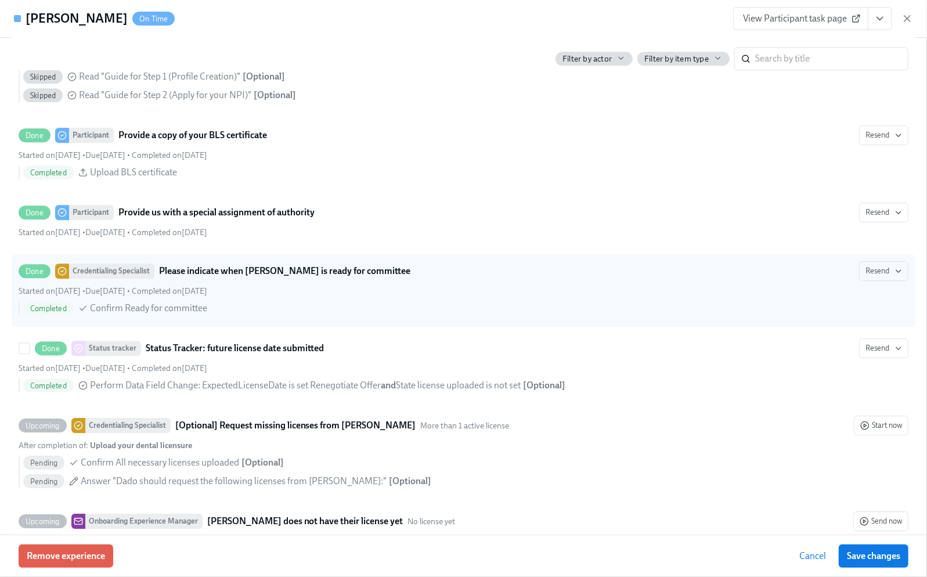
drag, startPoint x: 165, startPoint y: 353, endPoint x: 300, endPoint y: 336, distance: 135.8
click at [165, 353] on label "Done Status tracker Status Tracker: future license date submitted Resend Starte…" at bounding box center [464, 367] width 904 height 73
click at [30, 353] on input "Done Status tracker Status Tracker: future license date submitted Resend Starte…" at bounding box center [24, 348] width 10 height 10
checkbox input "true"
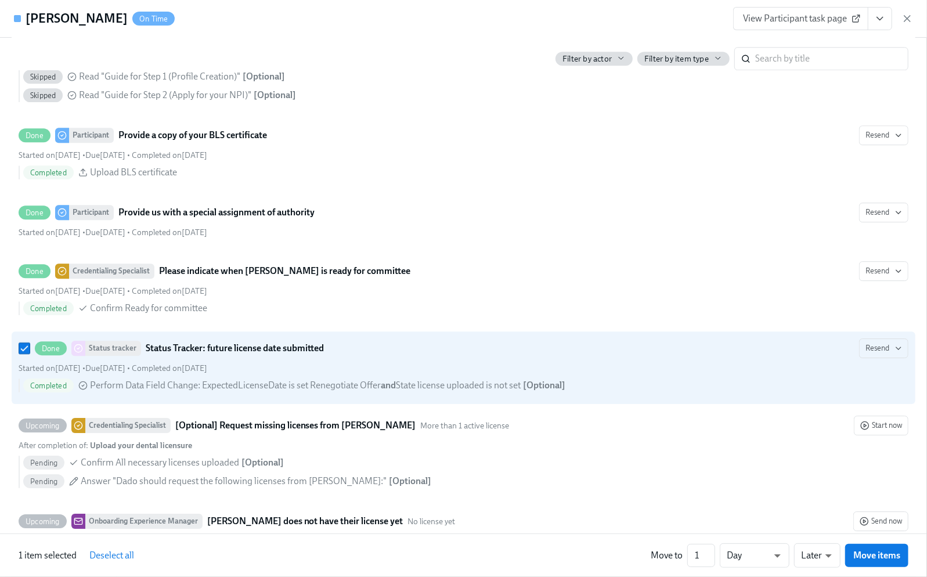
click at [93, 48] on div "Filter by actor Filter by item type ​" at bounding box center [464, 54] width 890 height 33
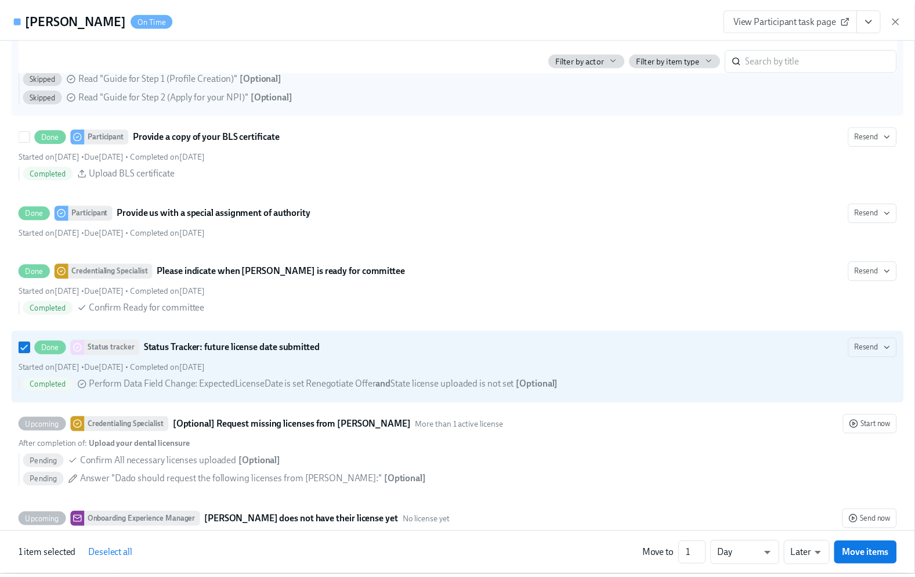
scroll to position [1703, 0]
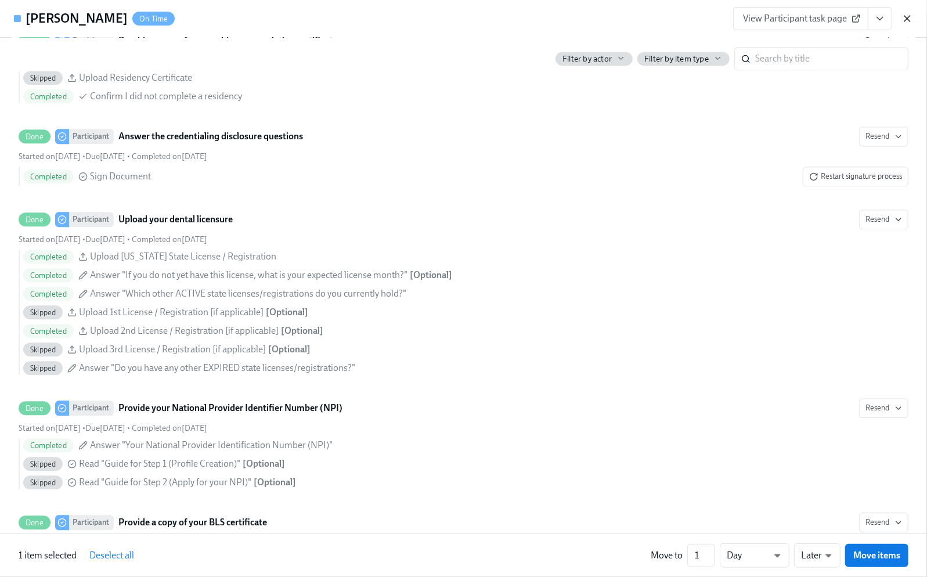
click at [752, 20] on icon "button" at bounding box center [907, 19] width 6 height 6
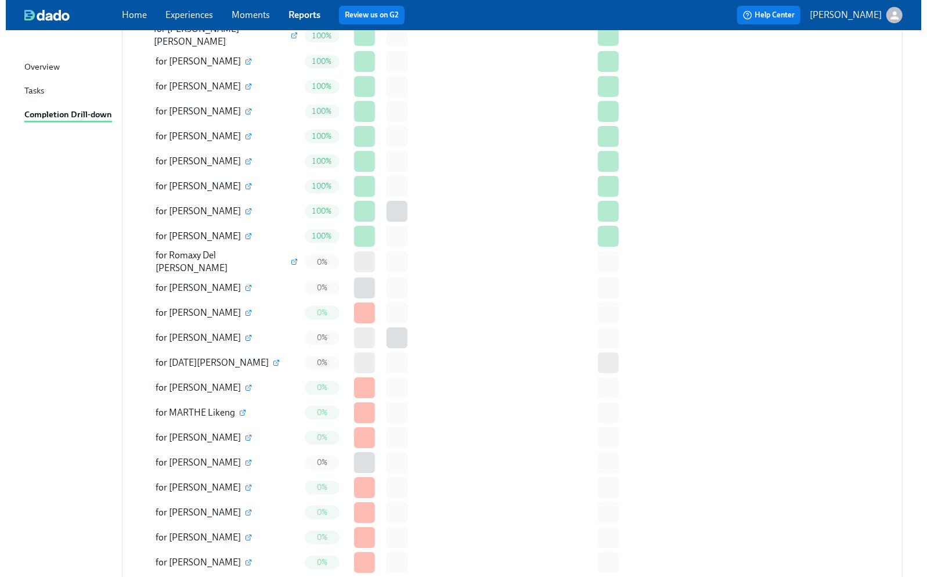
scroll to position [2533, 0]
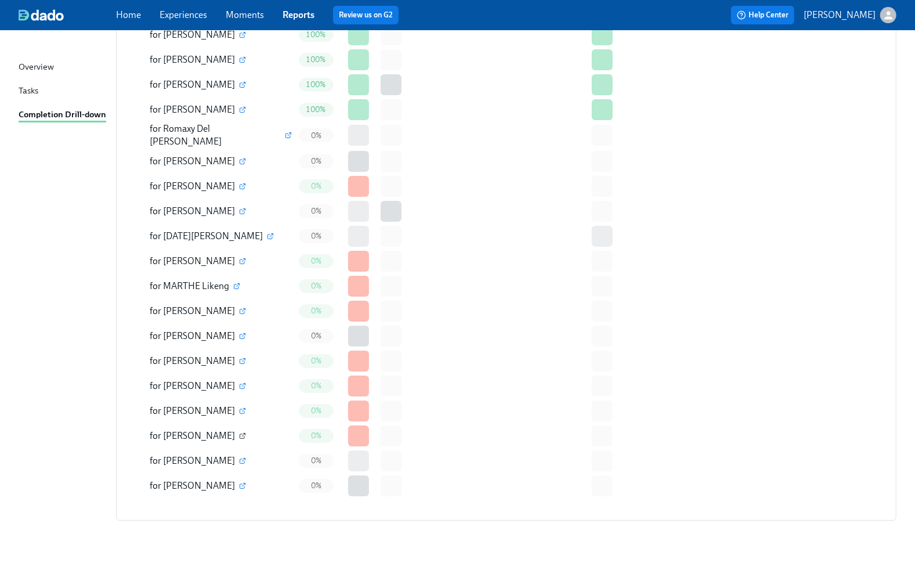
click at [246, 432] on icon "button" at bounding box center [242, 435] width 7 height 7
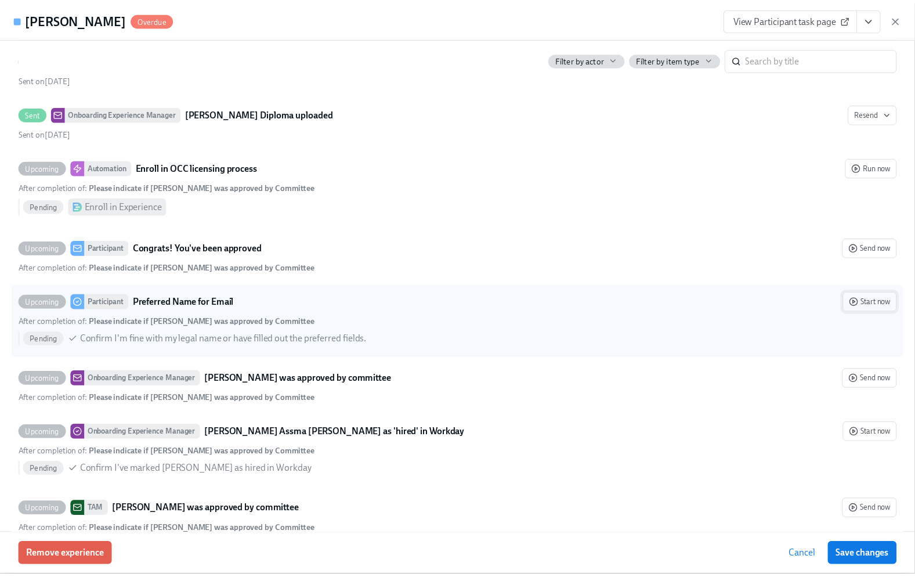
scroll to position [3813, 0]
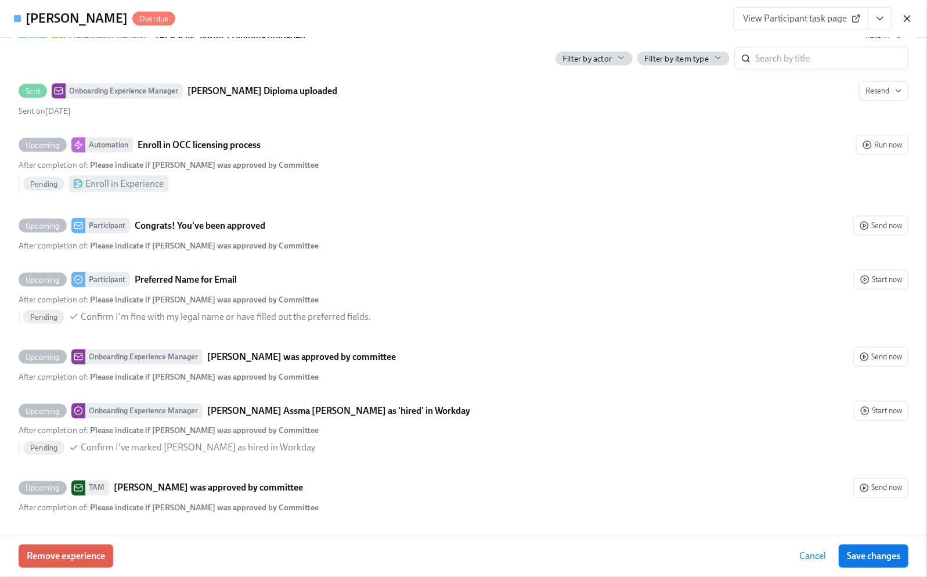
click at [752, 19] on icon "button" at bounding box center [908, 19] width 12 height 12
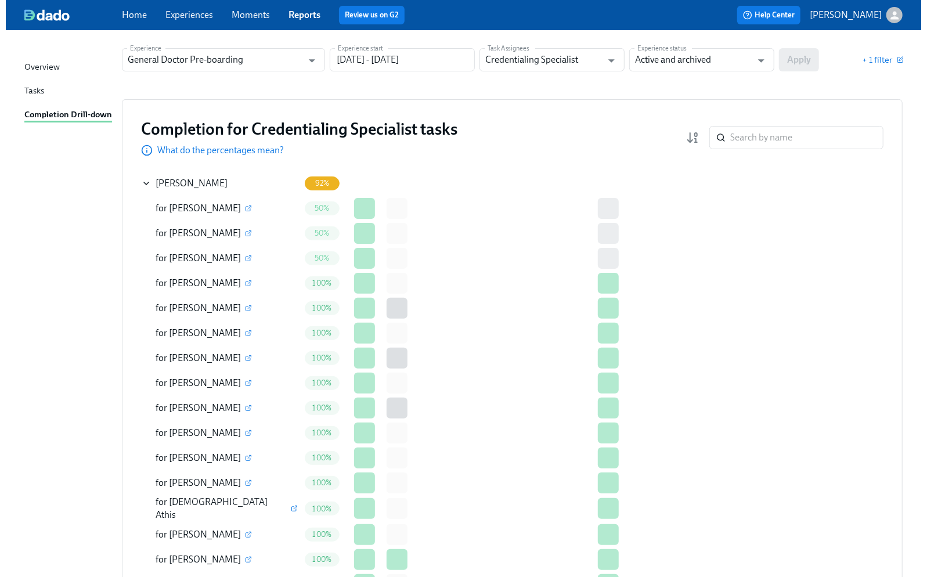
scroll to position [0, 0]
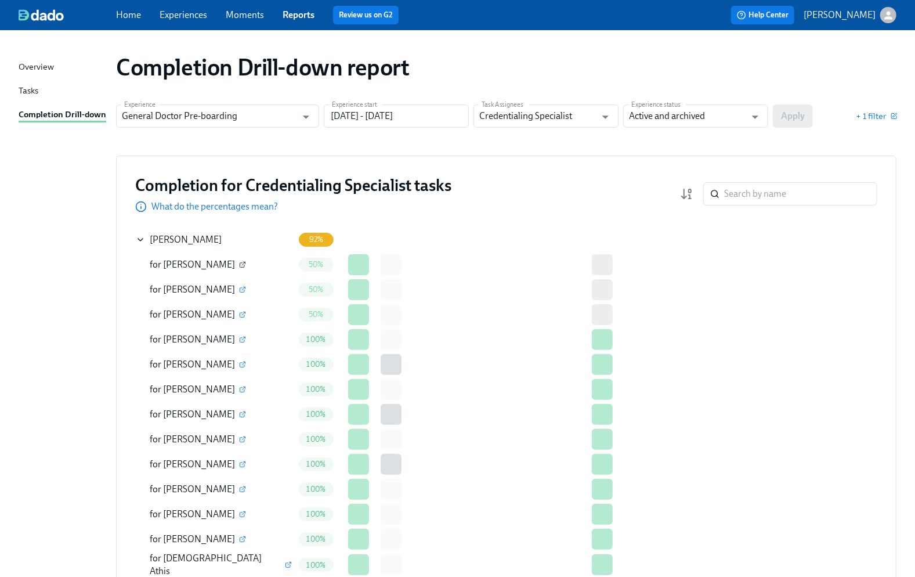
click at [240, 261] on button "button" at bounding box center [242, 264] width 10 height 10
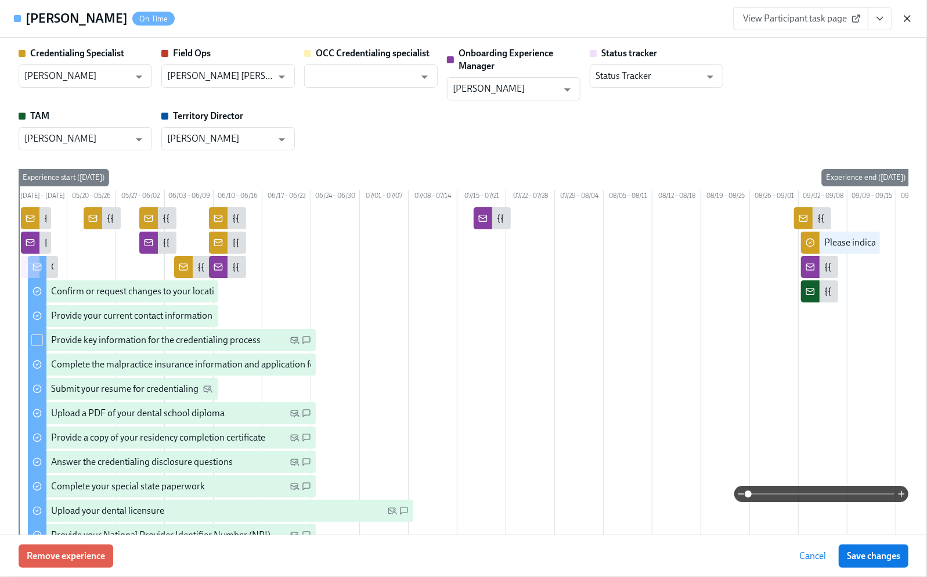
click at [752, 15] on icon "button" at bounding box center [908, 19] width 12 height 12
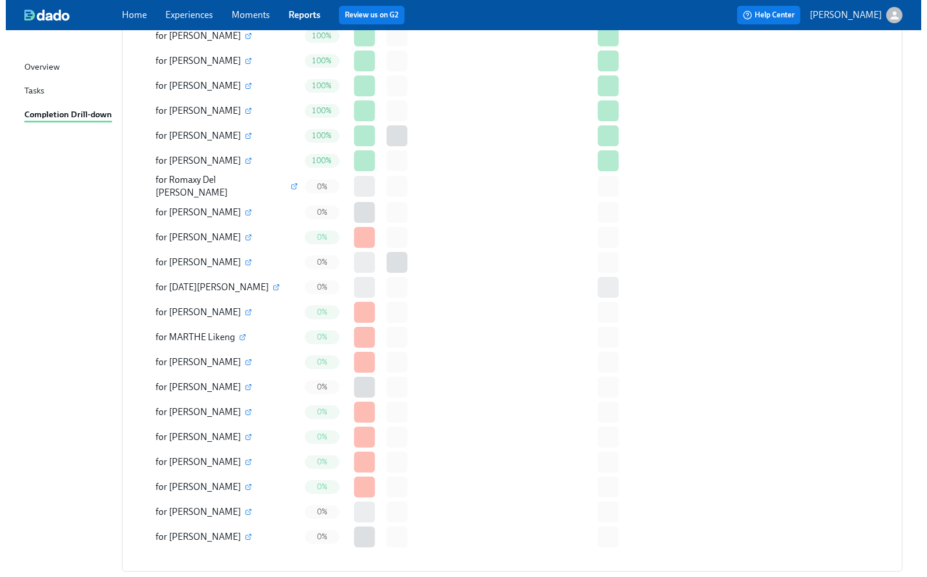
scroll to position [2533, 0]
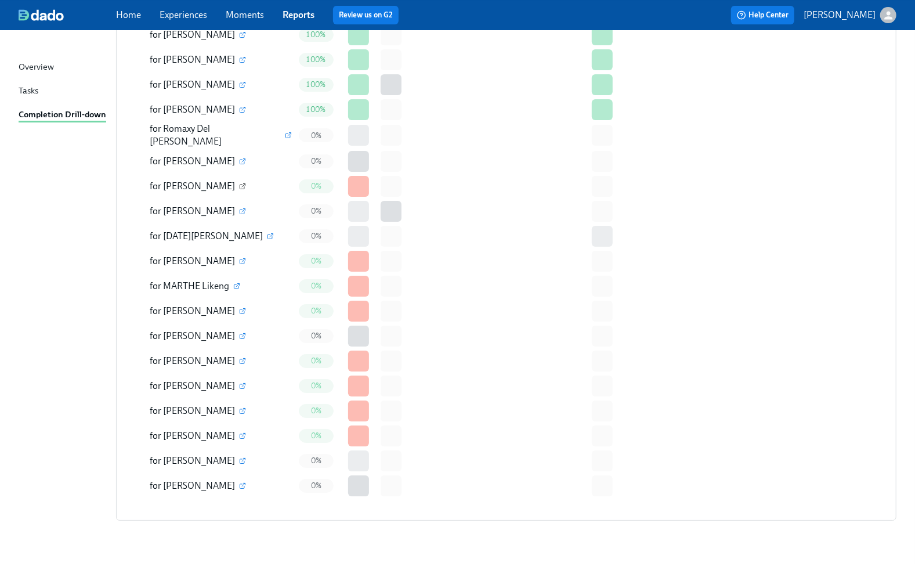
click at [245, 185] on icon "button" at bounding box center [242, 187] width 5 height 5
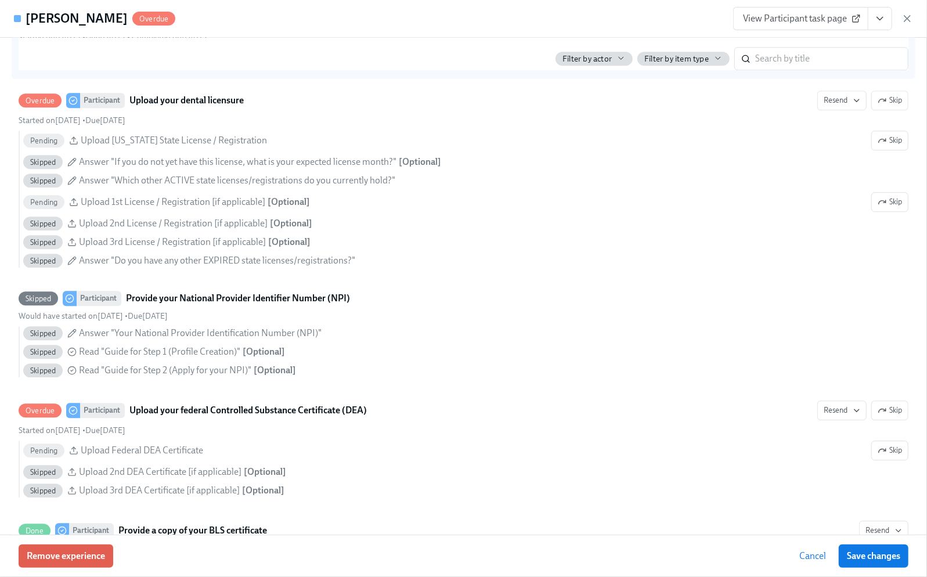
scroll to position [1548, 0]
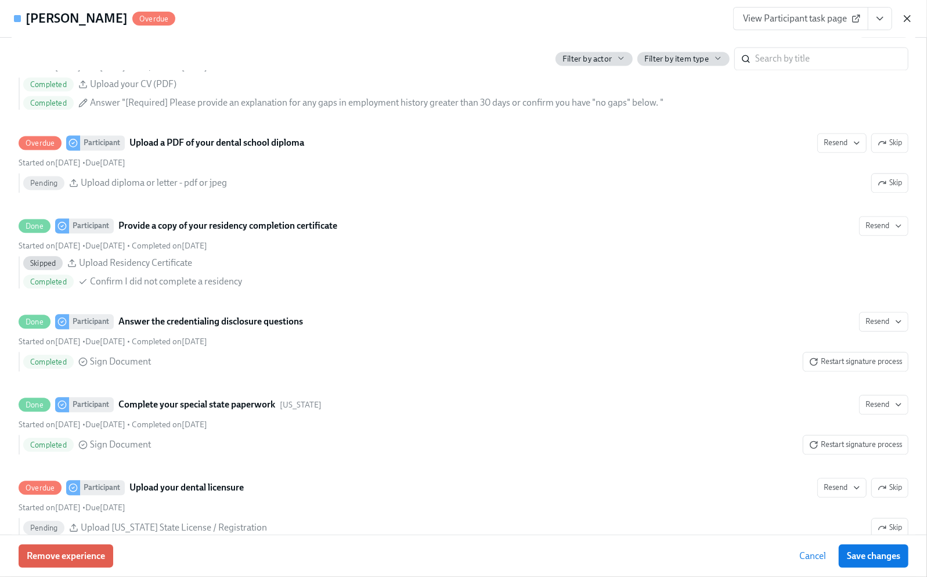
click at [752, 19] on icon "button" at bounding box center [908, 19] width 12 height 12
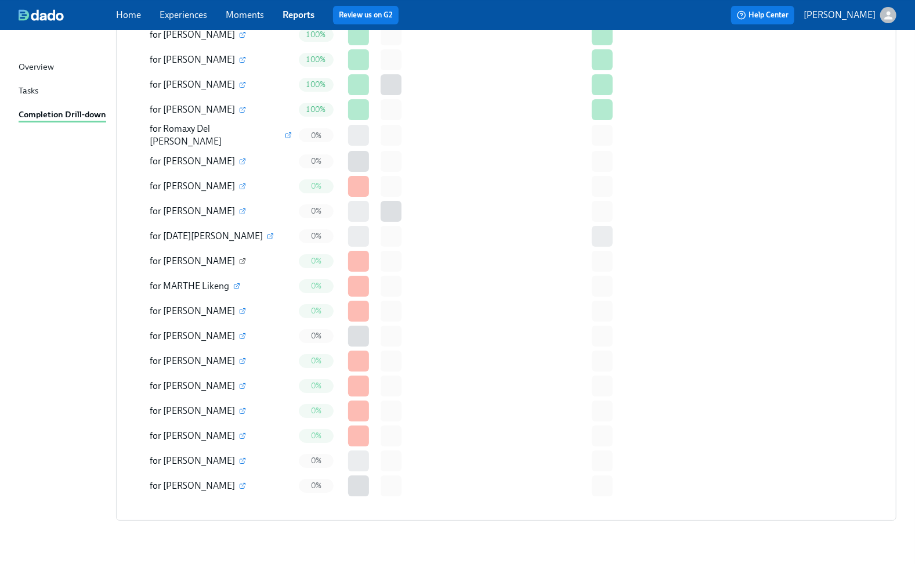
click at [240, 259] on icon "button" at bounding box center [242, 261] width 5 height 5
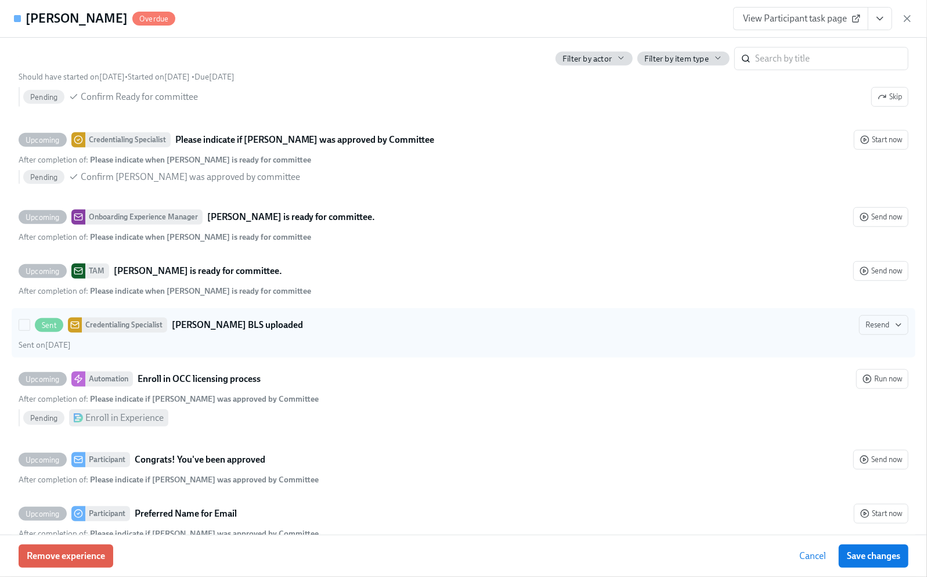
scroll to position [3328, 0]
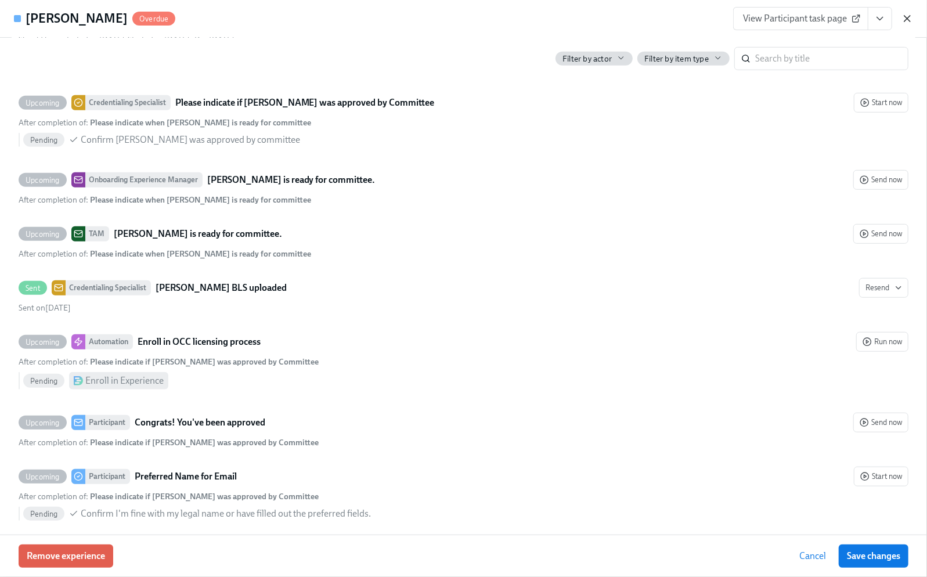
click at [752, 14] on icon "button" at bounding box center [908, 19] width 12 height 12
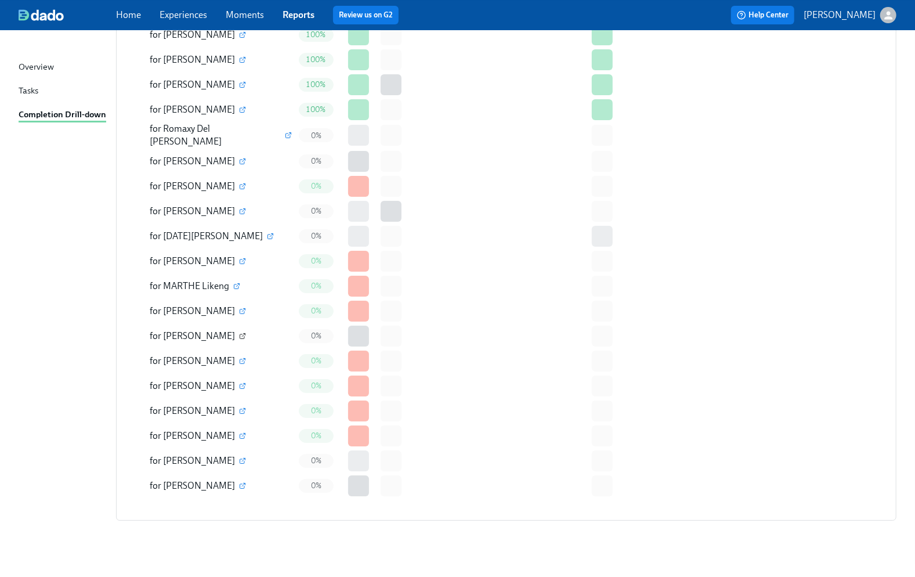
click at [240, 334] on icon "button" at bounding box center [242, 336] width 5 height 5
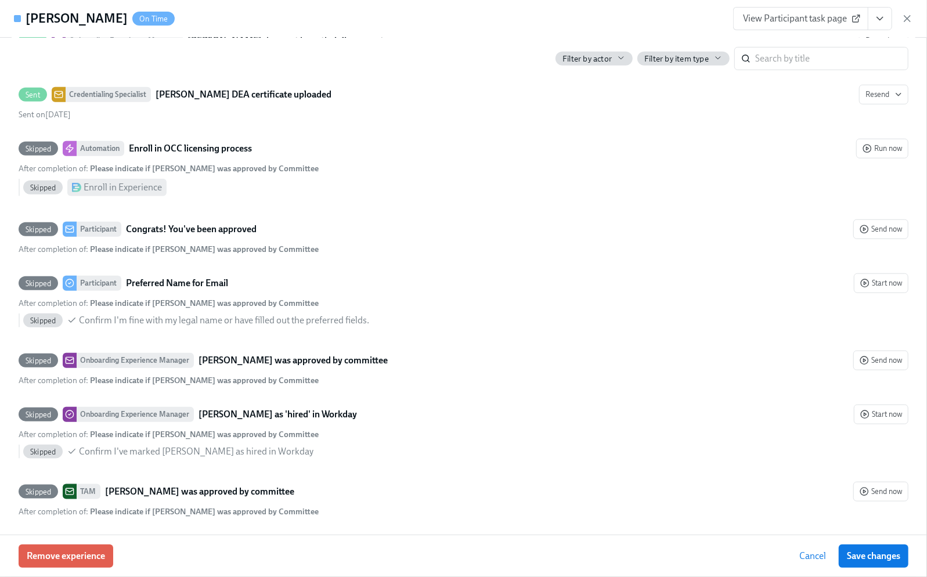
scroll to position [3426, 0]
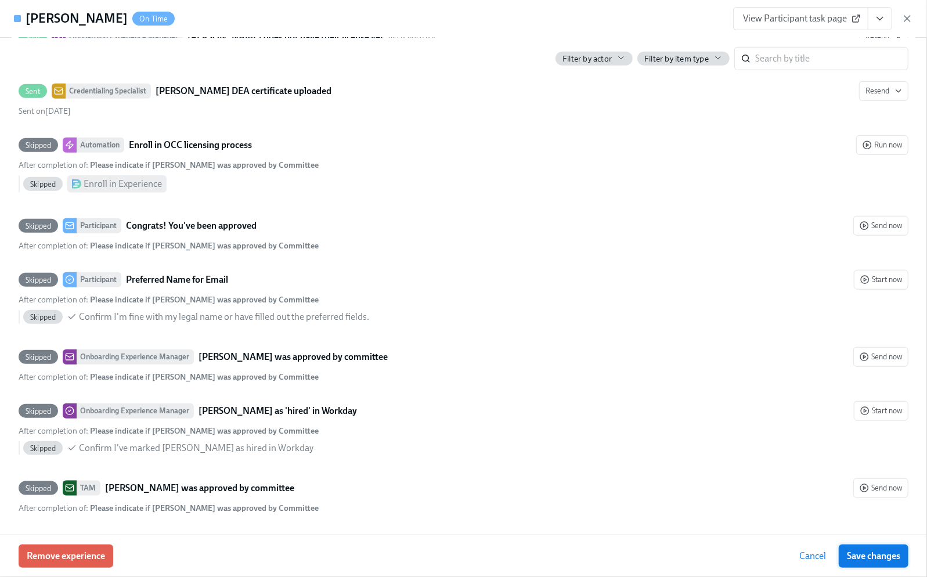
click at [752, 550] on span "Save changes" at bounding box center [873, 556] width 53 height 12
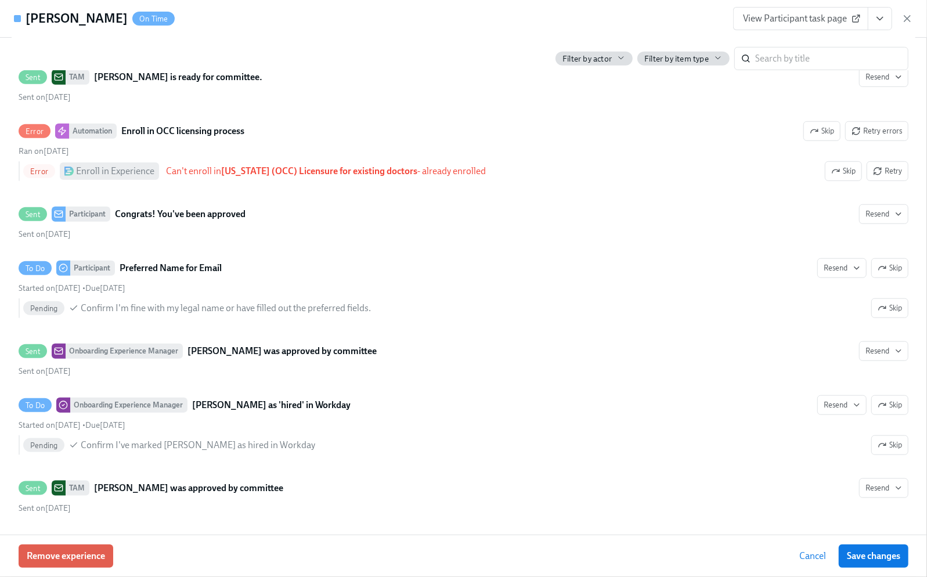
scroll to position [3455, 0]
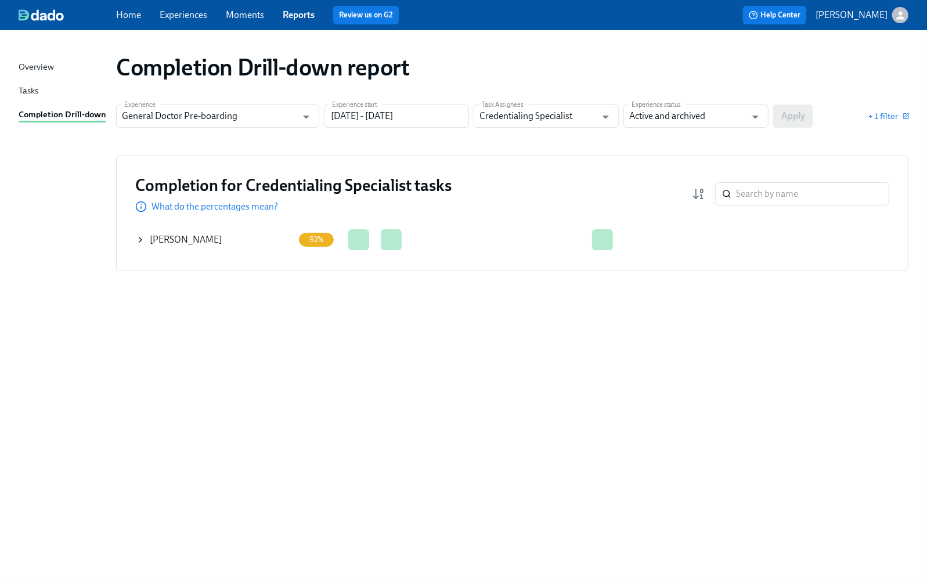
click at [140, 237] on icon at bounding box center [140, 239] width 2 height 5
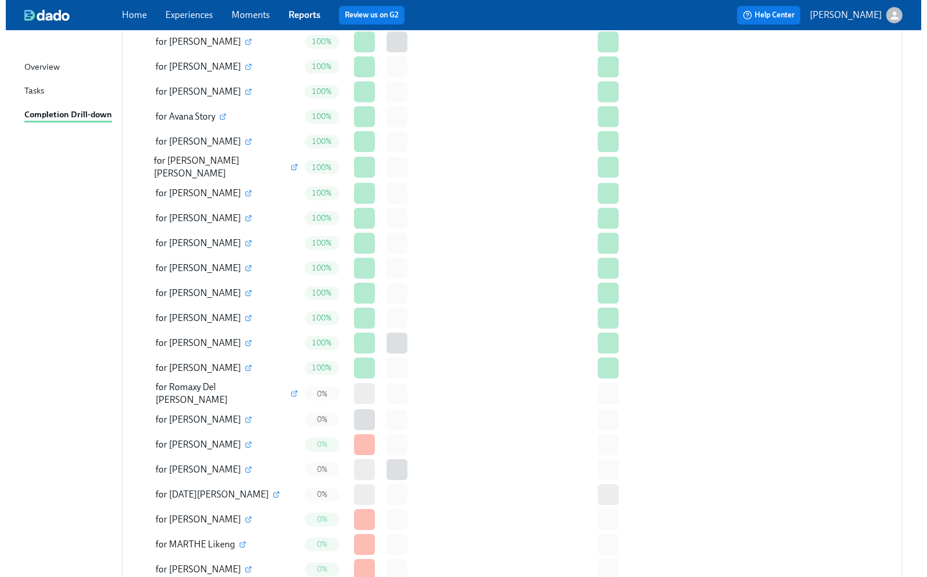
scroll to position [2533, 0]
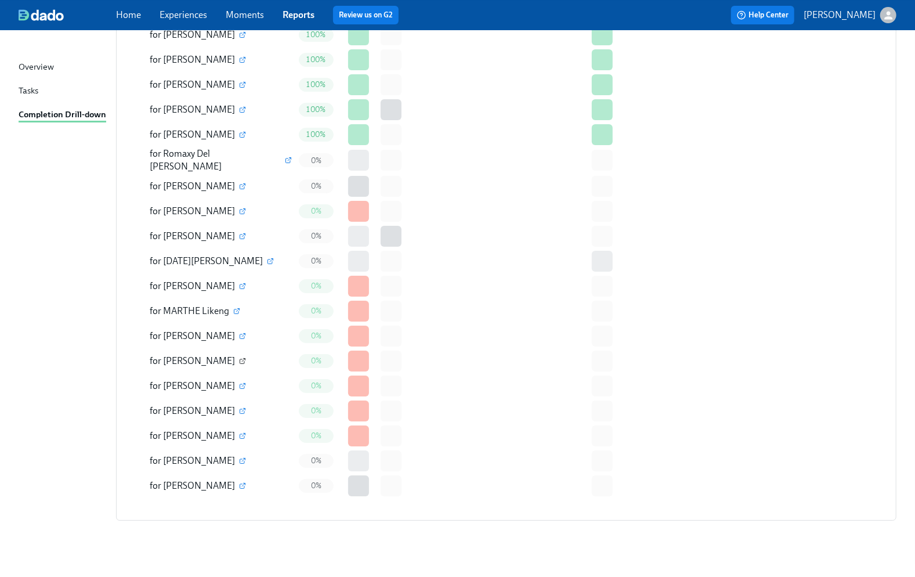
click at [242, 358] on icon "button" at bounding box center [243, 359] width 3 height 3
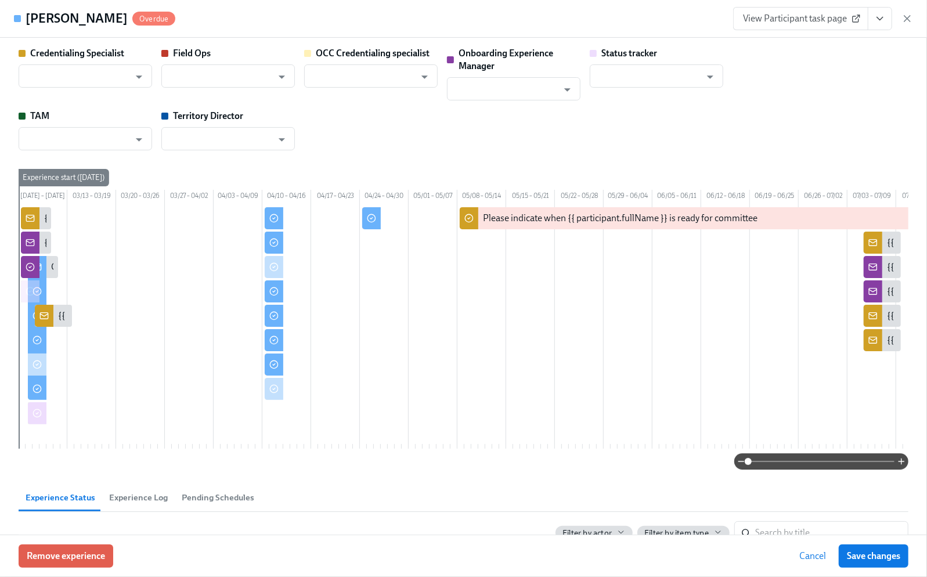
type input "[PERSON_NAME]"
type input "Status Tracker"
type input "[PERSON_NAME]"
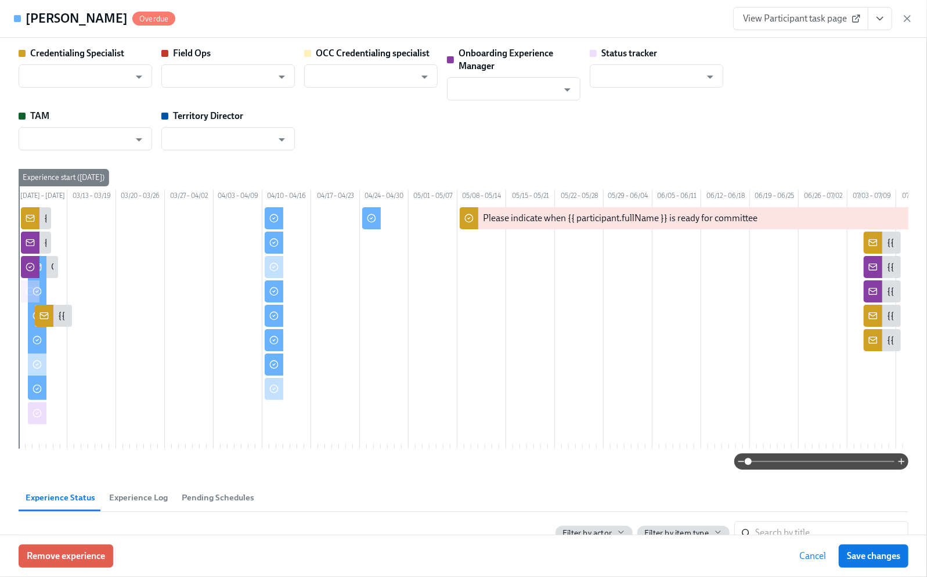
type input "[PERSON_NAME]"
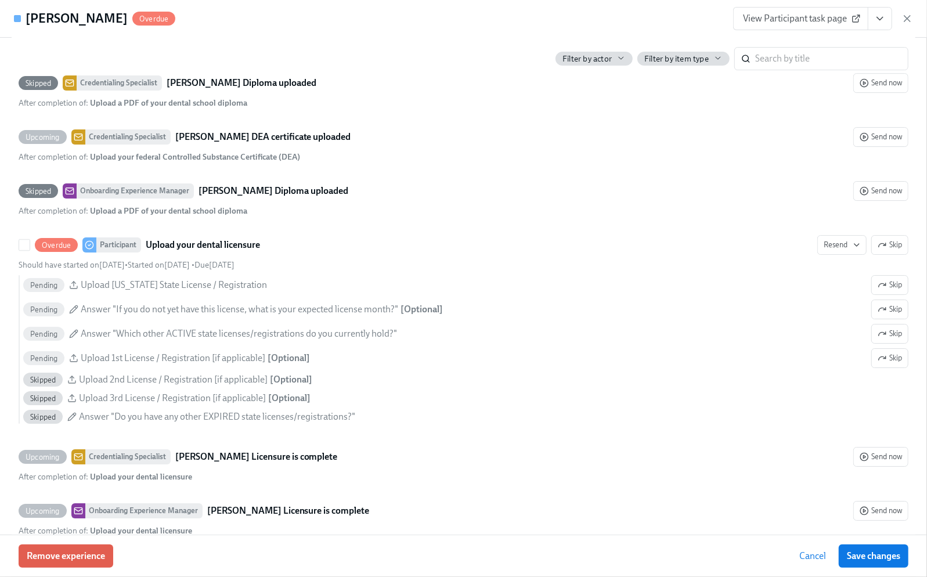
scroll to position [2554, 0]
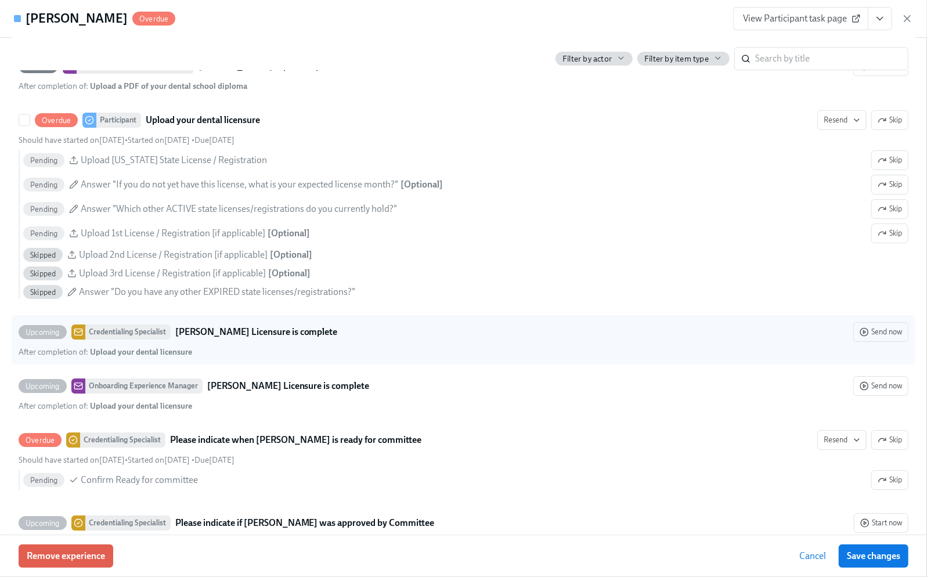
drag, startPoint x: 860, startPoint y: 269, endPoint x: 718, endPoint y: 351, distance: 163.6
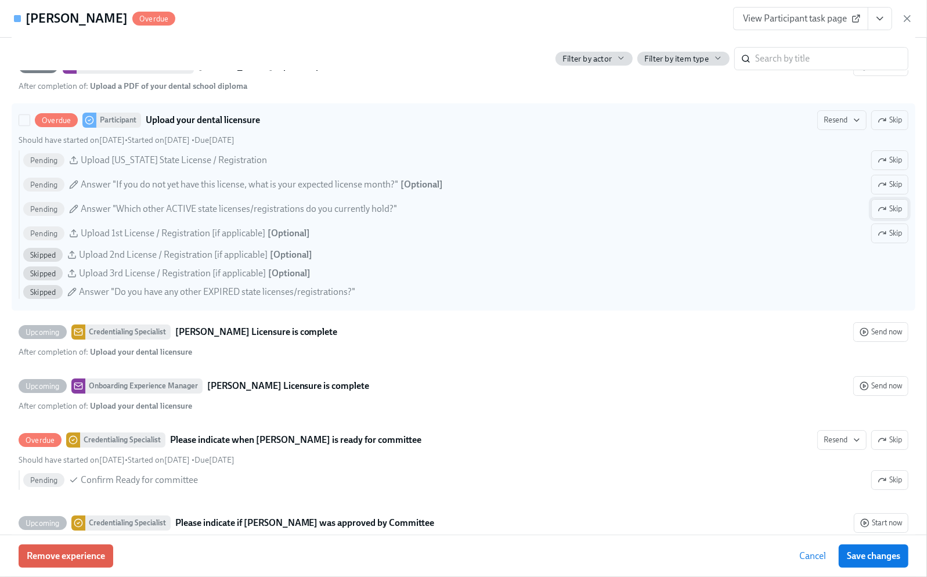
click at [878, 215] on span "Skip" at bounding box center [890, 209] width 24 height 12
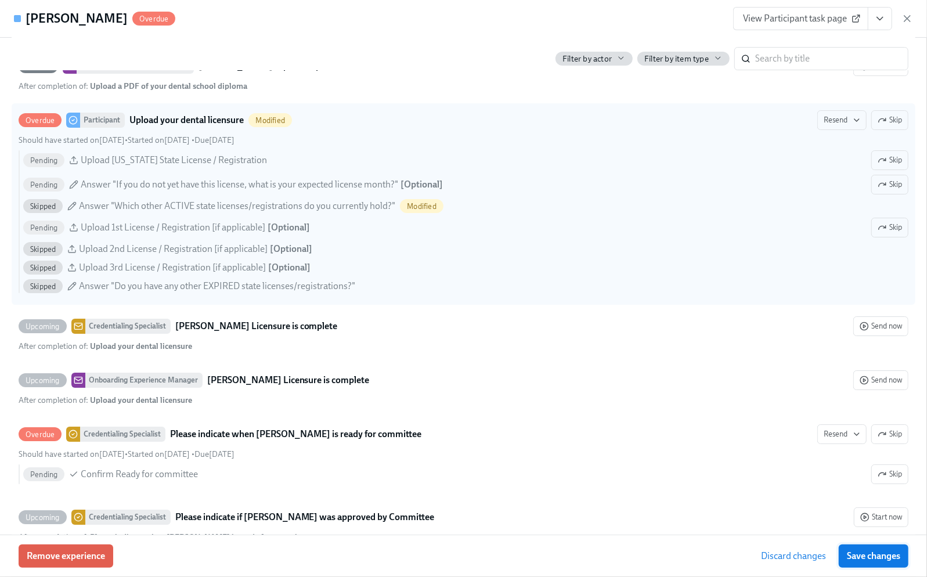
click at [873, 551] on span "Save changes" at bounding box center [873, 556] width 53 height 12
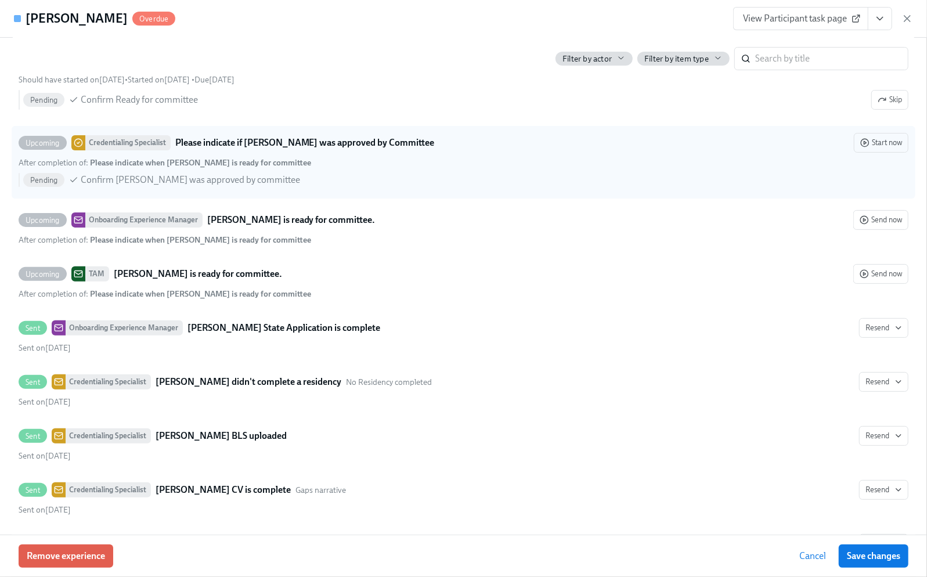
scroll to position [3019, 0]
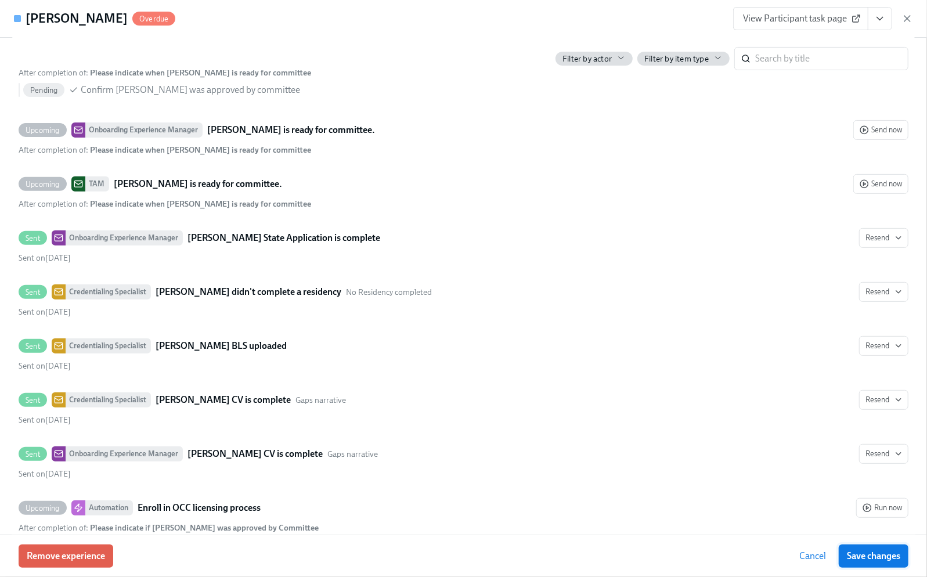
click at [890, 553] on span "Save changes" at bounding box center [873, 556] width 53 height 12
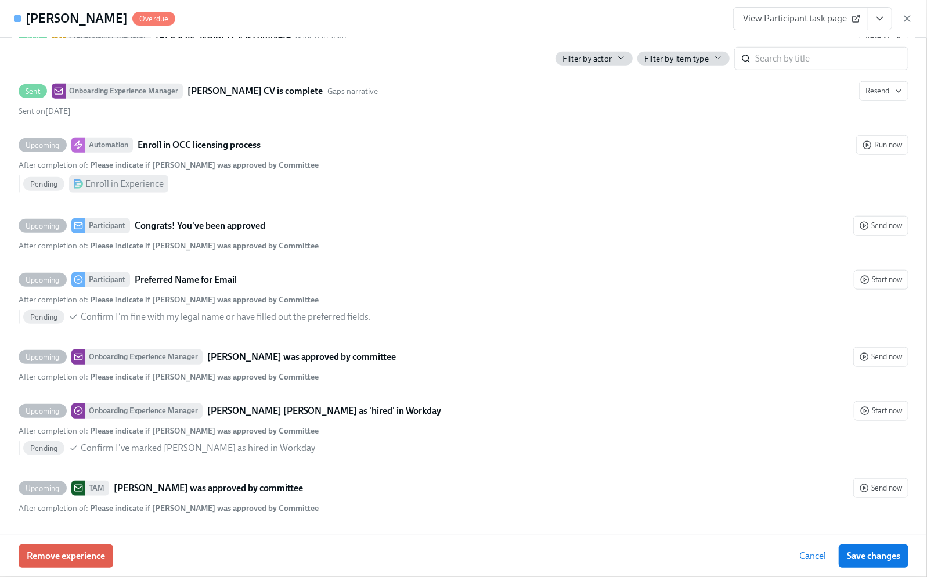
scroll to position [3419, 0]
click at [873, 556] on span "Save changes" at bounding box center [873, 556] width 53 height 12
click at [915, 15] on div "[PERSON_NAME] Overdue View Participant task page" at bounding box center [463, 19] width 927 height 38
click at [913, 19] on icon "button" at bounding box center [908, 19] width 12 height 12
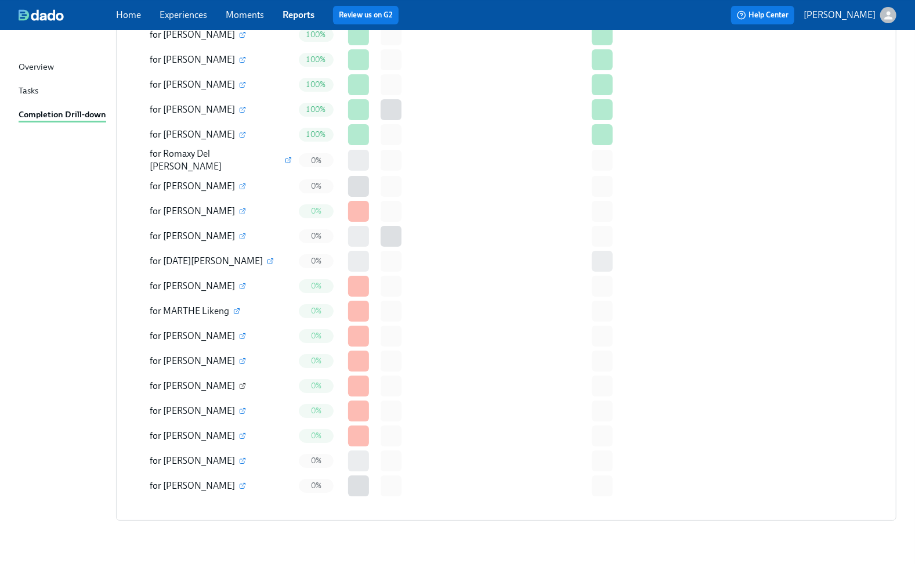
click at [239, 383] on icon "button" at bounding box center [242, 386] width 7 height 7
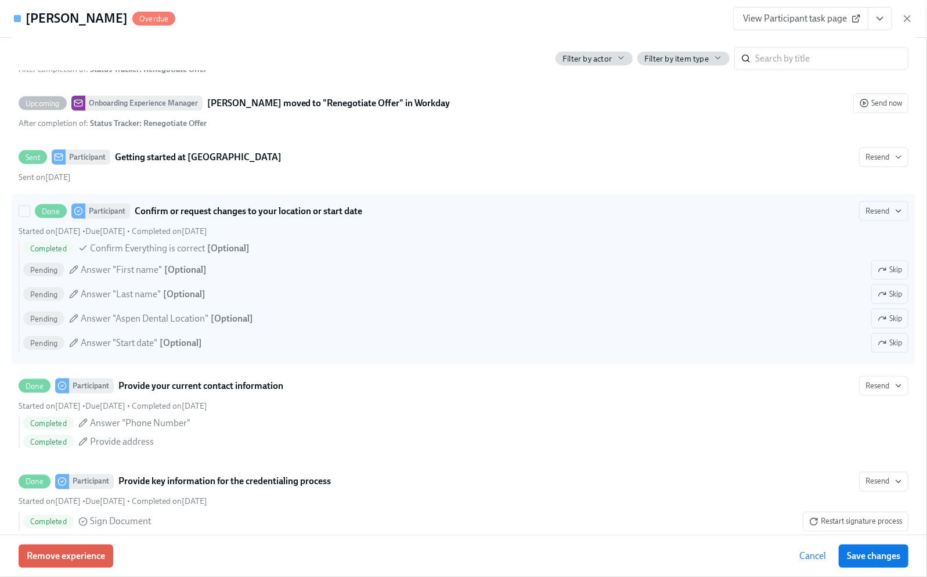
scroll to position [1006, 0]
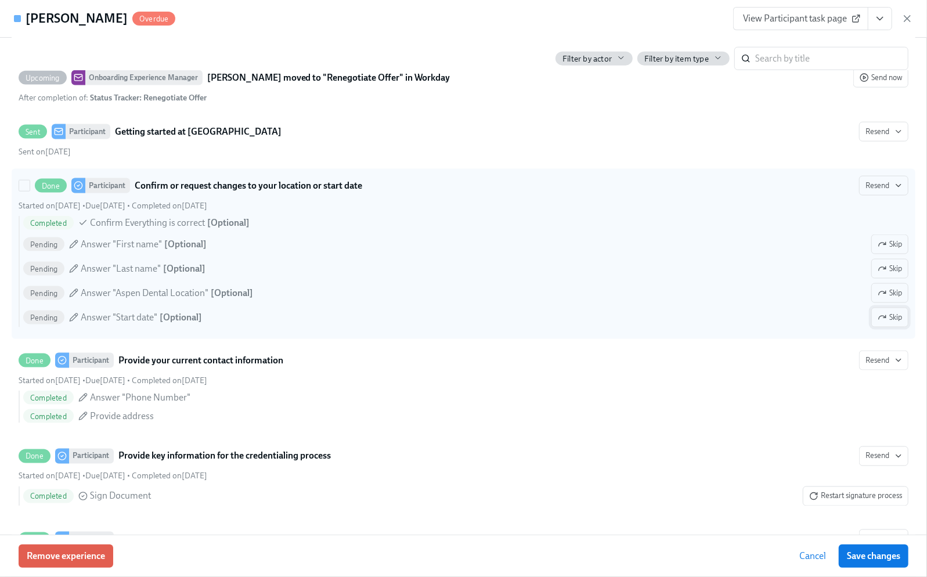
click at [881, 323] on span "Skip" at bounding box center [890, 318] width 24 height 12
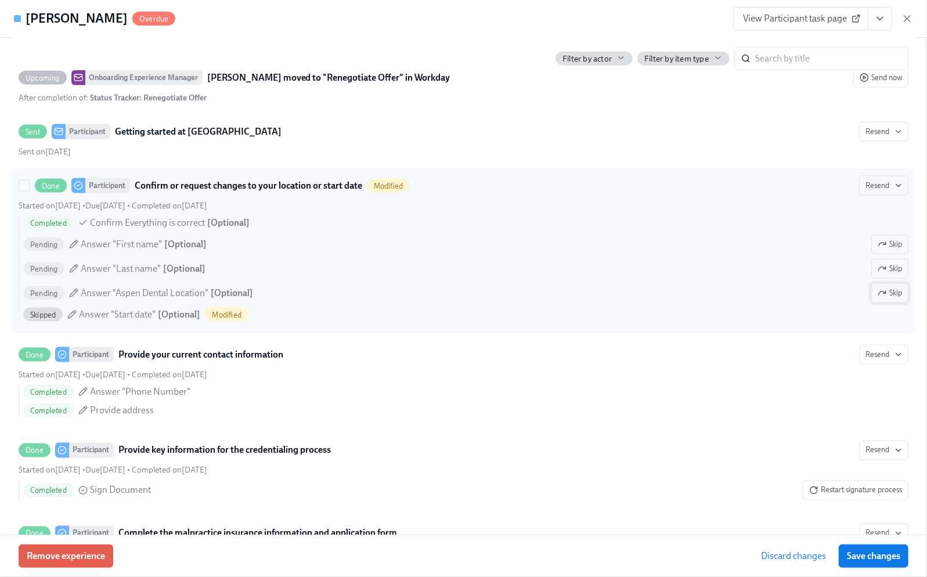
click at [878, 298] on span "Skip" at bounding box center [890, 293] width 24 height 12
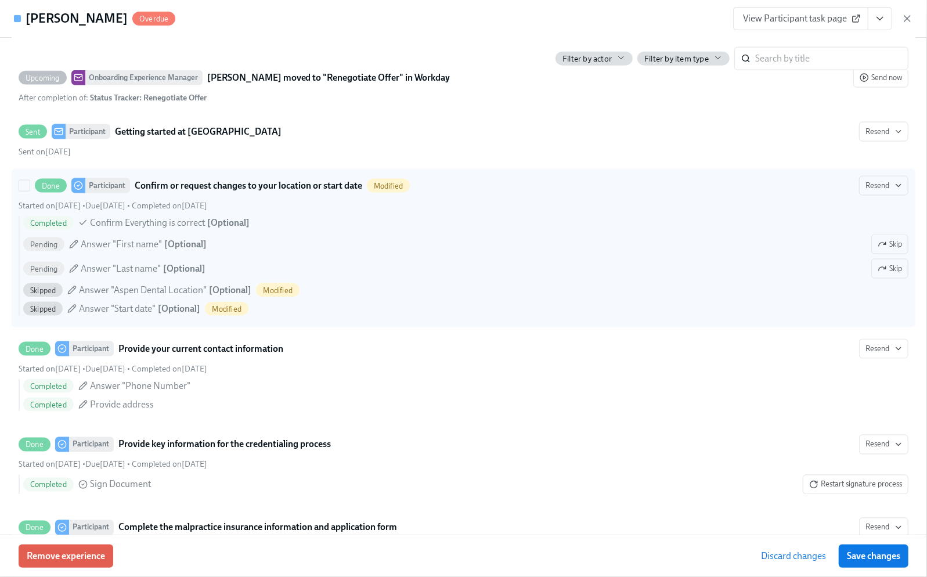
drag, startPoint x: 881, startPoint y: 277, endPoint x: 882, endPoint y: 268, distance: 8.8
click at [881, 275] on span "Skip" at bounding box center [890, 269] width 24 height 12
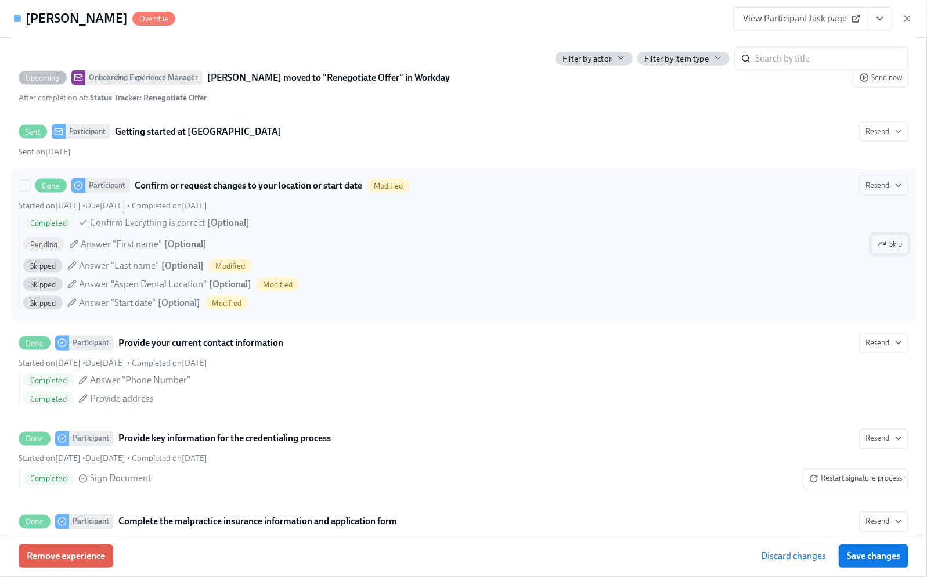
click at [883, 246] on span "Skip" at bounding box center [890, 245] width 24 height 12
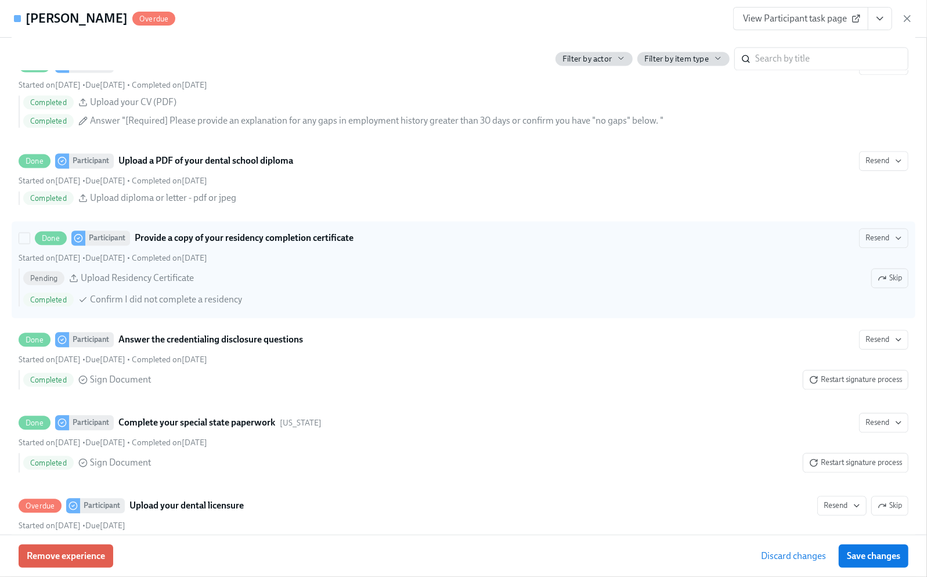
scroll to position [1548, 0]
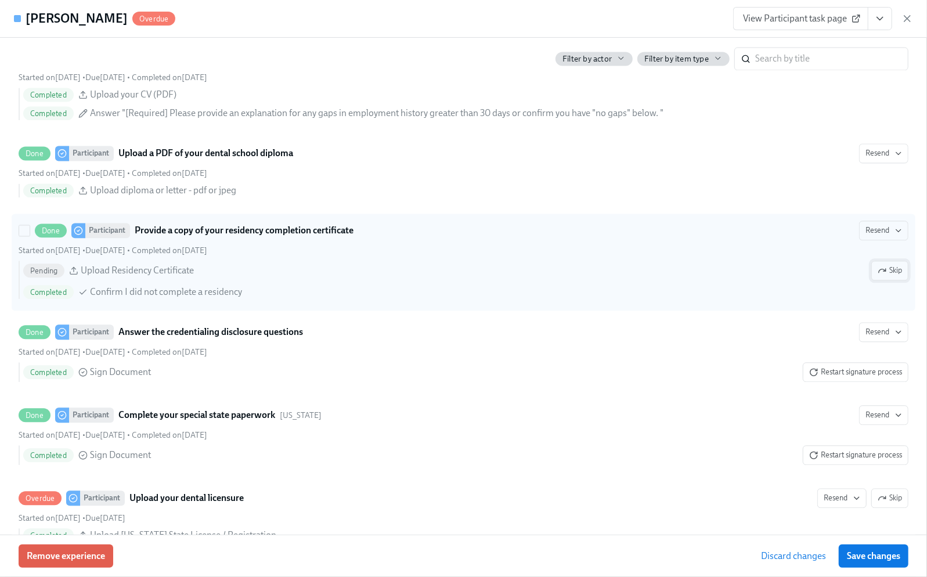
click at [882, 275] on span "Skip" at bounding box center [890, 271] width 24 height 12
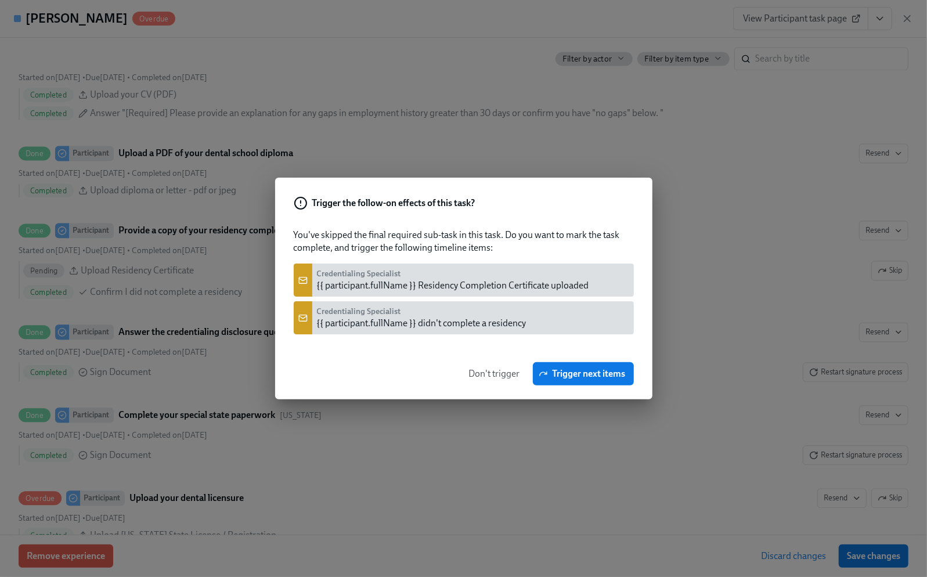
click at [490, 373] on span "Don't trigger" at bounding box center [494, 374] width 51 height 12
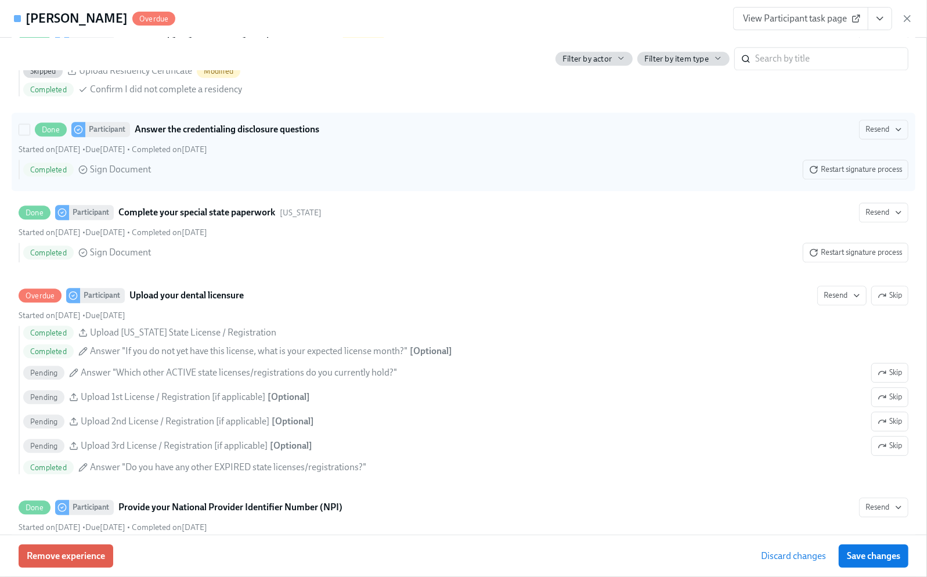
scroll to position [1780, 0]
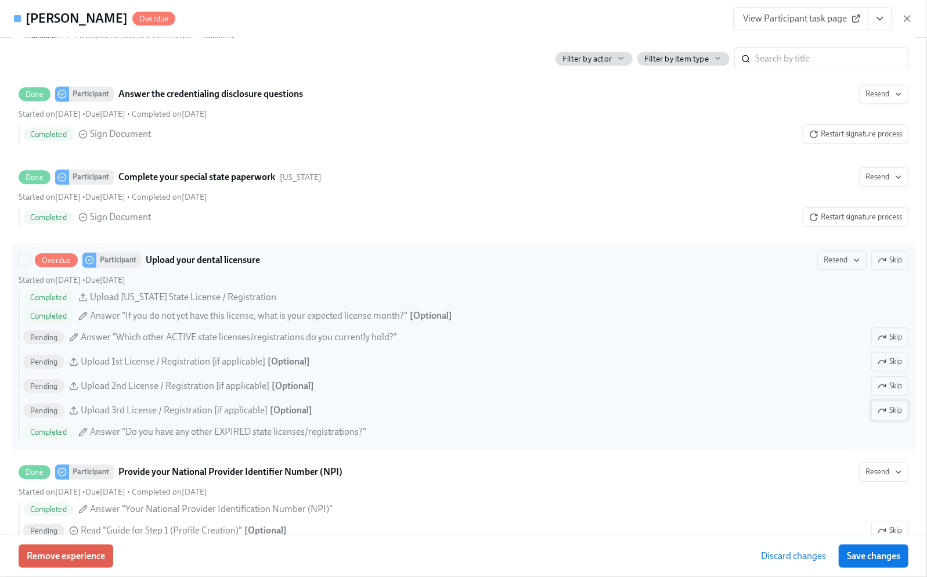
click at [878, 416] on span "Skip" at bounding box center [890, 411] width 24 height 12
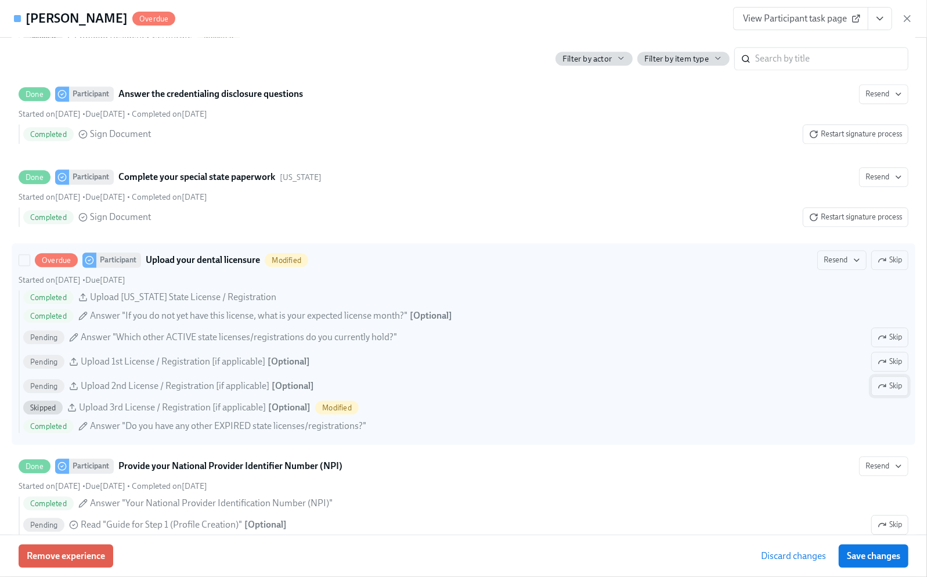
click at [878, 391] on span "Skip" at bounding box center [890, 386] width 24 height 12
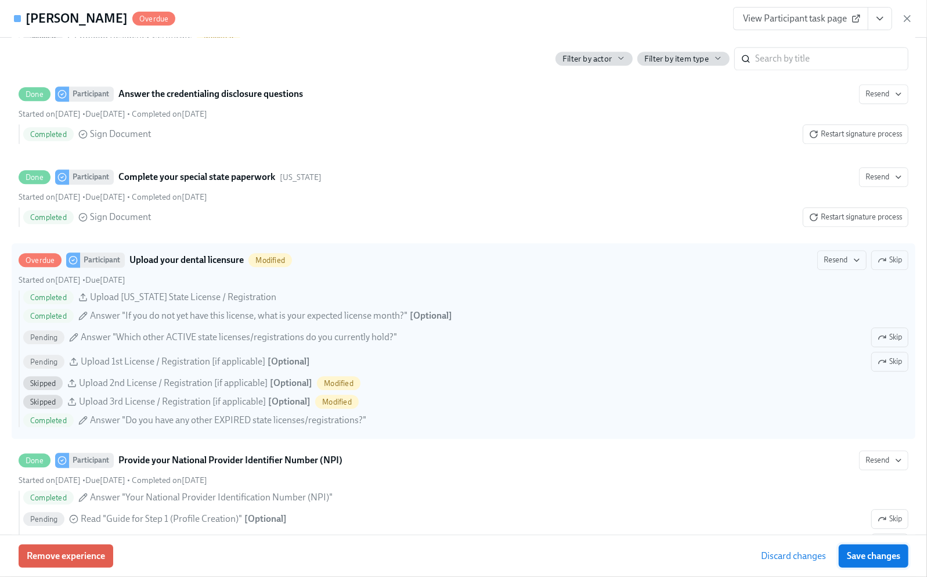
click at [875, 557] on span "Save changes" at bounding box center [873, 556] width 53 height 12
click at [885, 556] on span "Save changes" at bounding box center [873, 556] width 53 height 12
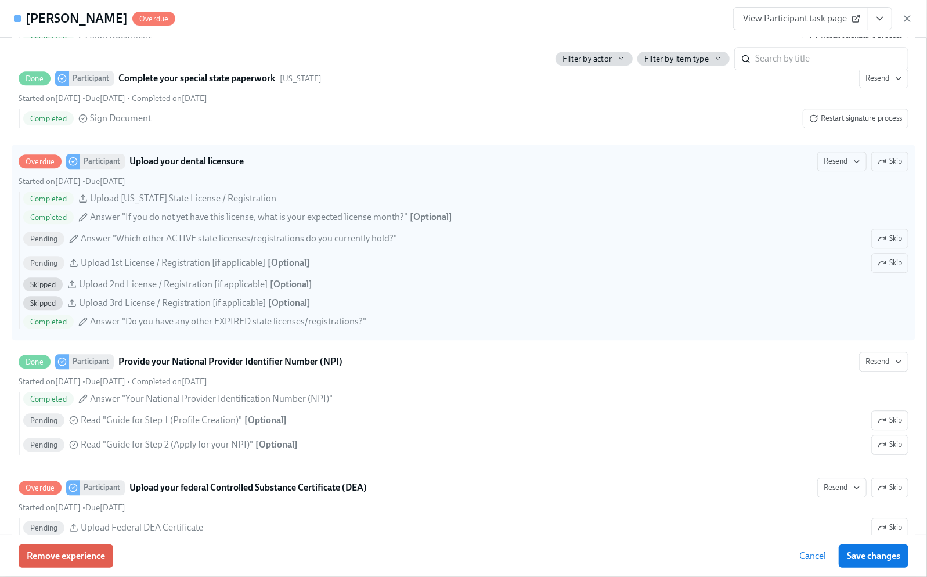
scroll to position [1858, 0]
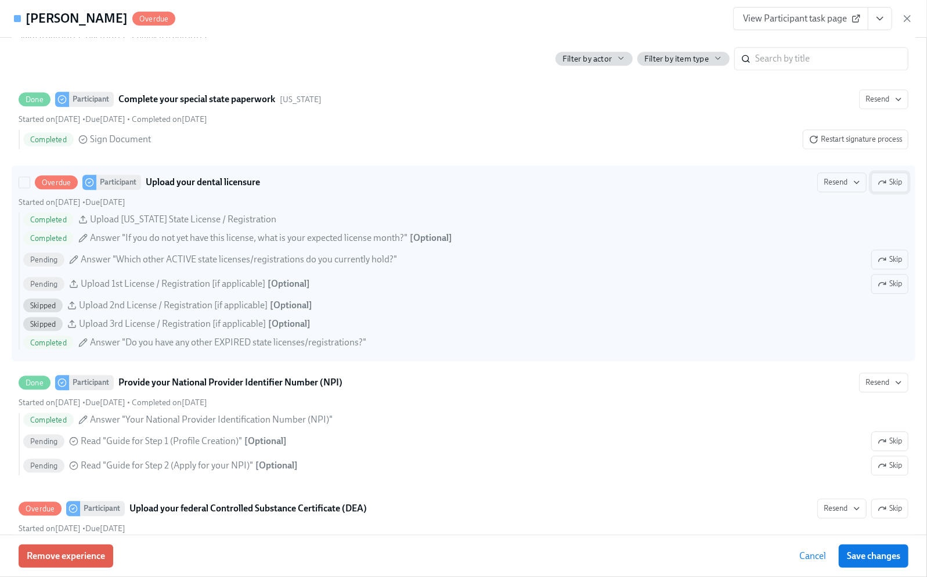
click at [890, 192] on button "Skip" at bounding box center [889, 182] width 37 height 20
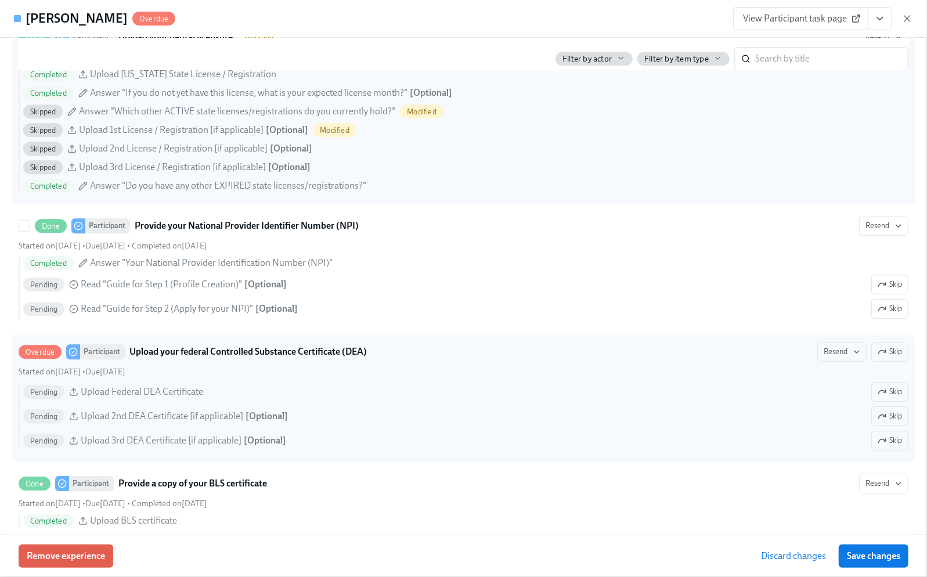
scroll to position [2012, 0]
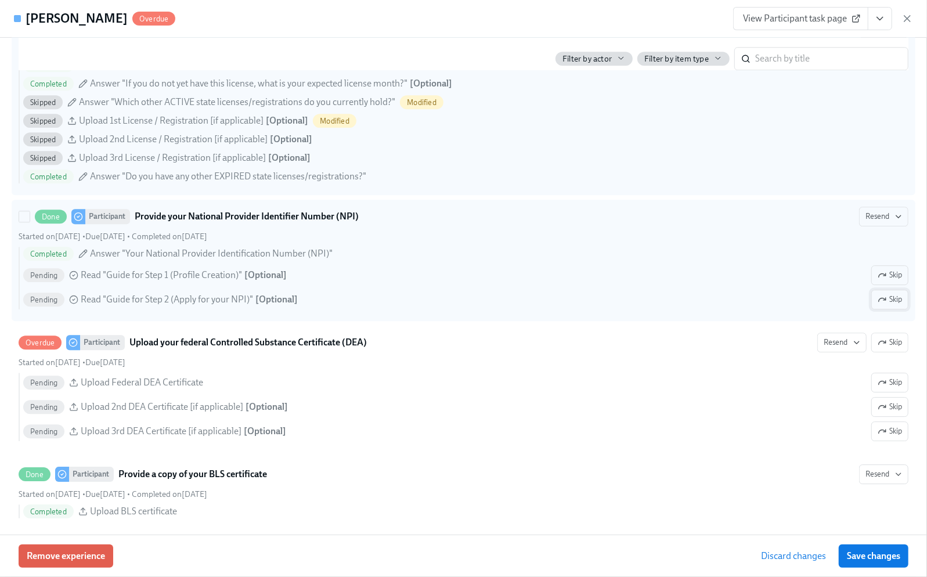
click at [882, 305] on span "Skip" at bounding box center [890, 300] width 24 height 12
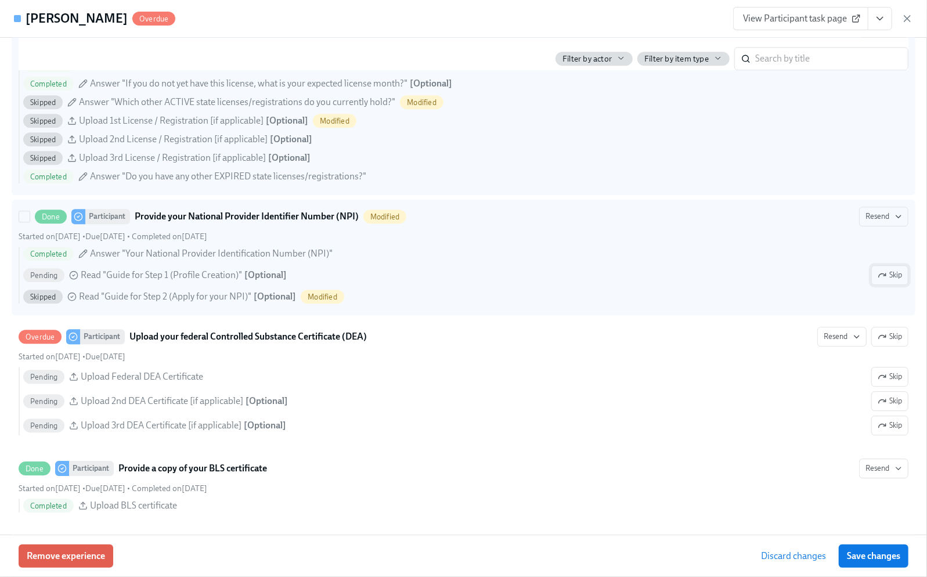
click at [878, 280] on icon "button" at bounding box center [882, 275] width 9 height 9
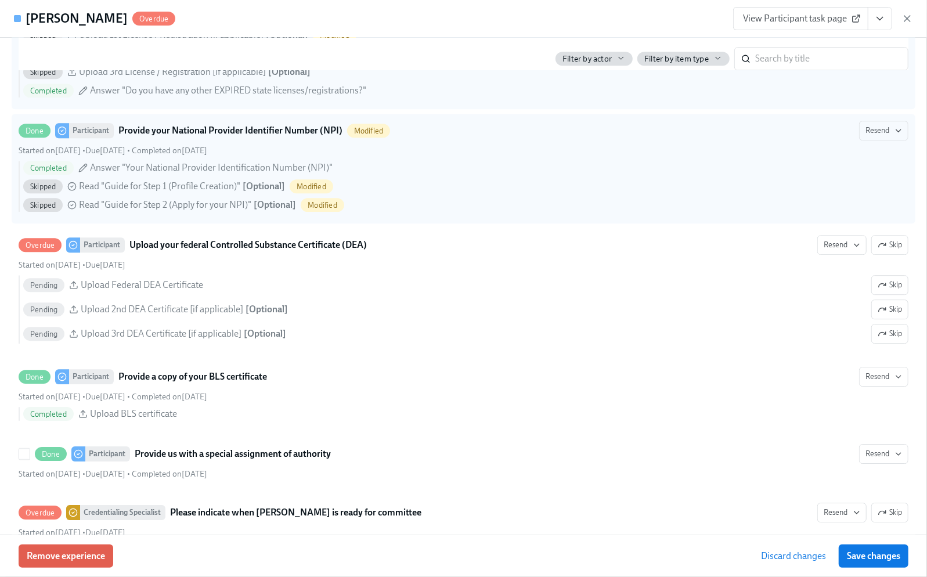
scroll to position [2244, 0]
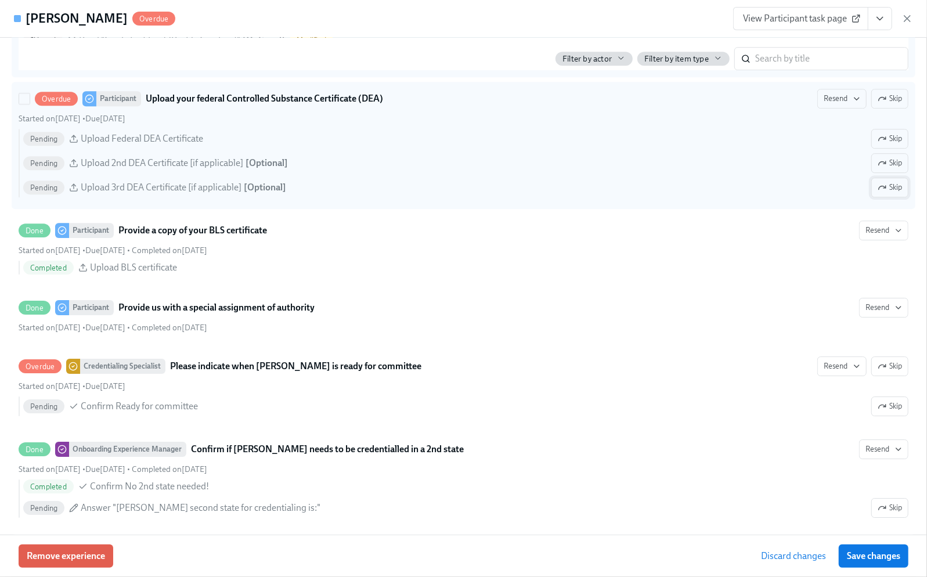
click at [890, 193] on span "Skip" at bounding box center [890, 188] width 24 height 12
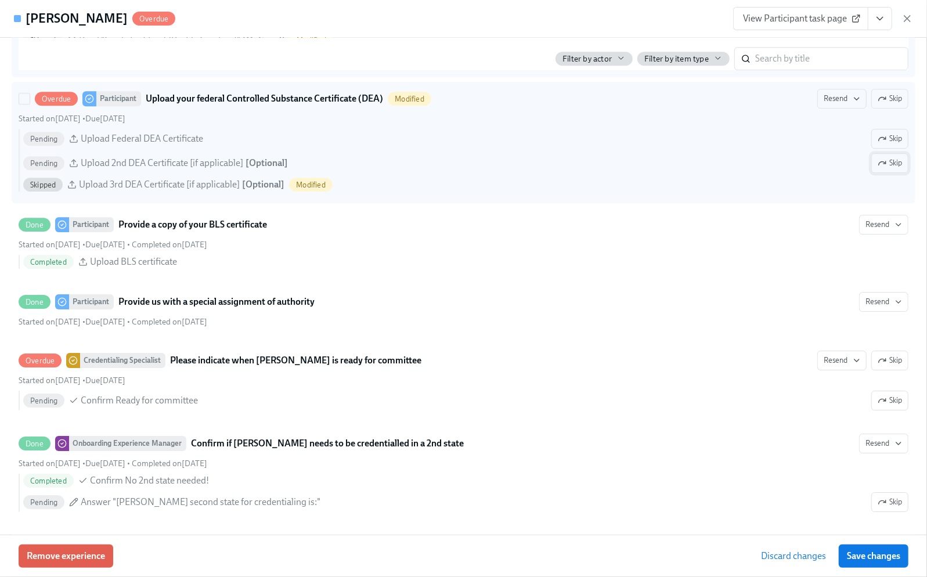
click at [885, 169] on span "Skip" at bounding box center [890, 163] width 24 height 12
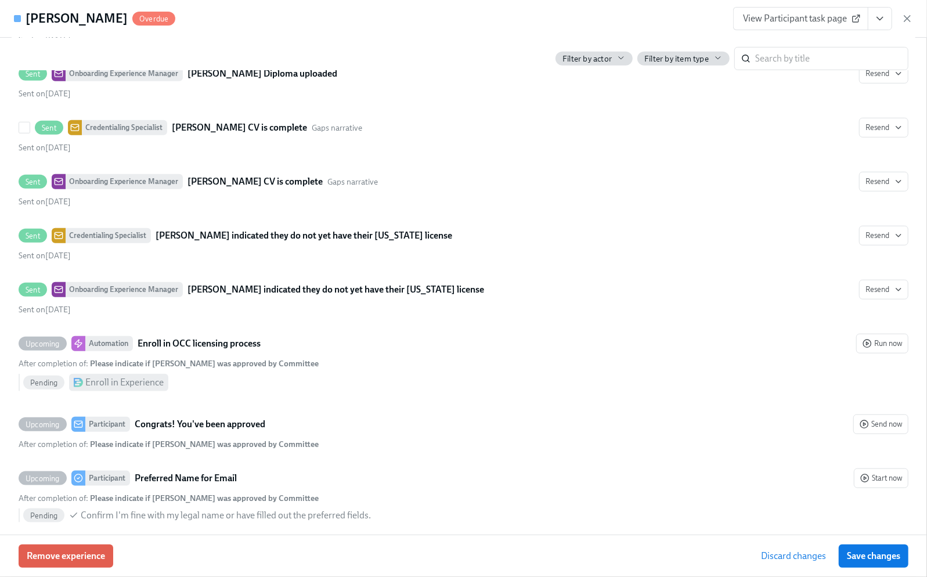
scroll to position [3560, 0]
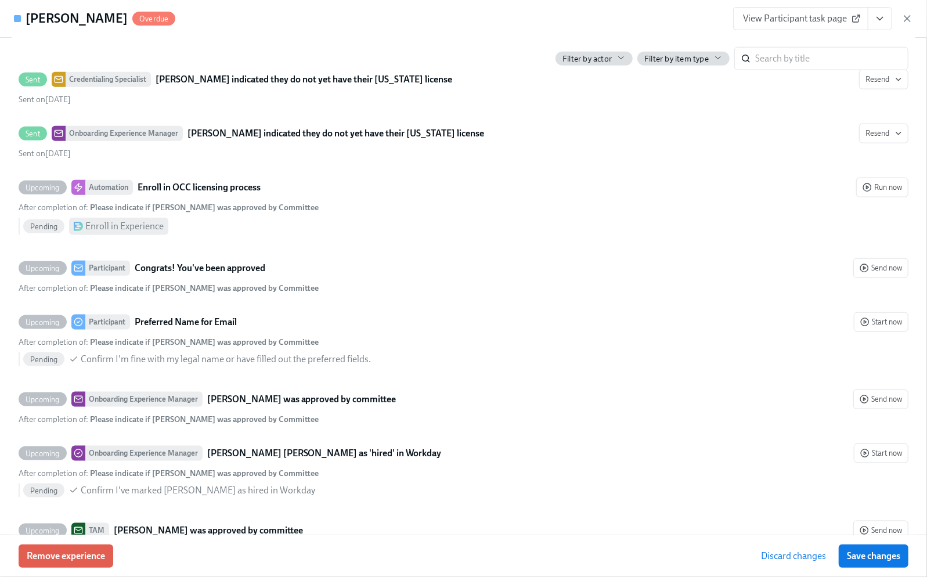
click at [861, 557] on span "Save changes" at bounding box center [873, 556] width 53 height 12
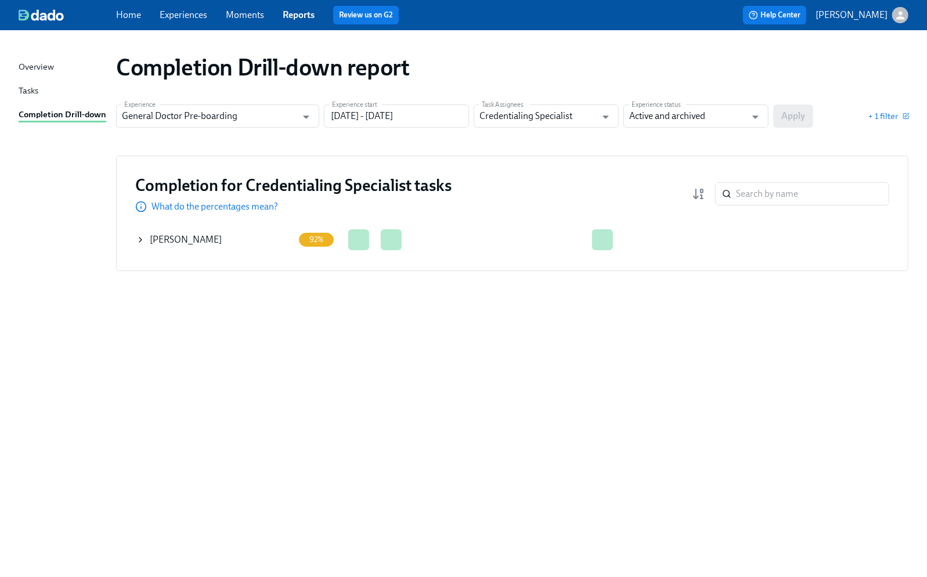
click at [138, 237] on icon at bounding box center [140, 239] width 9 height 9
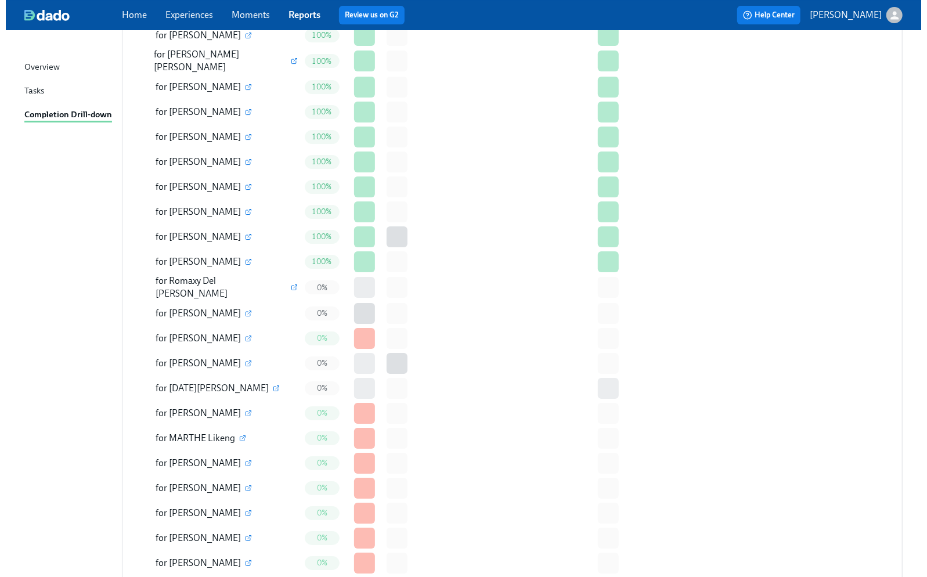
scroll to position [2533, 0]
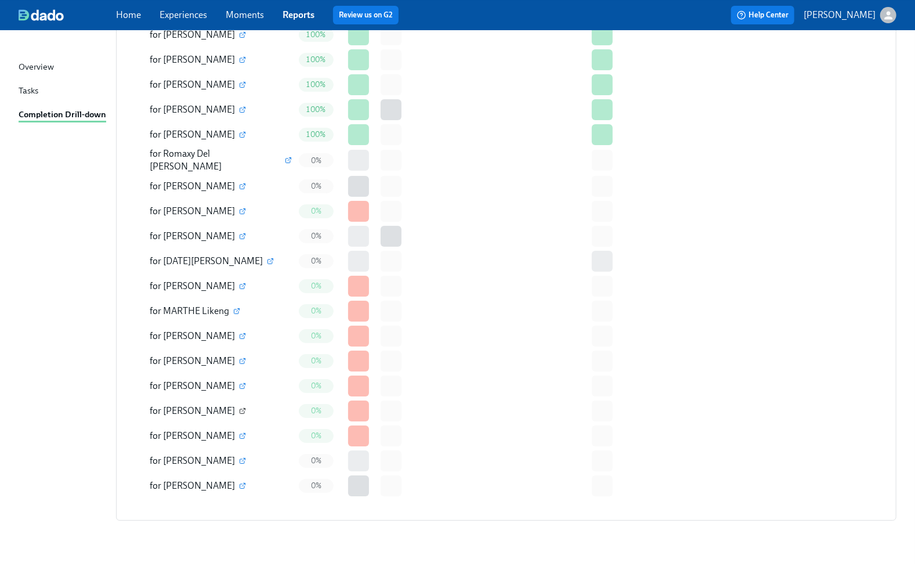
click at [240, 409] on icon "button" at bounding box center [242, 411] width 5 height 5
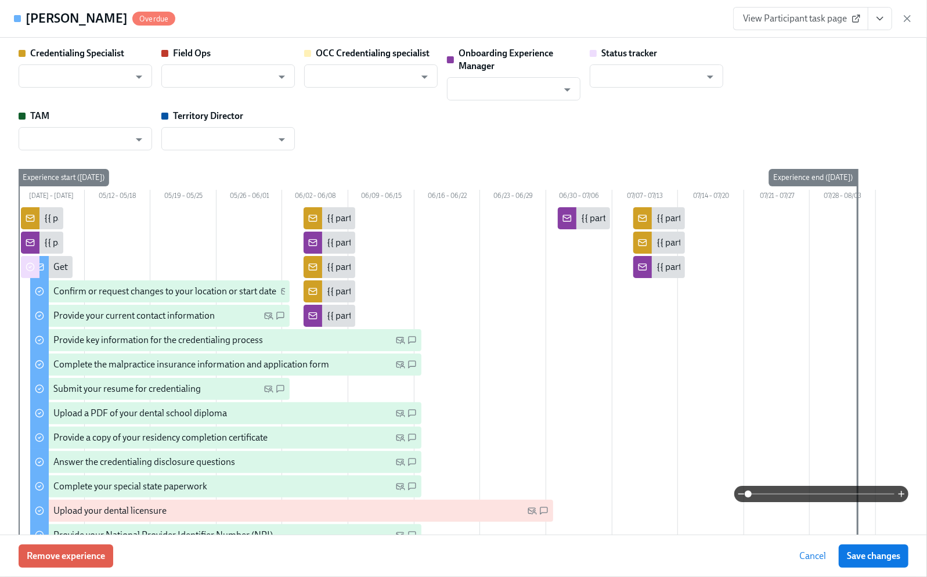
type input "[PERSON_NAME]"
type input "Status Tracker"
type input "[PERSON_NAME]"
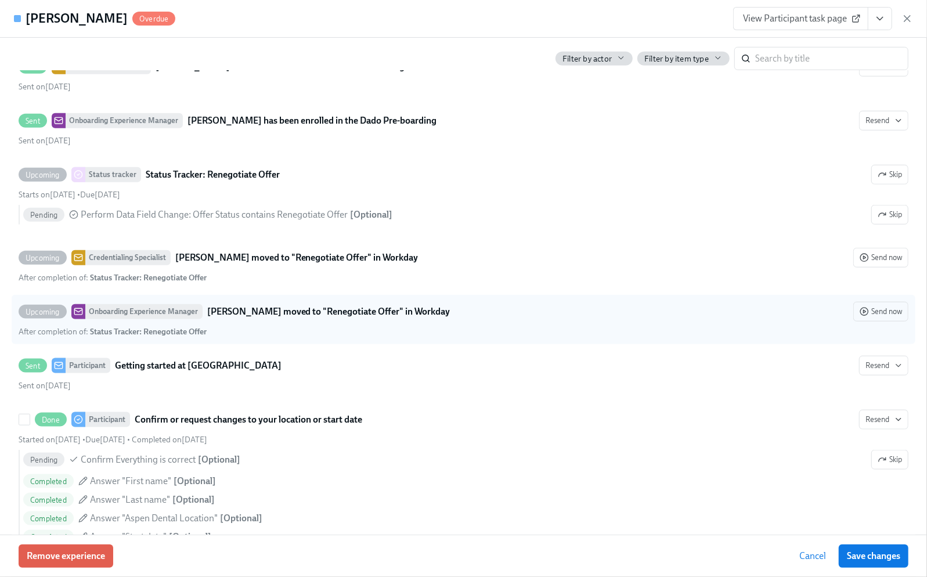
scroll to position [851, 0]
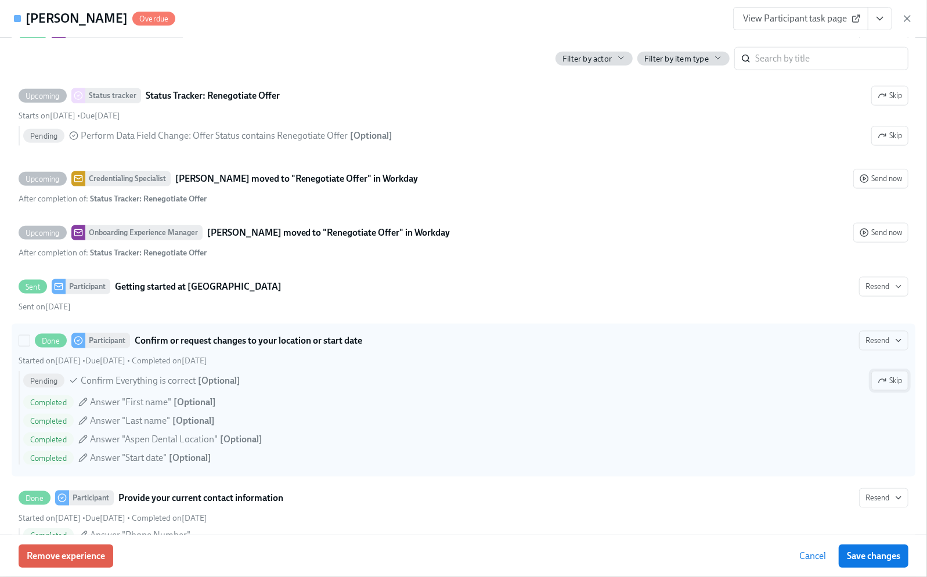
click at [884, 387] on span "Skip" at bounding box center [890, 381] width 24 height 12
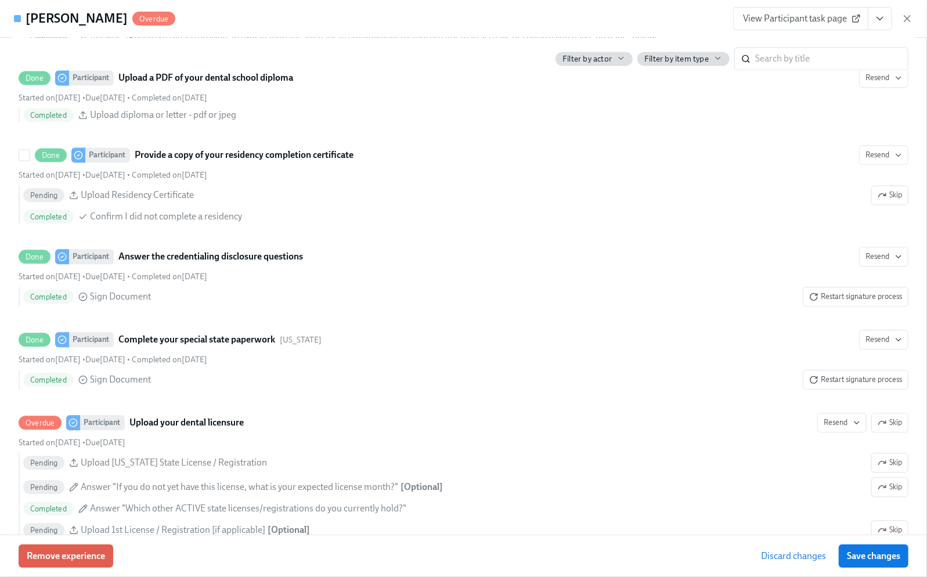
scroll to position [1625, 0]
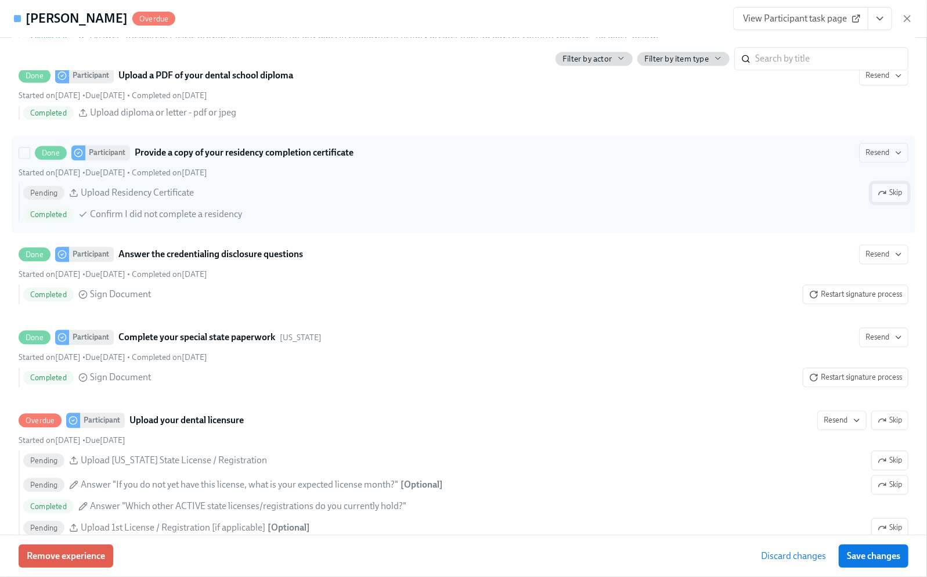
click at [886, 199] on span "Skip" at bounding box center [890, 193] width 24 height 12
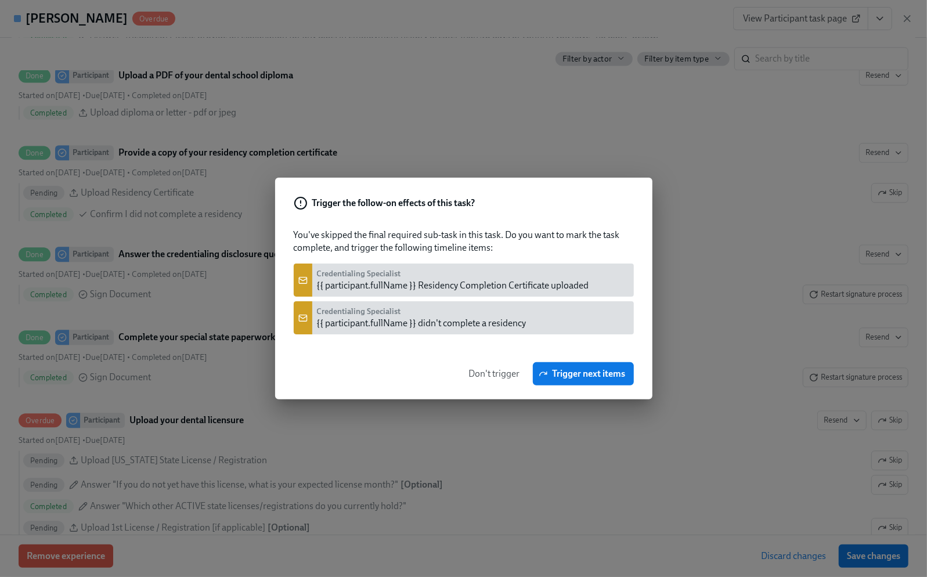
click at [503, 368] on span "Don't trigger" at bounding box center [494, 374] width 51 height 12
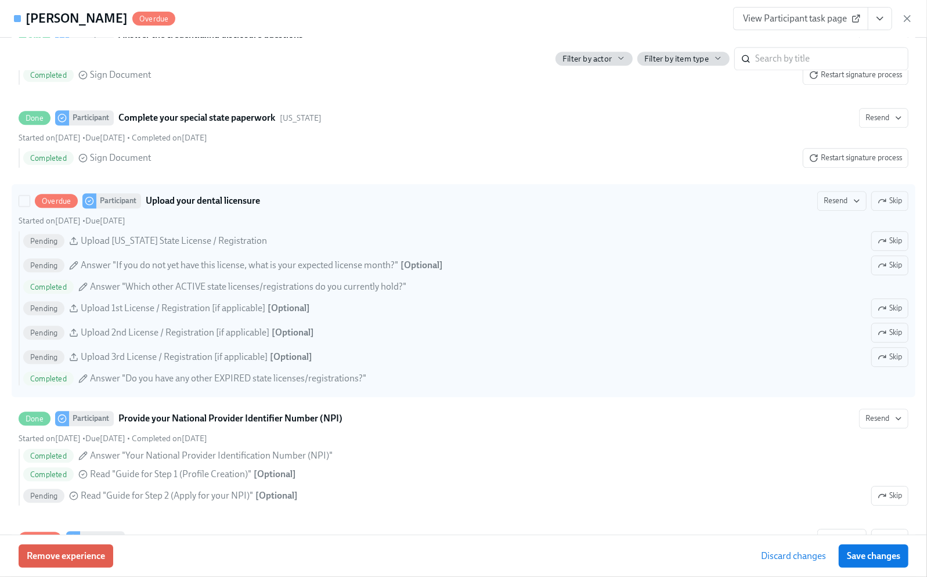
scroll to position [1858, 0]
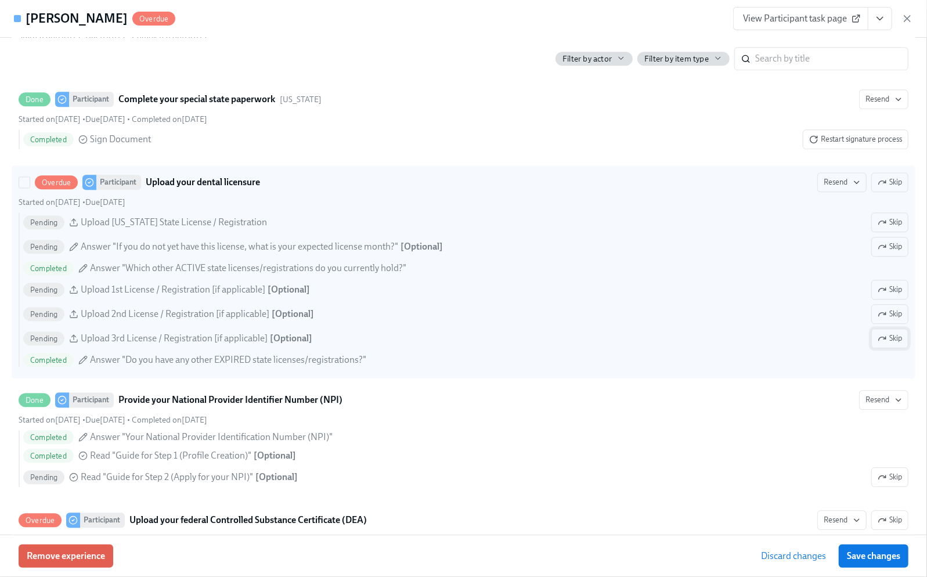
drag, startPoint x: 870, startPoint y: 352, endPoint x: 878, endPoint y: 334, distance: 19.2
click at [878, 343] on icon "button" at bounding box center [882, 338] width 9 height 9
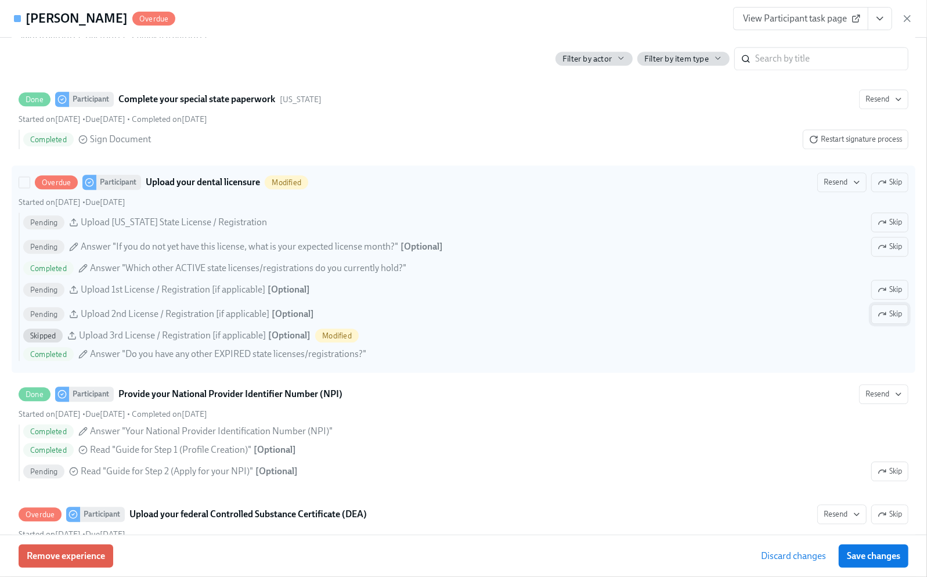
click at [881, 320] on span "Skip" at bounding box center [890, 314] width 24 height 12
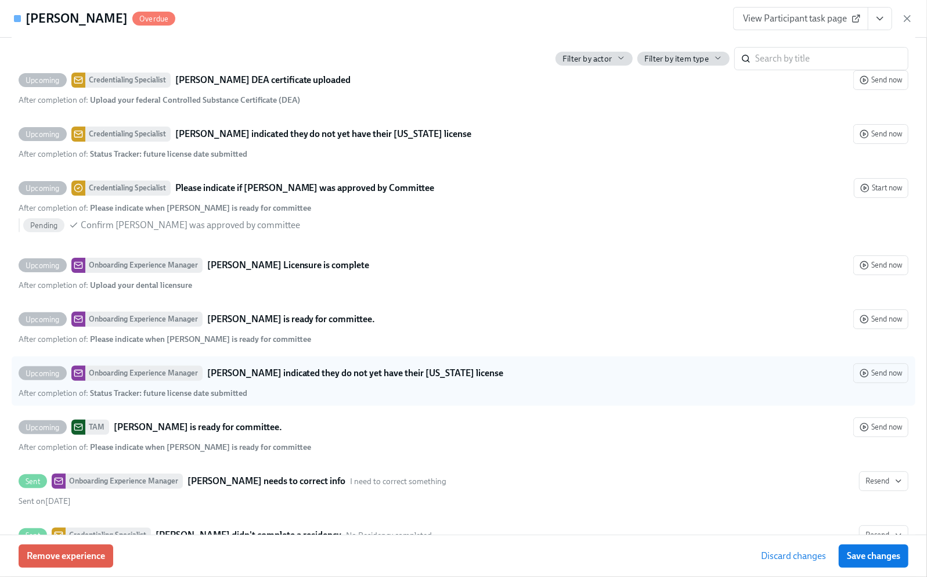
scroll to position [3173, 0]
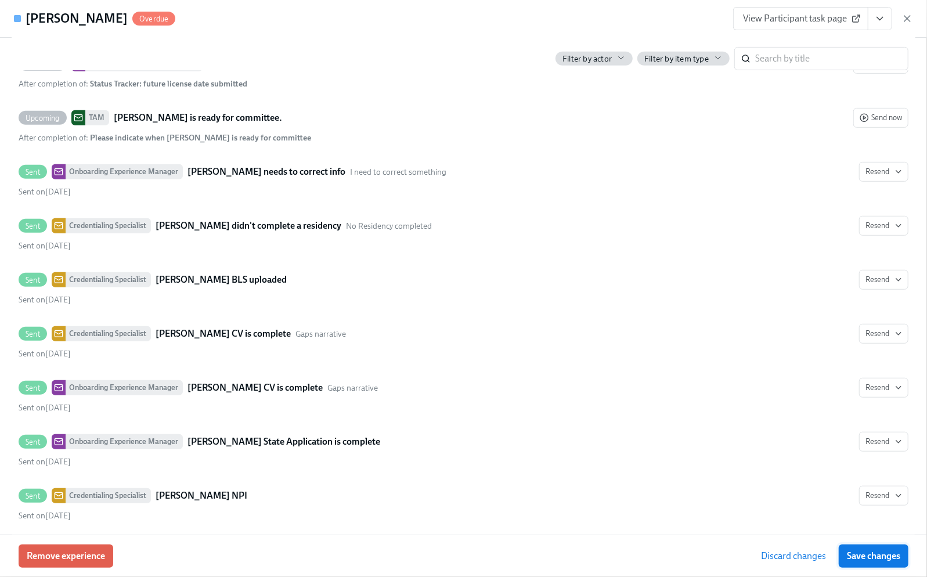
click at [873, 560] on span "Save changes" at bounding box center [873, 556] width 53 height 12
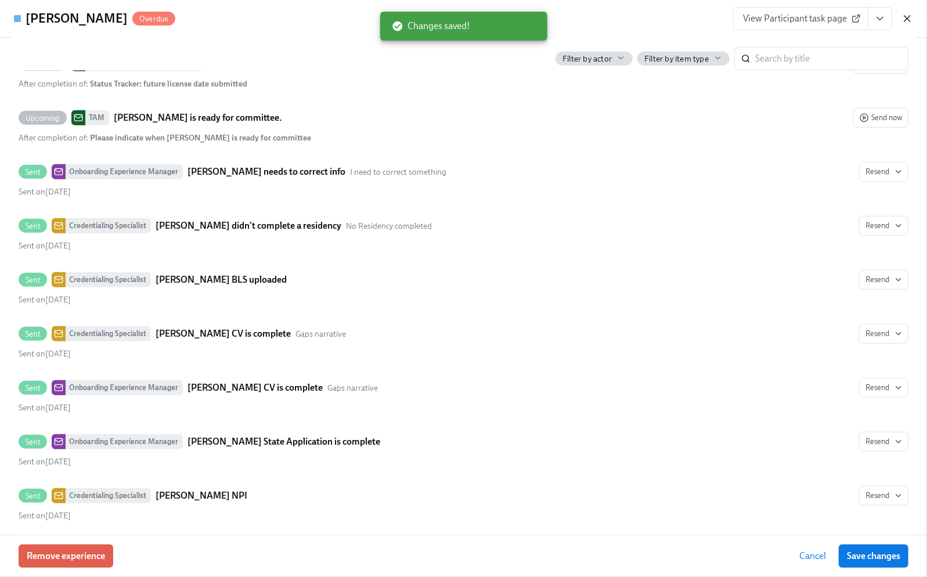
click at [906, 17] on icon "button" at bounding box center [908, 19] width 12 height 12
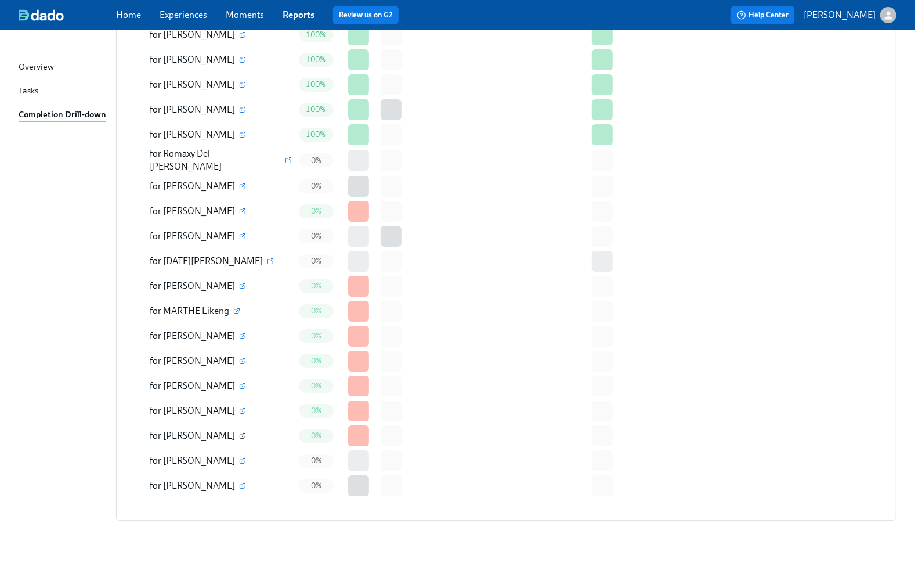
click at [246, 432] on icon "button" at bounding box center [242, 435] width 7 height 7
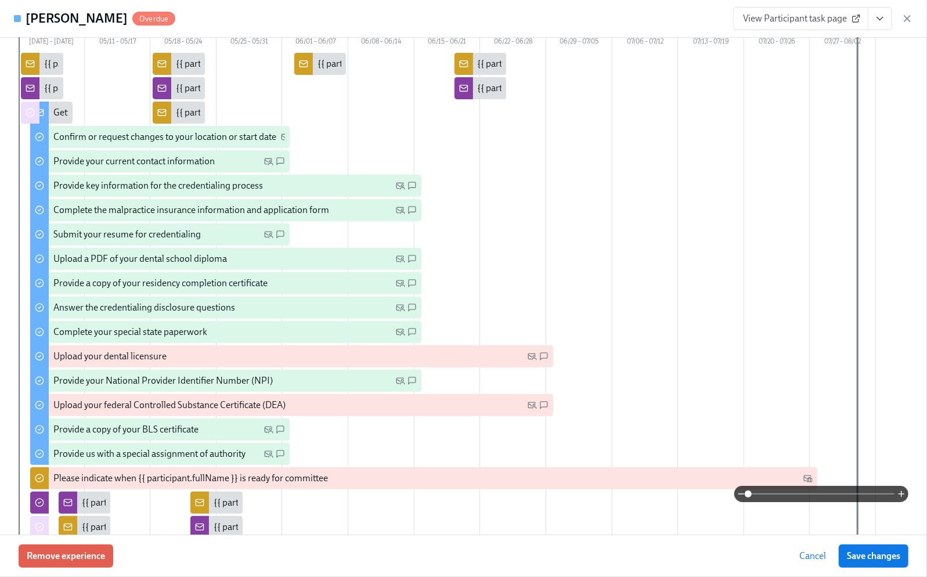
scroll to position [309, 0]
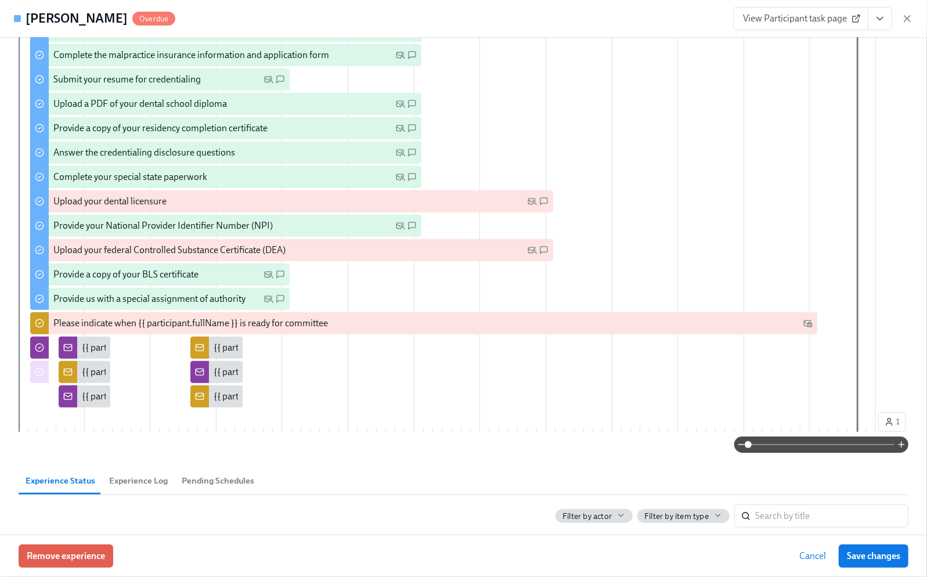
drag, startPoint x: 907, startPoint y: 17, endPoint x: 646, endPoint y: 250, distance: 349.5
click at [712, 142] on div "Assma Syed Ahamed Overdue View Participant task page Credentialing Specialist D…" at bounding box center [463, 288] width 927 height 577
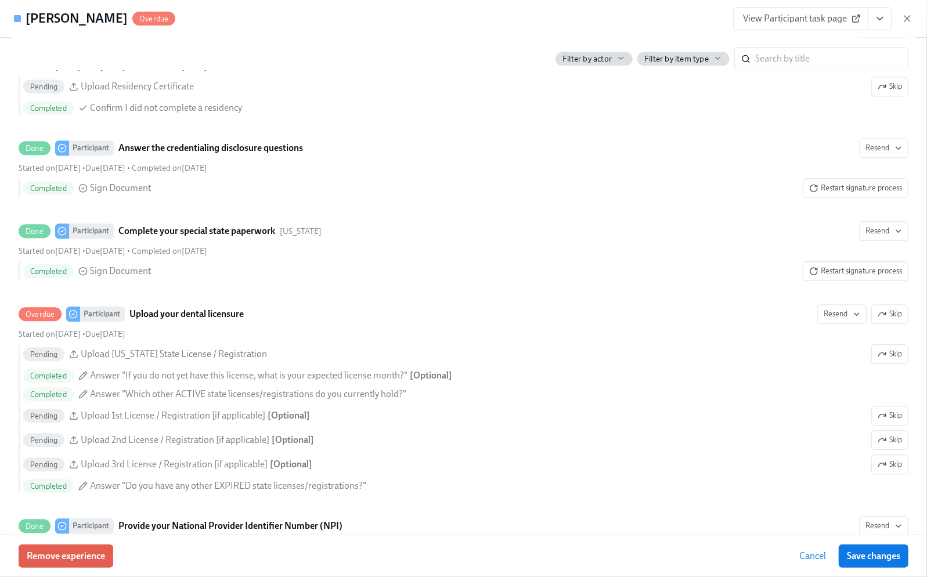
scroll to position [1780, 0]
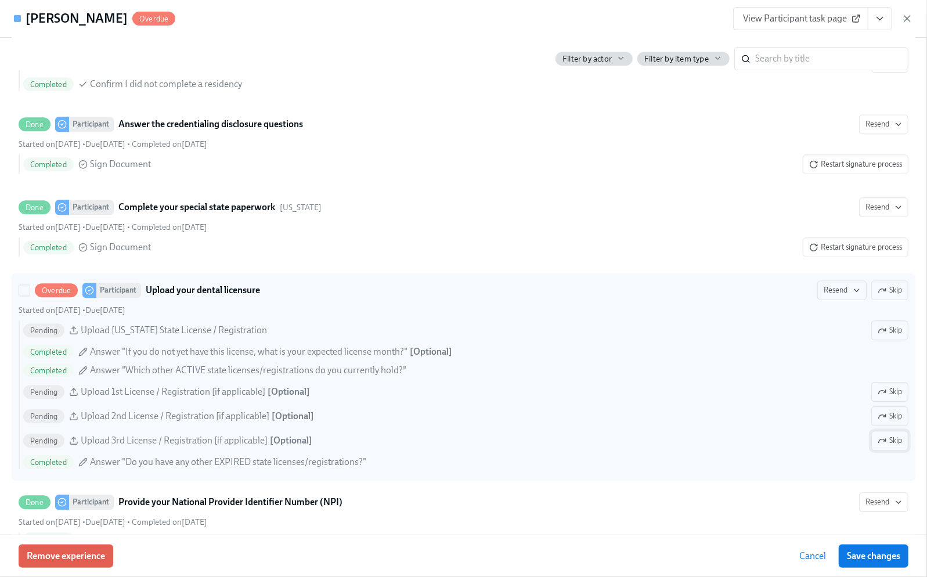
click at [885, 446] on span "Skip" at bounding box center [890, 441] width 24 height 12
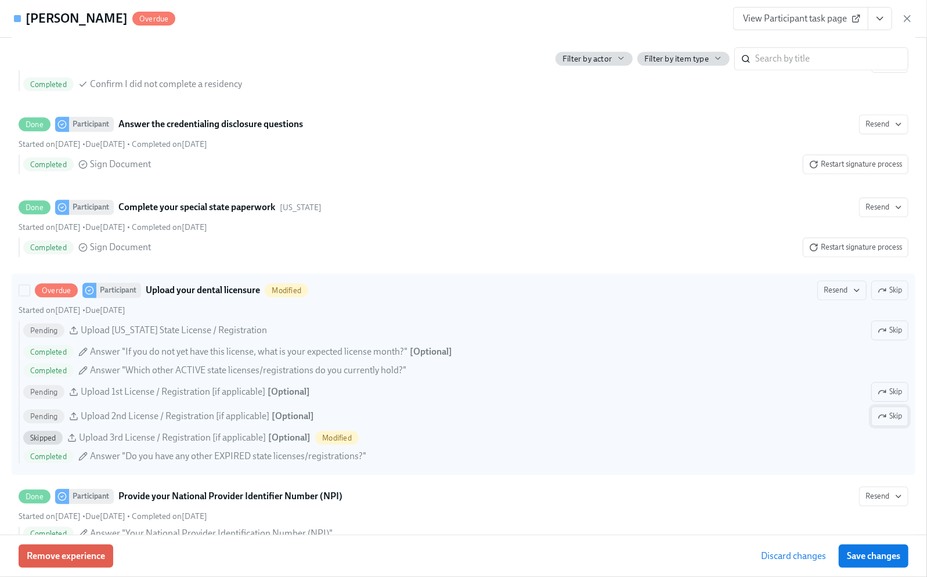
click at [879, 422] on span "Skip" at bounding box center [890, 416] width 24 height 12
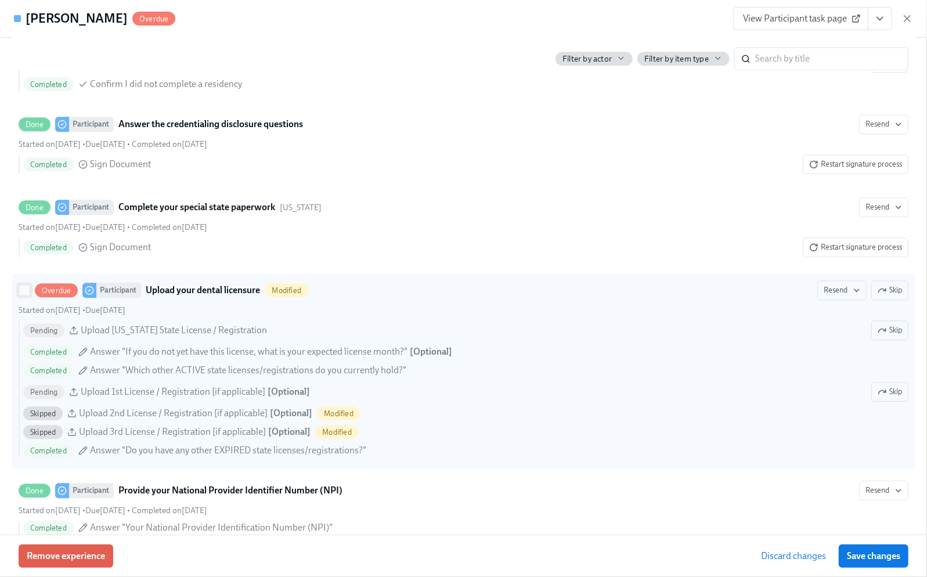
click at [29, 296] on span at bounding box center [25, 290] width 12 height 12
click at [29, 295] on input "Overdue Participant Upload your dental licensure Modified Resend Skip Started o…" at bounding box center [24, 290] width 10 height 10
checkbox input "true"
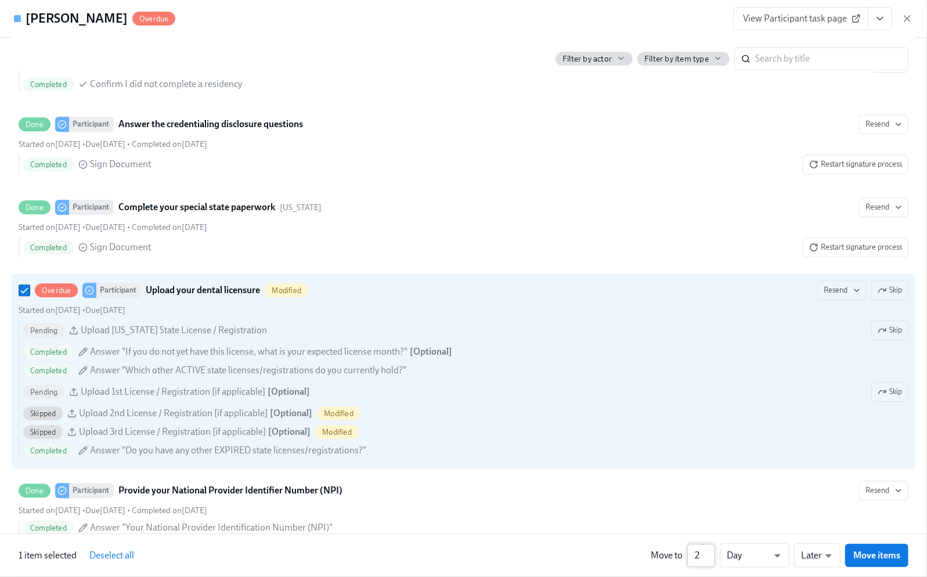
click at [712, 551] on input "2" at bounding box center [701, 555] width 28 height 23
type input "3"
click at [712, 551] on input "3" at bounding box center [701, 555] width 28 height 23
click at [764, 553] on li "Weeks" at bounding box center [755, 553] width 70 height 20
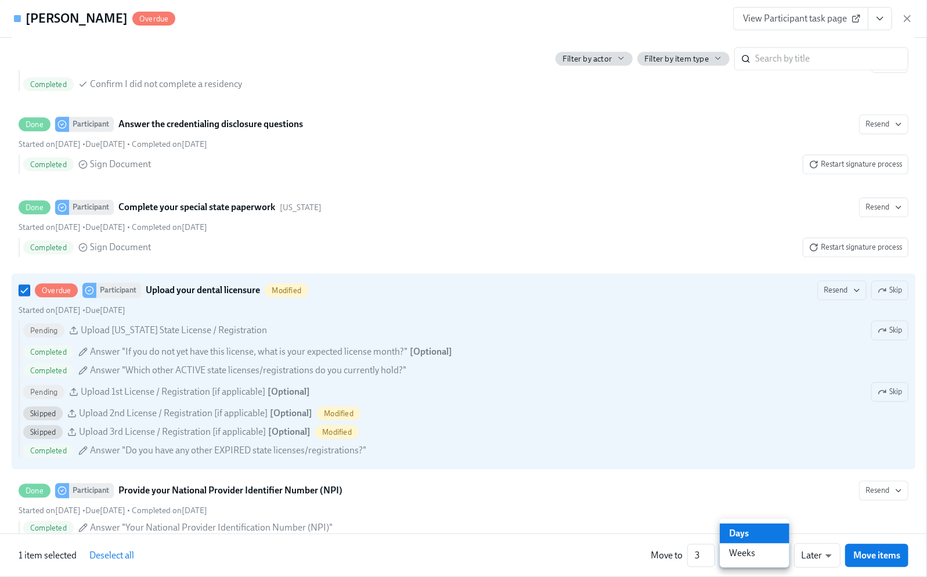
type input "w"
click at [823, 556] on li "Later" at bounding box center [817, 553] width 46 height 20
click at [870, 558] on span "Move items" at bounding box center [876, 556] width 47 height 12
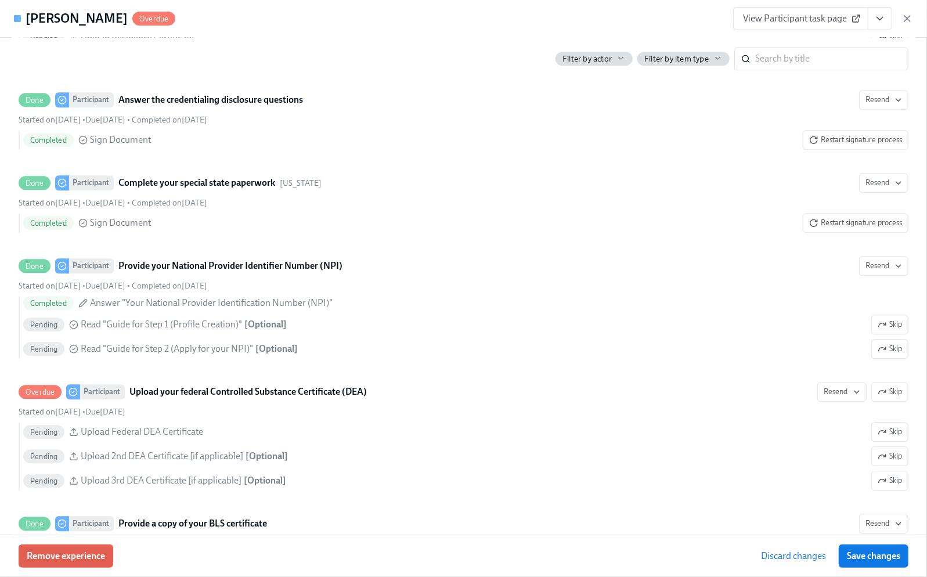
scroll to position [1755, 0]
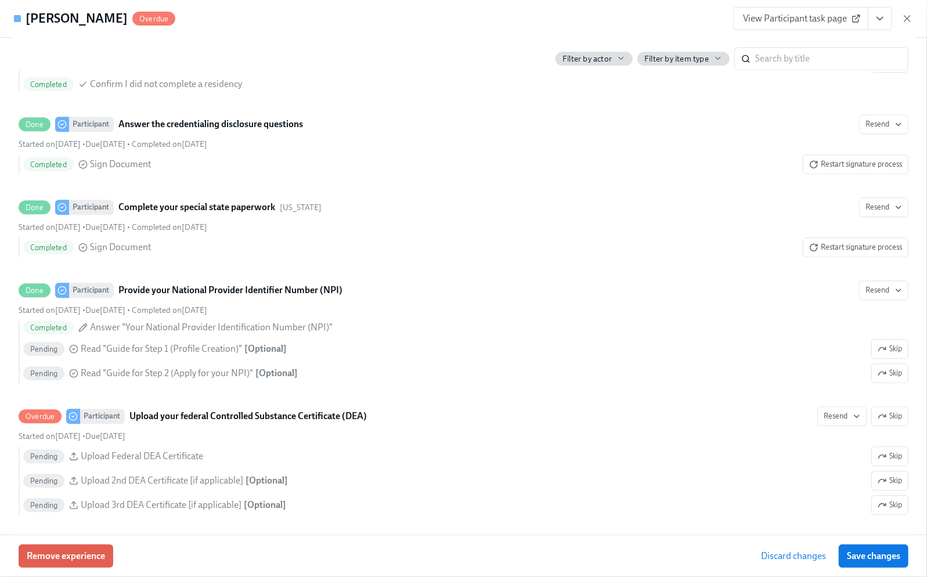
click at [870, 558] on span "Save changes" at bounding box center [873, 556] width 53 height 12
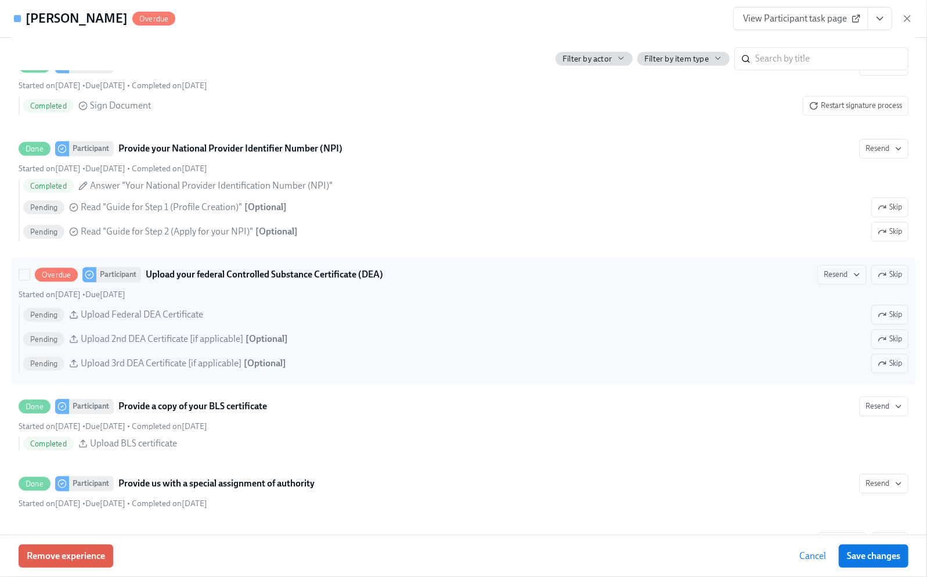
scroll to position [1910, 0]
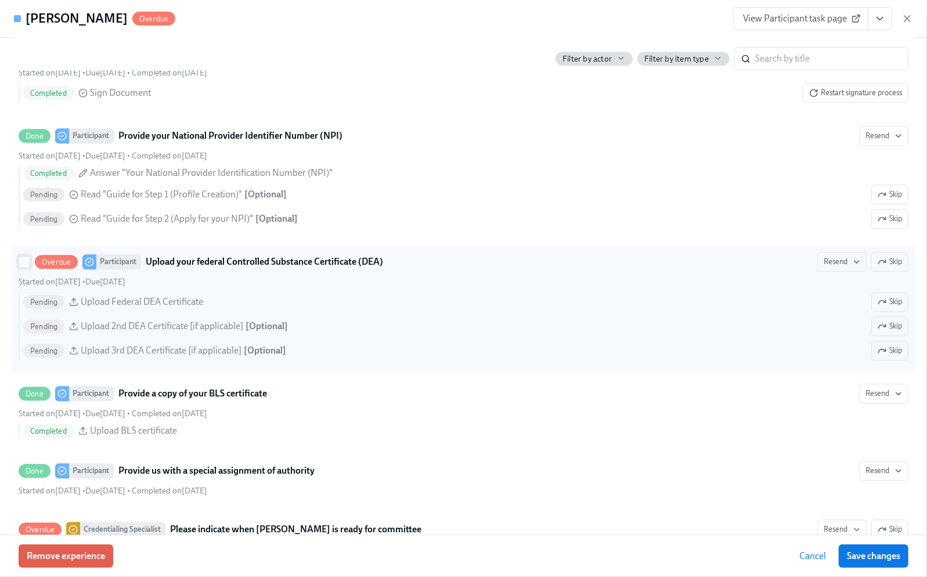
click at [22, 267] on input "Overdue Participant Upload your federal Controlled Substance Certificate (DEA) …" at bounding box center [24, 262] width 10 height 10
checkbox input "true"
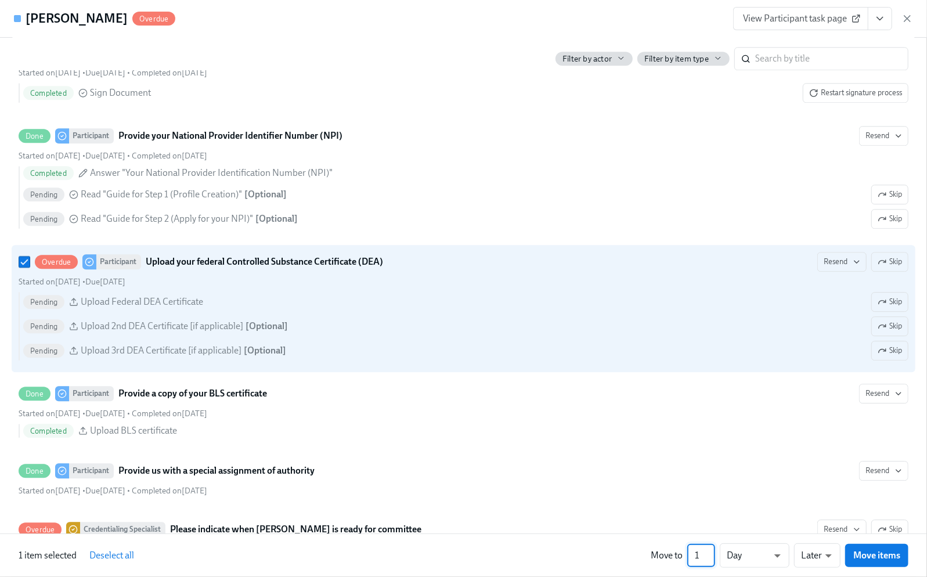
click at [701, 553] on input "1" at bounding box center [701, 555] width 28 height 23
type input "12"
click at [748, 553] on li "Weeks" at bounding box center [755, 553] width 70 height 20
type input "w"
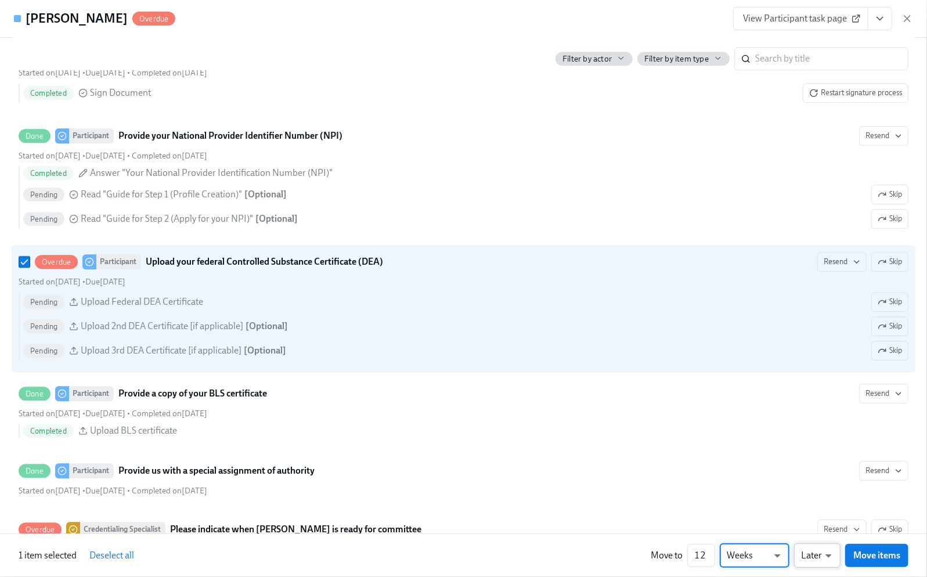
click at [862, 553] on div at bounding box center [463, 288] width 927 height 577
click at [862, 553] on span "Move items" at bounding box center [876, 556] width 47 height 12
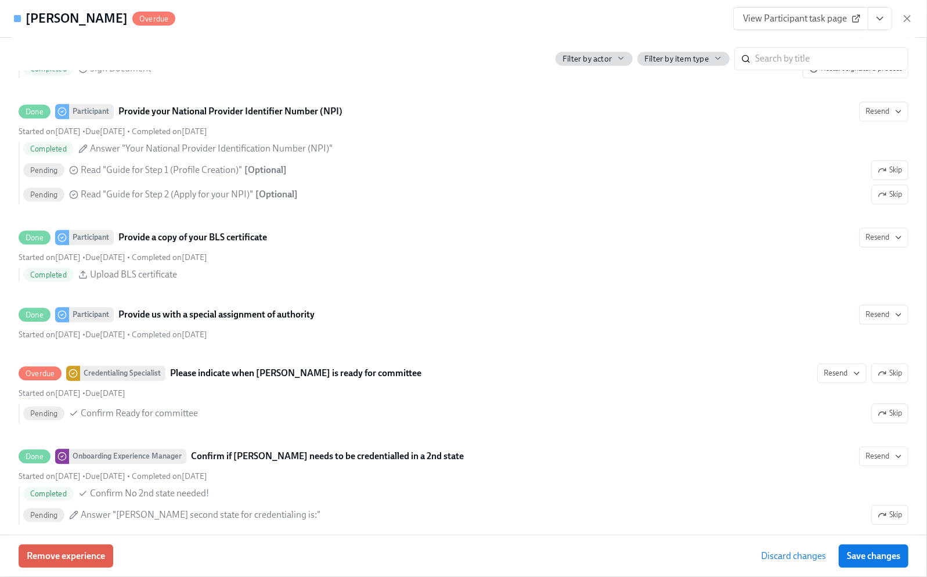
scroll to position [1903, 0]
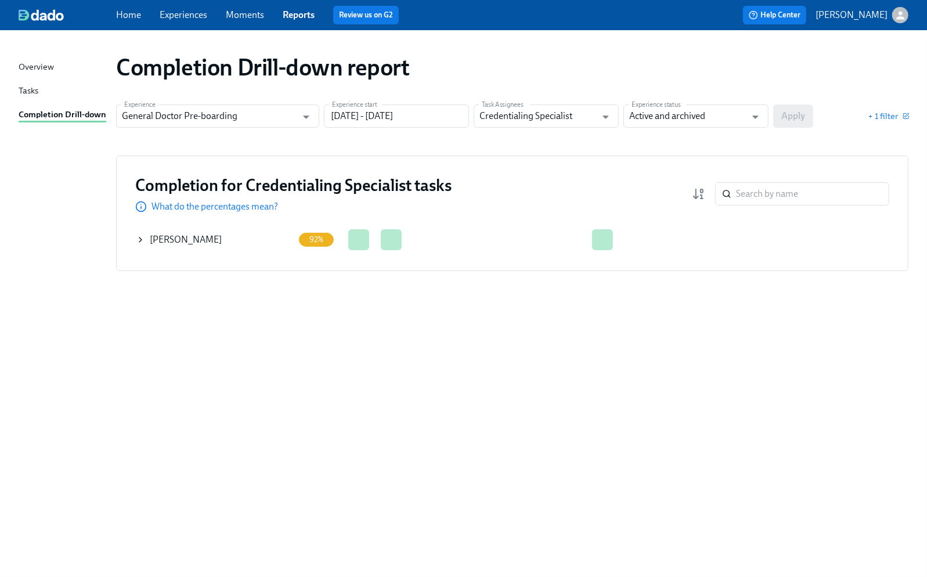
click at [144, 237] on icon at bounding box center [140, 239] width 9 height 9
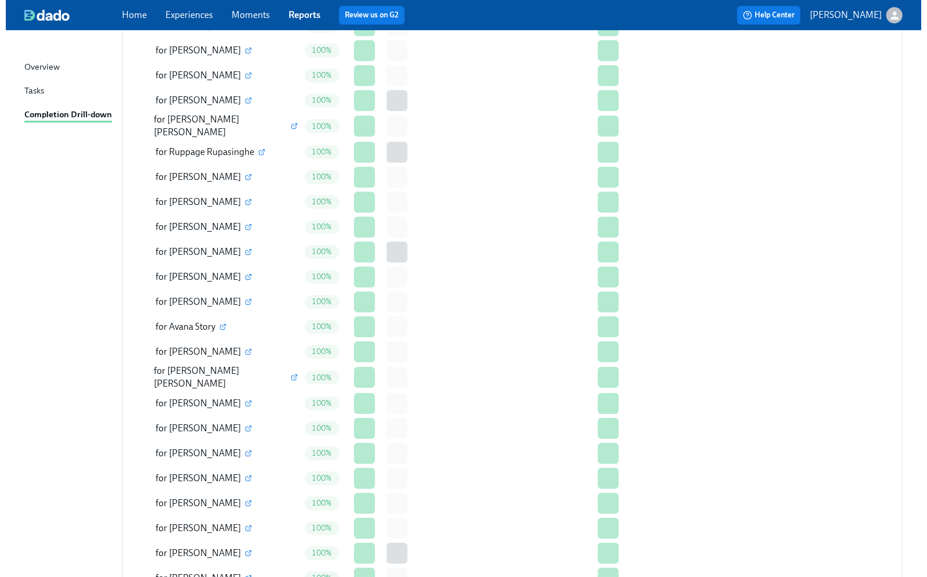
scroll to position [2533, 0]
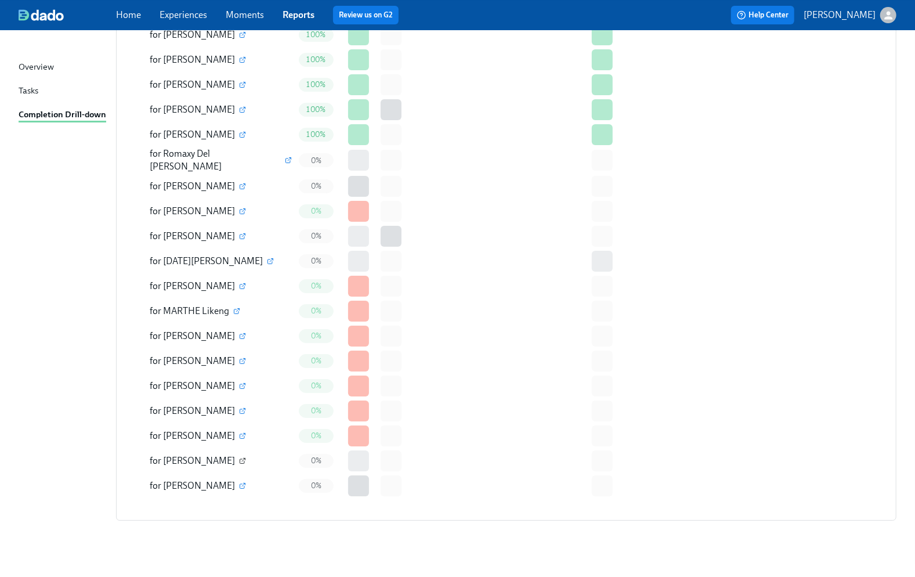
click at [240, 459] on icon "button" at bounding box center [242, 461] width 5 height 5
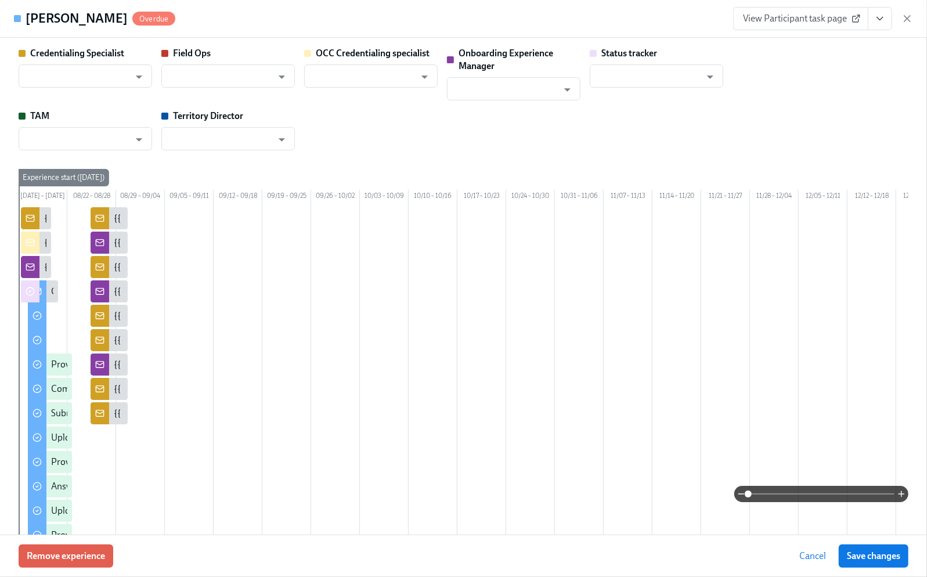
type input "[PERSON_NAME]"
type input "Status Tracker"
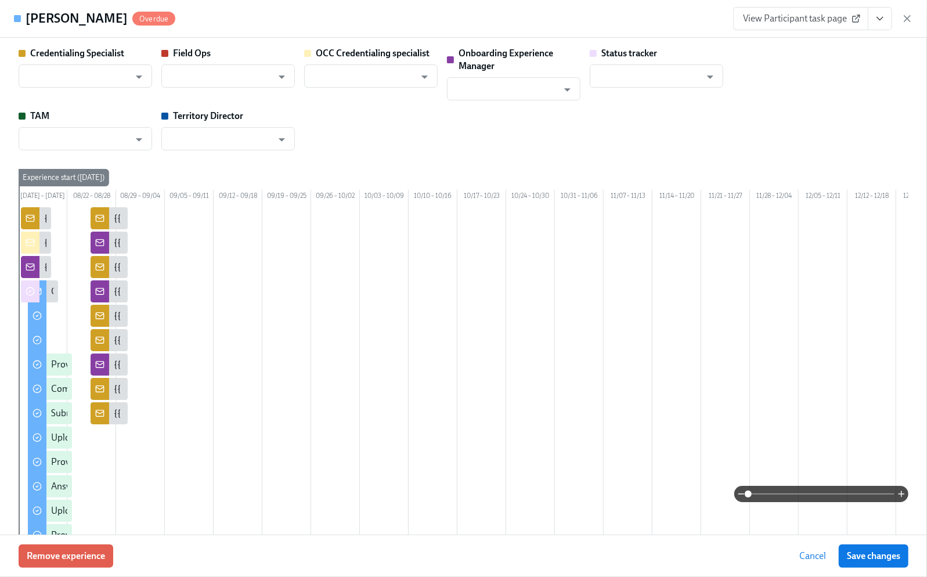
type input "[PERSON_NAME]"
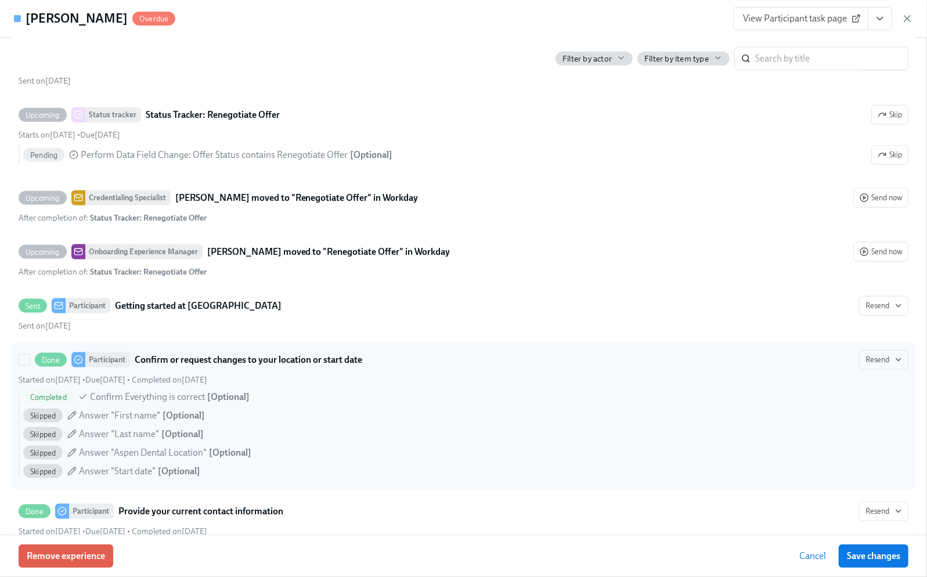
scroll to position [851, 0]
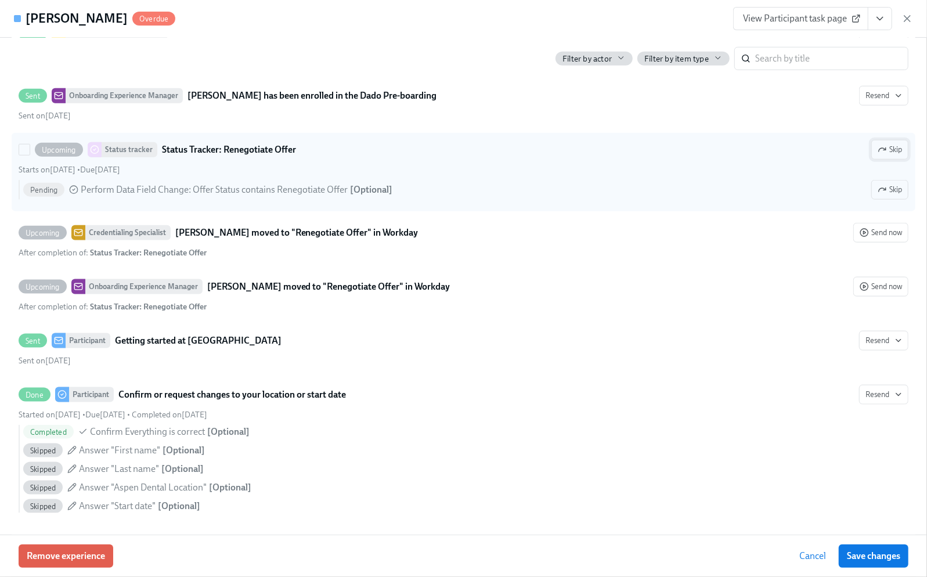
click at [878, 156] on span "Skip" at bounding box center [890, 150] width 24 height 12
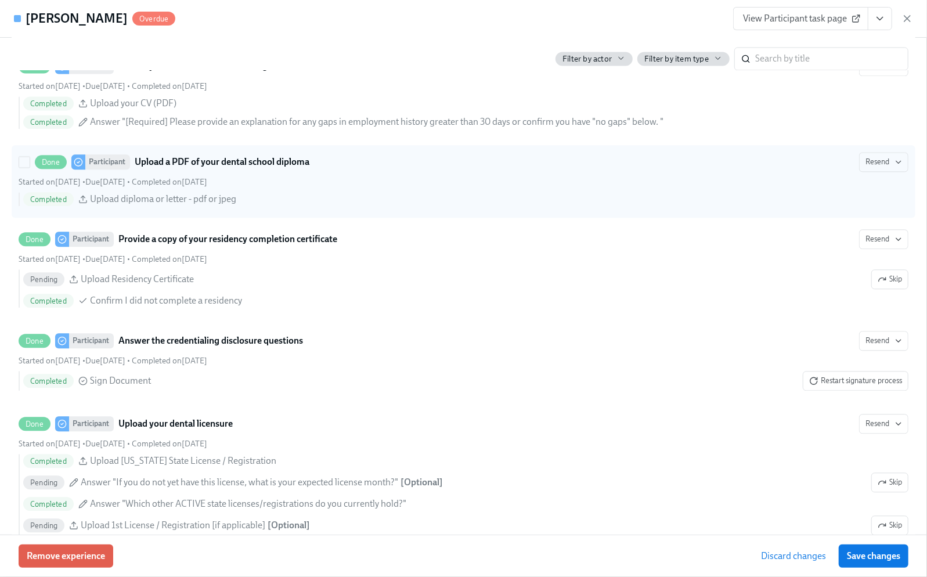
scroll to position [1780, 0]
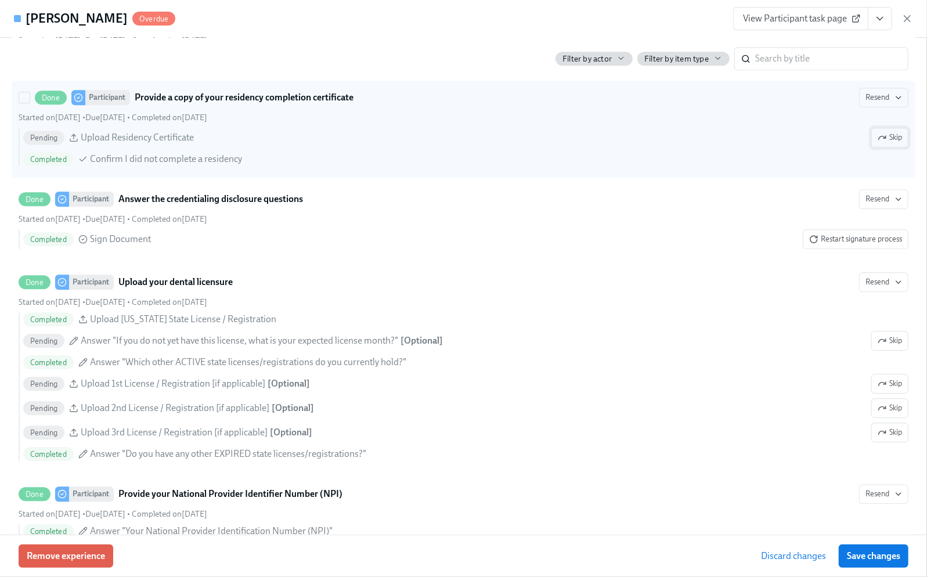
click at [878, 142] on icon "button" at bounding box center [882, 137] width 9 height 9
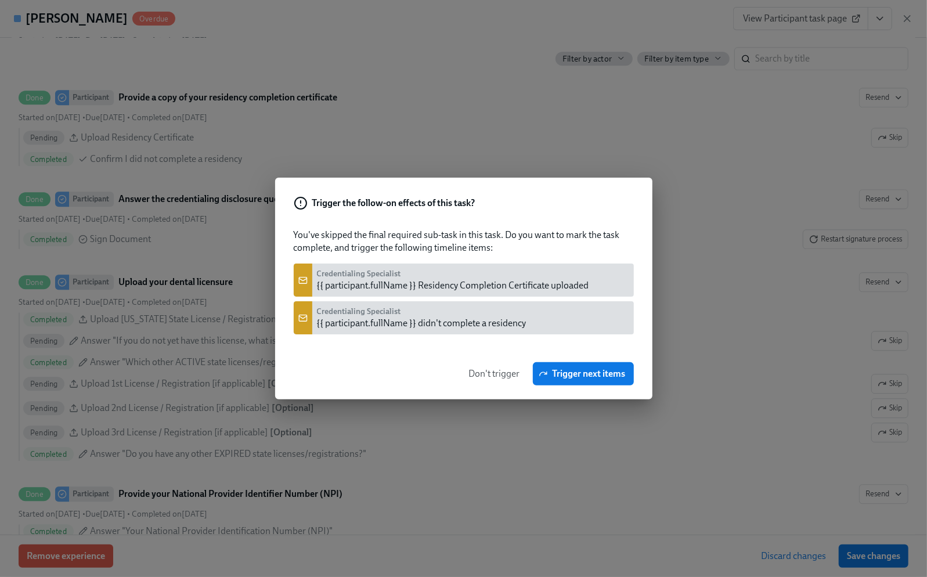
click at [497, 377] on span "Don't trigger" at bounding box center [494, 374] width 51 height 12
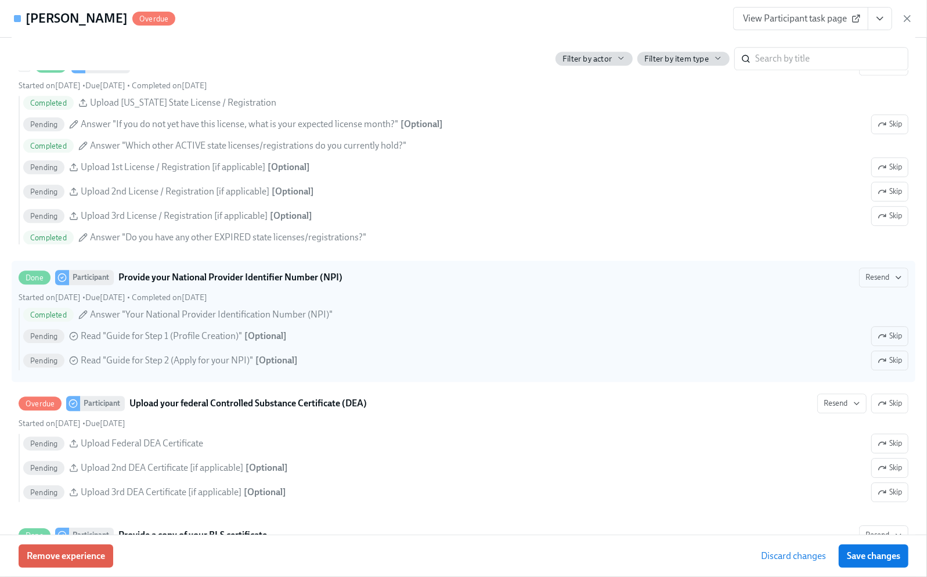
scroll to position [2012, 0]
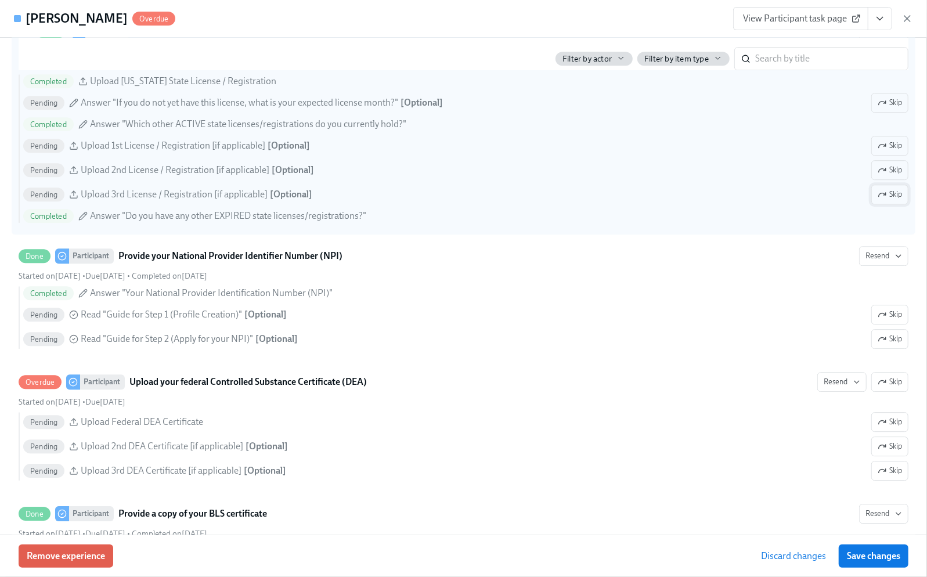
click at [884, 200] on span "Skip" at bounding box center [890, 195] width 24 height 12
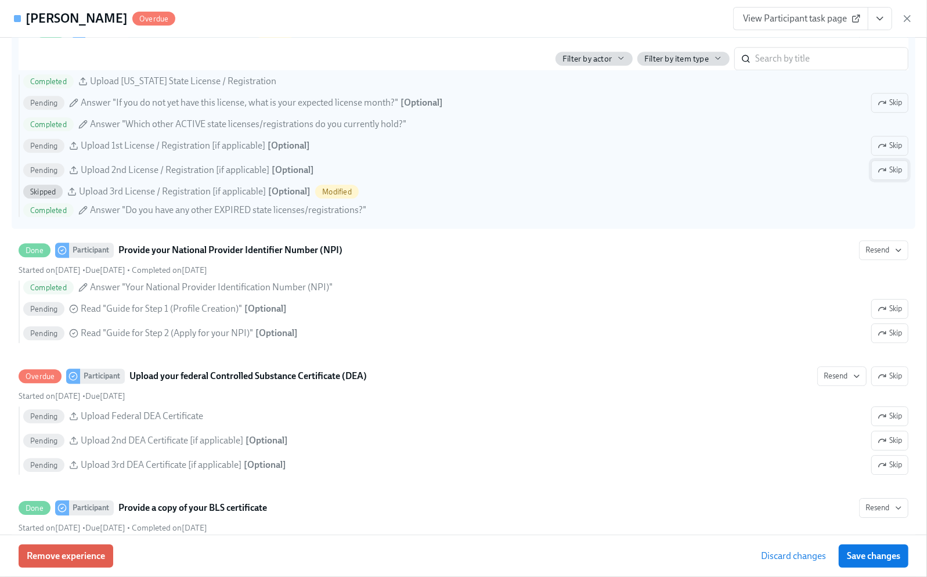
click at [885, 176] on span "Skip" at bounding box center [890, 170] width 24 height 12
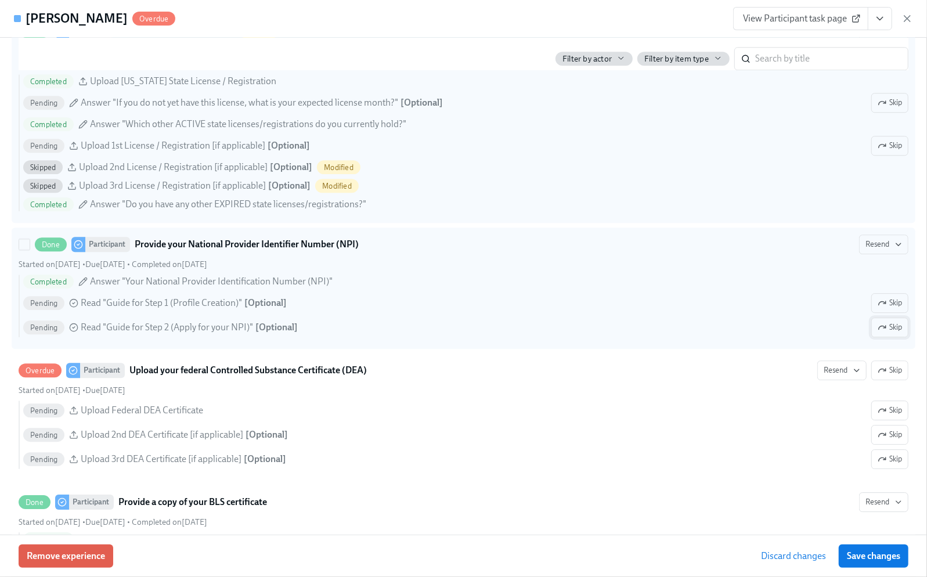
click at [885, 333] on span "Skip" at bounding box center [890, 328] width 24 height 12
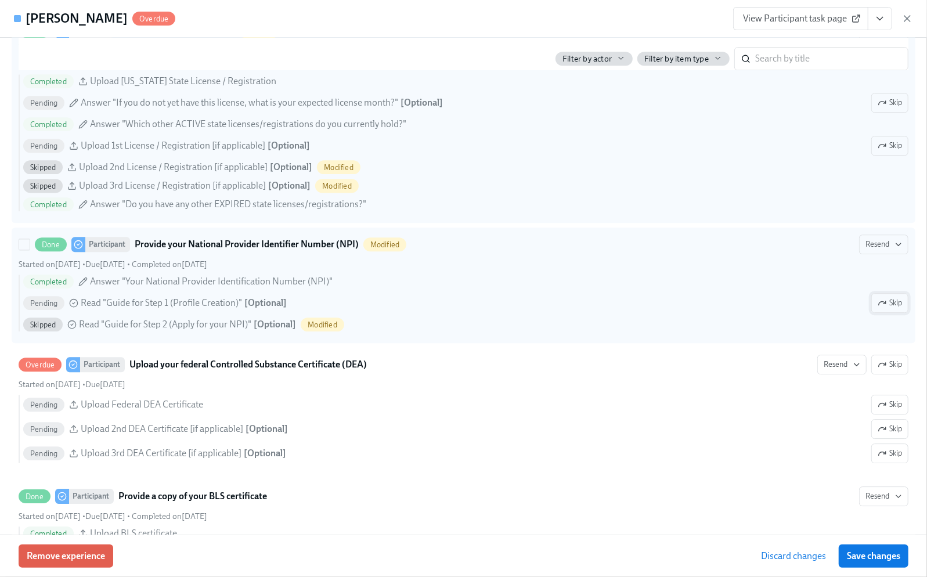
click at [878, 309] on span "Skip" at bounding box center [890, 303] width 24 height 12
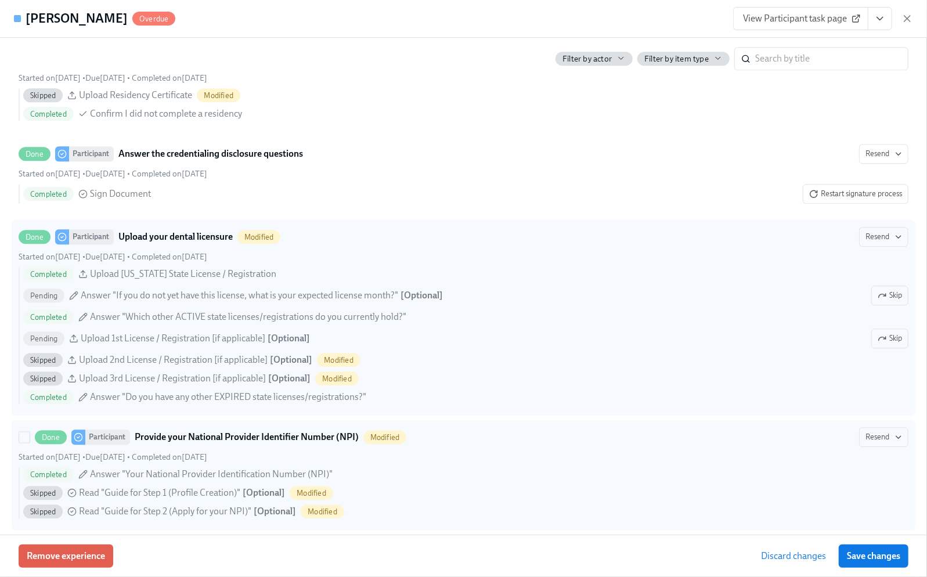
scroll to position [1780, 0]
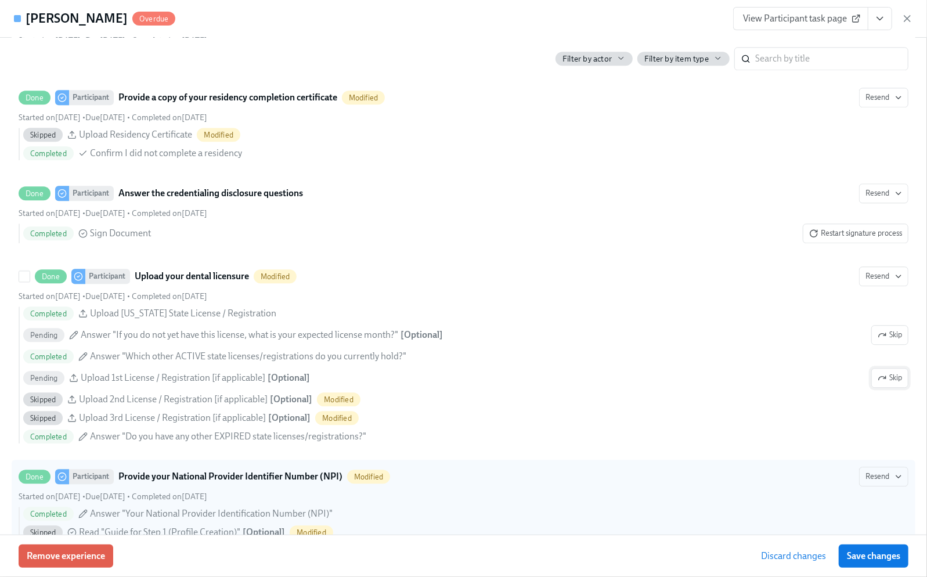
click at [878, 384] on span "Skip" at bounding box center [890, 378] width 24 height 12
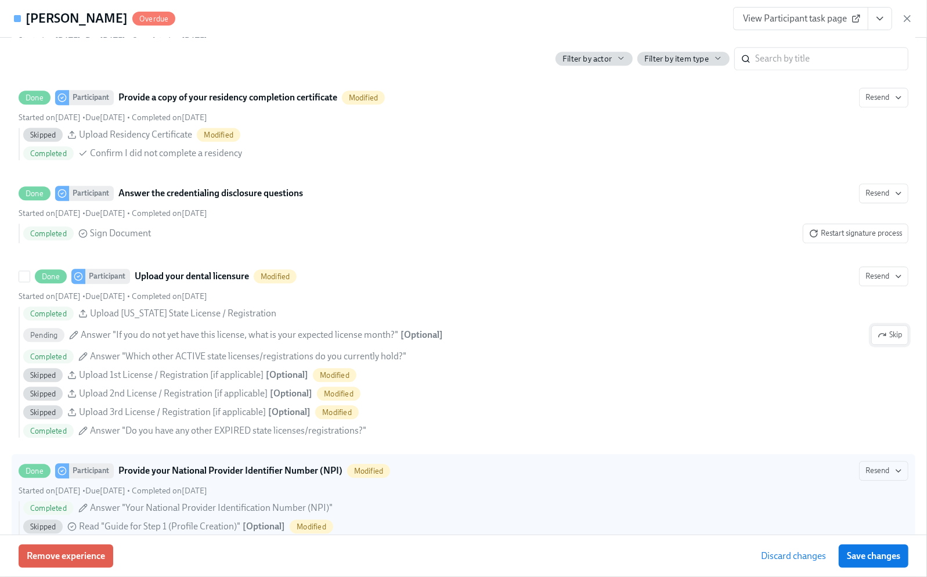
click at [878, 341] on span "Skip" at bounding box center [890, 335] width 24 height 12
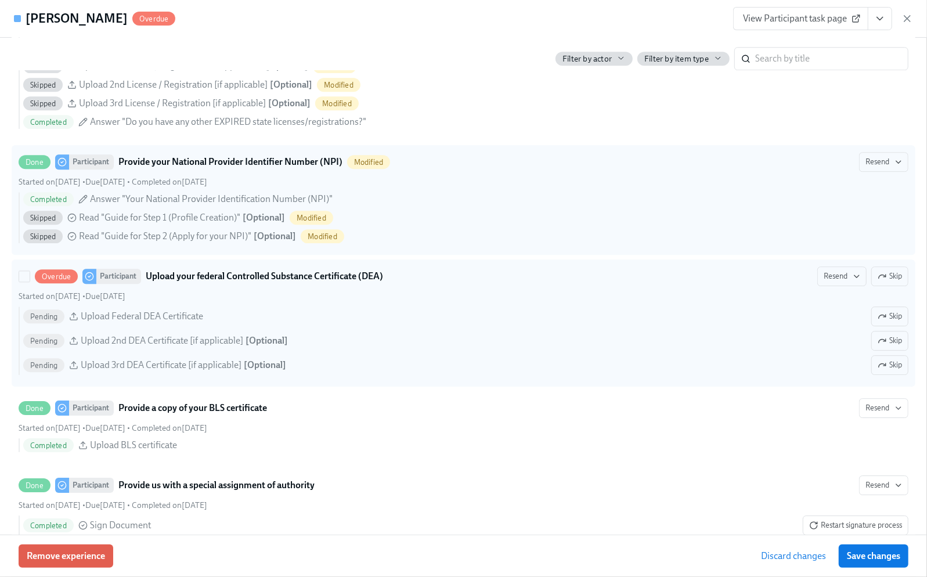
scroll to position [2090, 0]
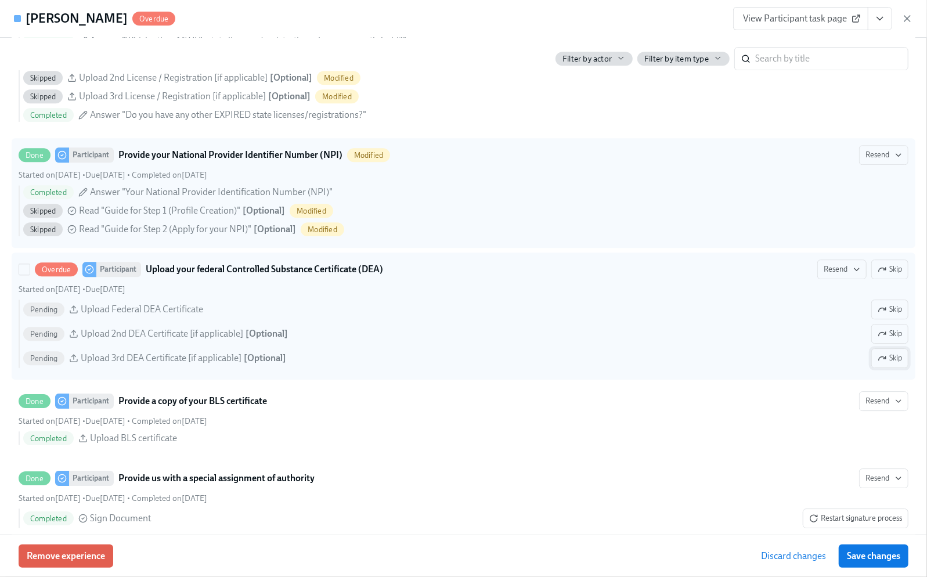
click at [885, 364] on span "Skip" at bounding box center [890, 358] width 24 height 12
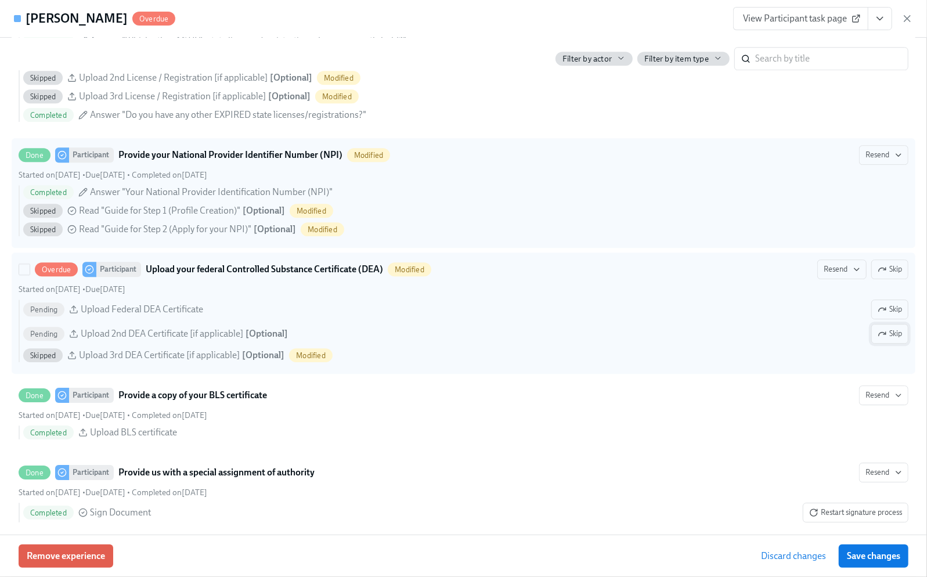
click at [879, 340] on span "Skip" at bounding box center [890, 334] width 24 height 12
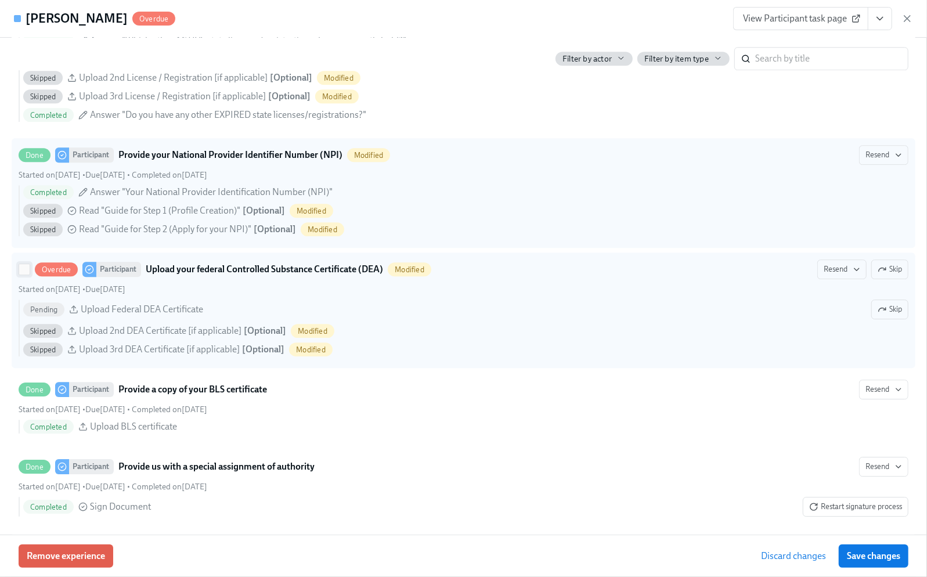
click at [22, 275] on input "Overdue Participant Upload your federal Controlled Substance Certificate (DEA) …" at bounding box center [24, 269] width 10 height 10
checkbox input "true"
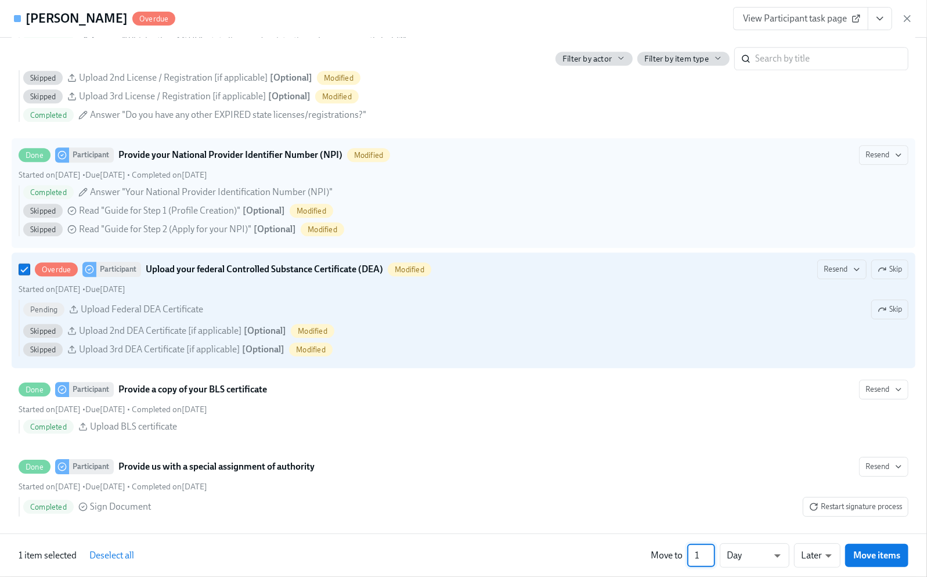
drag, startPoint x: 700, startPoint y: 551, endPoint x: 688, endPoint y: 547, distance: 12.3
click at [688, 547] on input "1" at bounding box center [701, 555] width 28 height 23
type input "4"
click at [743, 556] on li "Weeks" at bounding box center [755, 553] width 70 height 20
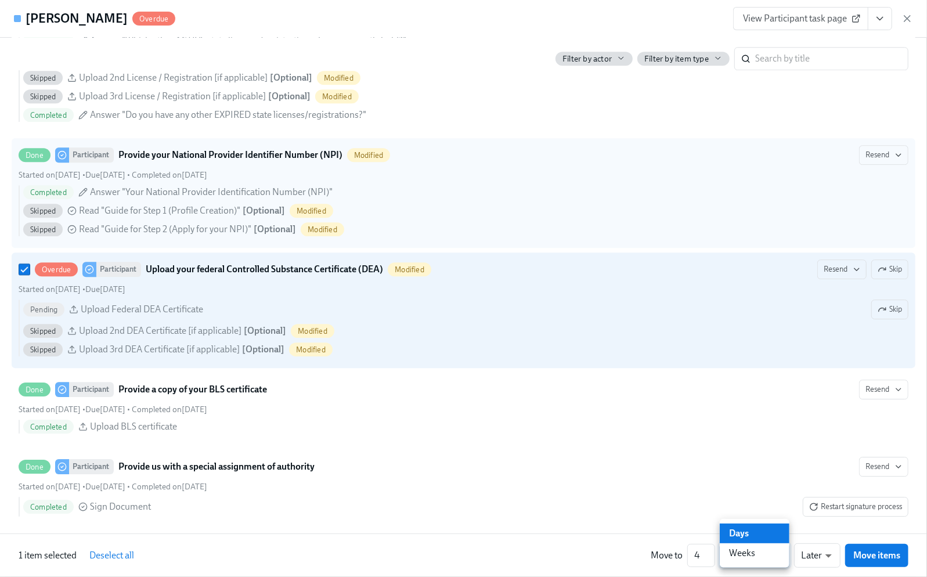
type input "w"
click at [883, 556] on div at bounding box center [463, 288] width 927 height 577
click at [883, 556] on span "Move items" at bounding box center [876, 556] width 47 height 12
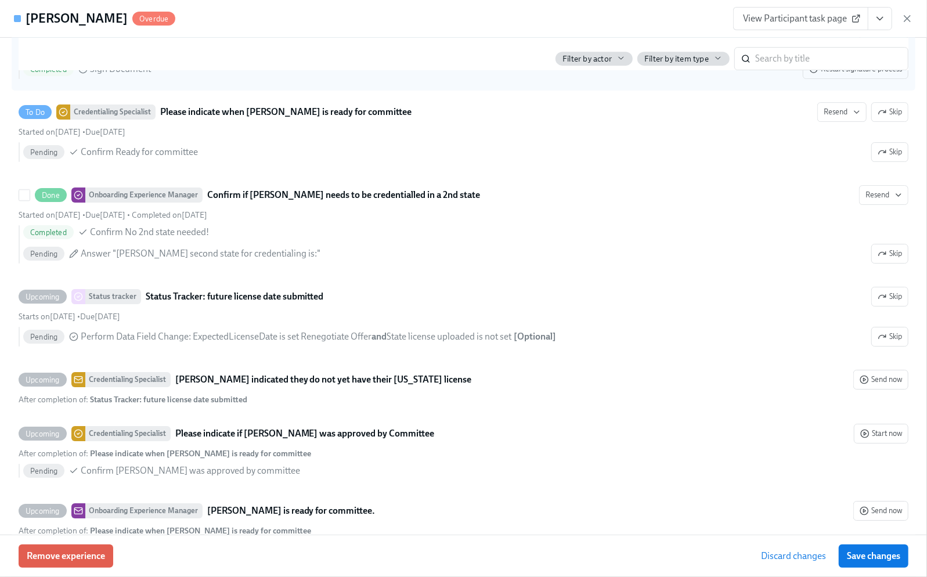
scroll to position [2453, 0]
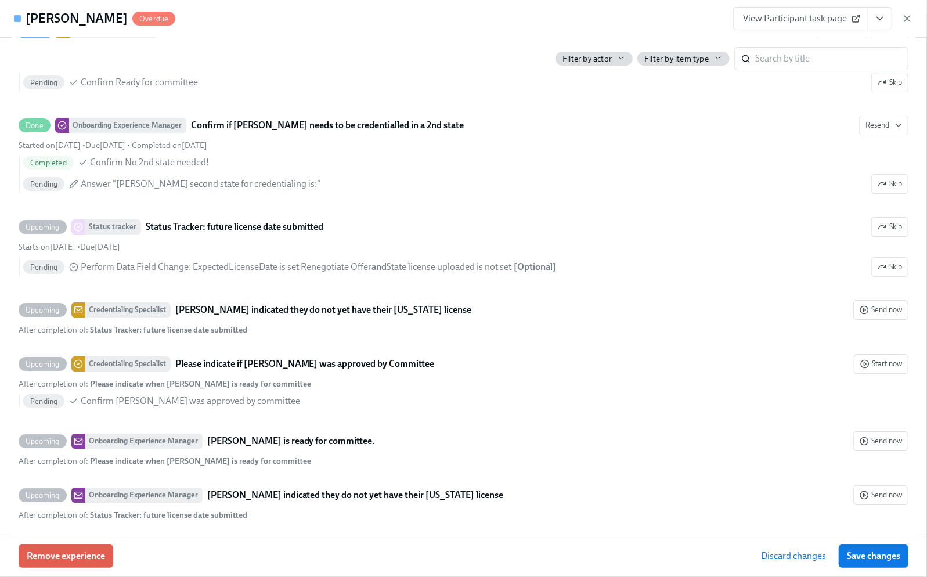
click at [856, 558] on span "Save changes" at bounding box center [873, 556] width 53 height 12
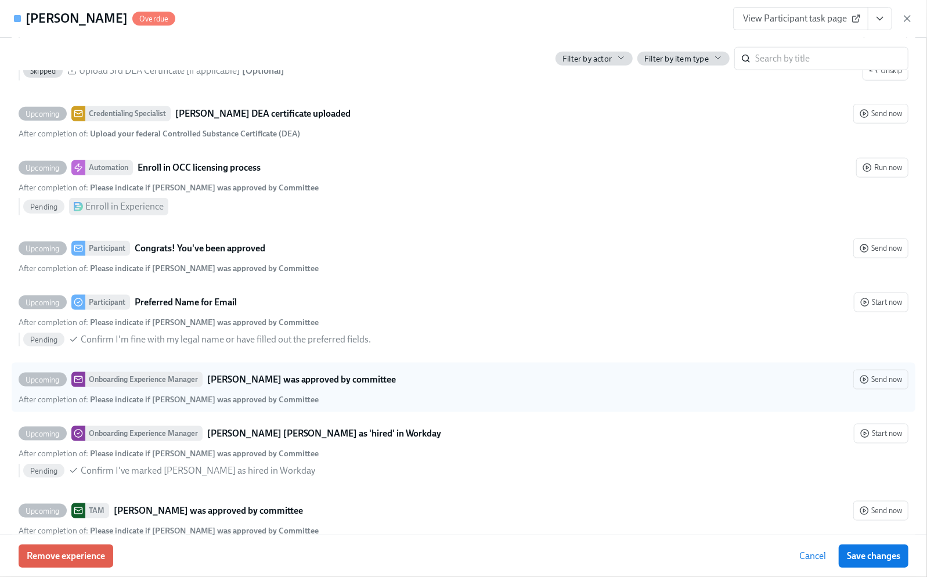
scroll to position [3675, 0]
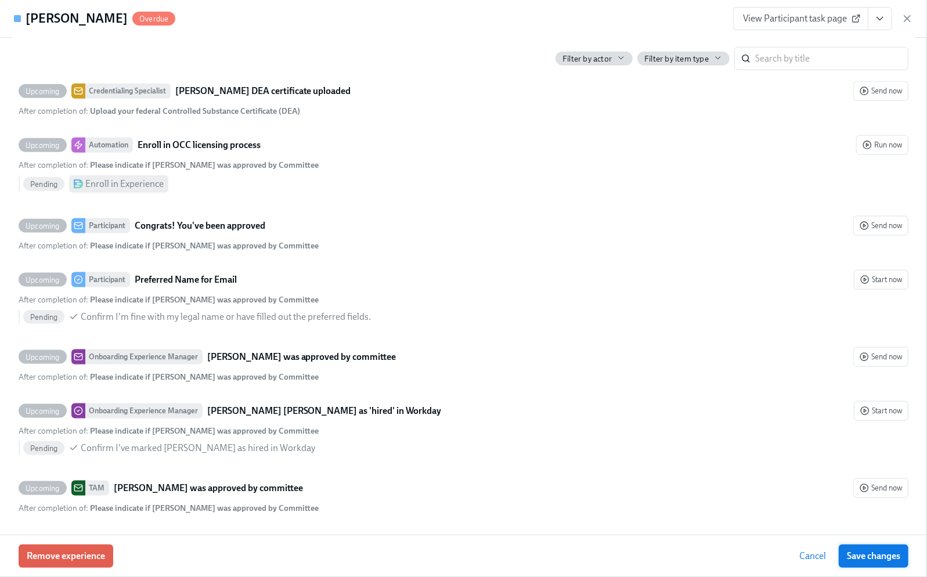
click at [890, 558] on span "Save changes" at bounding box center [873, 556] width 53 height 12
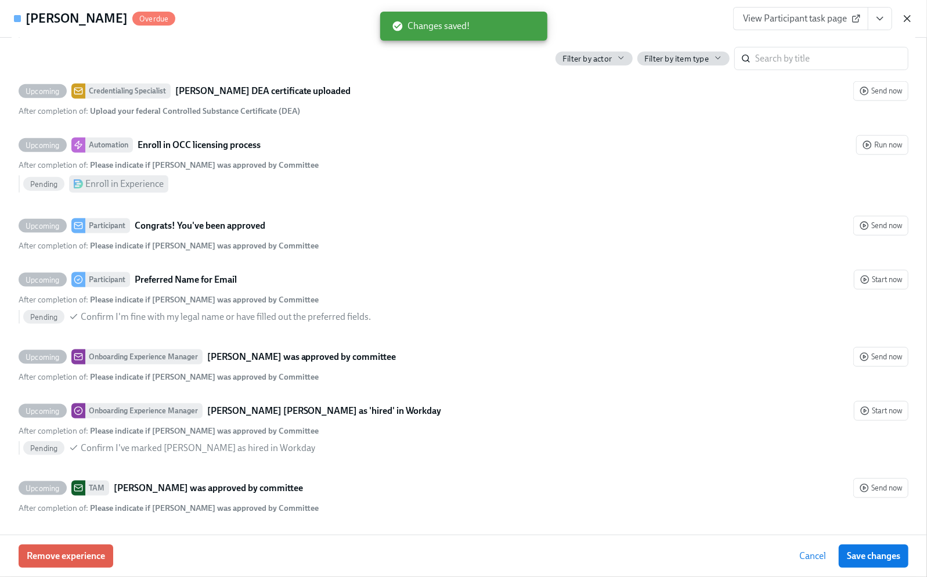
click at [906, 17] on icon "button" at bounding box center [908, 19] width 12 height 12
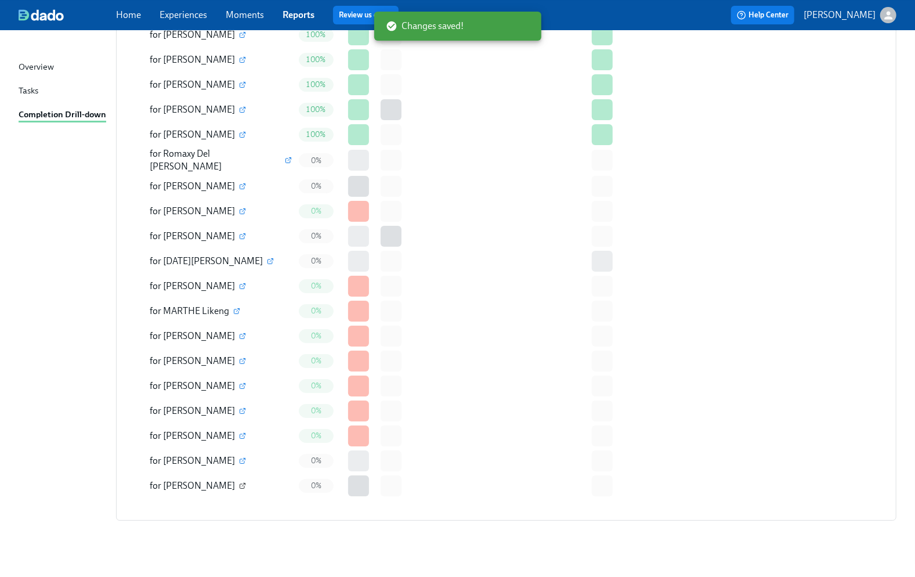
click at [239, 482] on icon "button" at bounding box center [242, 485] width 7 height 7
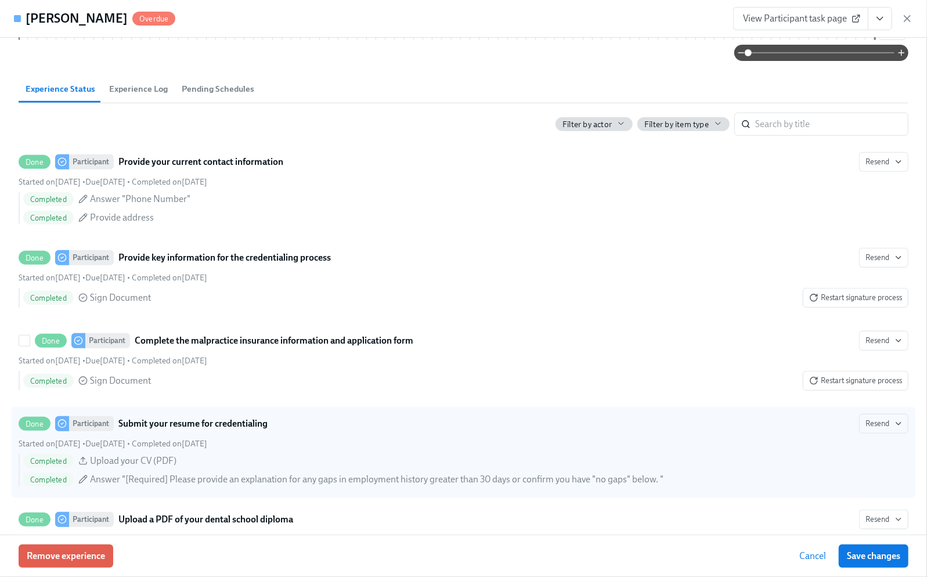
scroll to position [542, 0]
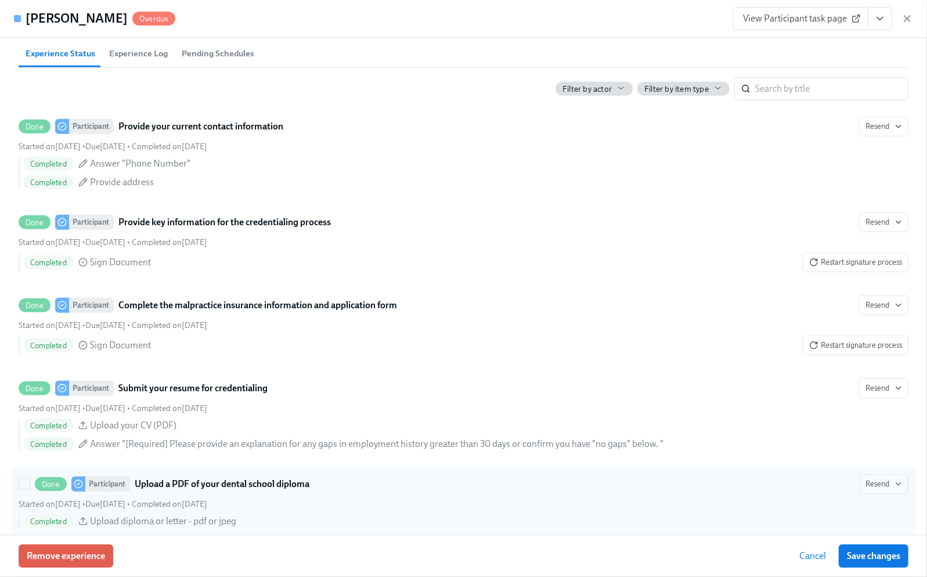
drag, startPoint x: 424, startPoint y: 416, endPoint x: 451, endPoint y: 486, distance: 75.4
click at [451, 486] on div "Done Participant Upload a PDF of your dental school diploma Resend" at bounding box center [464, 484] width 890 height 20
click at [30, 486] on input "Done Participant Upload a PDF of your dental school diploma Resend Started on J…" at bounding box center [24, 484] width 10 height 10
checkbox input "true"
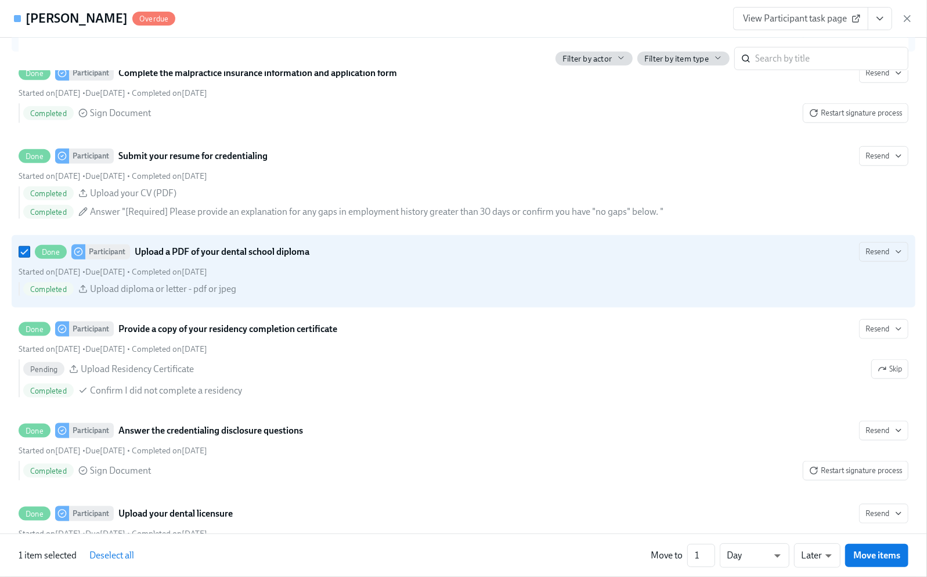
scroll to position [851, 0]
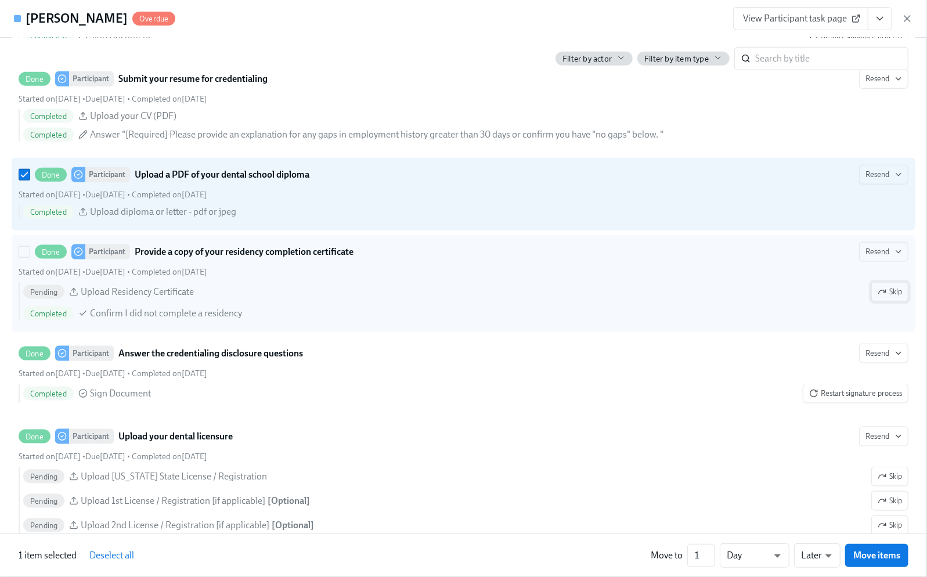
click at [890, 295] on button "Skip" at bounding box center [889, 292] width 37 height 20
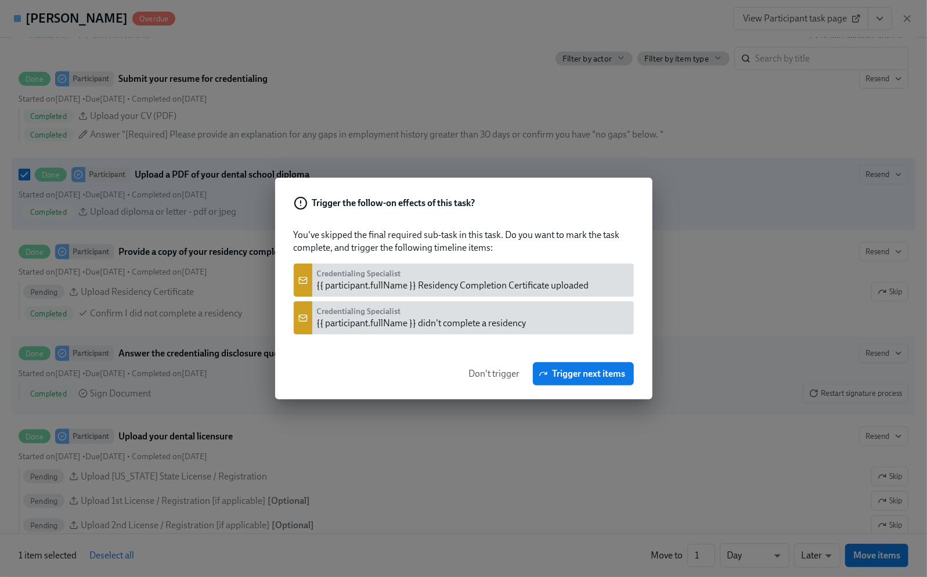
drag, startPoint x: 477, startPoint y: 374, endPoint x: 529, endPoint y: 365, distance: 53.1
click at [479, 374] on span "Don't trigger" at bounding box center [494, 374] width 51 height 12
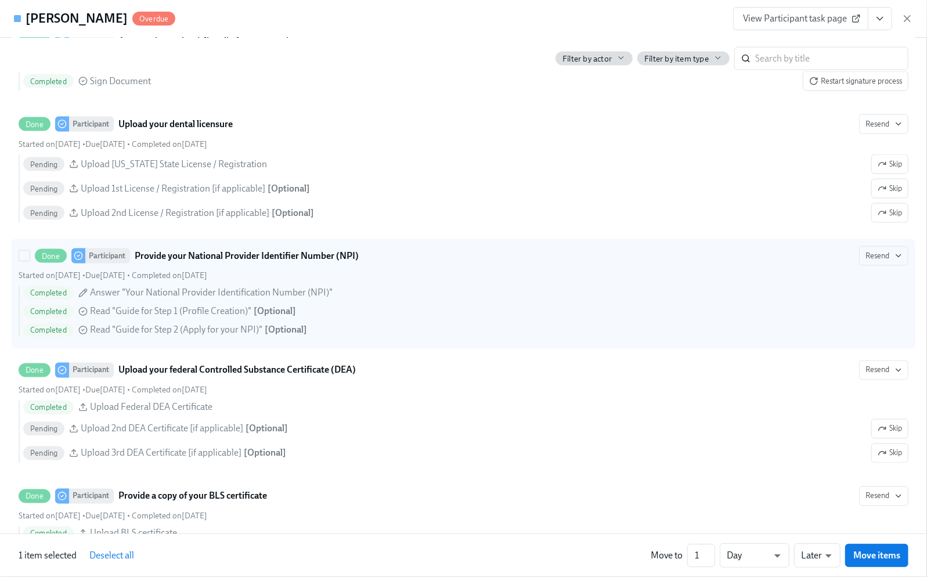
scroll to position [1161, 0]
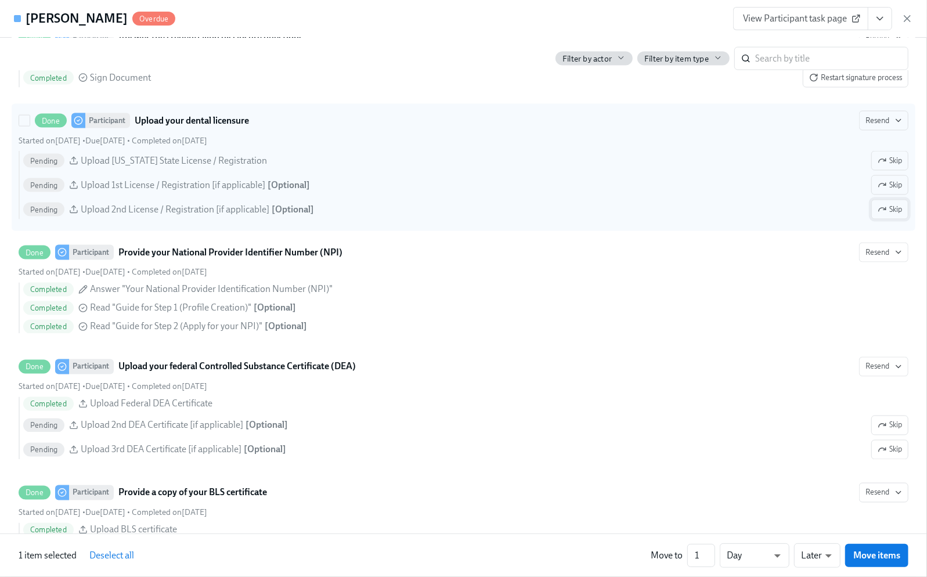
click at [878, 214] on icon "button" at bounding box center [882, 209] width 9 height 9
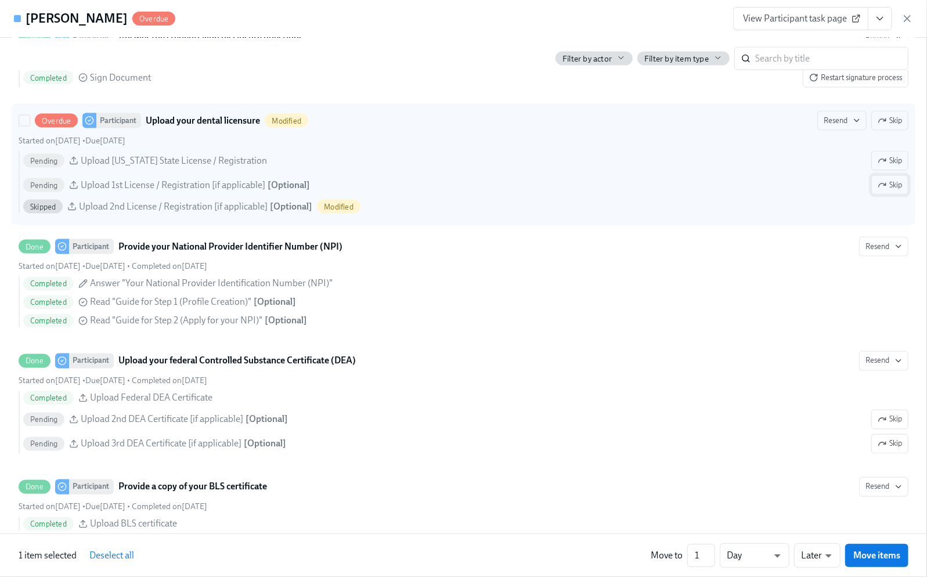
click at [878, 188] on span "Skip" at bounding box center [890, 185] width 24 height 12
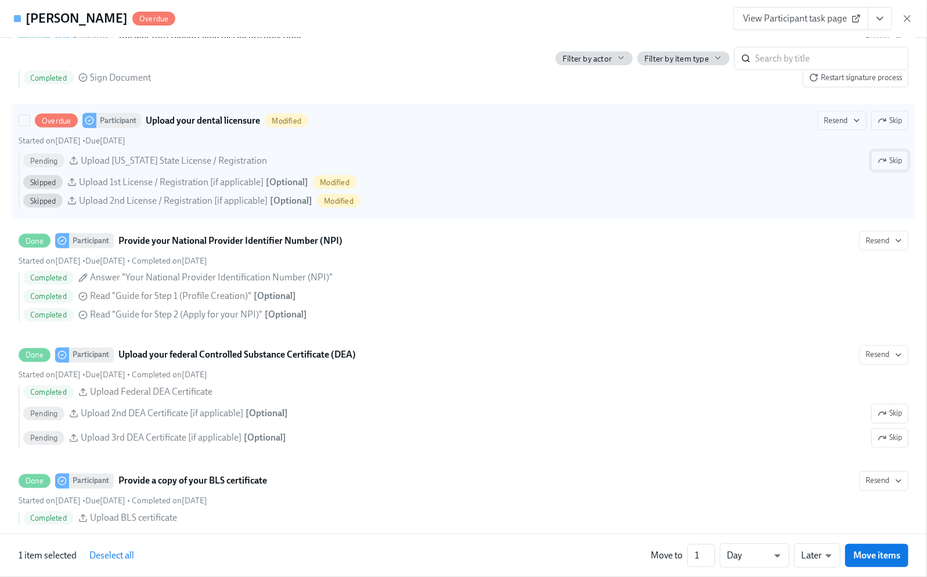
click at [882, 167] on span "Skip" at bounding box center [890, 161] width 24 height 12
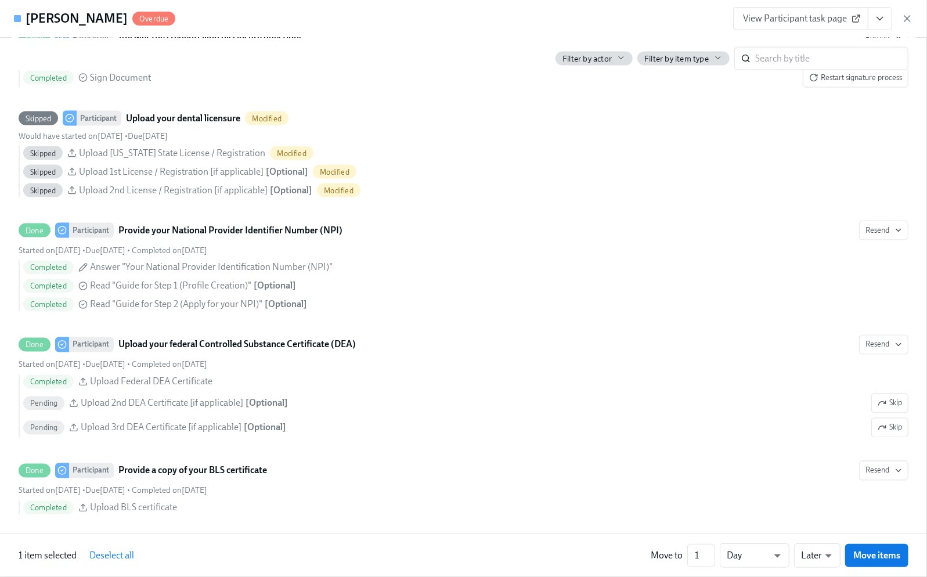
scroll to position [1238, 0]
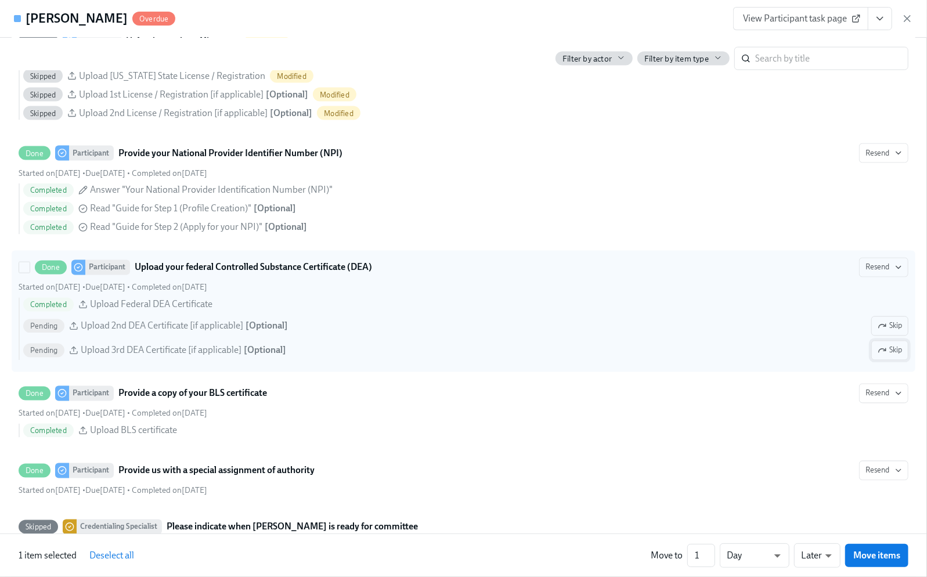
click at [888, 351] on span "Skip" at bounding box center [890, 351] width 24 height 12
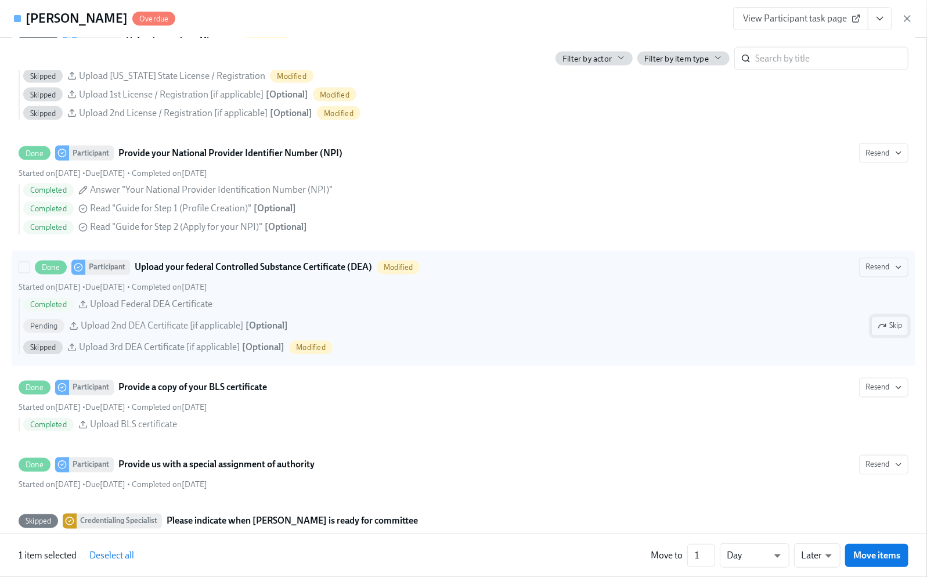
click at [888, 332] on span "Skip" at bounding box center [890, 326] width 24 height 12
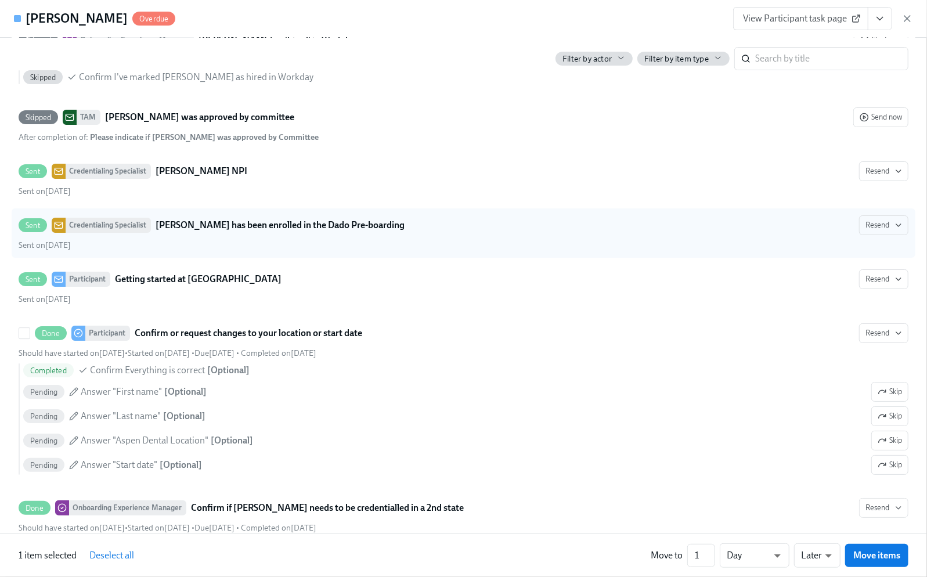
scroll to position [2793, 0]
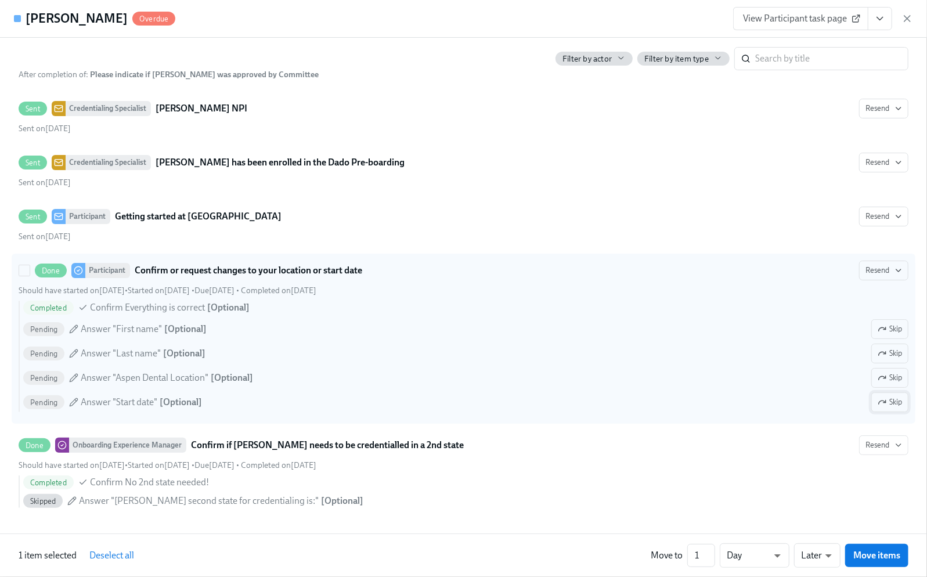
click at [886, 400] on span "Skip" at bounding box center [890, 402] width 24 height 12
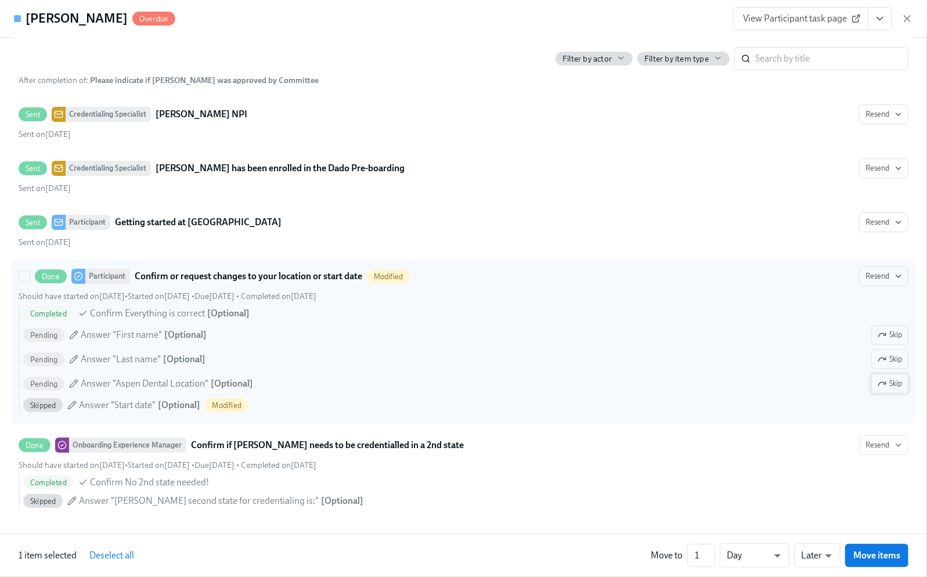
click at [879, 382] on span "Skip" at bounding box center [890, 384] width 24 height 12
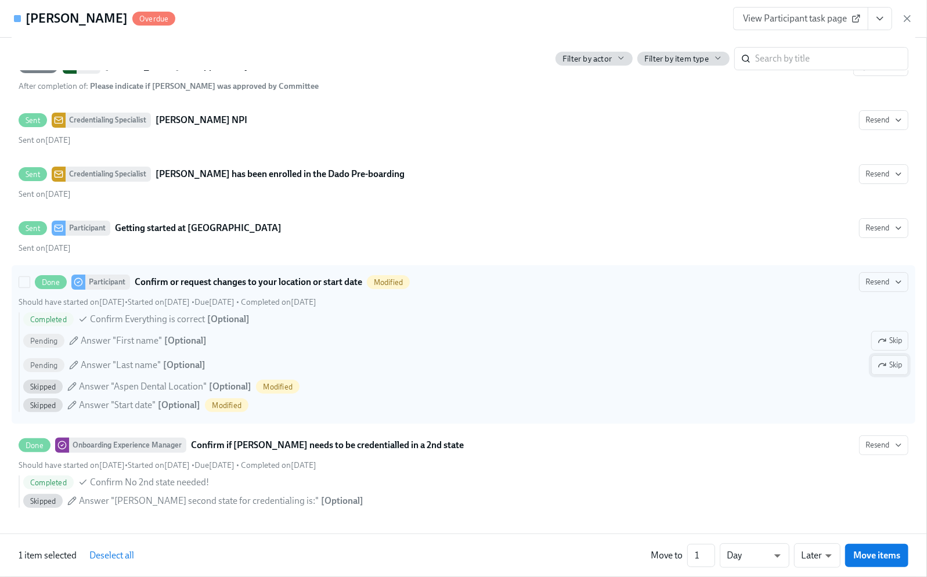
click at [878, 362] on span "Skip" at bounding box center [890, 365] width 24 height 12
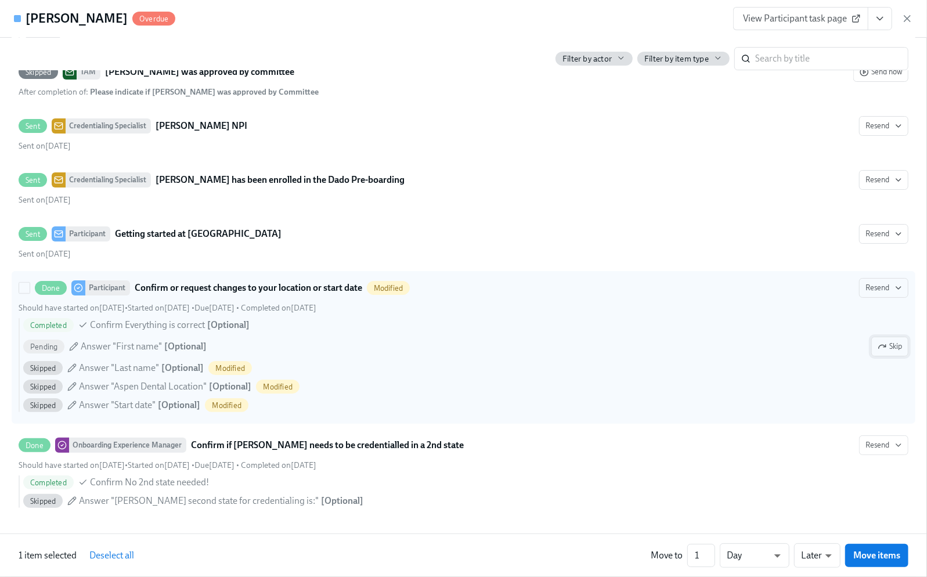
click at [878, 342] on span "Skip" at bounding box center [890, 347] width 24 height 12
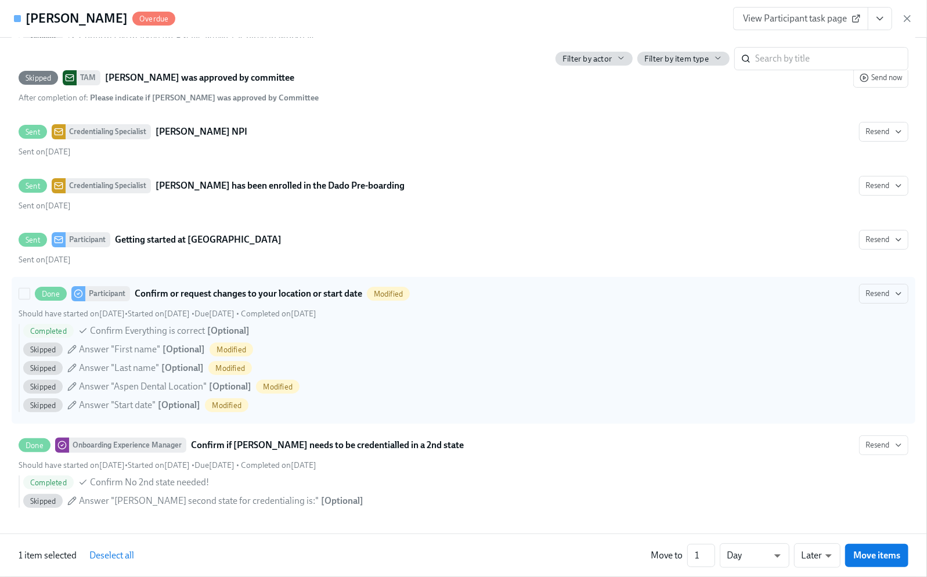
scroll to position [2768, 0]
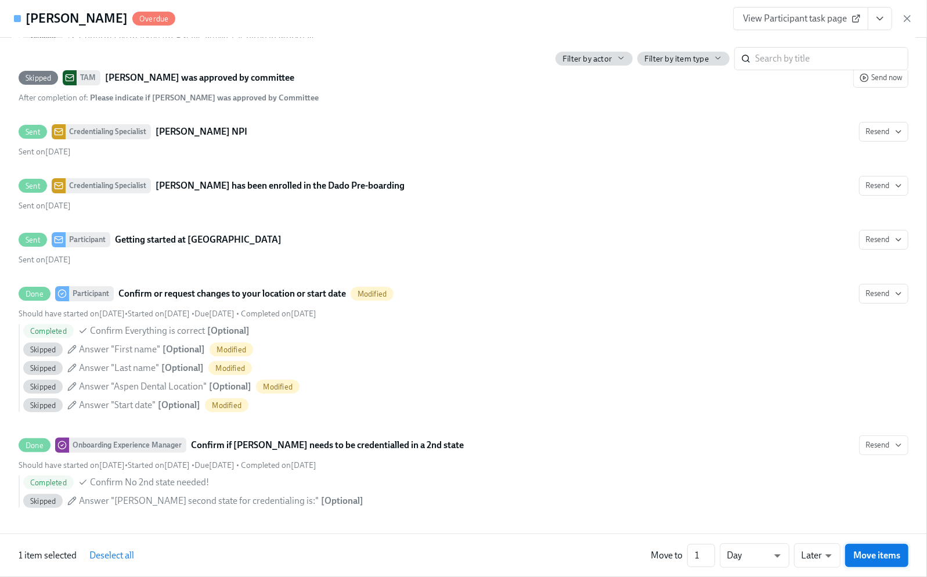
click at [870, 558] on span "Move items" at bounding box center [876, 556] width 47 height 12
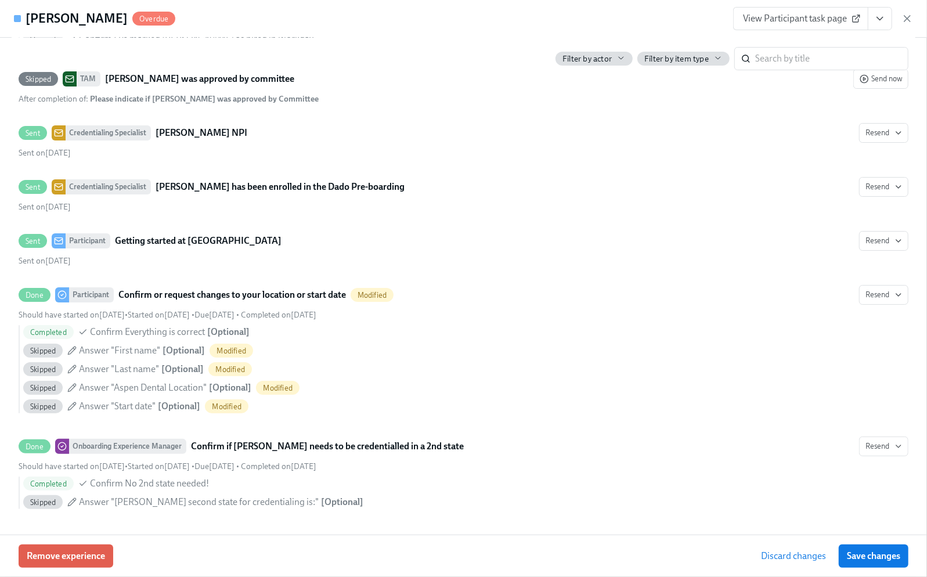
click at [870, 558] on span "Save changes" at bounding box center [873, 556] width 53 height 12
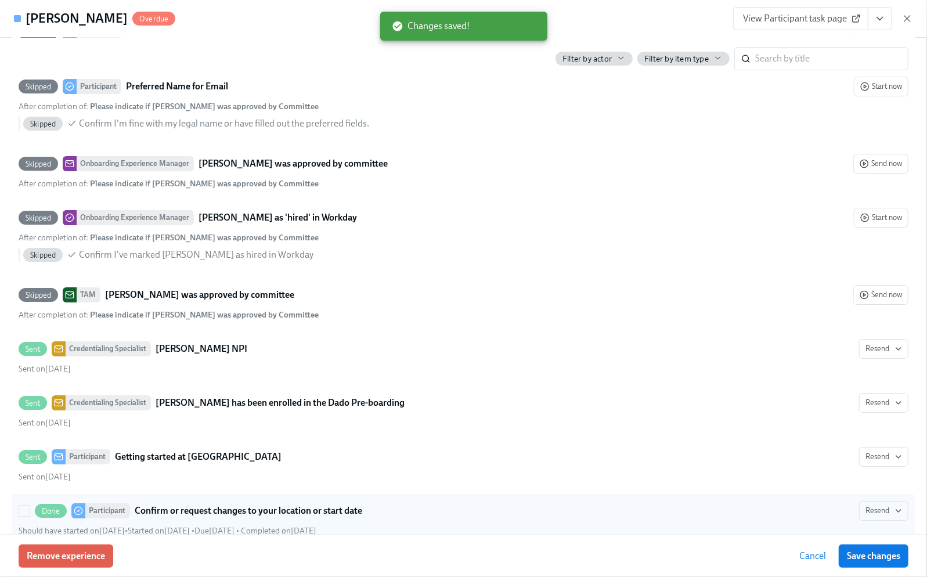
scroll to position [2511, 0]
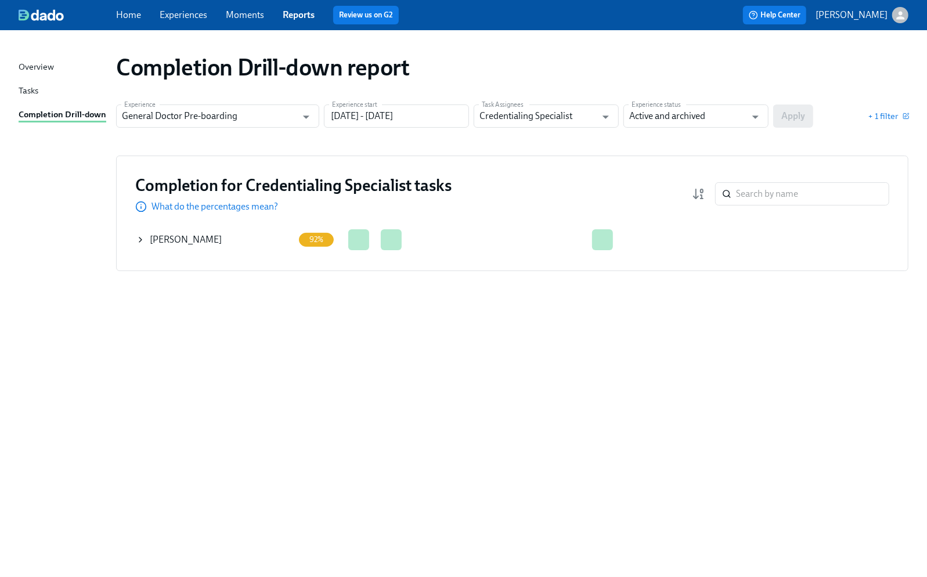
click at [140, 240] on icon at bounding box center [140, 239] width 9 height 9
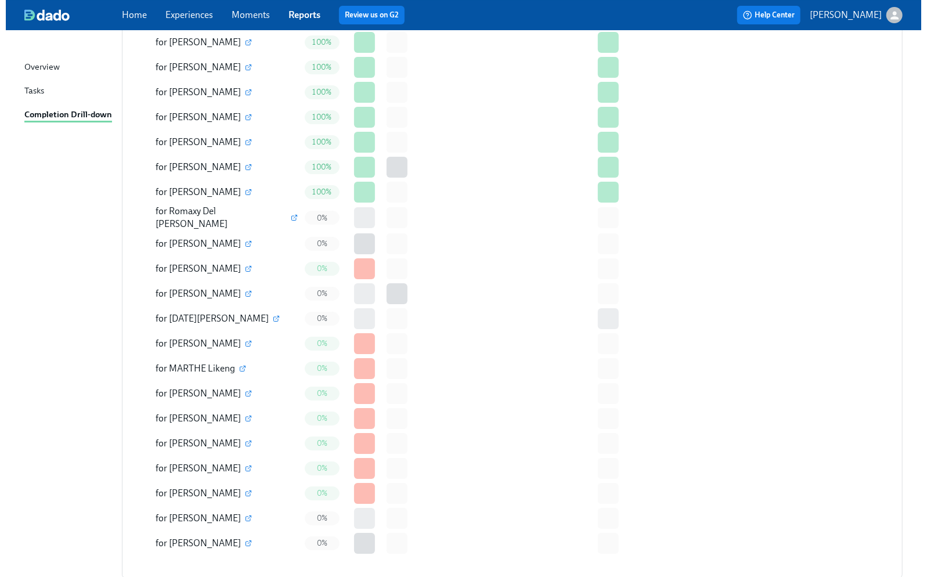
scroll to position [2476, 0]
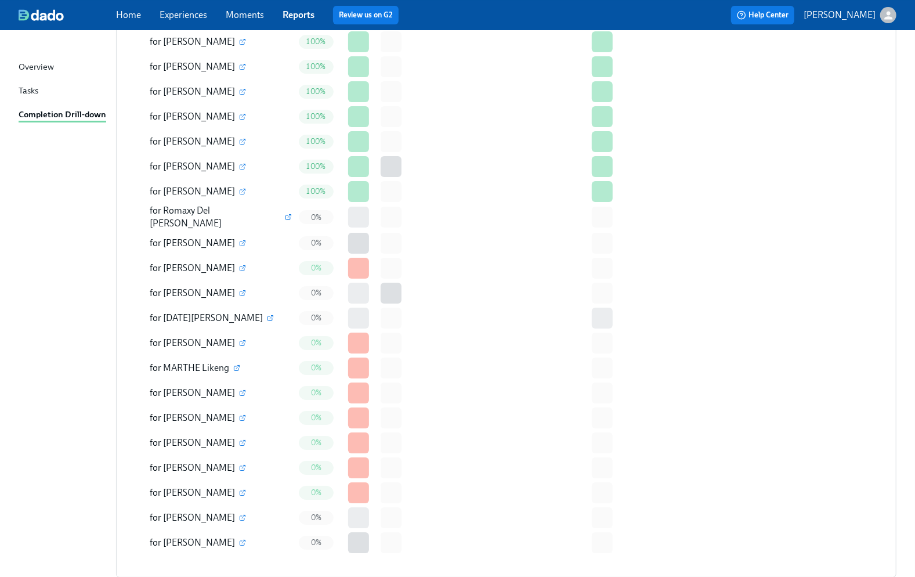
click at [242, 540] on icon "button" at bounding box center [243, 541] width 3 height 3
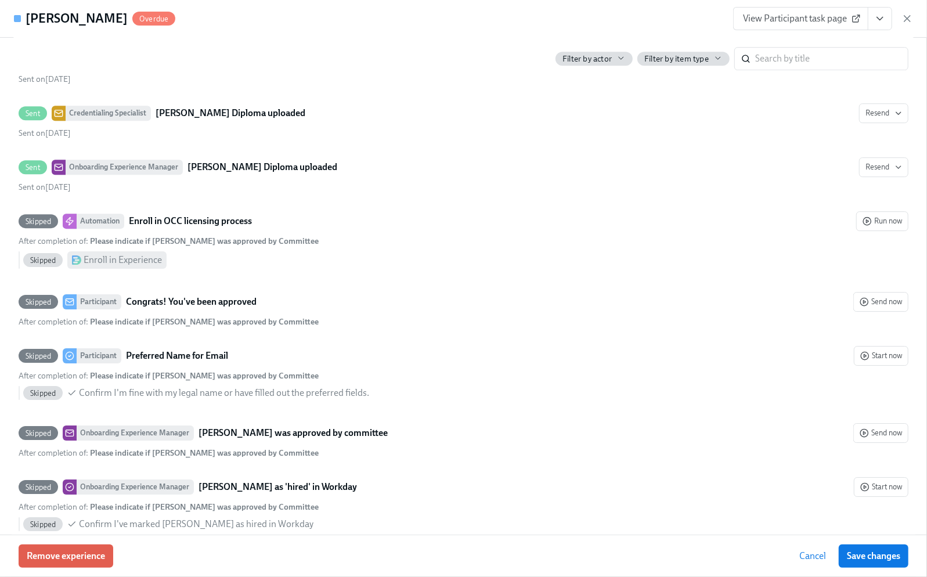
scroll to position [2244, 0]
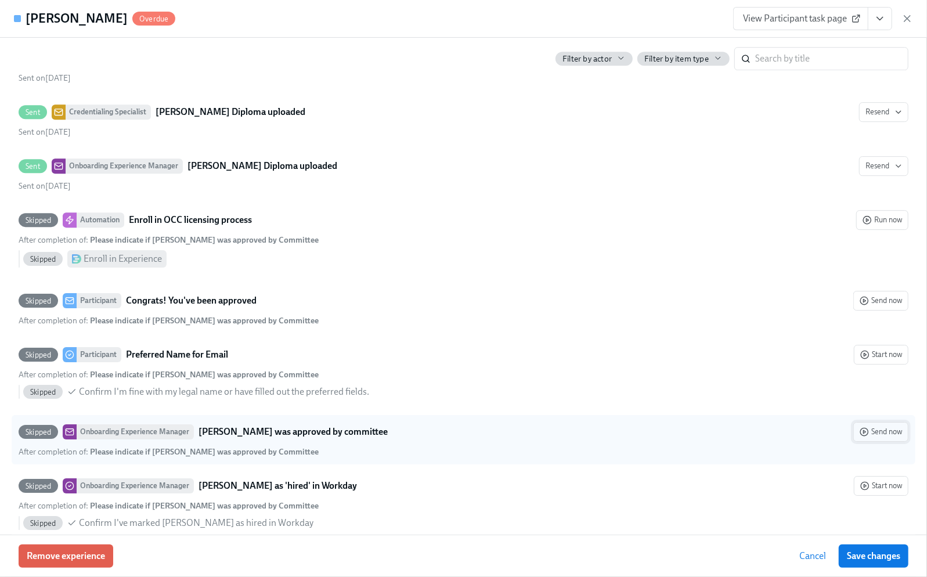
click at [871, 438] on span "Send now" at bounding box center [881, 432] width 42 height 12
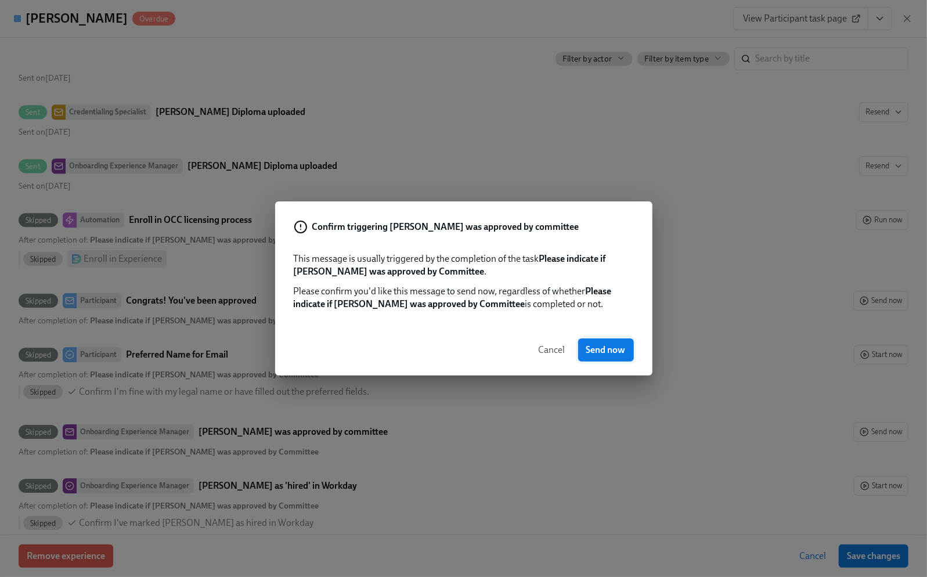
drag, startPoint x: 600, startPoint y: 347, endPoint x: 600, endPoint y: 355, distance: 8.1
click at [600, 355] on span "Send now" at bounding box center [605, 350] width 39 height 12
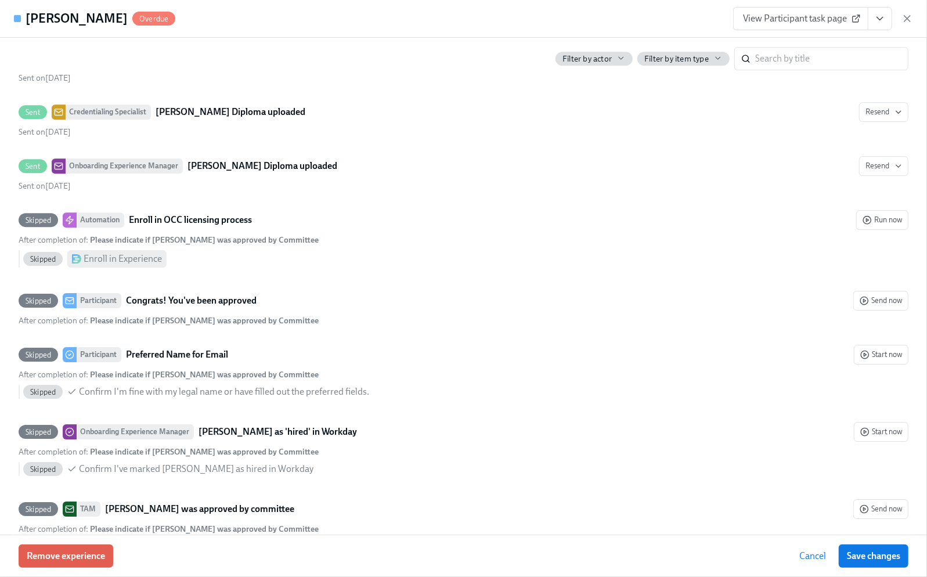
scroll to position [2262, 0]
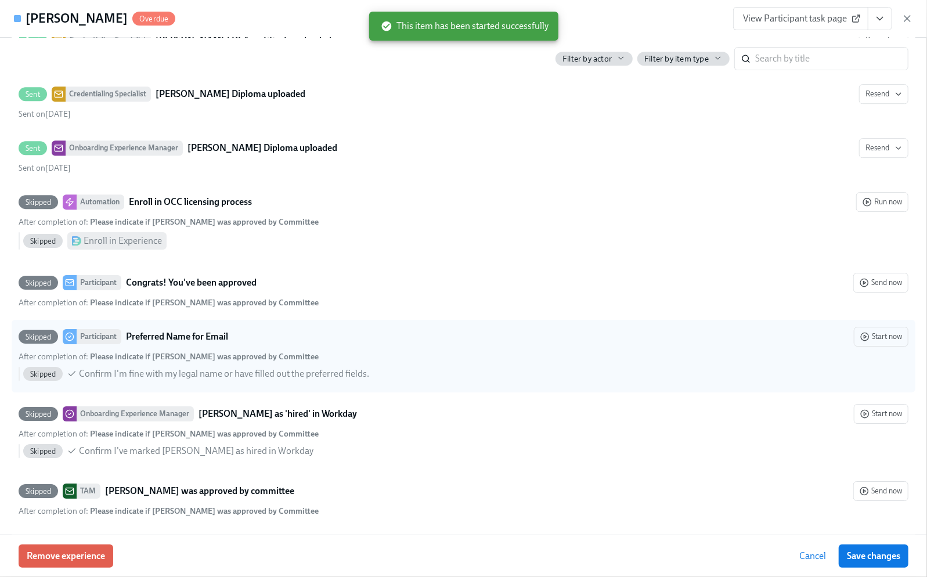
drag, startPoint x: 857, startPoint y: 557, endPoint x: 539, endPoint y: 384, distance: 362.1
click at [572, 417] on div "[PERSON_NAME] Overdue View Participant task page Credentialing Specialist [PERS…" at bounding box center [463, 288] width 927 height 577
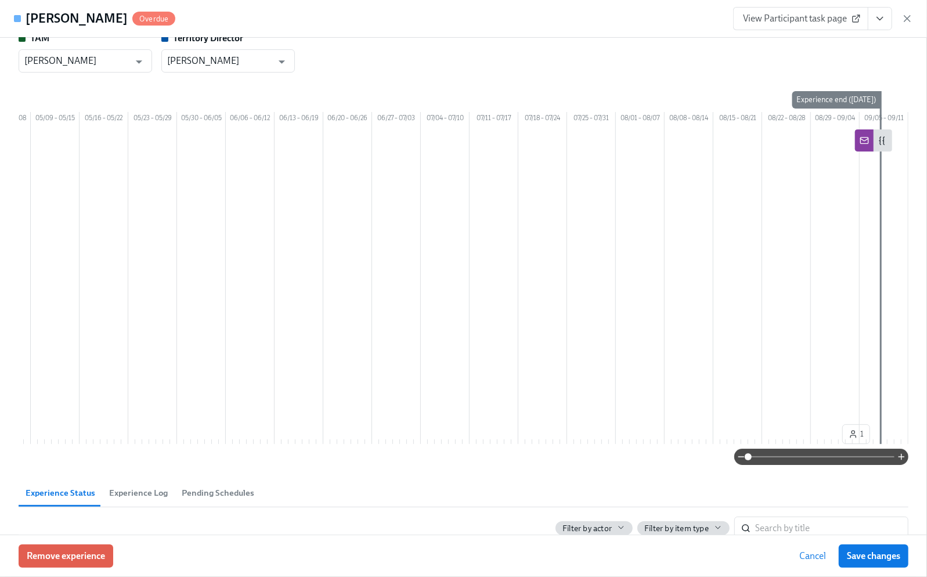
scroll to position [0, 0]
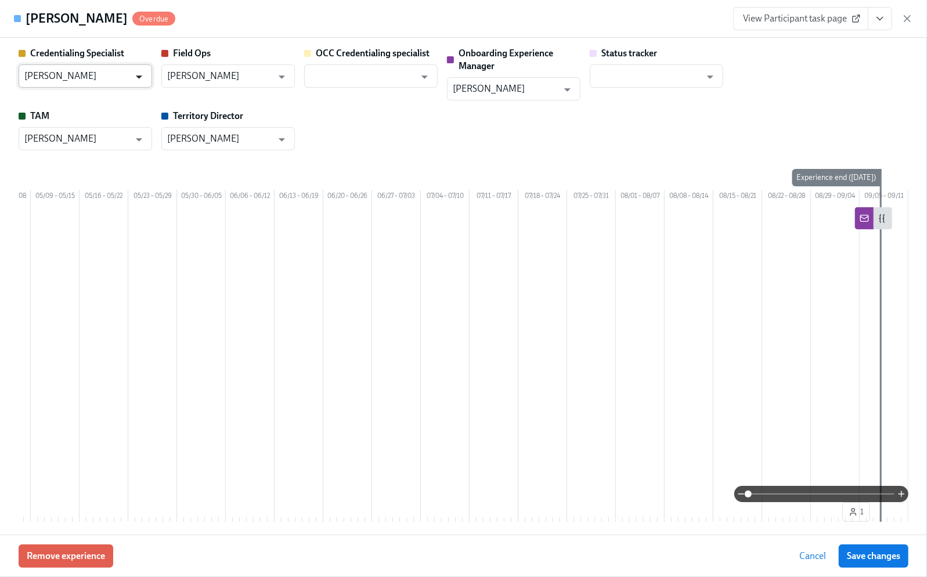
click at [140, 77] on icon "Open" at bounding box center [139, 76] width 6 height 3
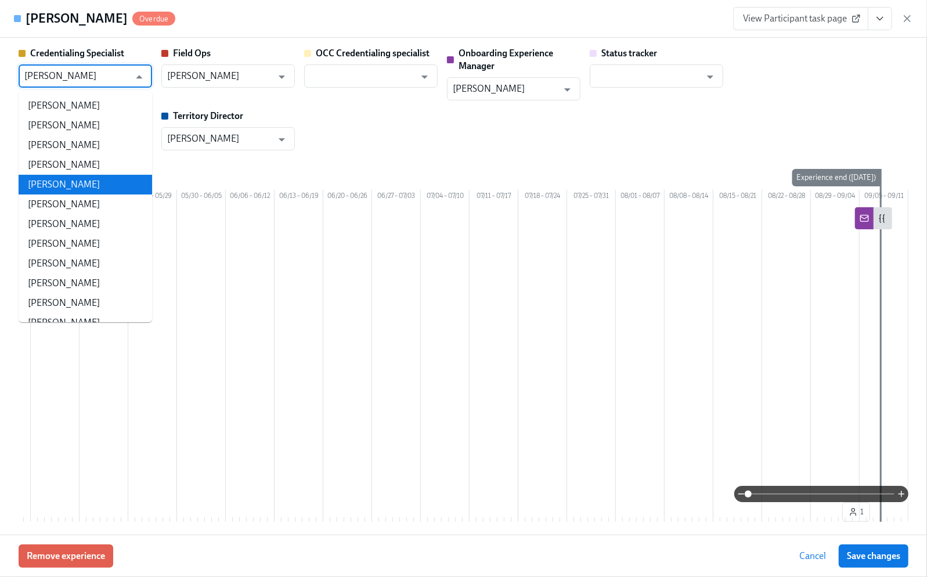
click at [40, 180] on li "[PERSON_NAME]" at bounding box center [86, 185] width 134 height 20
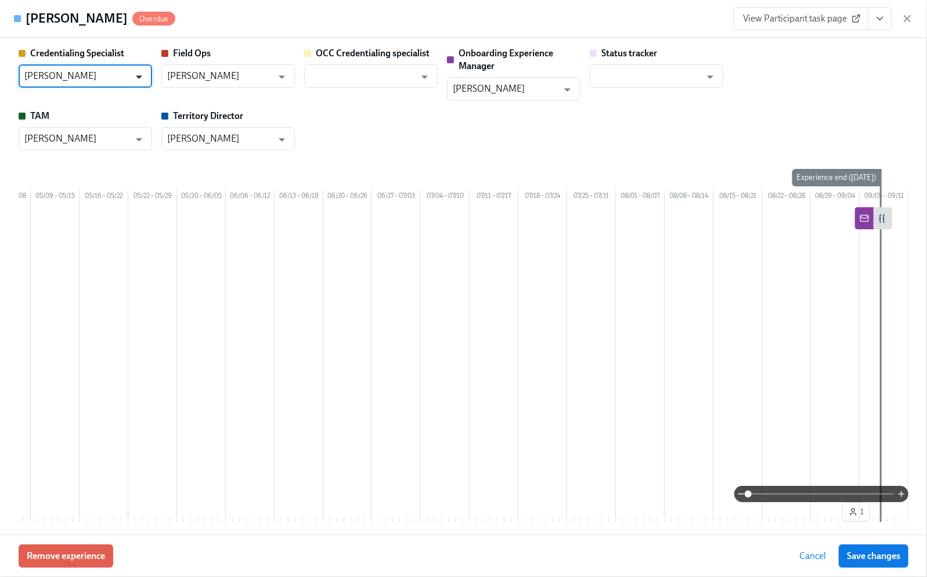
click at [137, 75] on icon "Open" at bounding box center [139, 77] width 16 height 16
type input "D"
click at [38, 104] on li "[PERSON_NAME]" at bounding box center [86, 106] width 134 height 20
type input "[PERSON_NAME]"
click at [864, 556] on span "Save changes" at bounding box center [873, 556] width 53 height 12
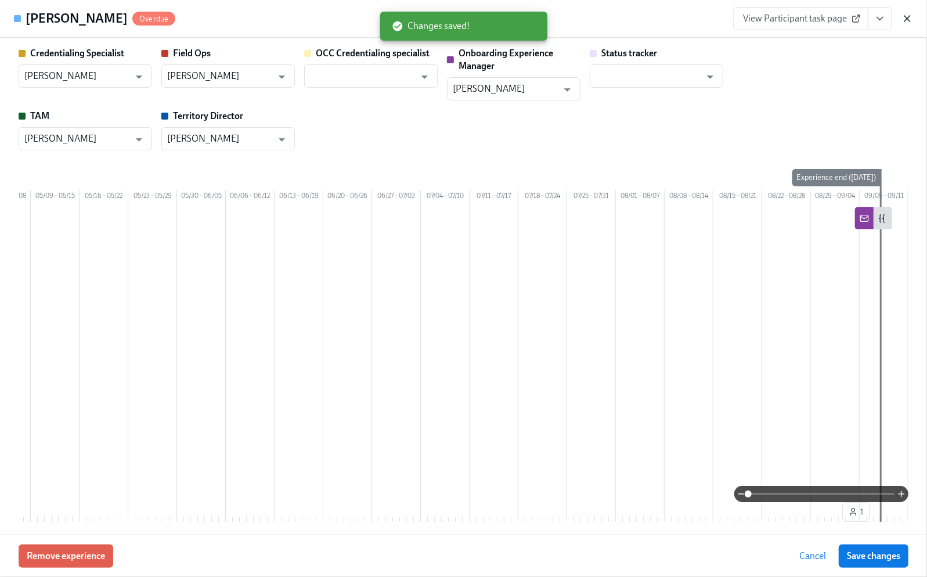
click at [904, 21] on icon "button" at bounding box center [907, 19] width 6 height 6
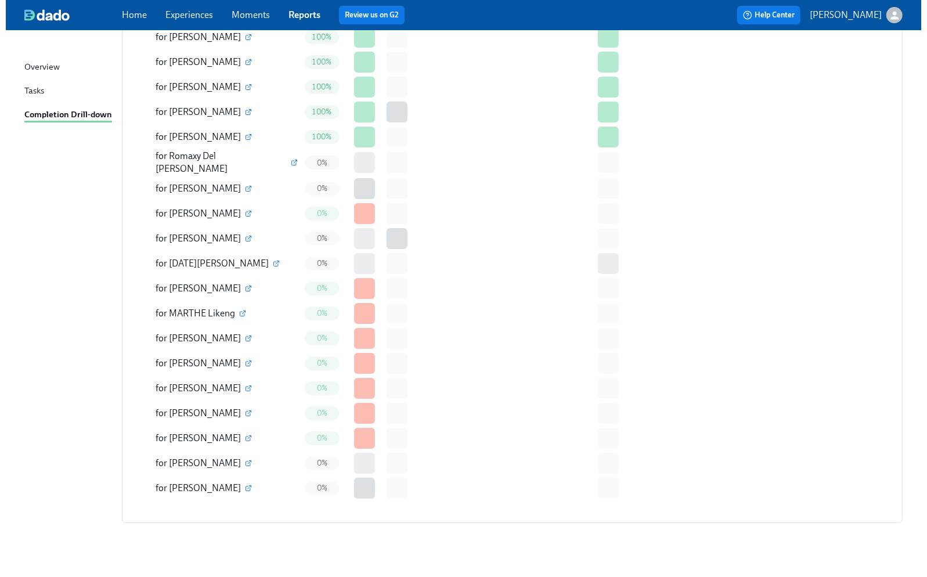
scroll to position [2533, 0]
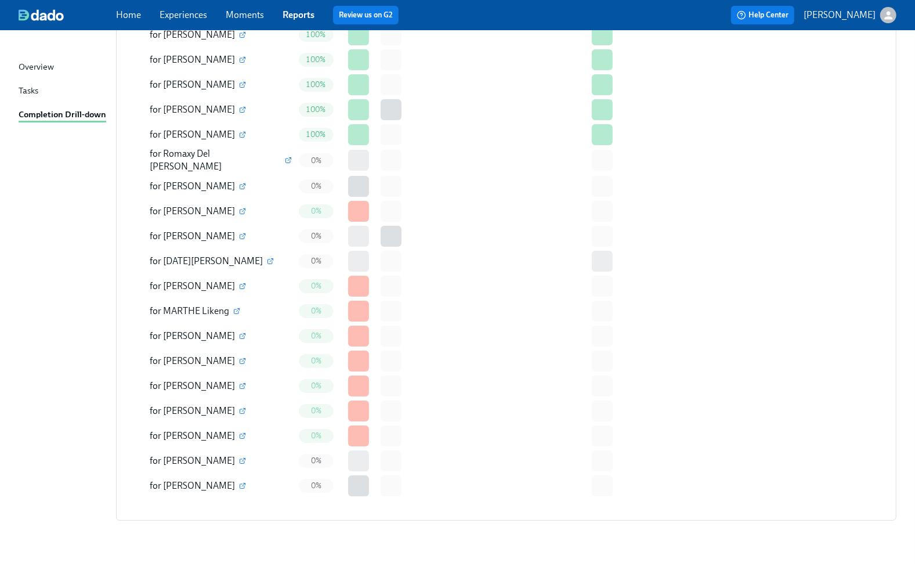
click at [223, 479] on div "for [PERSON_NAME]" at bounding box center [199, 485] width 98 height 13
click at [240, 484] on icon "button" at bounding box center [242, 486] width 5 height 5
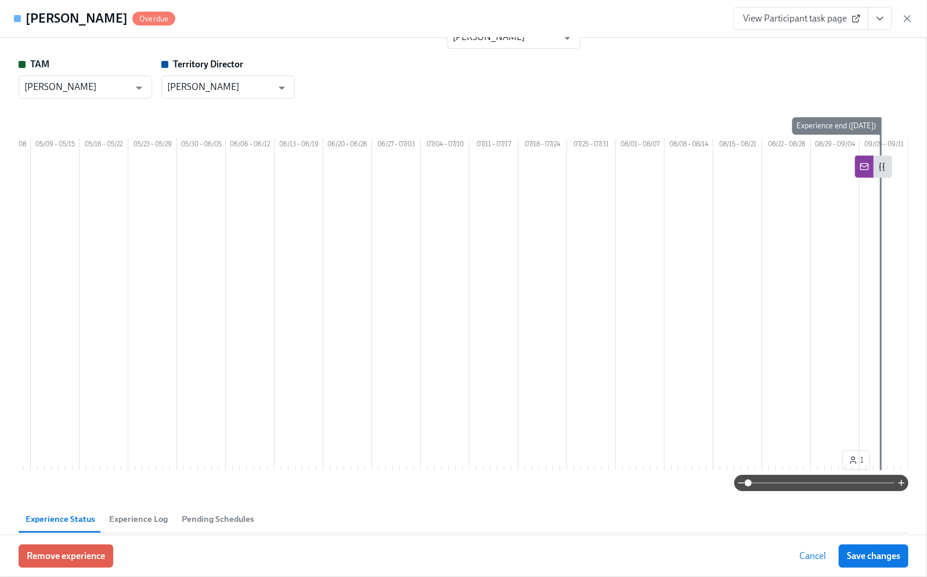
scroll to position [77, 0]
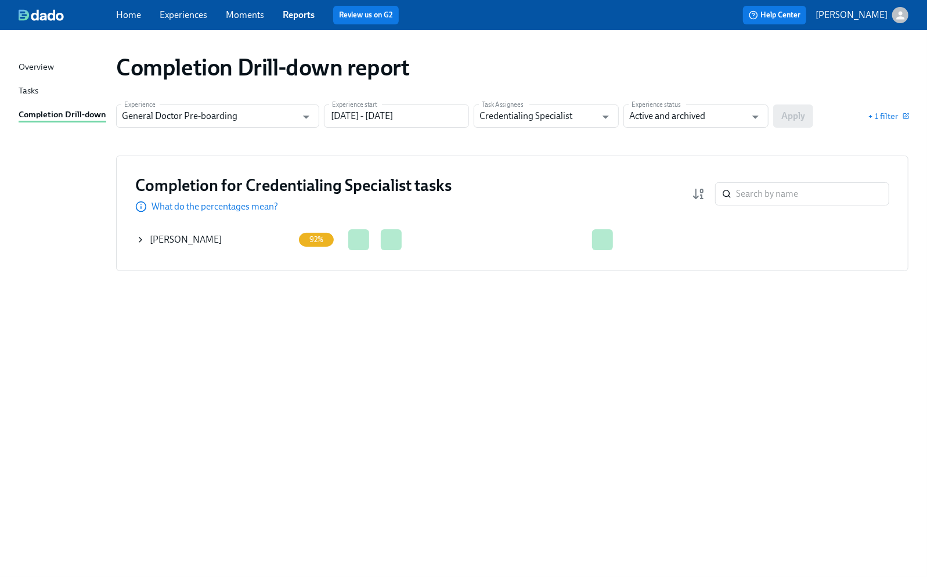
click at [140, 238] on icon at bounding box center [140, 239] width 2 height 5
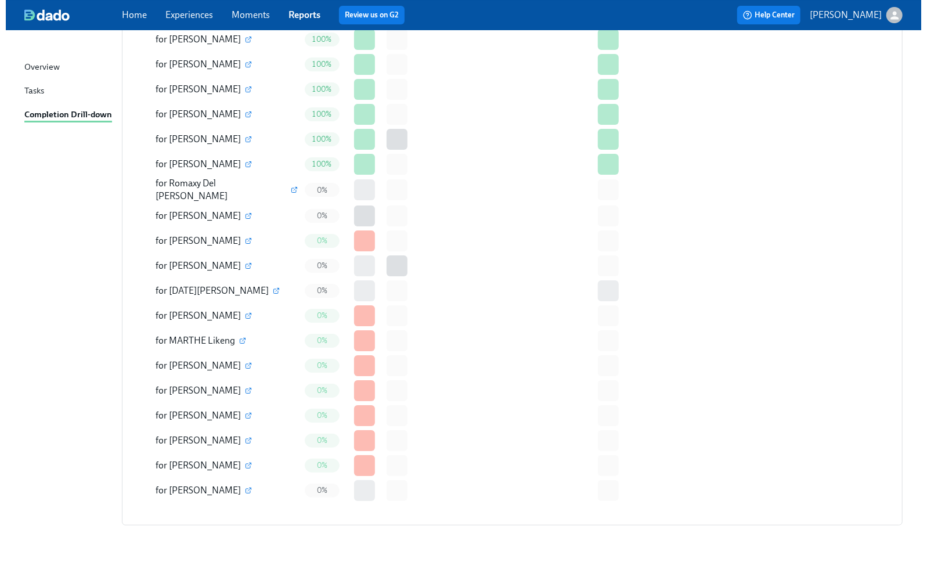
scroll to position [2508, 0]
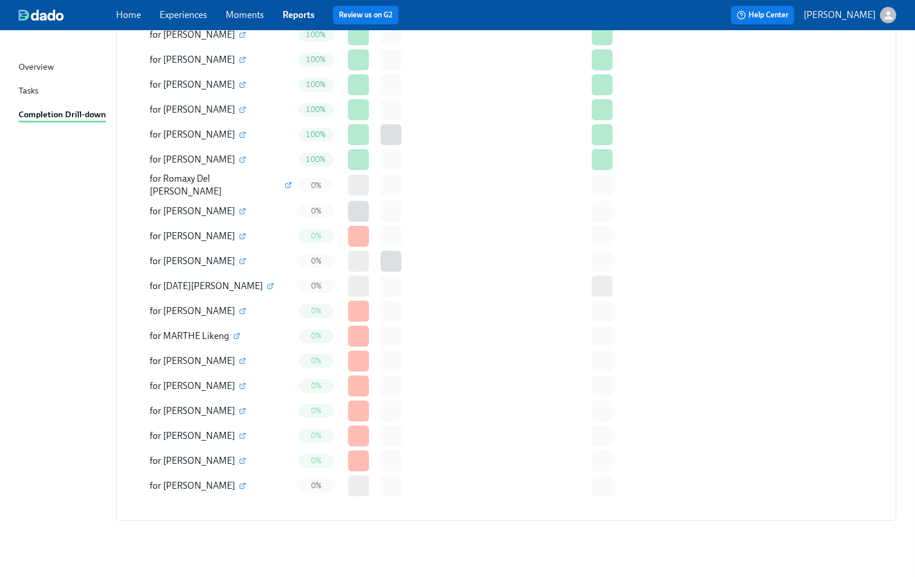
click at [885, 14] on icon "button" at bounding box center [889, 15] width 12 height 12
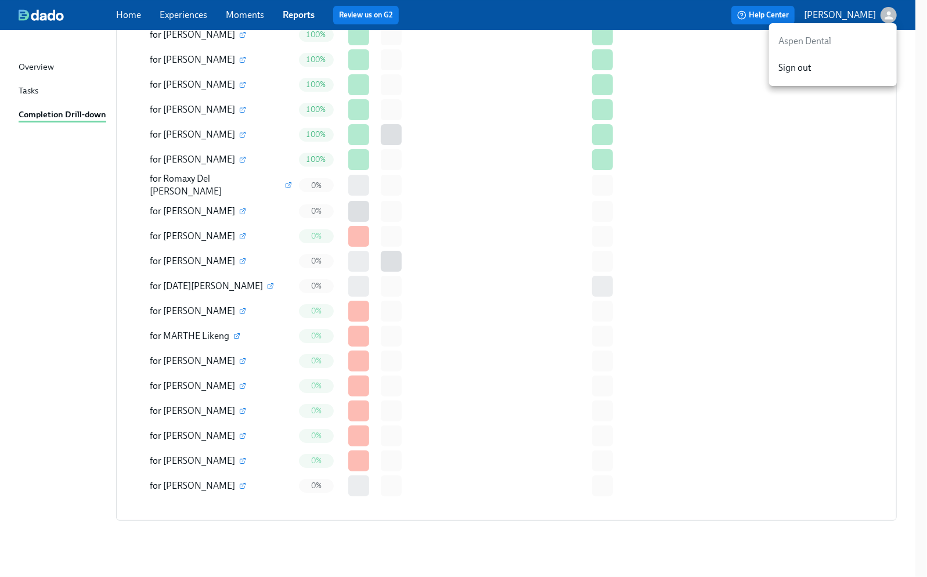
click at [789, 70] on span "Sign out" at bounding box center [832, 68] width 109 height 13
